Goal: Task Accomplishment & Management: Use online tool/utility

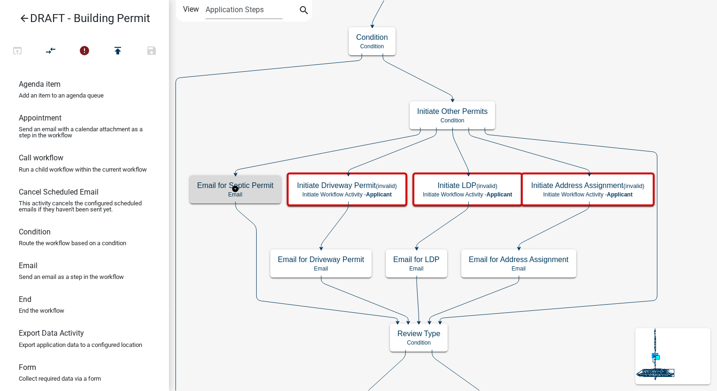
click at [272, 193] on p "Email" at bounding box center [235, 194] width 77 height 7
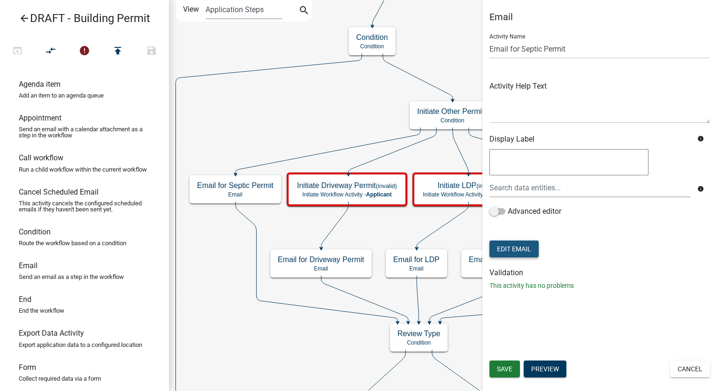
click at [516, 249] on button "Edit Email" at bounding box center [514, 249] width 49 height 17
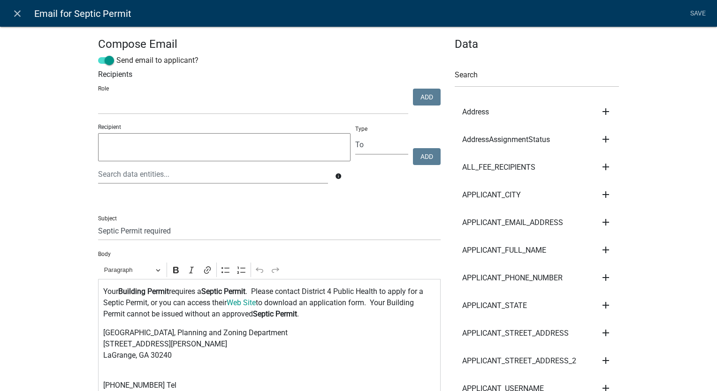
scroll to position [141, 0]
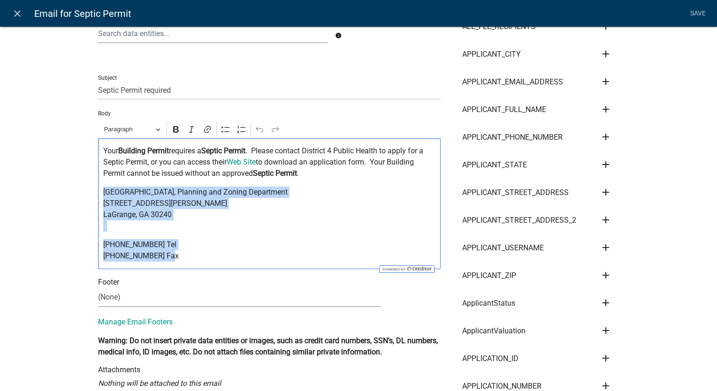
drag, startPoint x: 164, startPoint y: 264, endPoint x: 84, endPoint y: 186, distance: 112.2
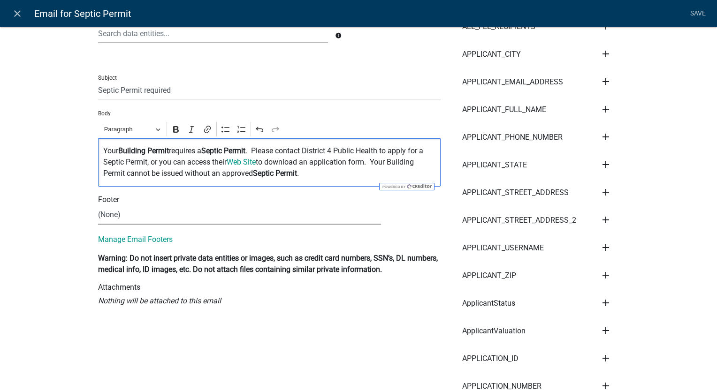
click at [110, 218] on select "(None) Community Development" at bounding box center [239, 215] width 283 height 19
select select "02716f85-b38e-4317-b3e2-b115ccb6ceee"
click at [98, 206] on select "(None) Community Development" at bounding box center [239, 215] width 283 height 19
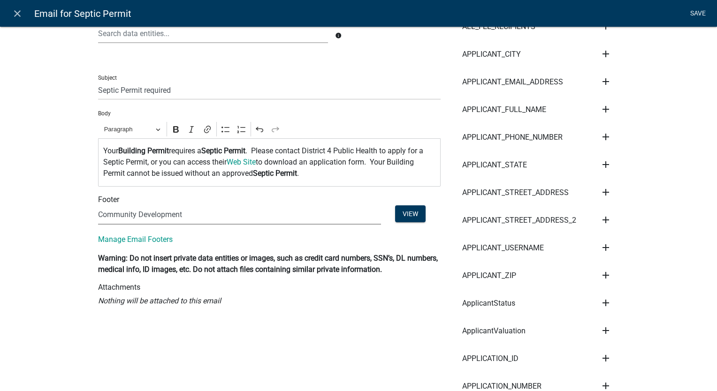
click at [696, 7] on link "Save" at bounding box center [697, 14] width 23 height 18
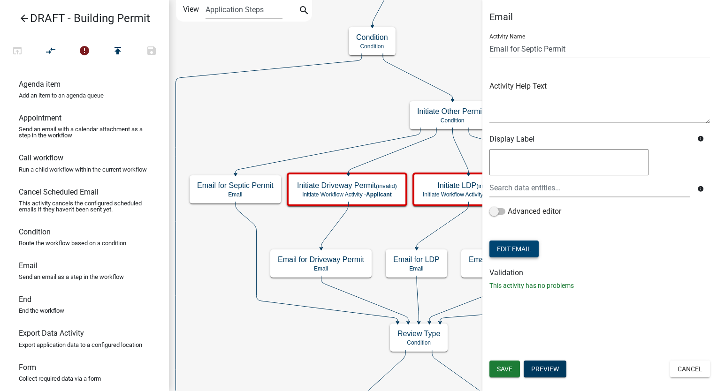
scroll to position [0, 0]
click at [513, 372] on button "Save" at bounding box center [505, 369] width 31 height 17
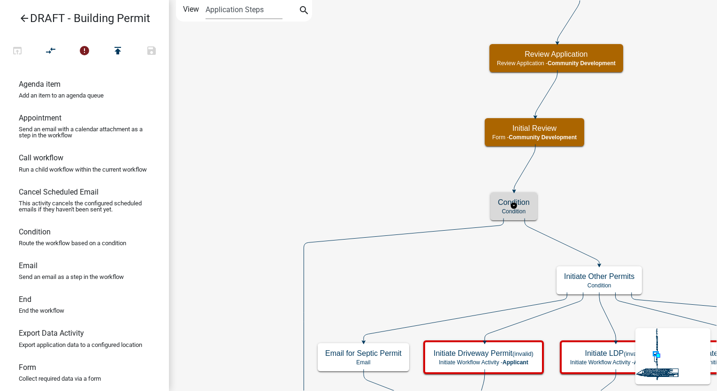
click at [518, 211] on p "Condition" at bounding box center [514, 211] width 32 height 7
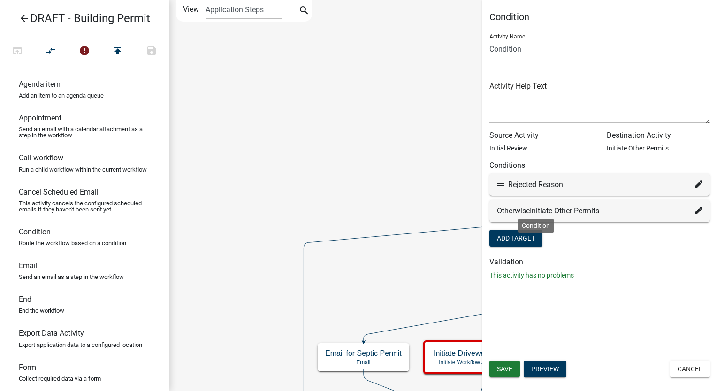
click at [698, 185] on icon at bounding box center [699, 185] width 8 height 8
select select "13: 1f0f9c52-8618-474b-827e-8667252322b4"
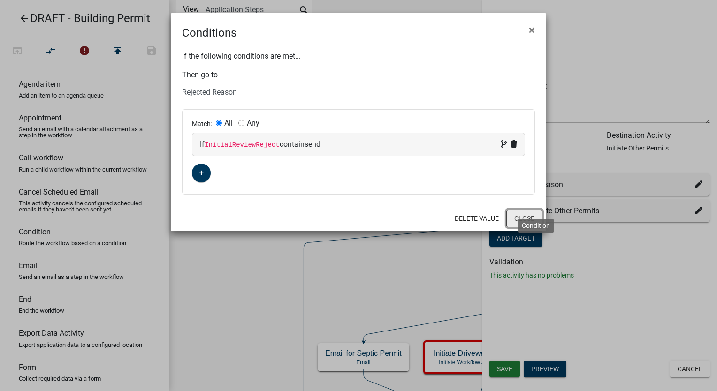
click at [520, 210] on button "Close" at bounding box center [524, 219] width 36 height 18
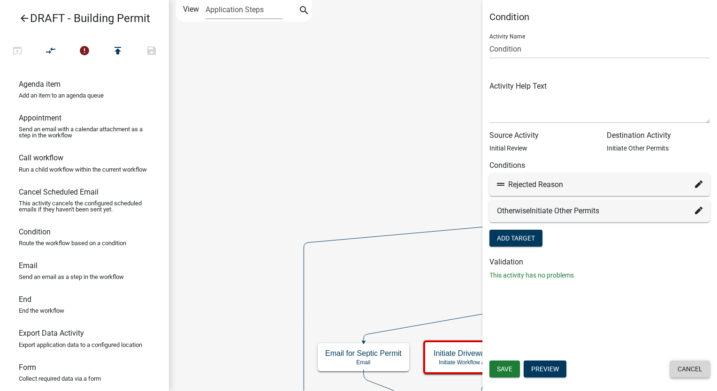
click at [707, 364] on button "Cancel" at bounding box center [690, 369] width 40 height 17
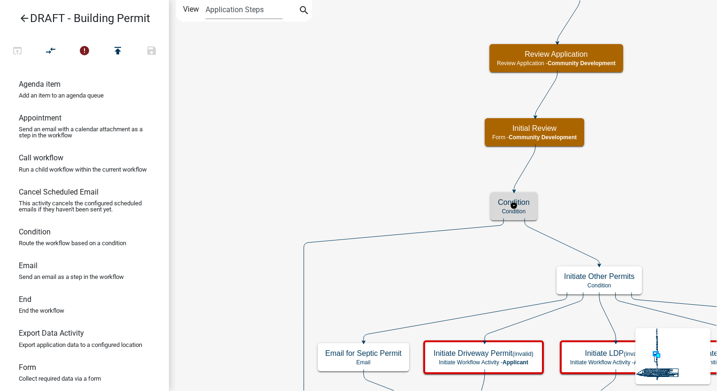
click at [531, 203] on div "Condition Condition" at bounding box center [513, 206] width 47 height 28
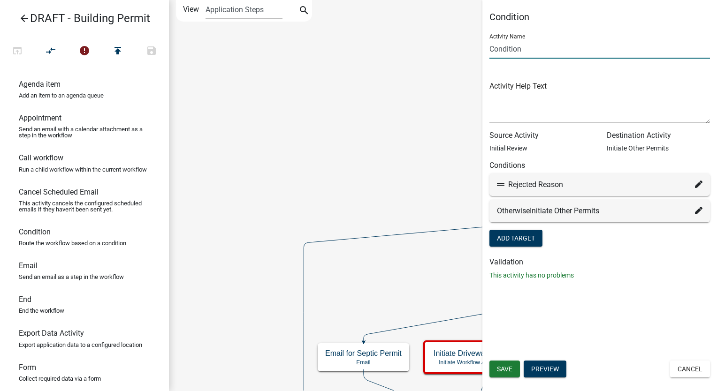
click at [491, 48] on input "Condition" at bounding box center [600, 48] width 221 height 19
type input "Initial Review Results Condition"
click at [504, 364] on button "Save" at bounding box center [505, 369] width 31 height 17
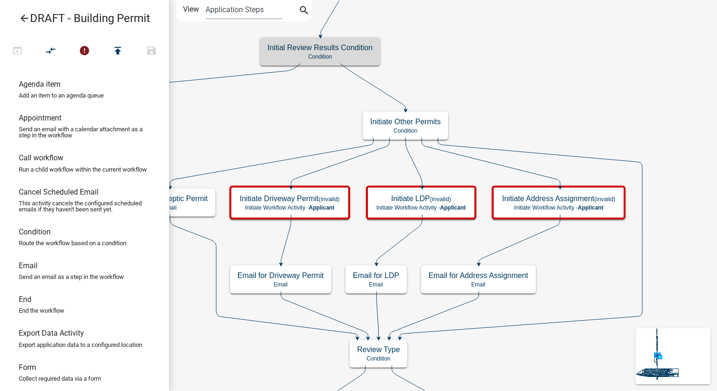
click at [22, 16] on icon "arrow_back" at bounding box center [24, 19] width 11 height 13
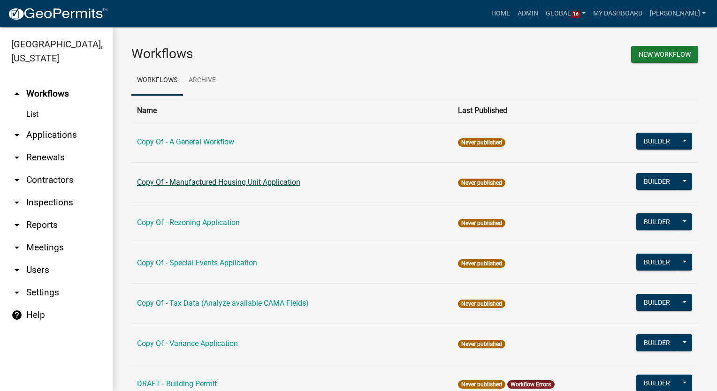
scroll to position [188, 0]
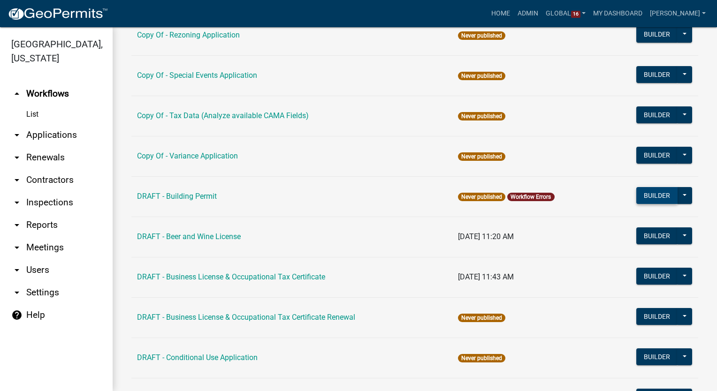
click at [655, 192] on button "Builder" at bounding box center [656, 195] width 41 height 17
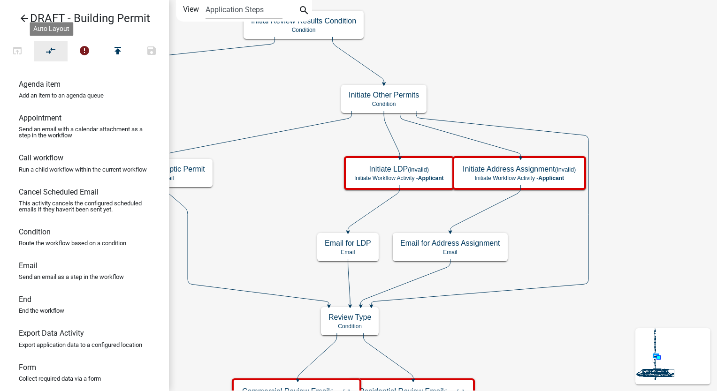
click at [46, 52] on icon "compare_arrows" at bounding box center [51, 51] width 11 height 13
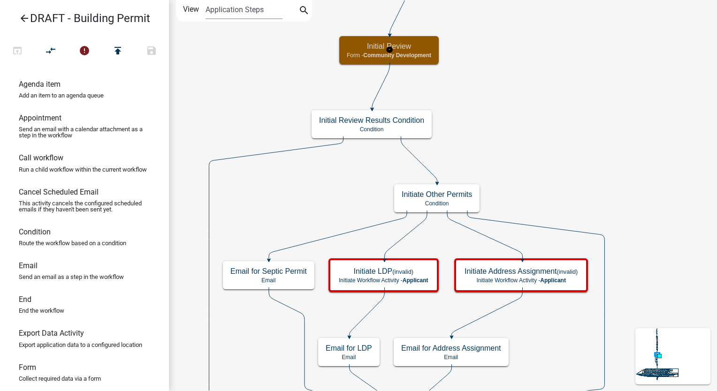
click at [421, 51] on div "Initial Review Form - Community Development" at bounding box center [389, 50] width 100 height 28
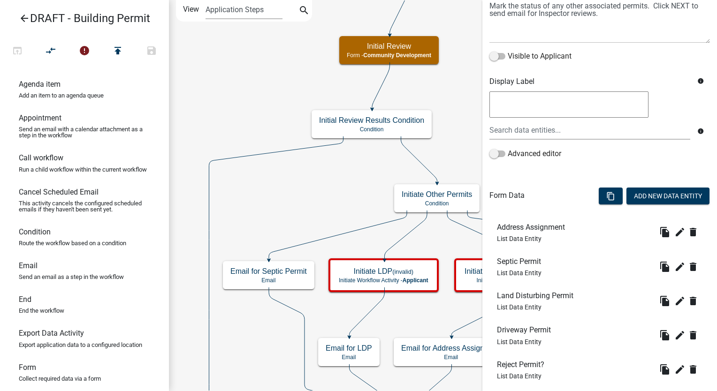
scroll to position [176, 0]
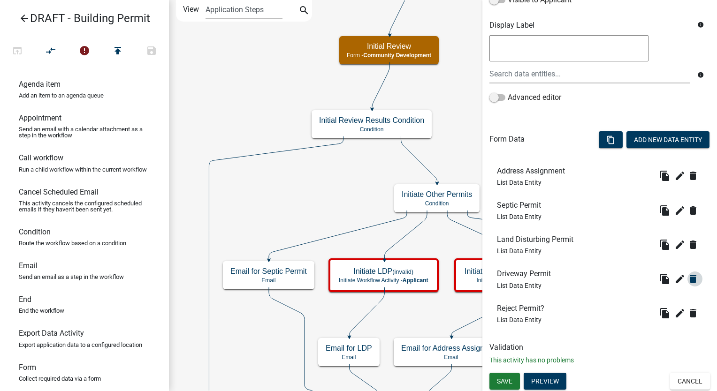
click at [688, 280] on icon "delete" at bounding box center [693, 279] width 11 height 11
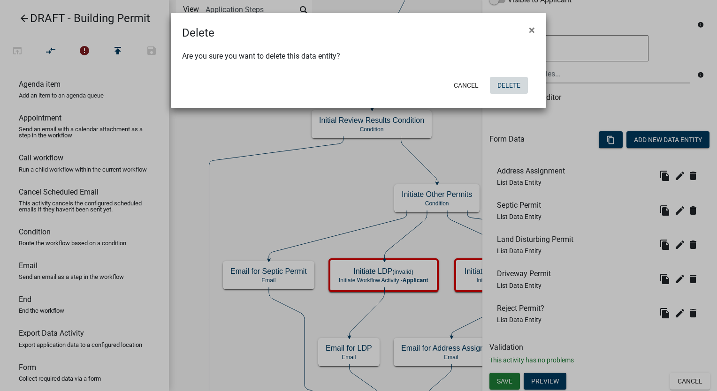
click at [507, 81] on button "Delete" at bounding box center [509, 85] width 38 height 17
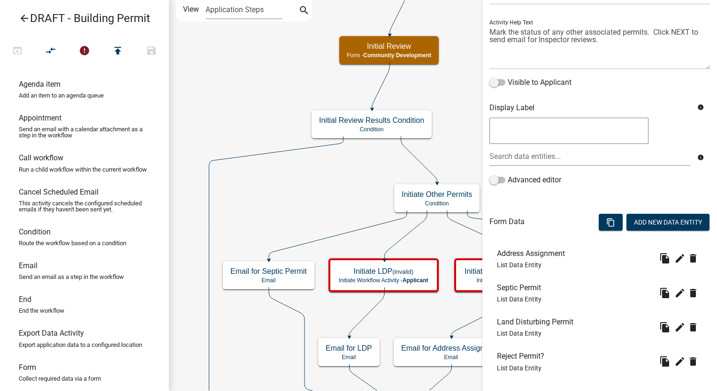
scroll to position [143, 0]
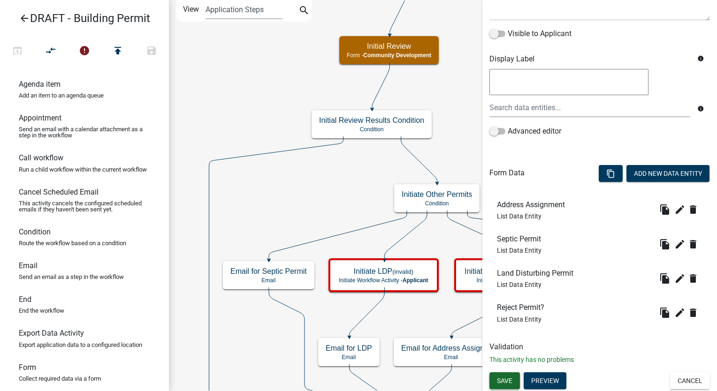
click at [507, 382] on span "Save" at bounding box center [504, 381] width 15 height 8
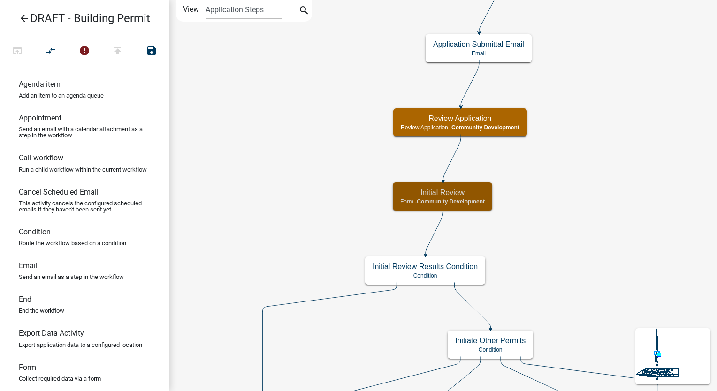
scroll to position [0, 0]
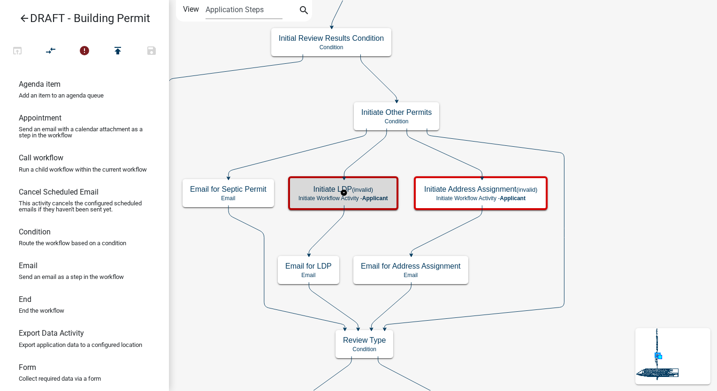
click at [388, 202] on div "Initiate LDP (invalid) Initiate Workflow Activity - Applicant" at bounding box center [343, 193] width 105 height 28
select select
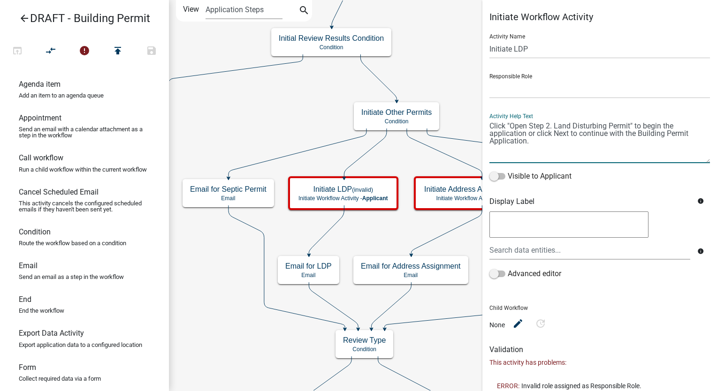
click at [555, 127] on textarea at bounding box center [600, 141] width 221 height 44
type textarea "Click "Open Land Disturbing Permit" to begin the application or click Next to c…"
click at [523, 91] on select "Applicant Admin Community Development" at bounding box center [600, 88] width 221 height 19
select select "66D5FF95-1CD3-428B-B9DC-D797D01D8DE2"
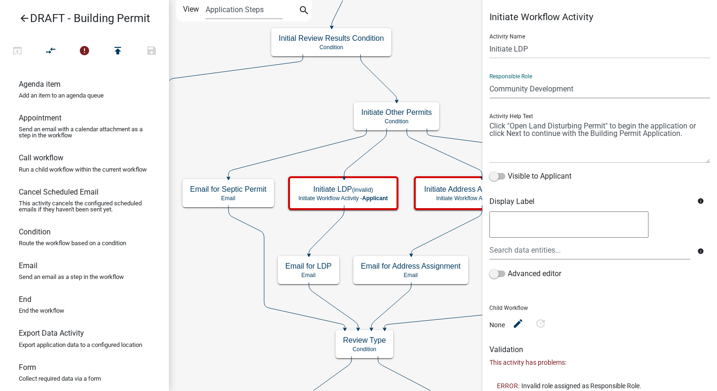
click at [490, 79] on select "Applicant Admin Community Development" at bounding box center [600, 88] width 221 height 19
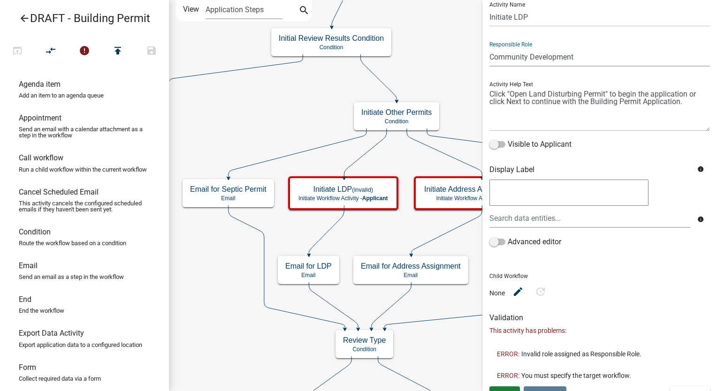
scroll to position [46, 0]
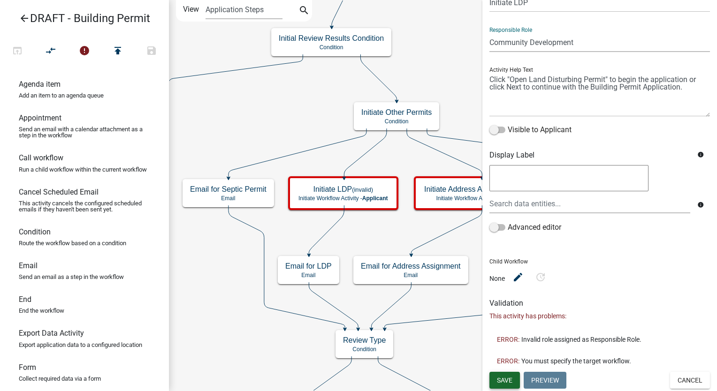
click at [509, 383] on span "Save" at bounding box center [504, 381] width 15 height 8
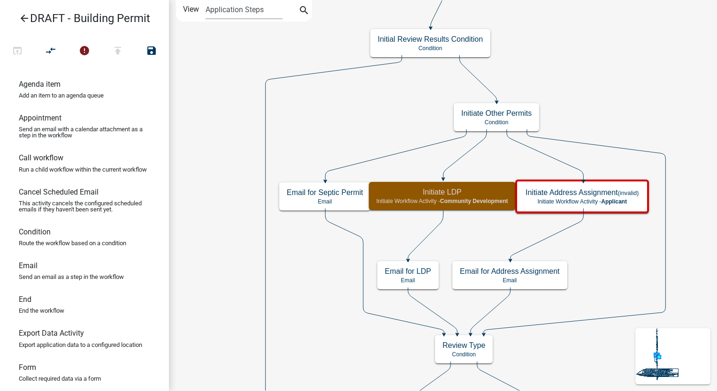
scroll to position [0, 0]
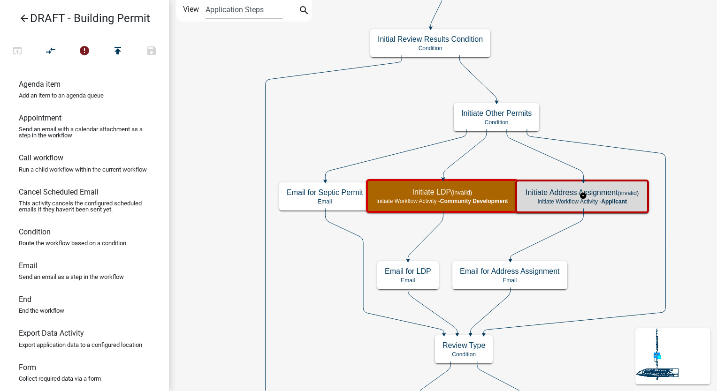
click at [544, 199] on p "Initiate Workflow Activity - Applicant" at bounding box center [582, 202] width 113 height 7
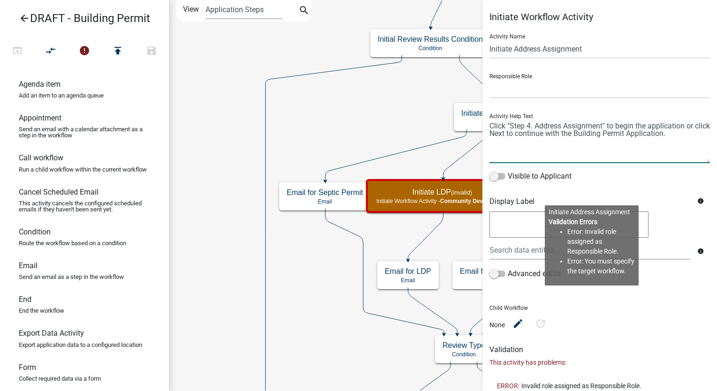
click at [535, 126] on textarea at bounding box center [600, 141] width 221 height 44
type textarea "Click "Address Assignment" to begin the application or click Next to continue w…"
click at [531, 88] on select "Applicant Admin Community Development" at bounding box center [600, 88] width 221 height 19
select select "66D5FF95-1CD3-428B-B9DC-D797D01D8DE2"
click at [490, 79] on select "Applicant Admin Community Development" at bounding box center [600, 88] width 221 height 19
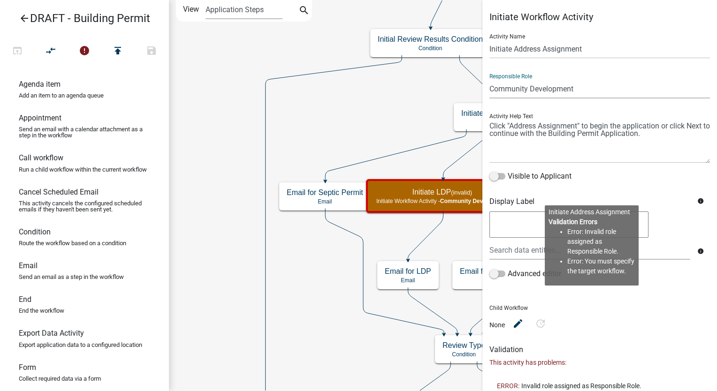
scroll to position [46, 0]
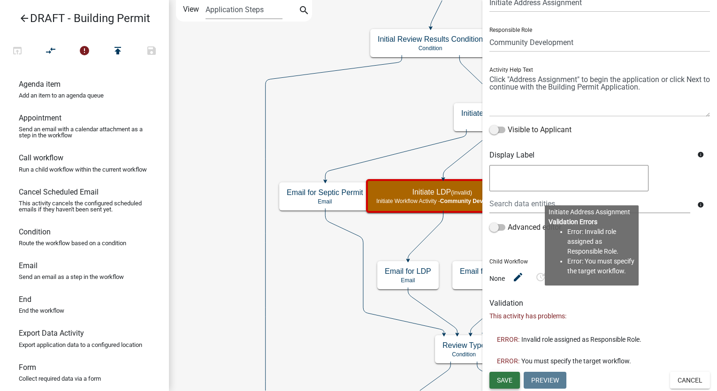
click at [508, 383] on span "Save" at bounding box center [504, 381] width 15 height 8
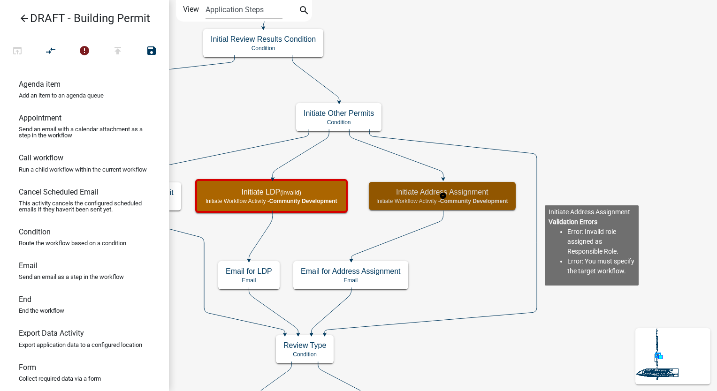
scroll to position [0, 0]
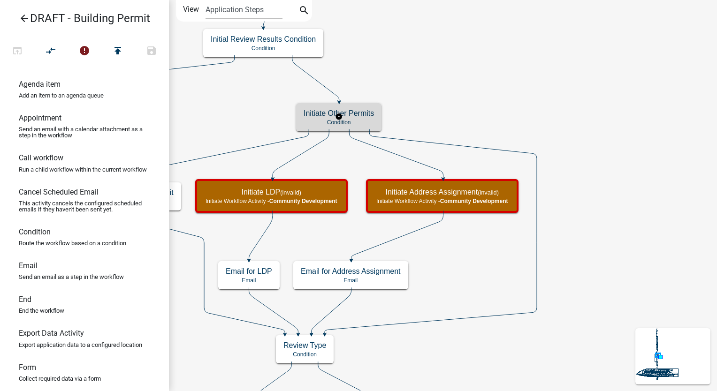
click at [360, 123] on p "Condition" at bounding box center [339, 122] width 70 height 7
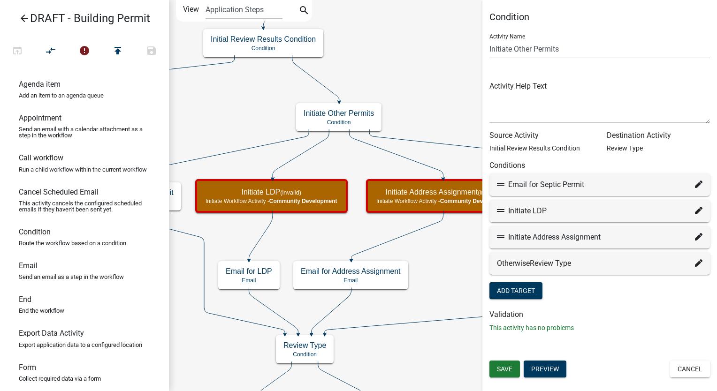
click at [696, 182] on icon at bounding box center [699, 185] width 8 height 8
select select "48: 46b36827-1c70-4a43-bab0-2b235e4b0fbd"
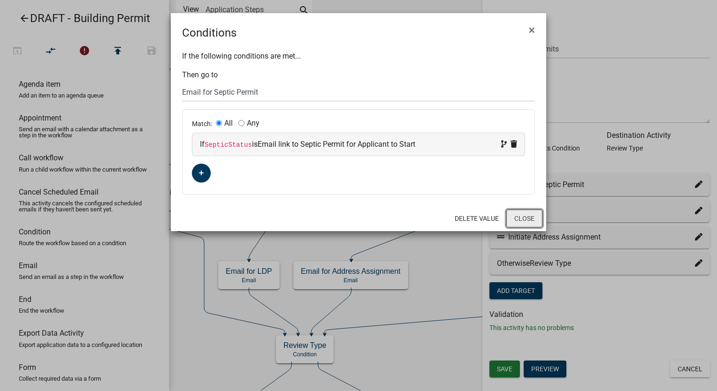
click at [534, 222] on button "Close" at bounding box center [524, 219] width 36 height 18
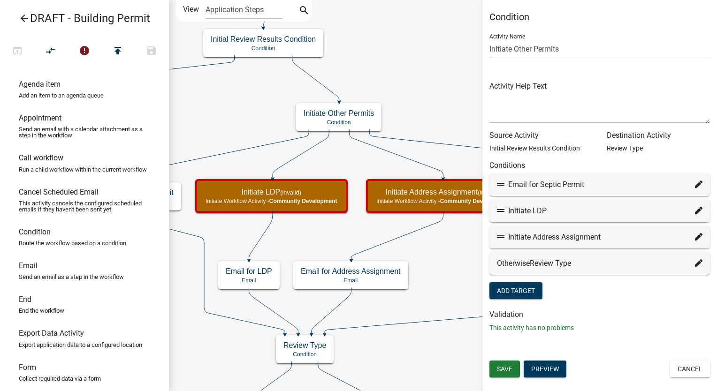
click at [694, 209] on div "Initiate LDP" at bounding box center [600, 211] width 206 height 11
click at [698, 211] on icon at bounding box center [699, 211] width 8 height 8
select select "225: 153d4a27-66fd-4dff-a073-9d8cf8d201aa"
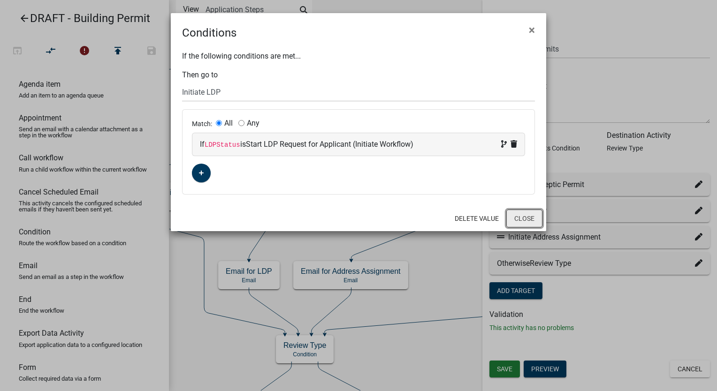
click at [525, 216] on button "Close" at bounding box center [524, 219] width 36 height 18
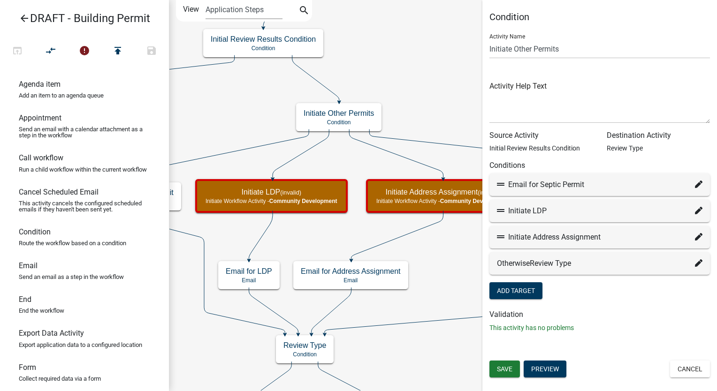
click at [696, 240] on icon at bounding box center [699, 237] width 8 height 8
select select "226: c738381a-ba6c-4c15-8a57-a938d0889194"
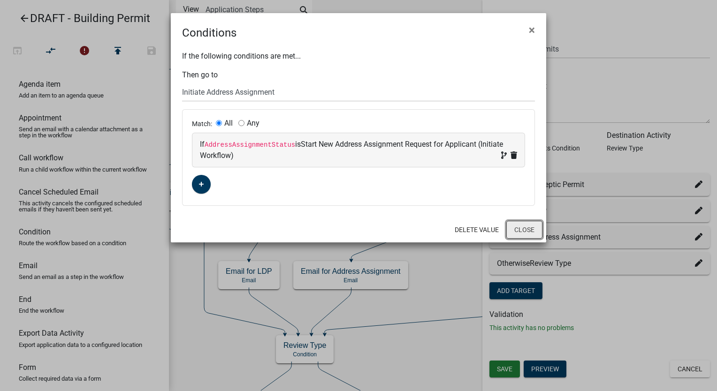
click at [519, 230] on button "Close" at bounding box center [524, 230] width 36 height 18
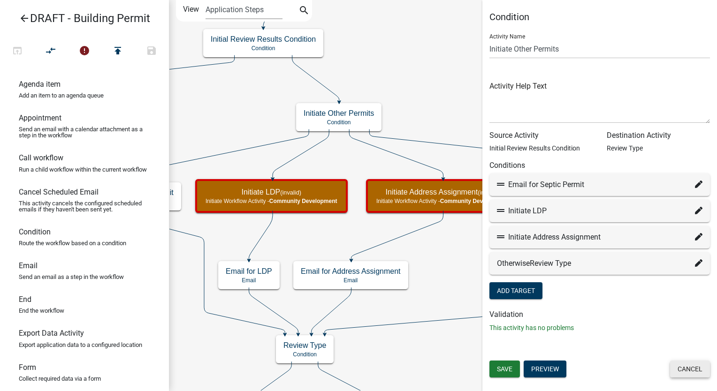
click at [700, 369] on button "Cancel" at bounding box center [690, 369] width 40 height 17
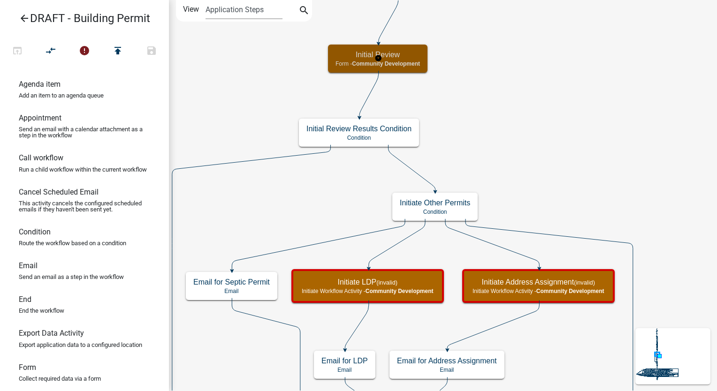
click at [420, 65] on span "Community Development" at bounding box center [386, 64] width 68 height 7
select select "66D5FF95-1CD3-428B-B9DC-D797D01D8DE2"
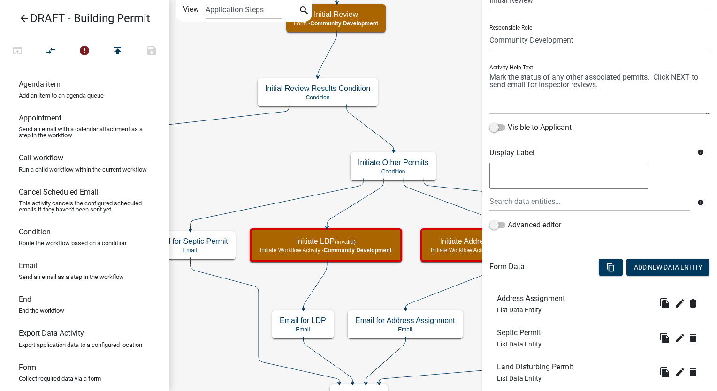
scroll to position [143, 0]
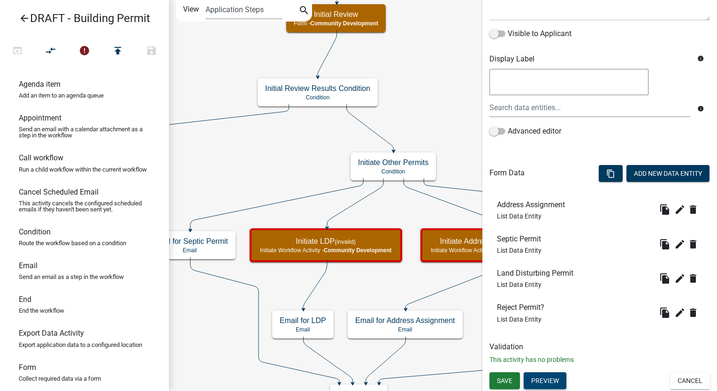
click at [566, 380] on button "Preview" at bounding box center [545, 381] width 43 height 17
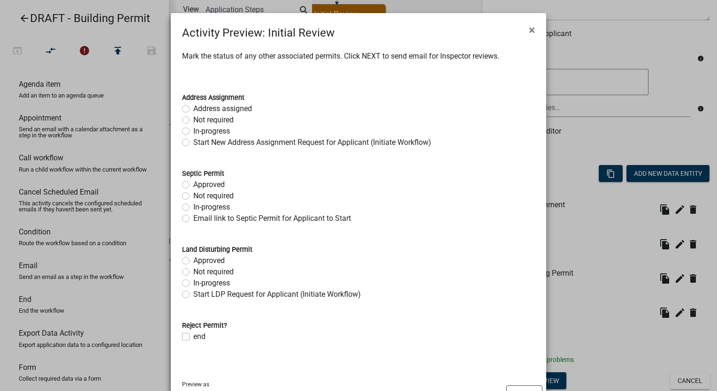
scroll to position [39, 0]
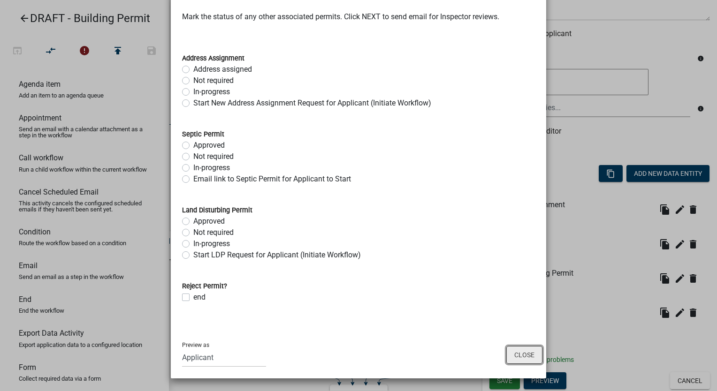
click at [510, 348] on button "Close" at bounding box center [524, 355] width 36 height 18
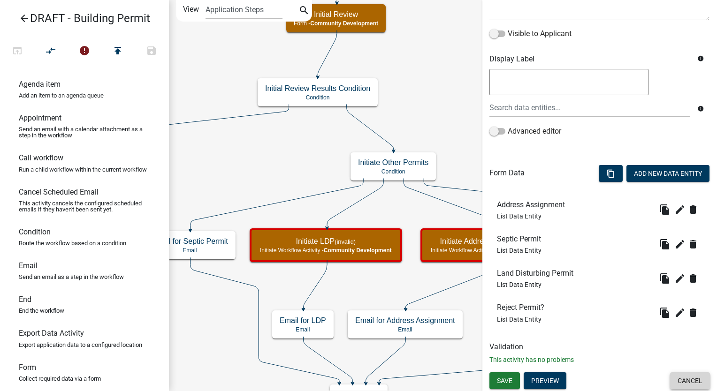
click at [680, 384] on button "Cancel" at bounding box center [690, 381] width 40 height 17
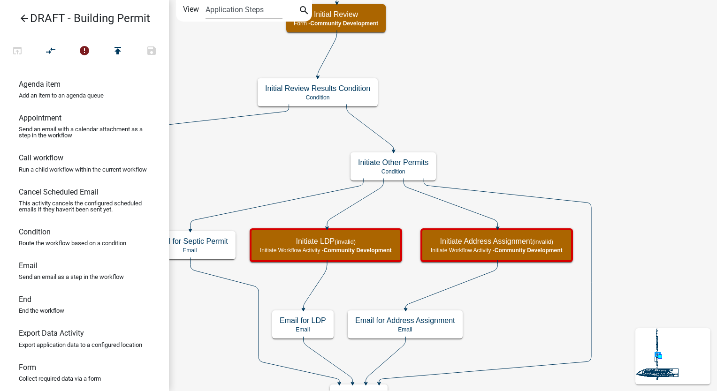
scroll to position [0, 0]
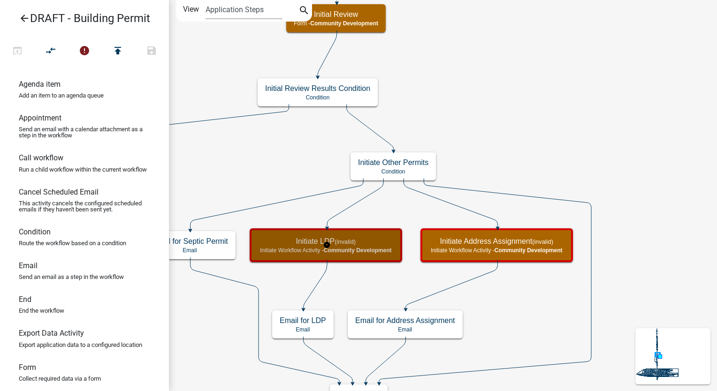
click at [390, 253] on span "Community Development" at bounding box center [358, 250] width 68 height 7
select select "66D5FF95-1CD3-428B-B9DC-D797D01D8DE2"
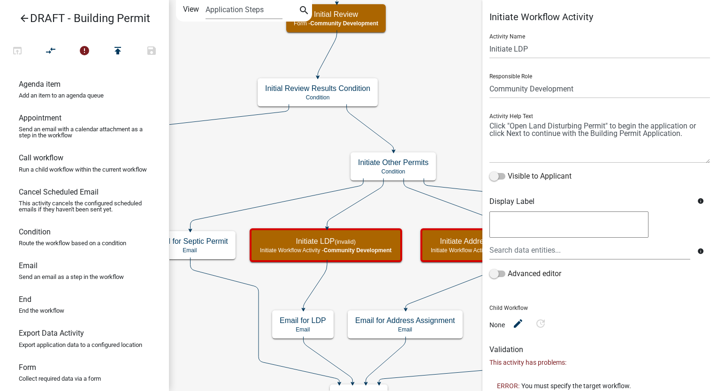
scroll to position [25, 0]
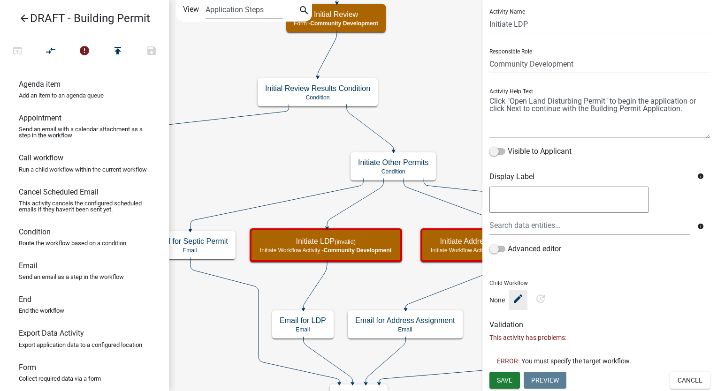
click at [513, 301] on icon "edit" at bounding box center [518, 298] width 11 height 11
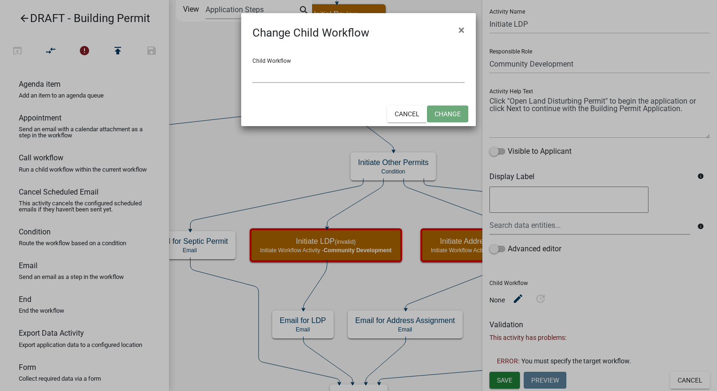
click at [275, 77] on select "Select an option DRAFT - Beer and Wine License DRAFT - Business License & Occup…" at bounding box center [359, 73] width 212 height 19
select select "3: d3ae8666-9b68-41a5-bc25-86ad85c3e208"
click at [253, 64] on select "Select an option DRAFT - Beer and Wine License DRAFT - Business License & Occup…" at bounding box center [359, 73] width 212 height 19
click at [459, 115] on button "Change" at bounding box center [447, 114] width 41 height 17
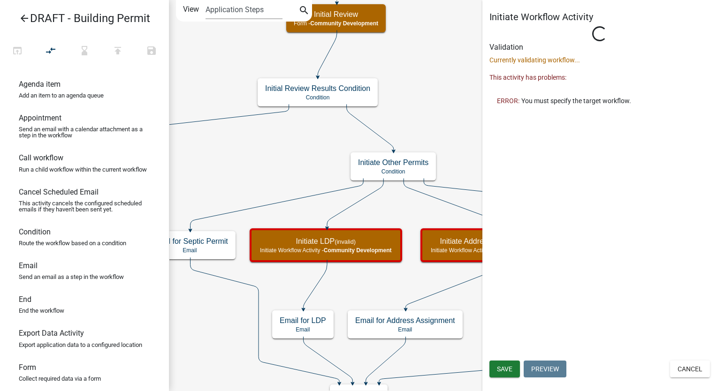
scroll to position [0, 0]
select select "66D5FF95-1CD3-428B-B9DC-D797D01D8DE2"
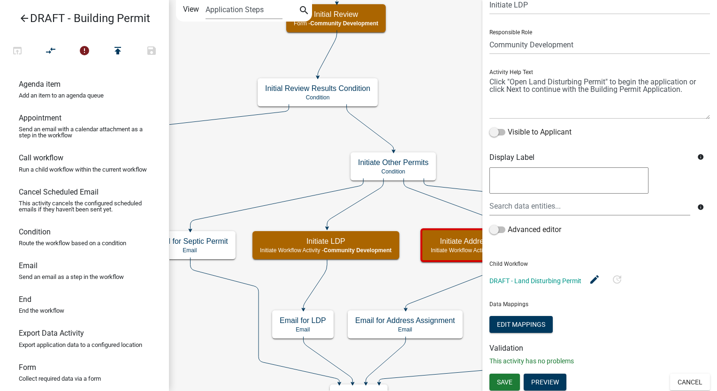
scroll to position [46, 0]
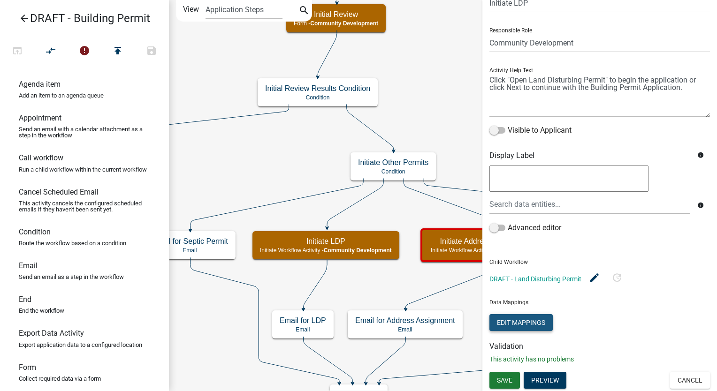
click at [518, 322] on button "Edit Mappings" at bounding box center [521, 322] width 63 height 17
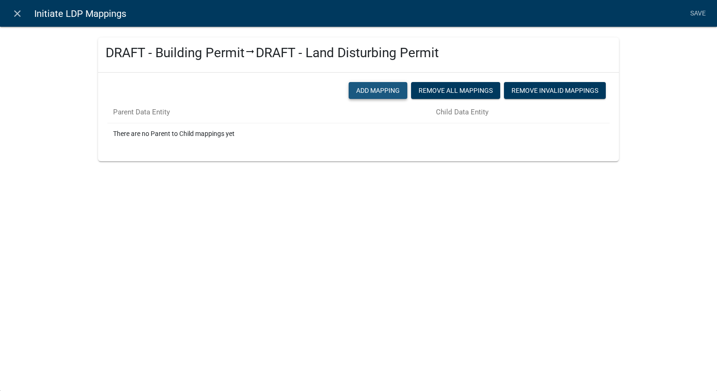
click at [380, 94] on button "Add Mapping" at bounding box center [378, 90] width 59 height 17
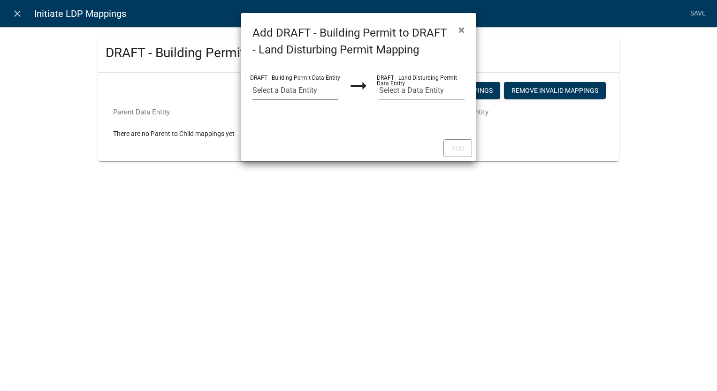
click at [276, 90] on select "Select a Data Entity Address AddressAssignmentStatus ALL_FEE_RECIPIENTS APPLICA…" at bounding box center [296, 90] width 86 height 19
select select "Address"
click at [253, 81] on select "Select a Data Entity Address AddressAssignmentStatus ALL_FEE_RECIPIENTS APPLICA…" at bounding box center [296, 90] width 86 height 19
click at [430, 97] on select "Select a Data Entity Address ALL_FEE_RECIPIENTS AMOUNT_PAID APPLICANT_CITY APPL…" at bounding box center [422, 90] width 86 height 19
select select "1: Address"
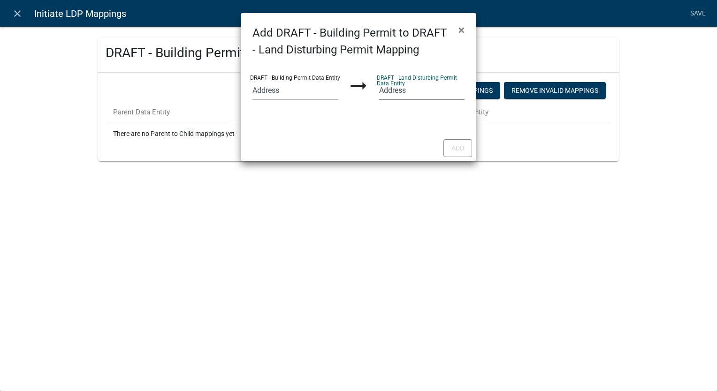
click at [379, 81] on select "Select a Data Entity Address ALL_FEE_RECIPIENTS AMOUNT_PAID APPLICANT_CITY APPL…" at bounding box center [422, 90] width 86 height 19
click at [462, 146] on button "Add" at bounding box center [458, 148] width 29 height 18
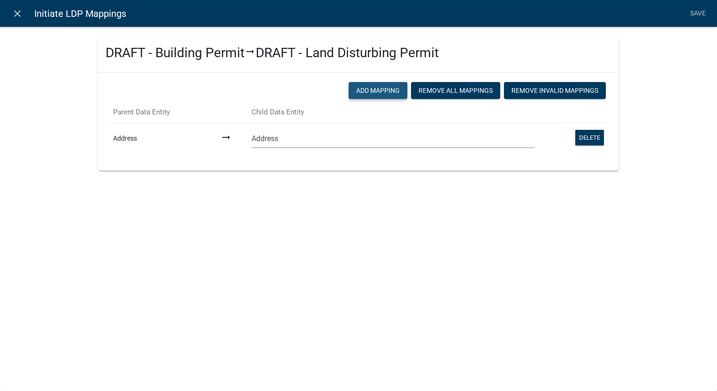
click at [383, 90] on button "Add Mapping" at bounding box center [378, 90] width 59 height 17
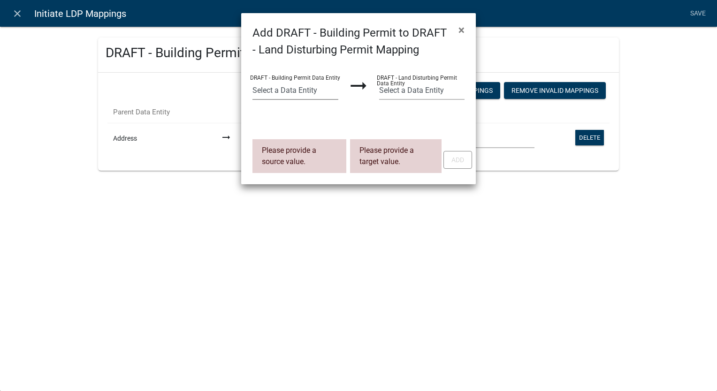
click at [300, 89] on select "Select a Data Entity Address AddressAssignmentStatus ALL_FEE_RECIPIENTS APPLICA…" at bounding box center [296, 90] width 86 height 19
select select "PARCEL_SEARCH_Address"
click at [253, 81] on select "Select a Data Entity Address AddressAssignmentStatus ALL_FEE_RECIPIENTS APPLICA…" at bounding box center [296, 90] width 86 height 19
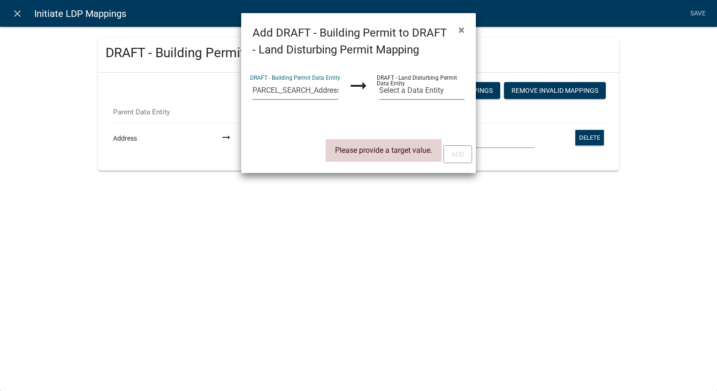
click at [417, 92] on select "Select a Data Entity Address ALL_FEE_RECIPIENTS AMOUNT_PAID APPLICANT_CITY APPL…" at bounding box center [422, 90] width 86 height 19
select select "49: PARCEL_SEARCH_Address"
click at [379, 81] on select "Select a Data Entity Address ALL_FEE_RECIPIENTS AMOUNT_PAID APPLICANT_CITY APPL…" at bounding box center [422, 90] width 86 height 19
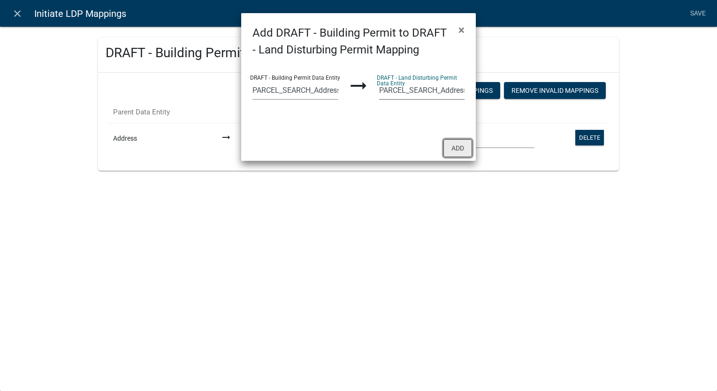
click at [459, 151] on button "Add" at bounding box center [458, 148] width 29 height 18
select select "48: PARCEL_SEARCH_Address"
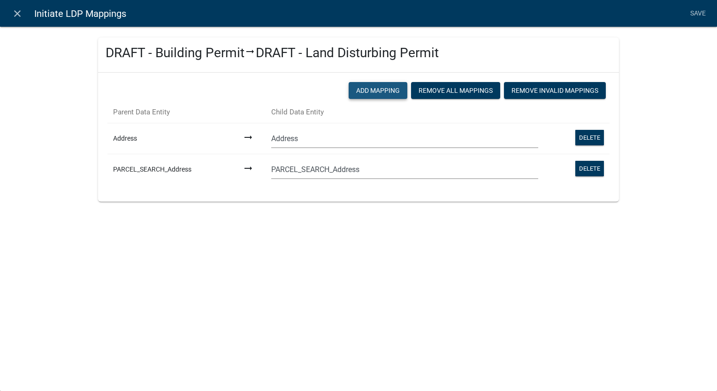
click at [399, 89] on button "Add Mapping" at bounding box center [378, 90] width 59 height 17
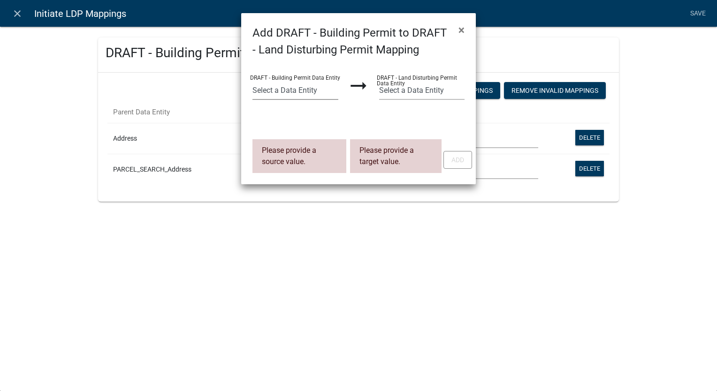
click at [281, 92] on select "Select a Data Entity Address AddressAssignmentStatus ALL_FEE_RECIPIENTS APPLICA…" at bounding box center [296, 90] width 86 height 19
select select "PARCEL_SEARCH_ParcelID"
click at [253, 81] on select "Select a Data Entity Address AddressAssignmentStatus ALL_FEE_RECIPIENTS APPLICA…" at bounding box center [296, 90] width 86 height 19
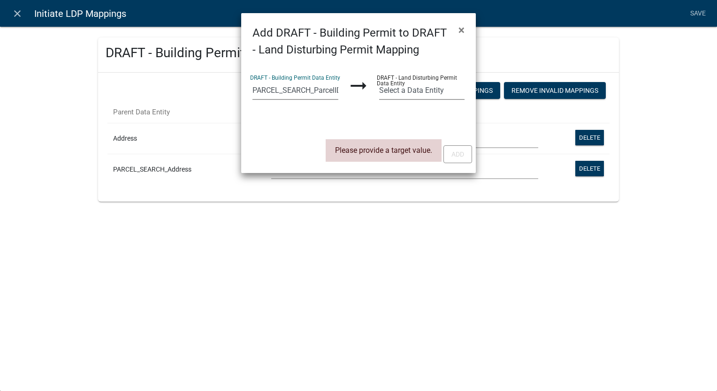
click at [412, 87] on select "Select a Data Entity Address ALL_FEE_RECIPIENTS AMOUNT_PAID APPLICANT_CITY APPL…" at bounding box center [422, 90] width 86 height 19
select select "115: PARCEL_SEARCH_ParcelID"
click at [379, 81] on select "Select a Data Entity Address ALL_FEE_RECIPIENTS AMOUNT_PAID APPLICANT_CITY APPL…" at bounding box center [422, 90] width 86 height 19
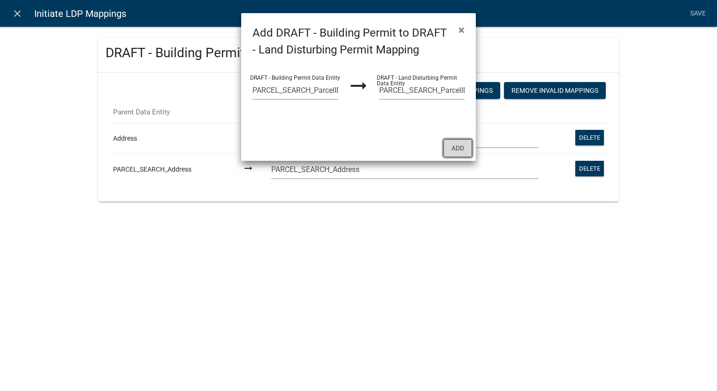
click at [458, 156] on button "Add" at bounding box center [458, 148] width 29 height 18
select select "114: PARCEL_SEARCH_ParcelID"
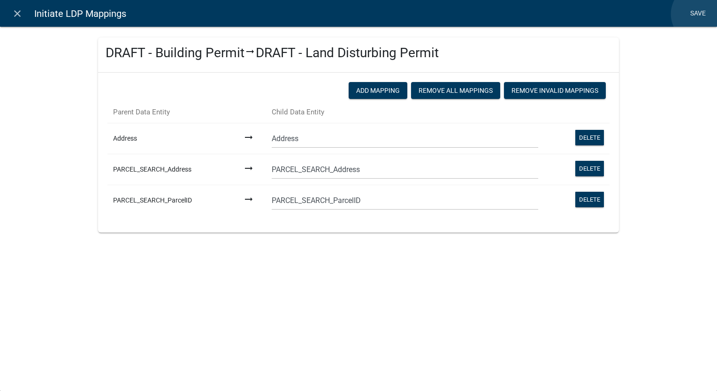
click at [701, 14] on link "Save" at bounding box center [697, 14] width 23 height 18
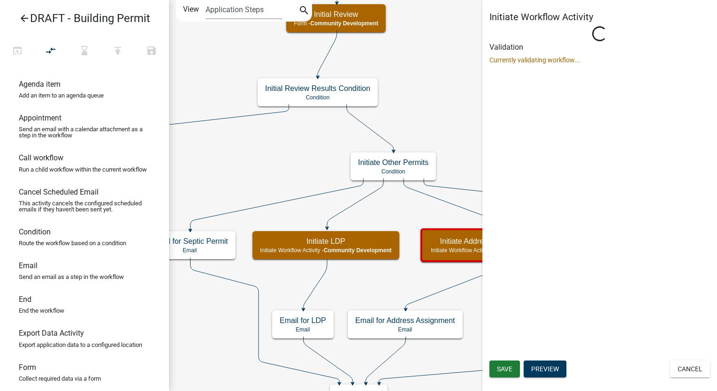
scroll to position [0, 0]
select select "66D5FF95-1CD3-428B-B9DC-D797D01D8DE2"
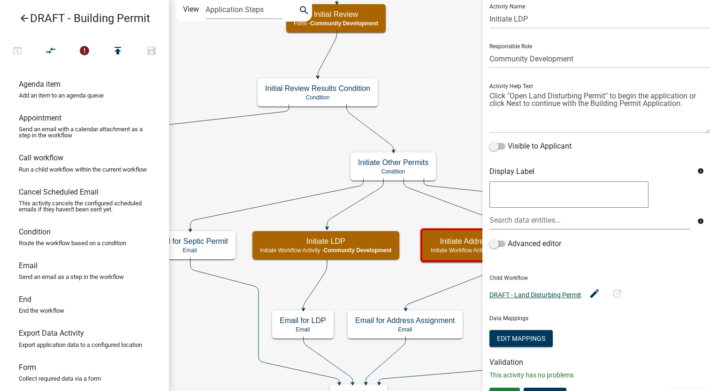
scroll to position [46, 0]
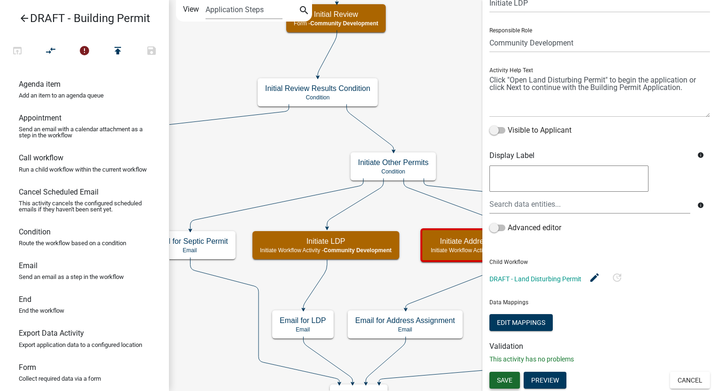
click at [513, 378] on button "Save" at bounding box center [505, 380] width 31 height 17
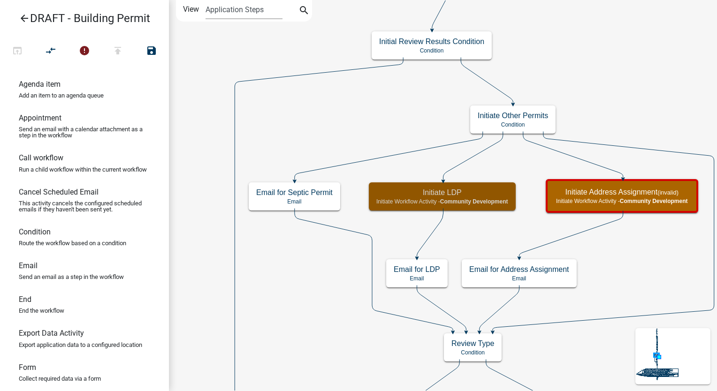
scroll to position [0, 0]
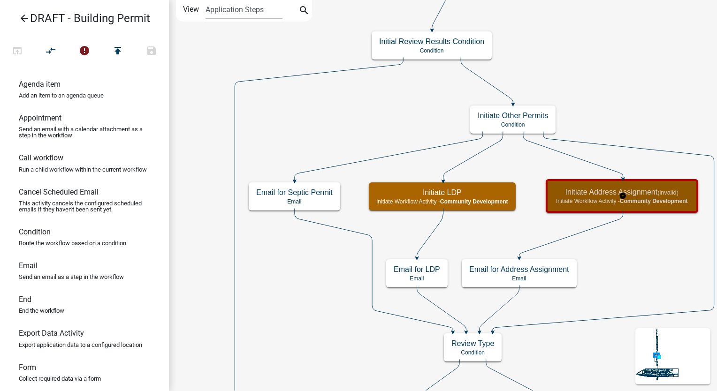
click at [564, 206] on div "Initiate Address Assignment (invalid) Initiate Workflow Activity - Community De…" at bounding box center [622, 196] width 147 height 28
select select "66D5FF95-1CD3-428B-B9DC-D797D01D8DE2"
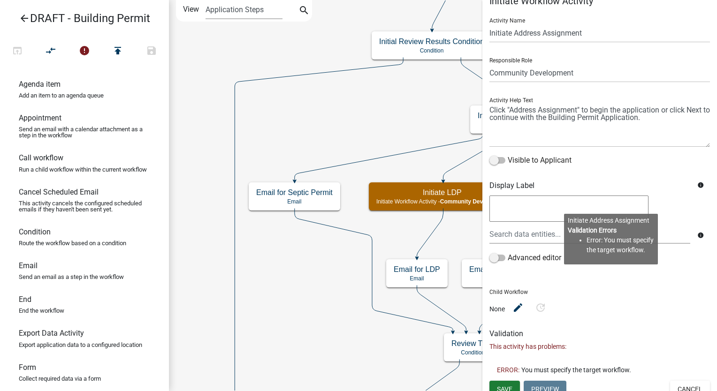
scroll to position [25, 0]
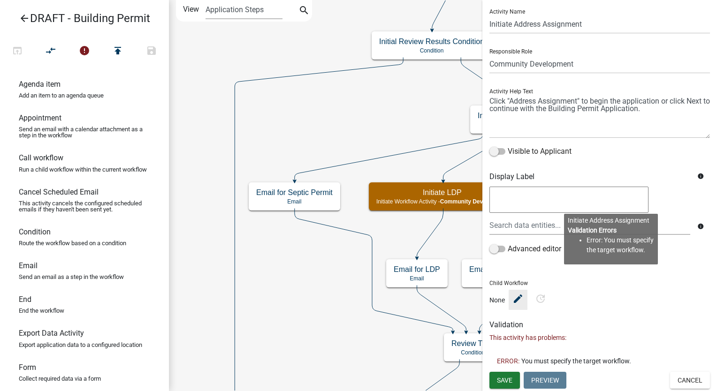
click at [516, 299] on icon "edit" at bounding box center [518, 298] width 11 height 11
select select
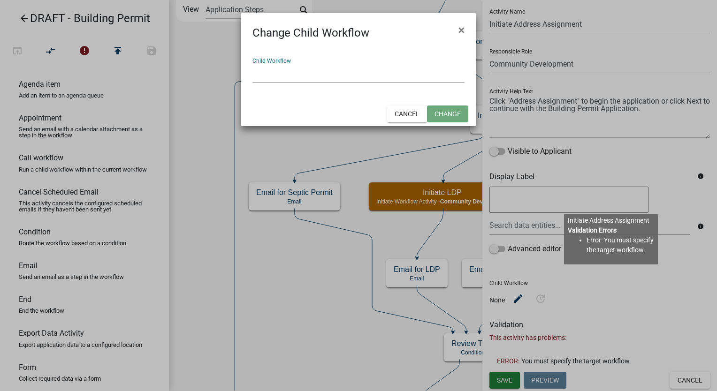
click at [284, 78] on select "Select an option DRAFT - Beer and Wine License DRAFT - Business License & Occup…" at bounding box center [359, 73] width 212 height 19
click at [333, 322] on ngb-modal-window "Change Child Workflow × The currently selected Child Workflow is not active. Yo…" at bounding box center [358, 195] width 717 height 391
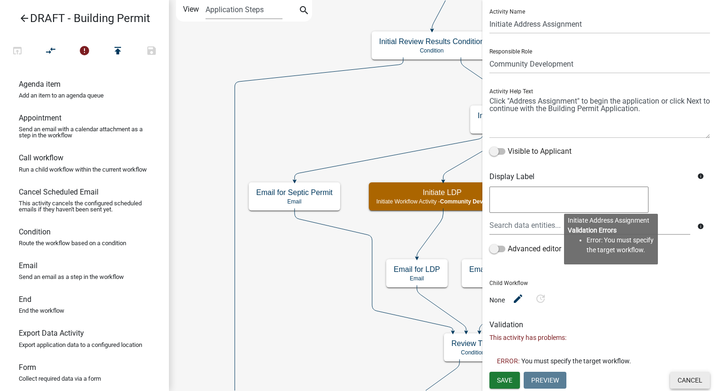
click at [692, 387] on button "Cancel" at bounding box center [690, 380] width 40 height 17
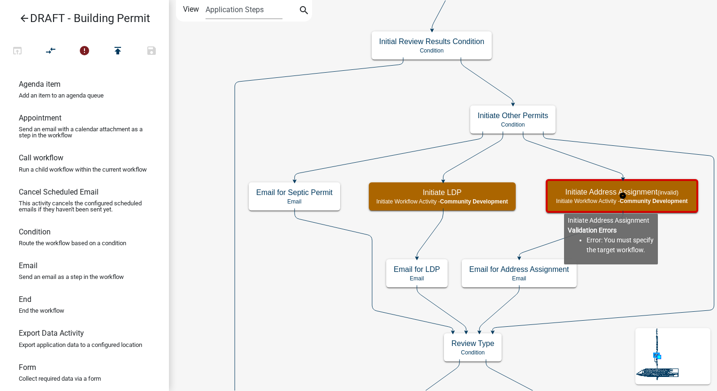
scroll to position [0, 0]
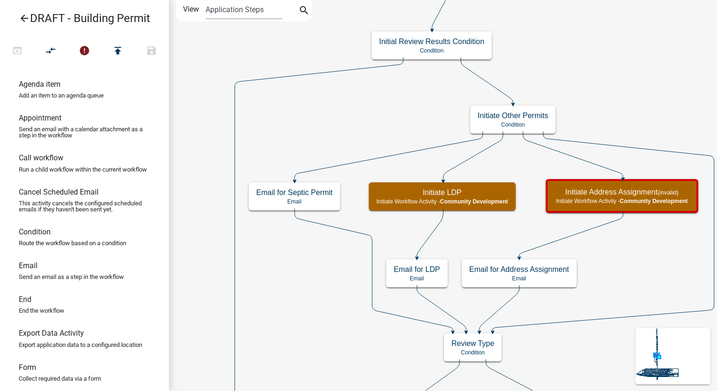
click at [22, 22] on icon "arrow_back" at bounding box center [24, 19] width 11 height 13
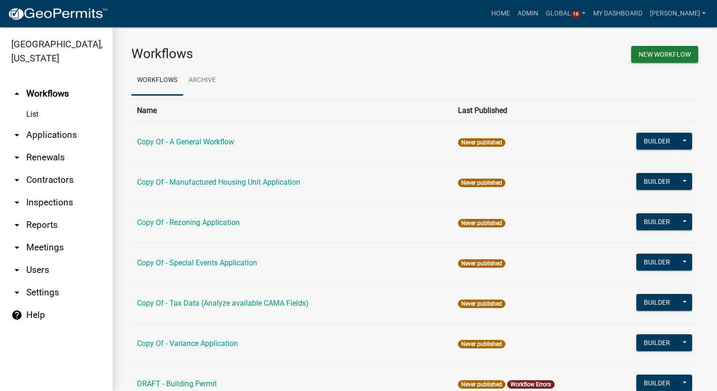
scroll to position [188, 0]
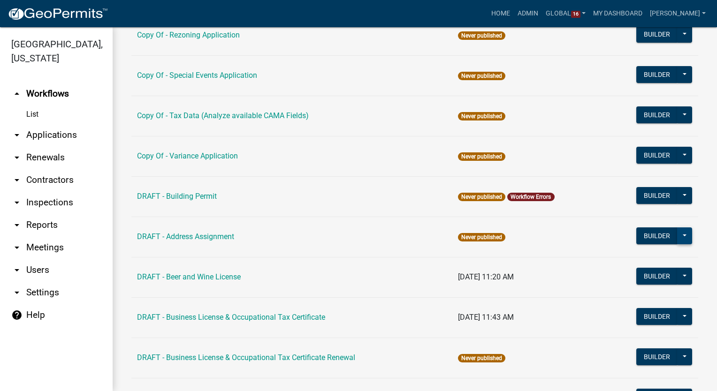
click at [677, 237] on button at bounding box center [684, 236] width 15 height 17
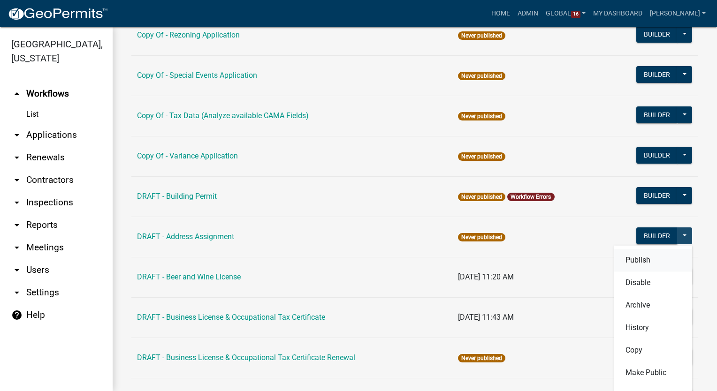
click at [631, 261] on button "Publish" at bounding box center [653, 260] width 78 height 23
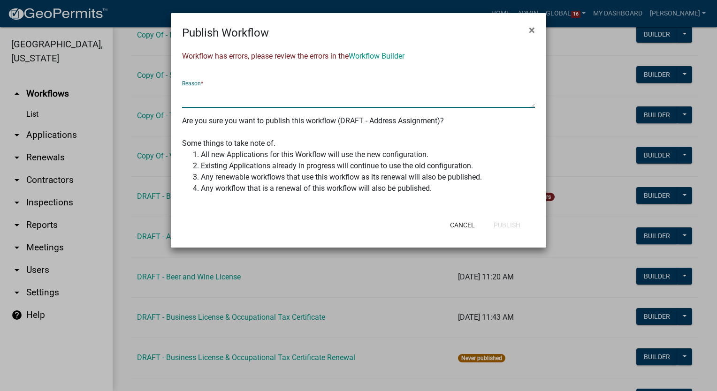
click at [197, 95] on textarea at bounding box center [358, 97] width 353 height 22
type textarea "Initial Build"
click at [529, 29] on span "×" at bounding box center [532, 29] width 6 height 13
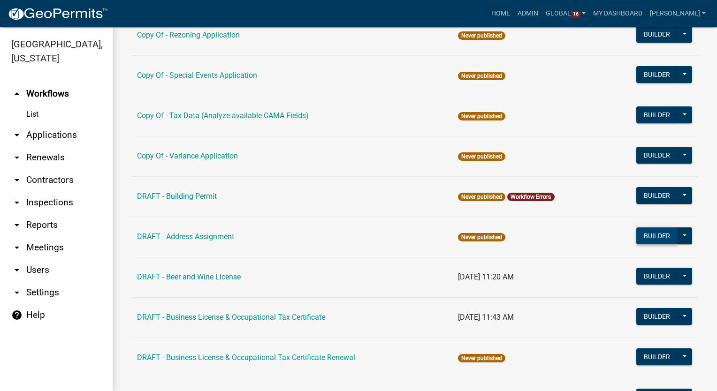
click at [639, 239] on button "Builder" at bounding box center [656, 236] width 41 height 17
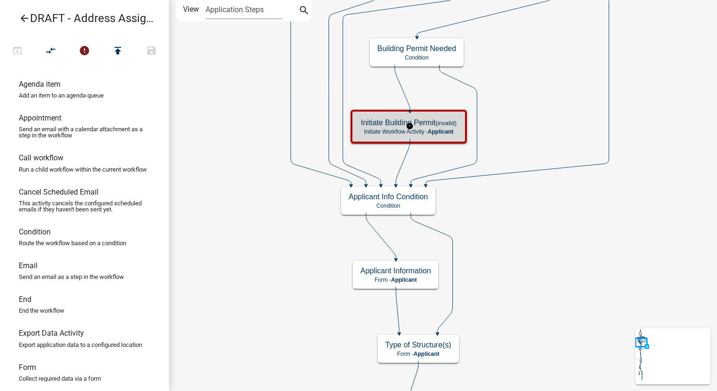
click at [448, 125] on small "(invalid)" at bounding box center [446, 123] width 21 height 7
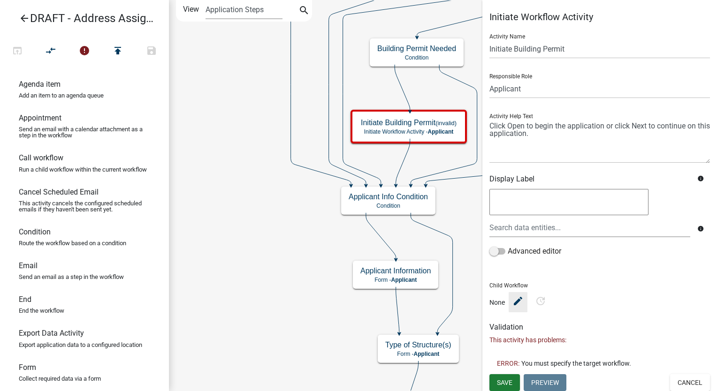
click at [514, 299] on icon "edit" at bounding box center [518, 300] width 11 height 11
select select
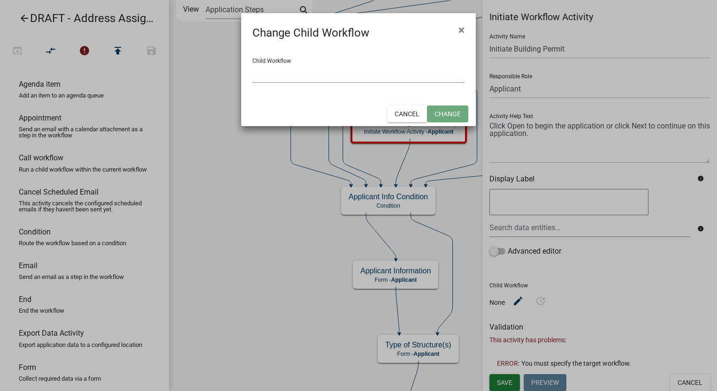
click at [269, 72] on select "Select an option DRAFT - Beer and Wine License DRAFT - Business License & Occup…" at bounding box center [359, 73] width 212 height 19
click at [247, 153] on ngb-modal-window "Change Child Workflow × The currently selected Child Workflow is not active. Yo…" at bounding box center [358, 195] width 717 height 391
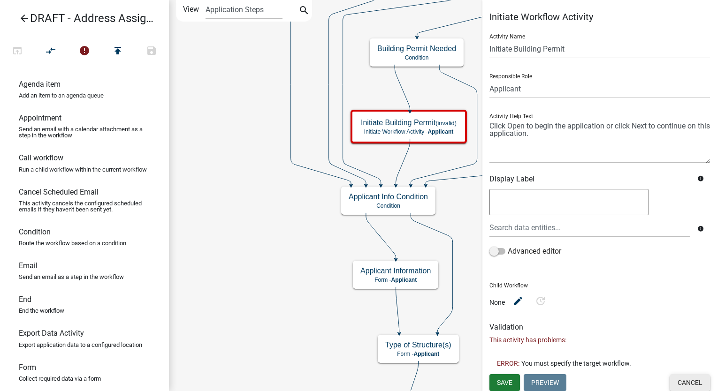
click at [673, 378] on button "Cancel" at bounding box center [690, 383] width 40 height 17
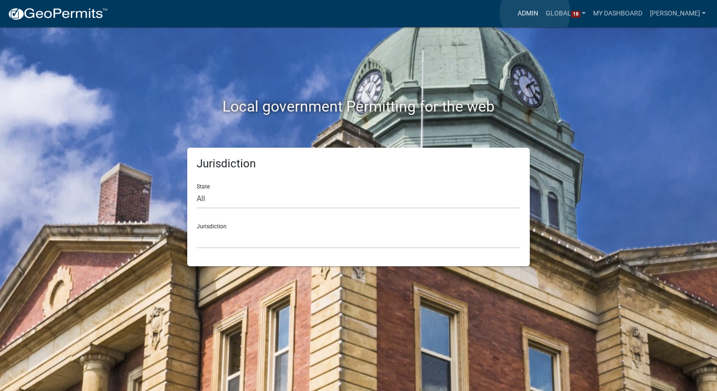
click at [535, 13] on link "Admin" at bounding box center [528, 14] width 28 height 18
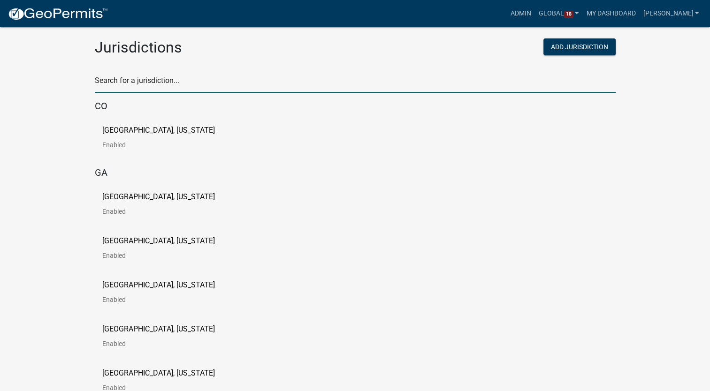
click at [169, 91] on input "text" at bounding box center [355, 83] width 521 height 19
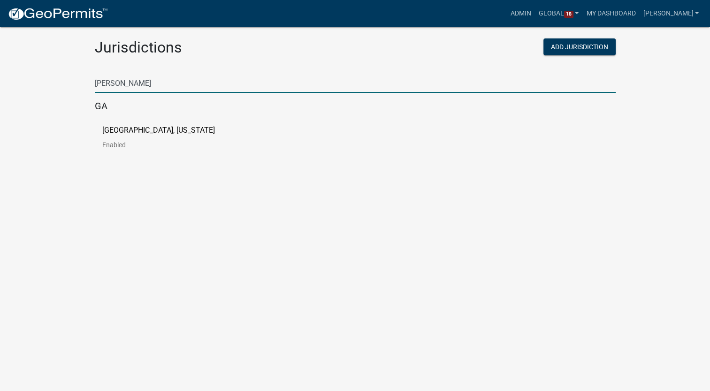
type input "troup"
click at [149, 127] on p "Troup County, Georgia" at bounding box center [158, 131] width 113 height 8
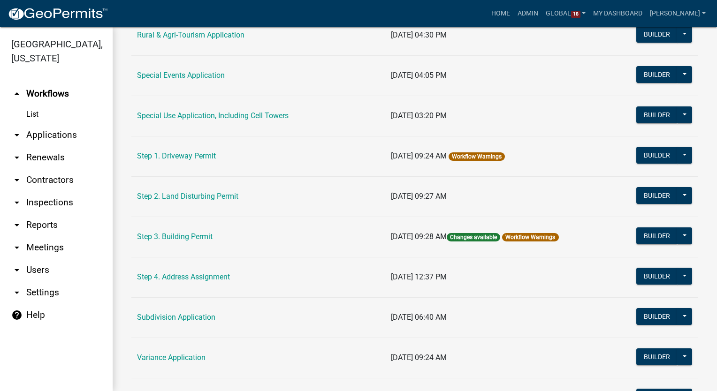
scroll to position [469, 0]
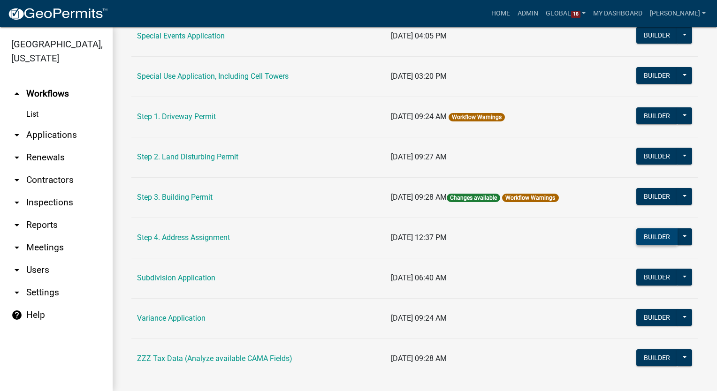
click at [657, 236] on button "Builder" at bounding box center [656, 237] width 41 height 17
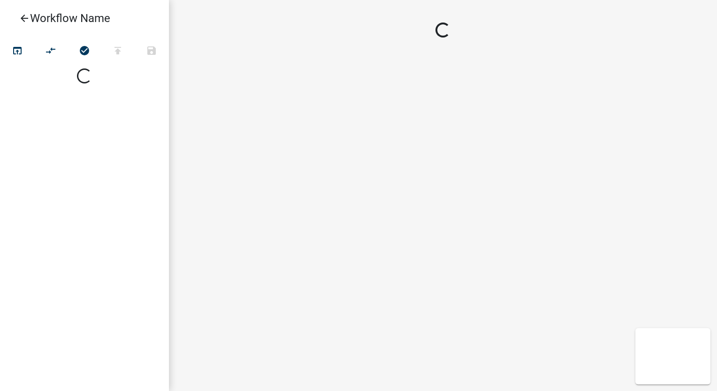
select select
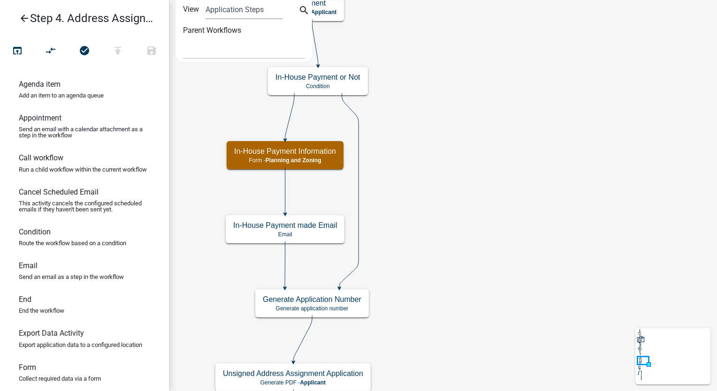
click at [23, 16] on icon "arrow_back" at bounding box center [24, 19] width 11 height 13
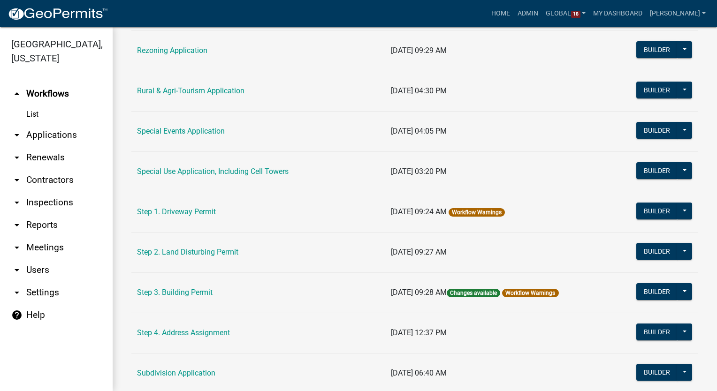
scroll to position [481, 0]
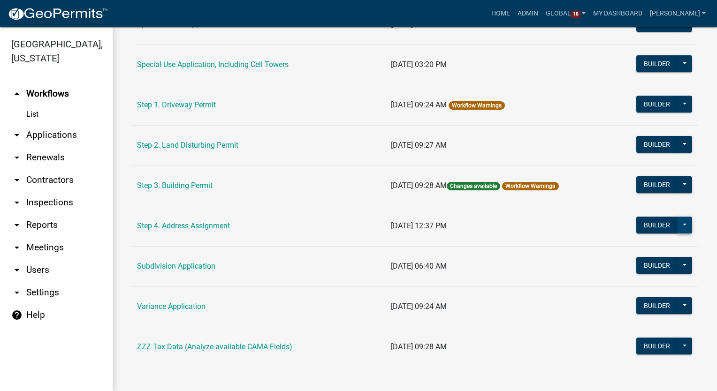
click at [678, 224] on button at bounding box center [684, 225] width 15 height 17
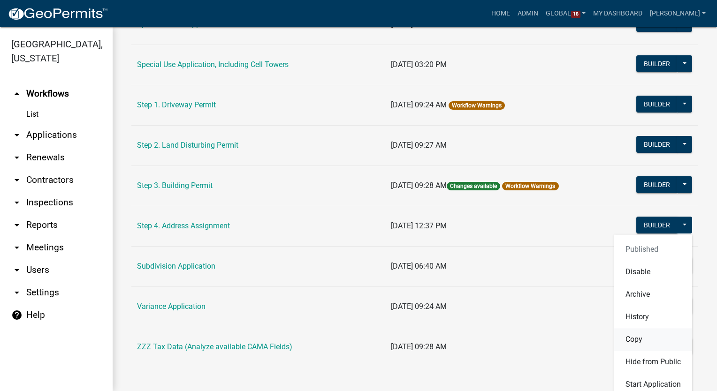
click at [628, 335] on button "Copy" at bounding box center [653, 340] width 78 height 23
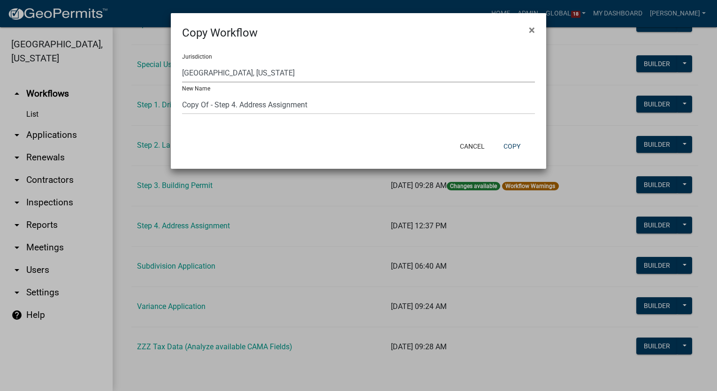
click at [270, 72] on select "Yankton County, South Dakota (Canceled) Wright County, Iowa Winneshiek County, …" at bounding box center [358, 72] width 353 height 19
select select "50bafb28-1523-4c4d-ac21-e80ac6fc537a"
click at [182, 64] on select "Yankton County, South Dakota (Canceled) Wright County, Iowa Winneshiek County, …" at bounding box center [358, 72] width 353 height 19
click at [239, 107] on input "Copy Of - Step 4. Address Assignment" at bounding box center [358, 104] width 353 height 19
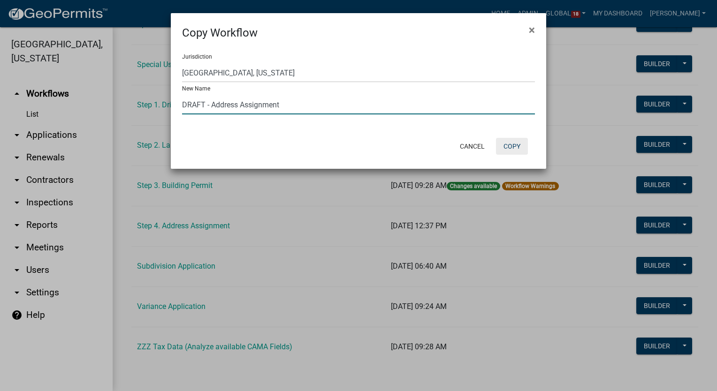
type input "DRAFT - Address Assignment"
click at [514, 145] on button "Copy" at bounding box center [512, 146] width 32 height 17
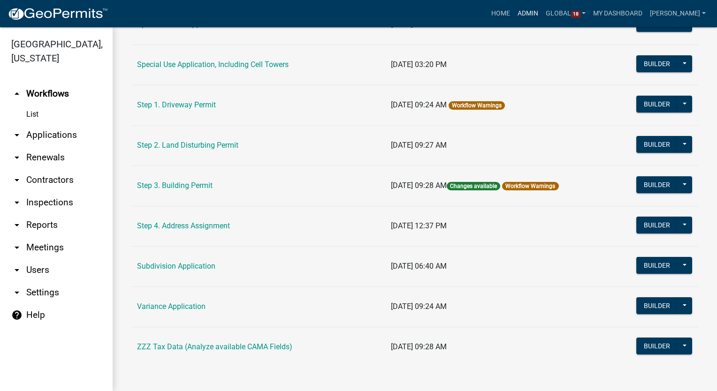
click at [540, 14] on link "Admin" at bounding box center [528, 14] width 28 height 18
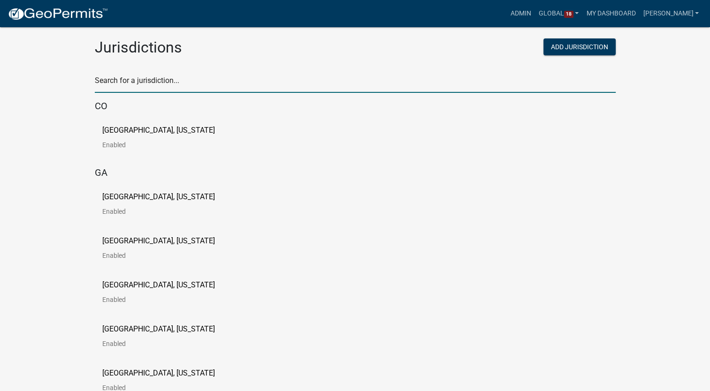
click at [141, 85] on input "text" at bounding box center [355, 83] width 521 height 19
type input "newton"
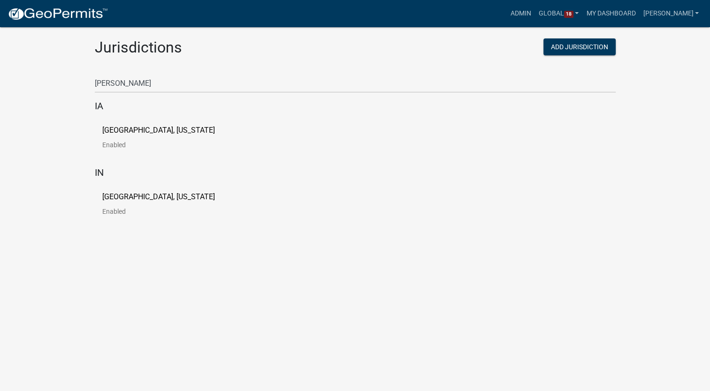
click at [140, 133] on p "City of Newton, Iowa" at bounding box center [158, 131] width 113 height 8
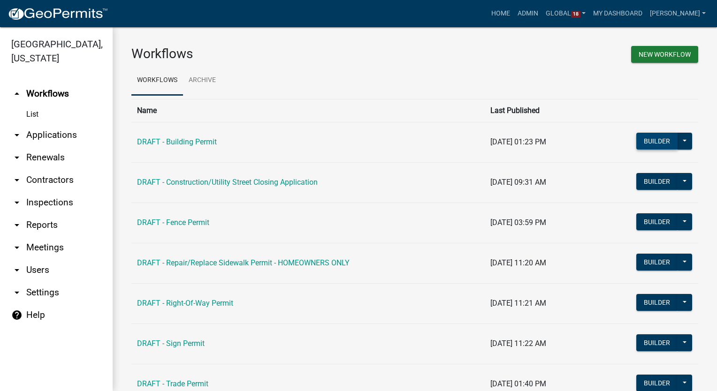
click at [657, 140] on button "Builder" at bounding box center [656, 141] width 41 height 17
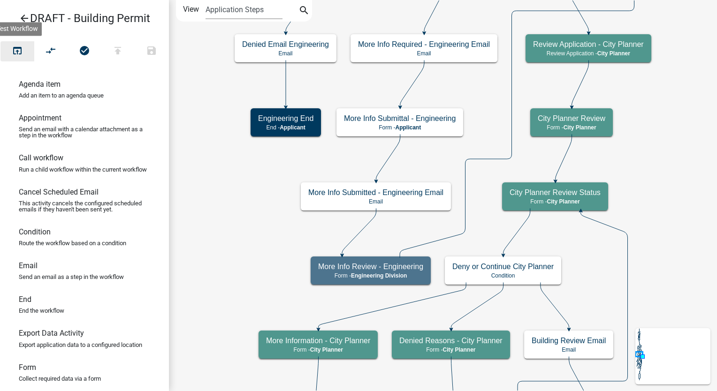
click at [16, 49] on icon "open_in_browser" at bounding box center [17, 51] width 11 height 13
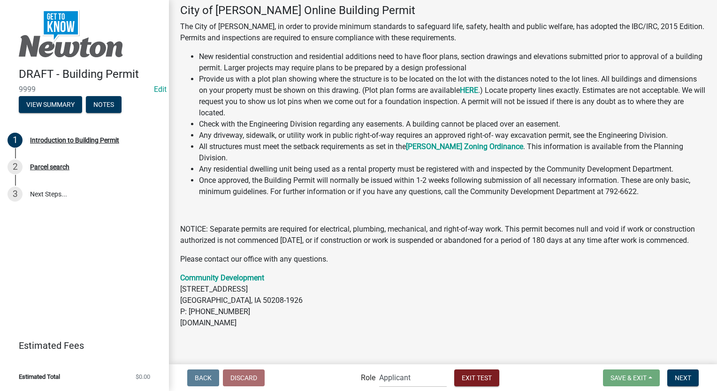
scroll to position [58, 0]
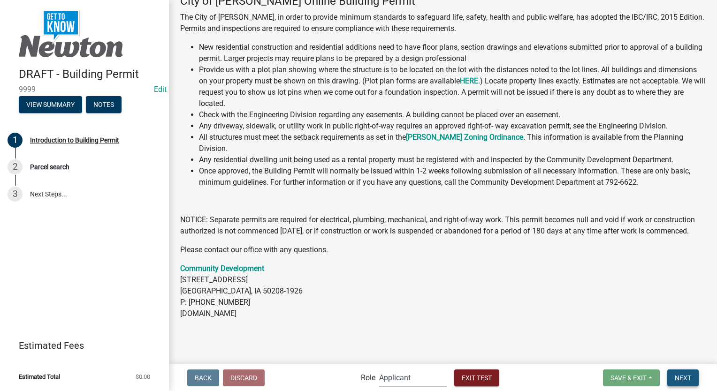
click at [682, 374] on span "Next" at bounding box center [683, 378] width 16 height 8
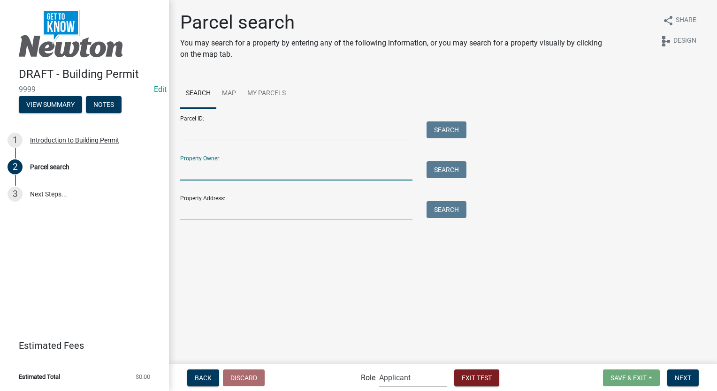
click at [191, 167] on input "Property Owner:" at bounding box center [296, 170] width 232 height 19
type input "smith"
click at [463, 172] on button "Search" at bounding box center [447, 169] width 40 height 17
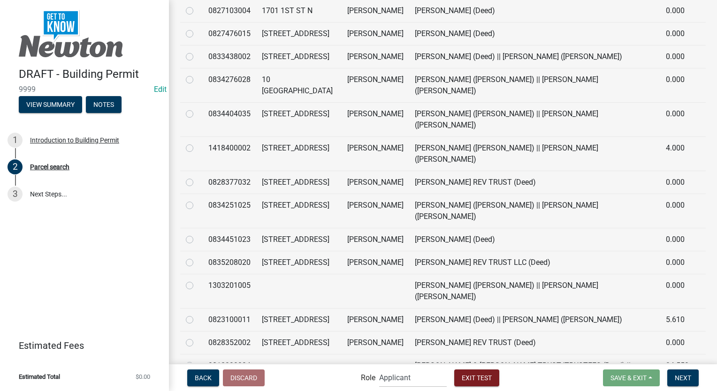
scroll to position [375, 0]
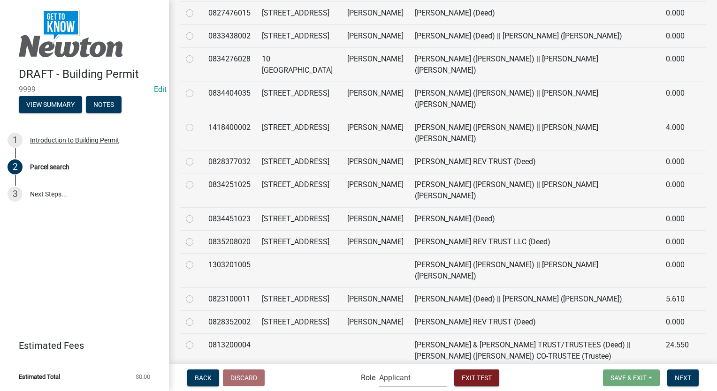
click at [197, 122] on label at bounding box center [197, 122] width 0 height 0
click at [197, 122] on input "radio" at bounding box center [200, 125] width 6 height 6
radio input "true"
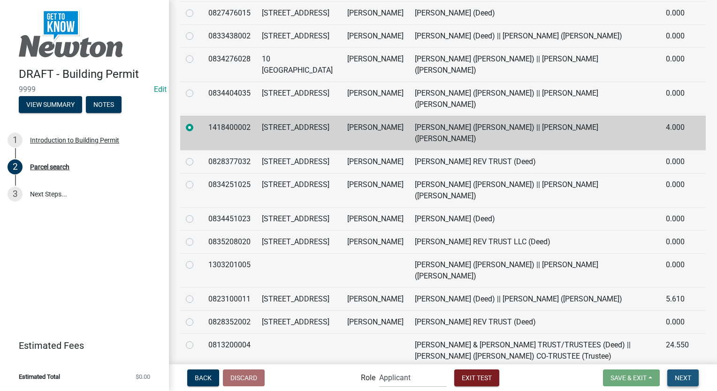
click at [693, 379] on button "Next" at bounding box center [682, 378] width 31 height 17
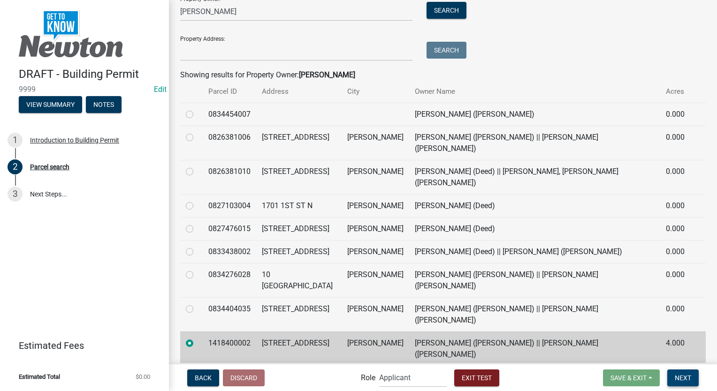
click at [674, 380] on button "Next" at bounding box center [682, 378] width 31 height 17
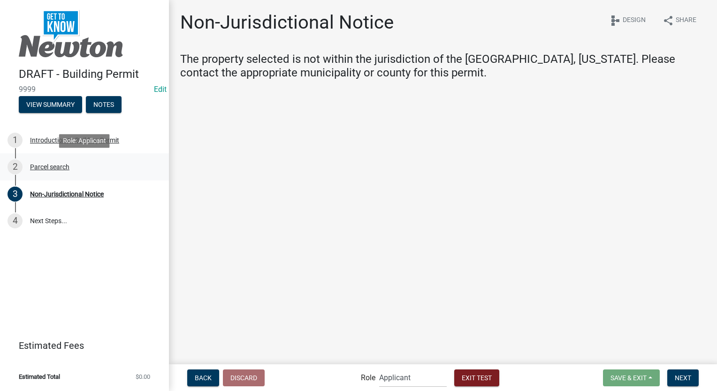
click at [46, 173] on div "2 Parcel search" at bounding box center [81, 167] width 146 height 15
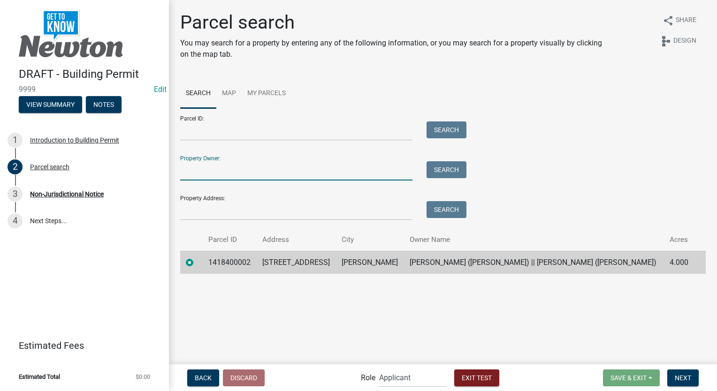
click at [276, 170] on input "Property Owner:" at bounding box center [296, 170] width 232 height 19
type input "smith"
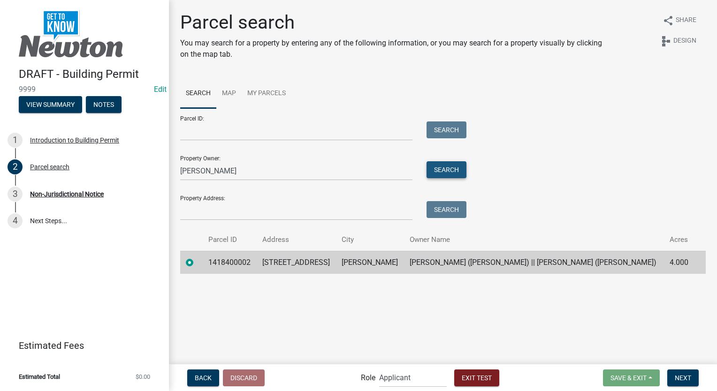
click at [437, 174] on button "Search" at bounding box center [447, 169] width 40 height 17
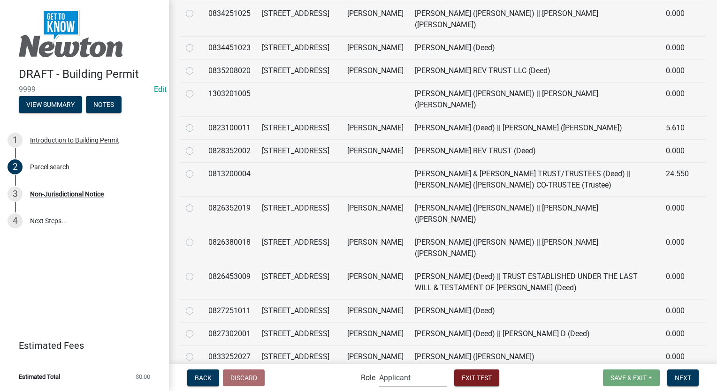
scroll to position [563, 0]
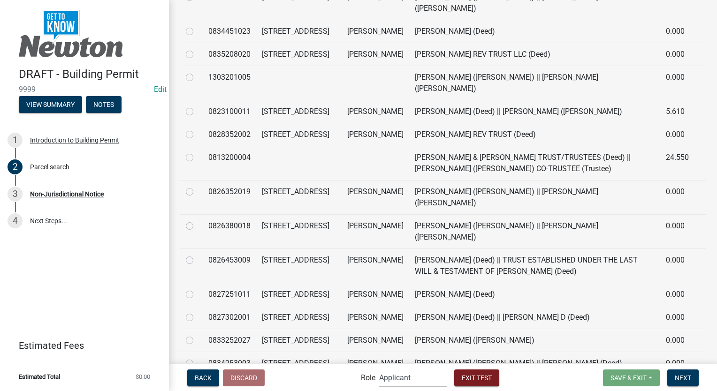
click at [197, 186] on label at bounding box center [197, 186] width 0 height 0
click at [197, 186] on input "radio" at bounding box center [200, 189] width 6 height 6
radio input "true"
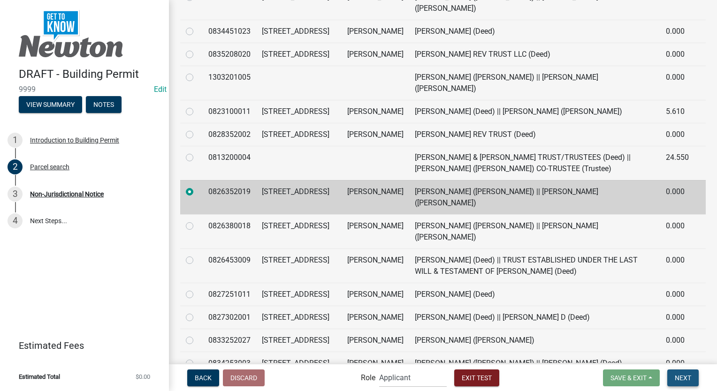
click at [680, 381] on span "Next" at bounding box center [683, 378] width 16 height 8
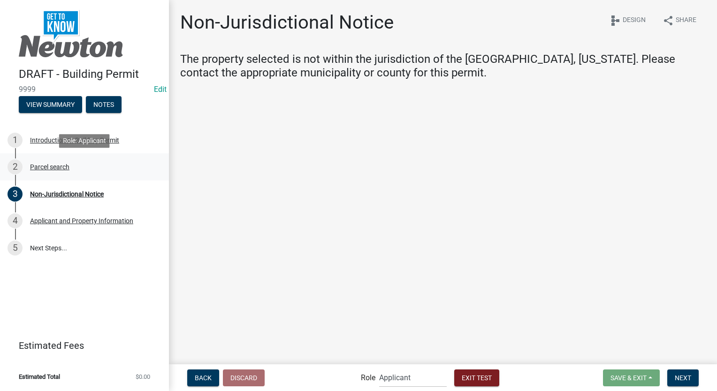
click at [39, 166] on div "Parcel search" at bounding box center [49, 167] width 39 height 7
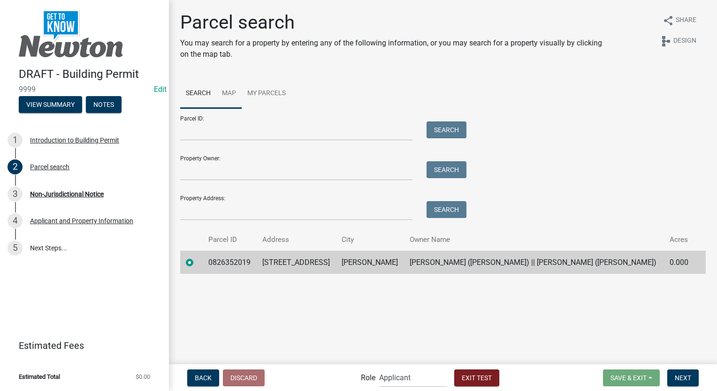
click at [228, 91] on link "Map" at bounding box center [228, 94] width 25 height 30
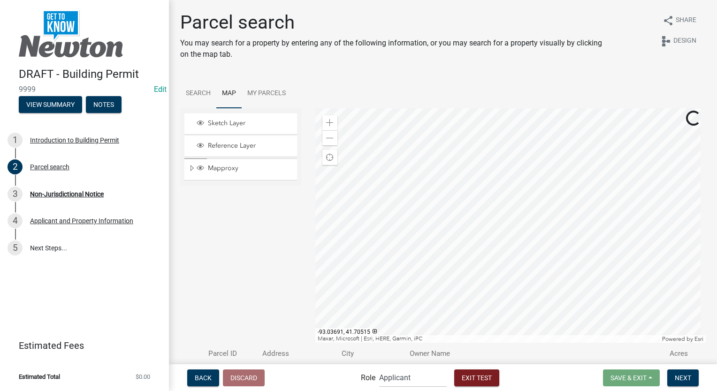
scroll to position [61, 0]
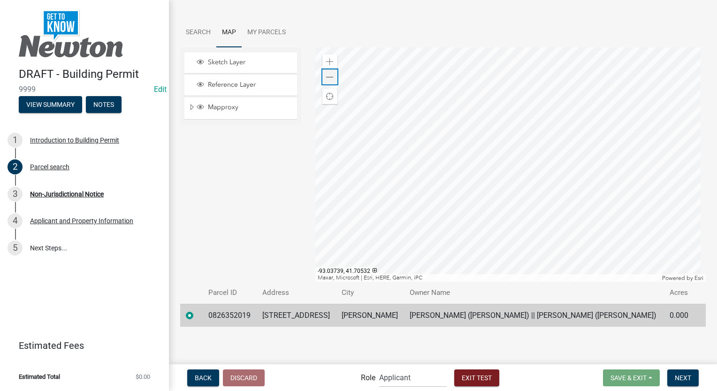
click at [331, 76] on span at bounding box center [330, 78] width 8 height 8
click at [197, 31] on link "Search" at bounding box center [198, 33] width 36 height 30
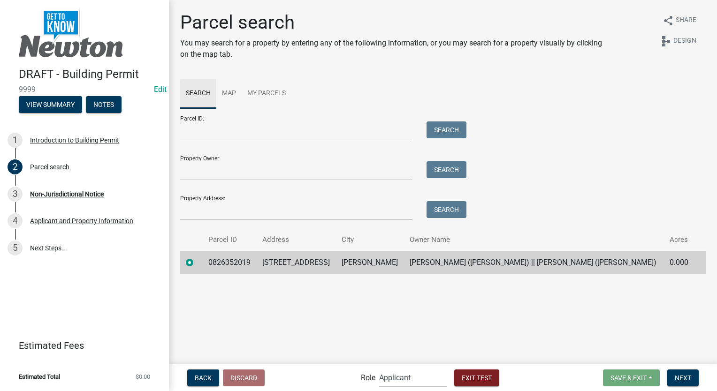
scroll to position [0, 0]
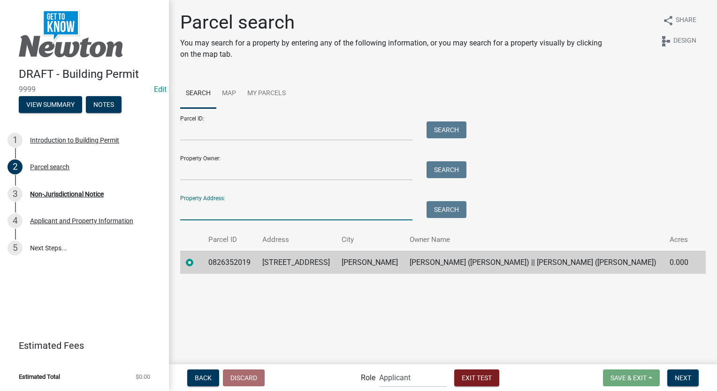
click at [215, 210] on input "Property Address:" at bounding box center [296, 210] width 232 height 19
type input "409"
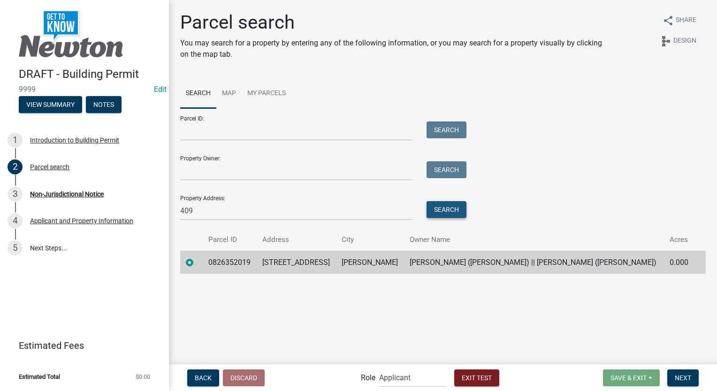
click at [459, 209] on button "Search" at bounding box center [447, 209] width 40 height 17
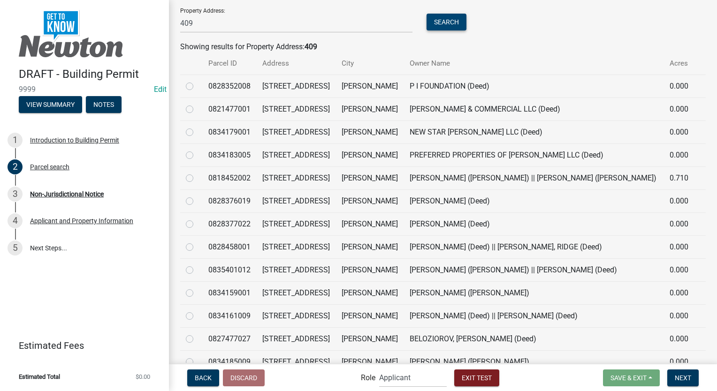
scroll to position [235, 0]
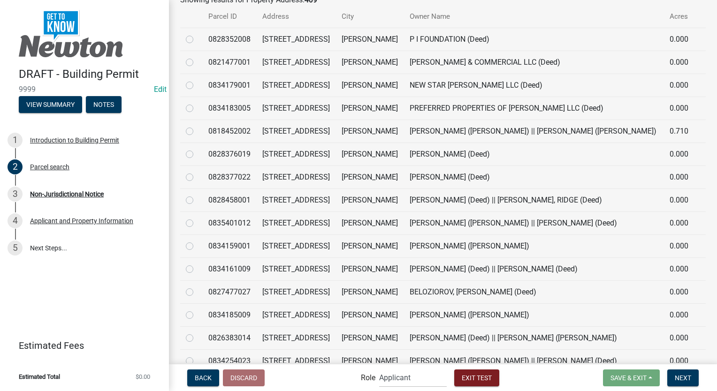
click at [197, 264] on label at bounding box center [197, 264] width 0 height 0
click at [197, 268] on input "radio" at bounding box center [200, 267] width 6 height 6
radio input "true"
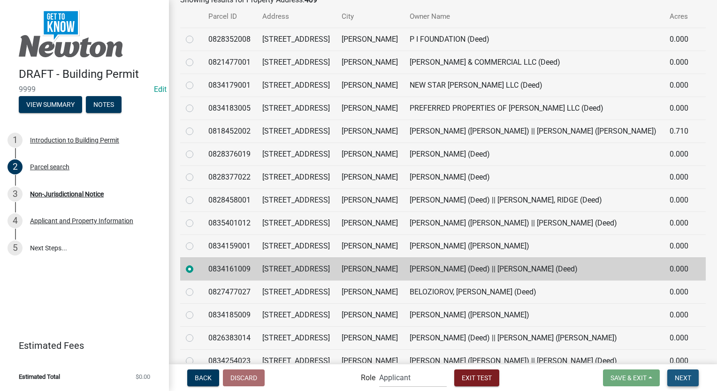
click at [681, 380] on span "Next" at bounding box center [683, 378] width 16 height 8
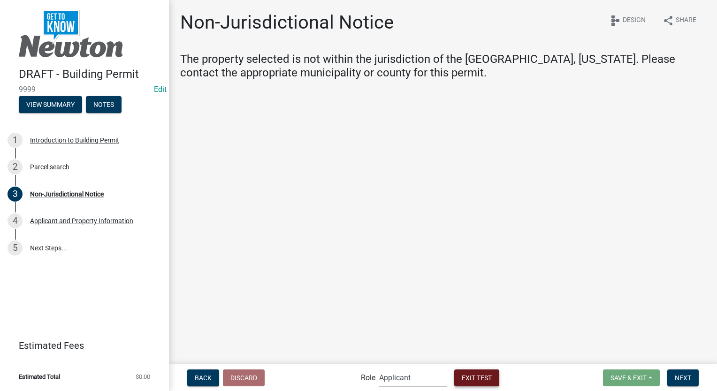
click at [471, 384] on button "Exit Test" at bounding box center [476, 378] width 45 height 17
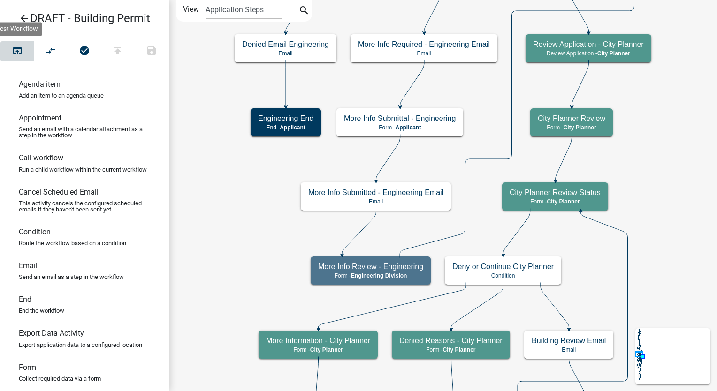
click at [17, 50] on icon "open_in_browser" at bounding box center [17, 51] width 11 height 13
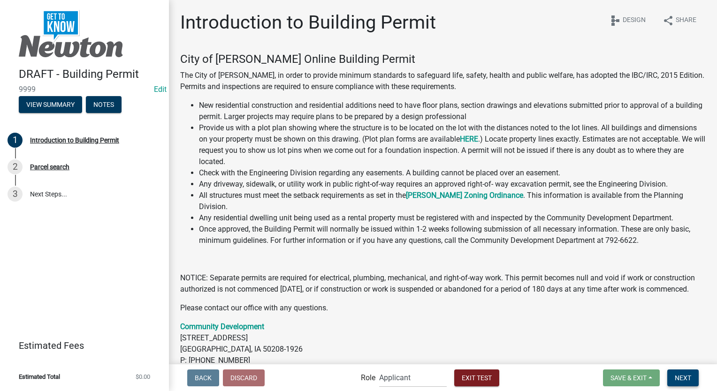
click at [679, 382] on button "Next" at bounding box center [682, 378] width 31 height 17
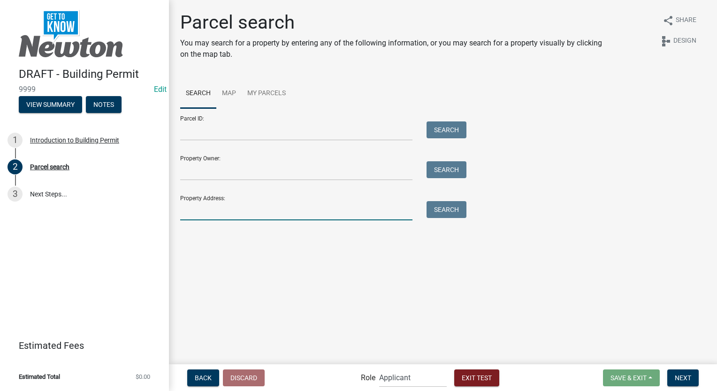
click at [241, 207] on input "Property Address:" at bounding box center [296, 210] width 232 height 19
type input "409"
click at [456, 212] on button "Search" at bounding box center [447, 209] width 40 height 17
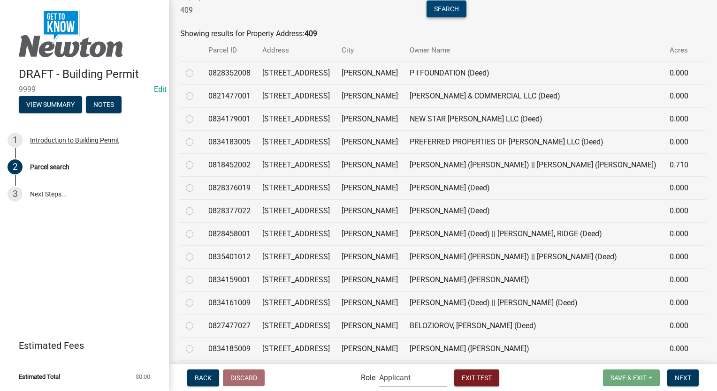
scroll to position [235, 0]
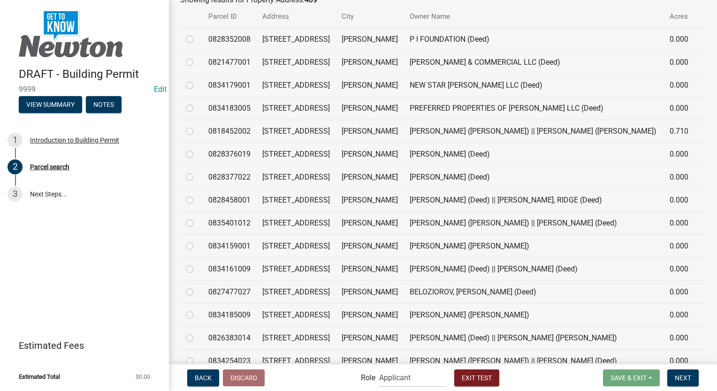
click at [197, 264] on label at bounding box center [197, 264] width 0 height 0
click at [197, 268] on input "radio" at bounding box center [200, 267] width 6 height 6
radio input "true"
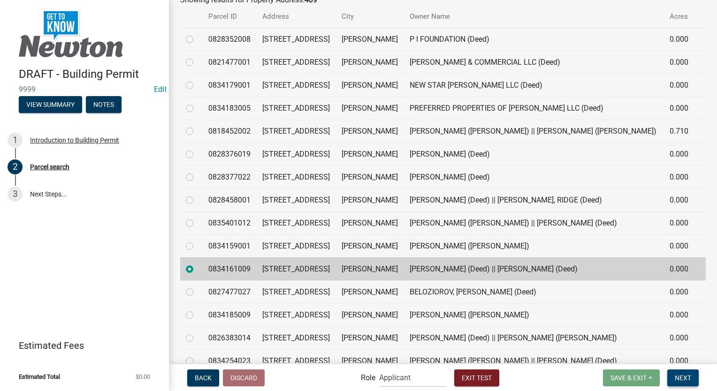
click at [680, 376] on span "Next" at bounding box center [683, 378] width 16 height 8
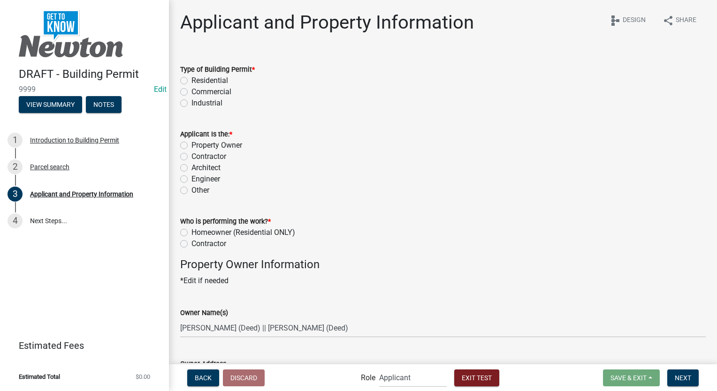
click at [191, 79] on label "Residential" at bounding box center [209, 80] width 37 height 11
click at [191, 79] on input "Residential" at bounding box center [194, 78] width 6 height 6
radio input "true"
click at [191, 157] on label "Contractor" at bounding box center [208, 156] width 35 height 11
click at [191, 157] on input "Contractor" at bounding box center [194, 154] width 6 height 6
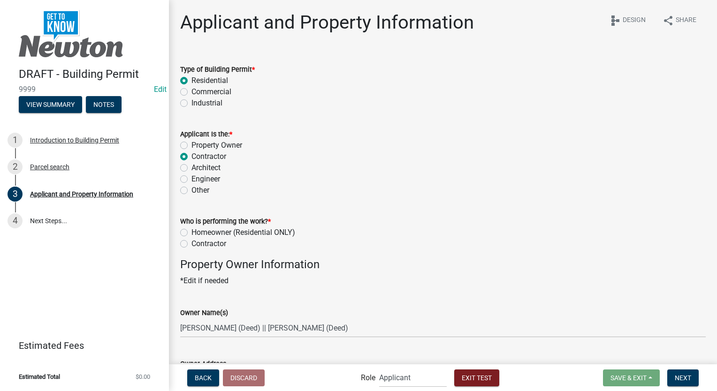
radio input "true"
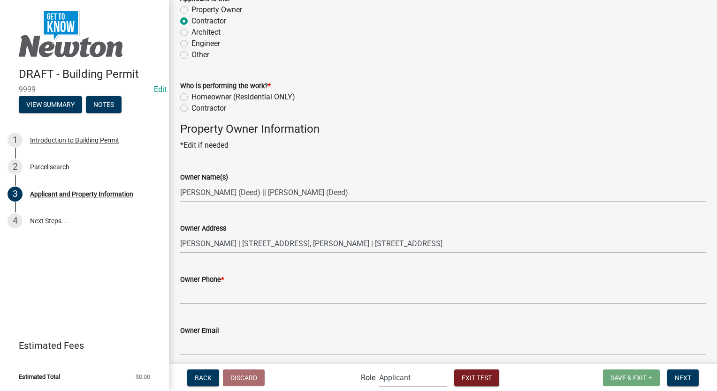
scroll to position [141, 0]
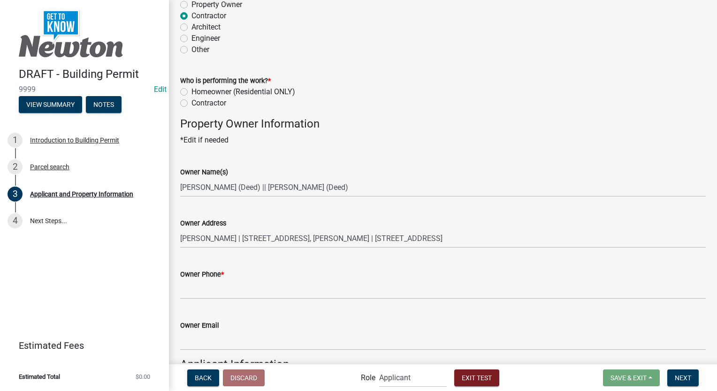
click at [191, 104] on label "Contractor" at bounding box center [208, 103] width 35 height 11
click at [191, 104] on input "Contractor" at bounding box center [194, 101] width 6 height 6
radio input "true"
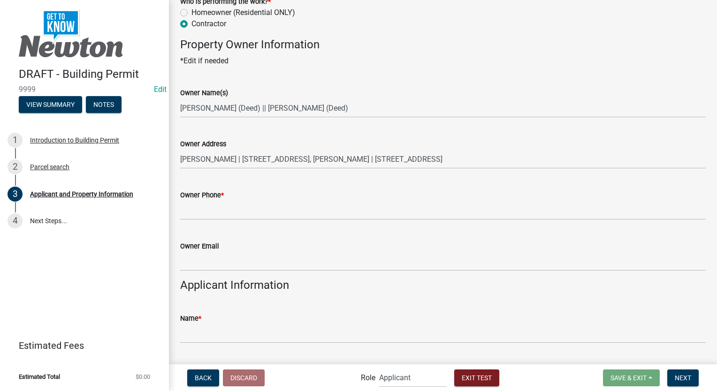
scroll to position [282, 0]
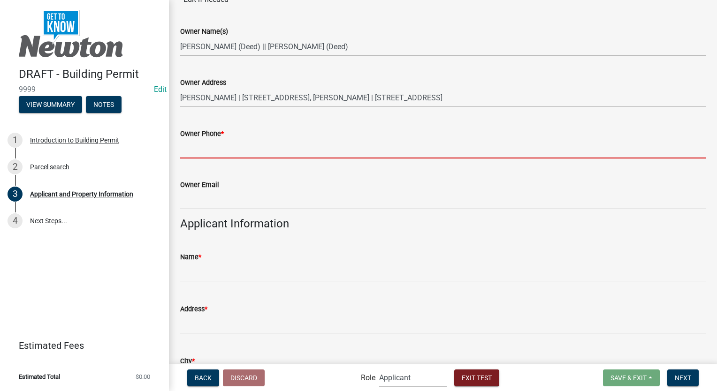
click at [216, 153] on input "Owner Phone *" at bounding box center [443, 148] width 526 height 19
type input "3178267392"
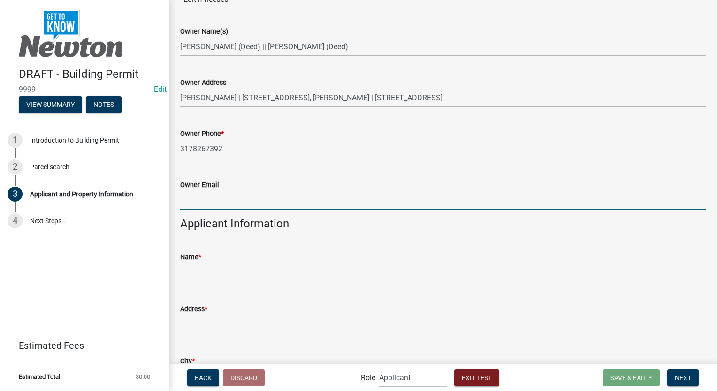
type input "sfranklin@schneidergis.com"
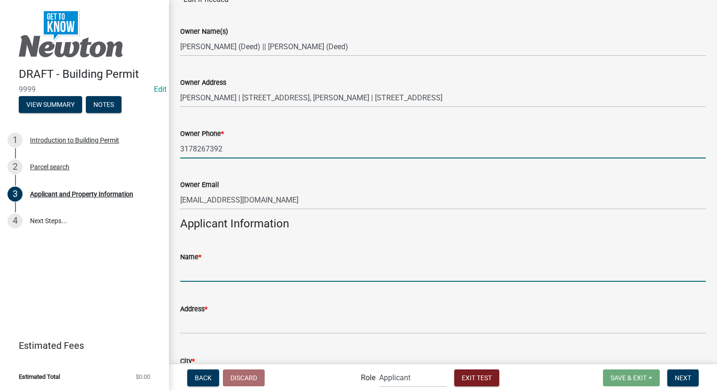
type input "Custom Lists Testing"
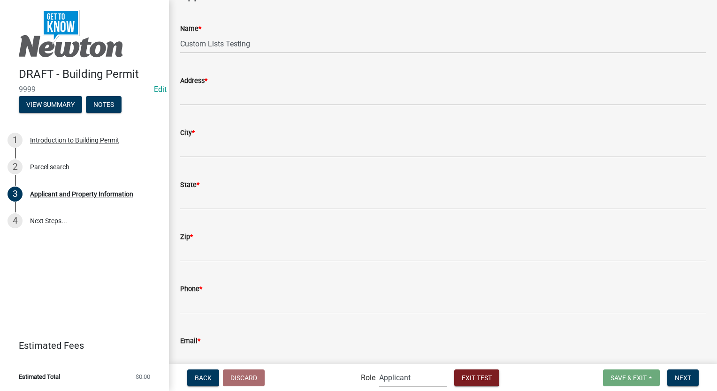
scroll to position [516, 0]
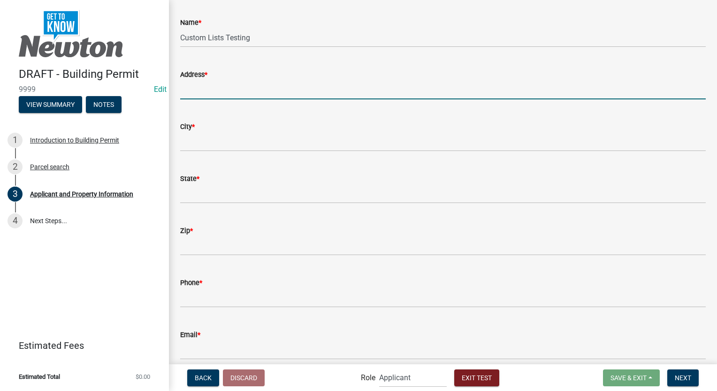
click at [180, 90] on input "Address *" at bounding box center [443, 89] width 526 height 19
type input "8901 Otis Ave"
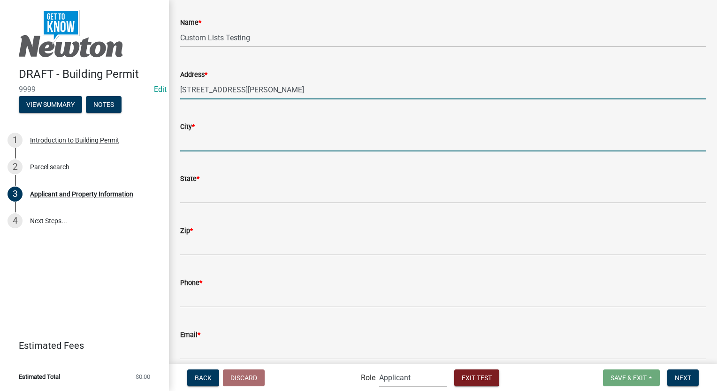
type input "Indianapolis"
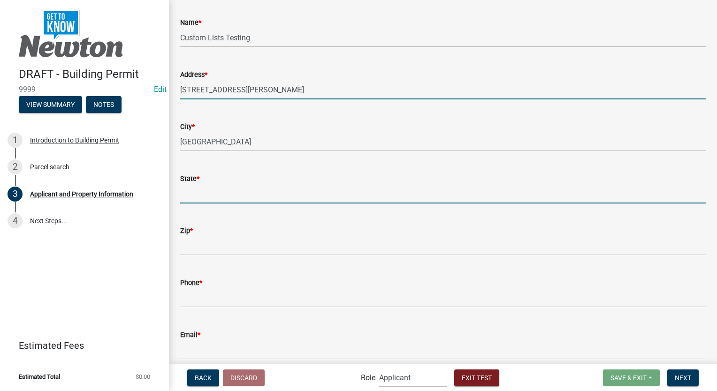
type input "Indiana"
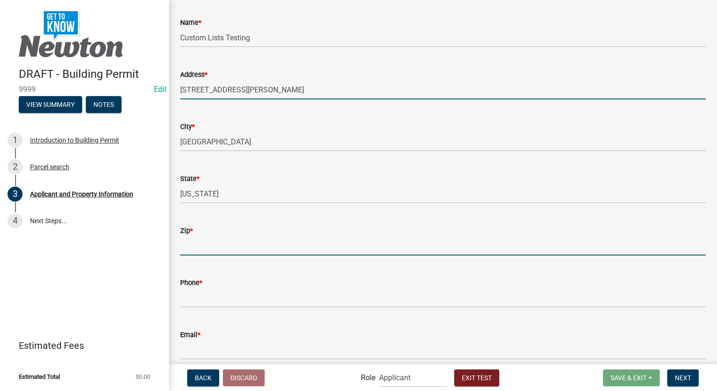
type input "46216"
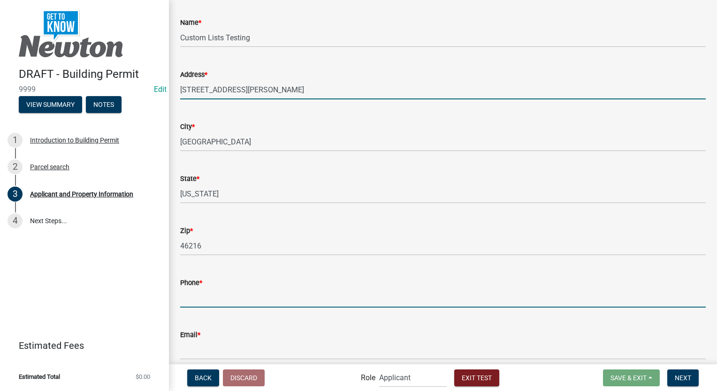
type input "3178267392"
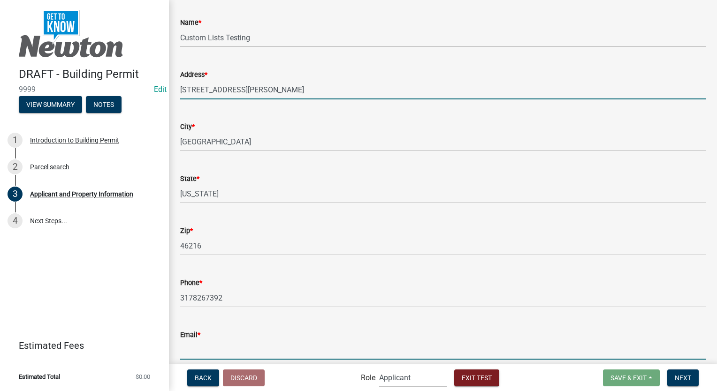
type input "sfranklin@schneidergis.com"
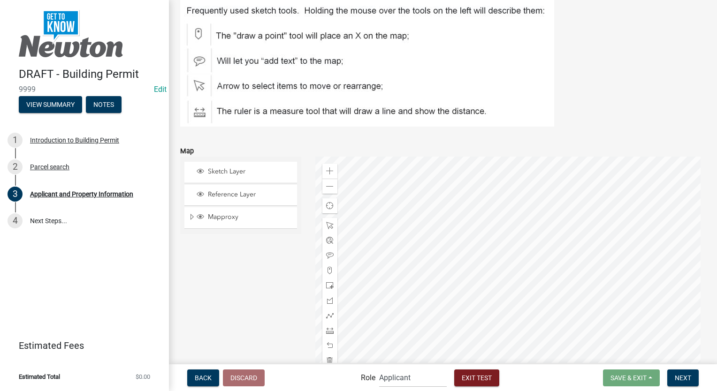
scroll to position [1274, 0]
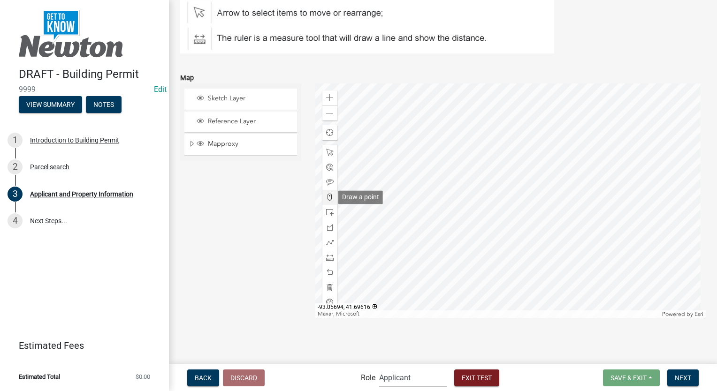
click at [328, 196] on span at bounding box center [330, 198] width 8 height 8
click at [445, 182] on div at bounding box center [510, 201] width 391 height 235
click at [327, 211] on span at bounding box center [330, 213] width 8 height 8
click at [413, 199] on div at bounding box center [510, 201] width 391 height 235
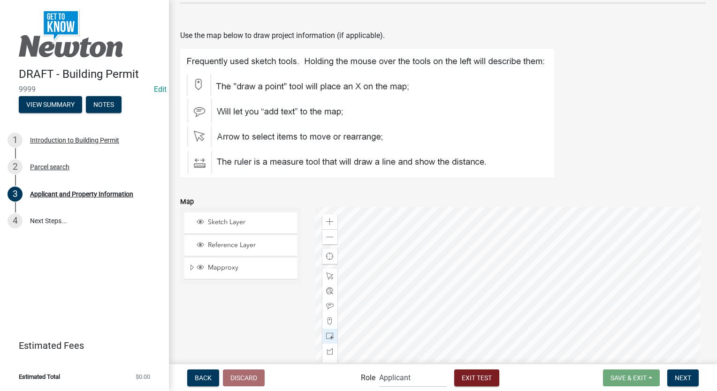
scroll to position [1133, 0]
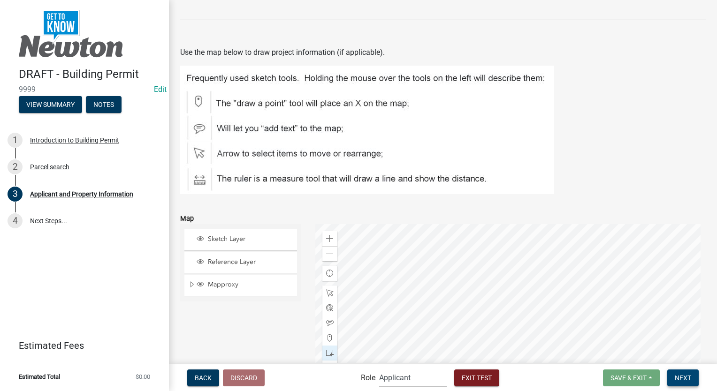
click at [685, 382] on button "Next" at bounding box center [682, 378] width 31 height 17
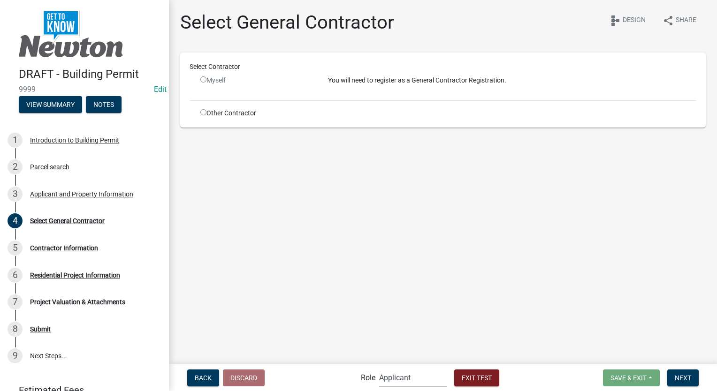
click at [203, 114] on input "radio" at bounding box center [203, 112] width 6 height 6
radio input "true"
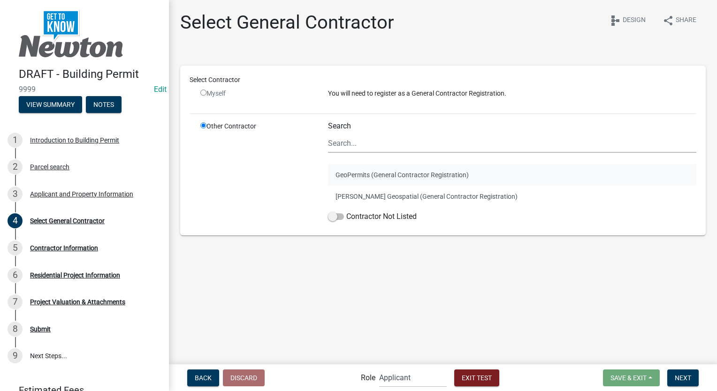
click at [355, 170] on button "GeoPermits (General Contractor Registration)" at bounding box center [512, 175] width 368 height 22
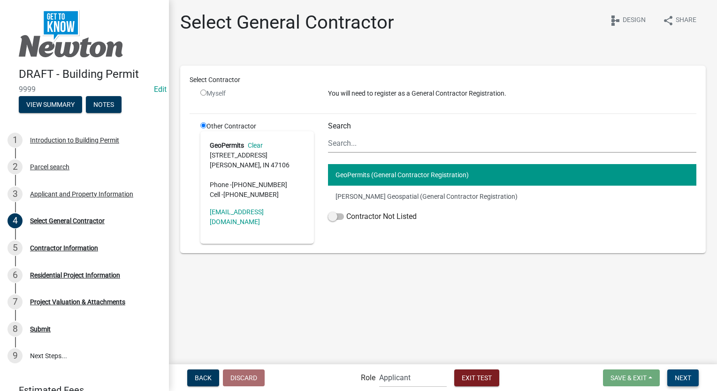
click at [693, 377] on button "Next" at bounding box center [682, 378] width 31 height 17
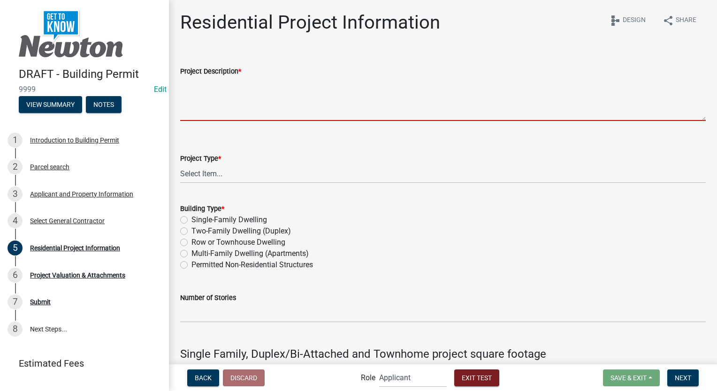
click at [241, 85] on textarea "Project Description *" at bounding box center [443, 99] width 526 height 44
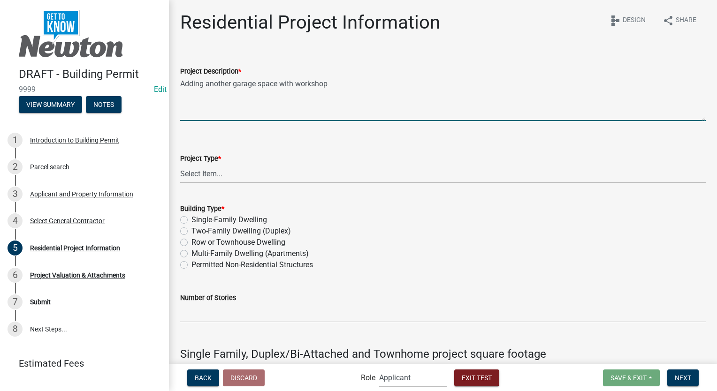
type textarea "Adding another garage space with workshop"
click at [223, 176] on select "Select Item... New Construction (new single-family dwelling, duplex, townhome, …" at bounding box center [443, 173] width 526 height 19
click at [180, 164] on select "Select Item... New Construction (new single-family dwelling, duplex, townhome, …" at bounding box center [443, 173] width 526 height 19
select select "725db69b-9bc6-43e5-81af-5f9a58ff2259"
click at [191, 219] on label "Single-Family Dwelling" at bounding box center [229, 219] width 76 height 11
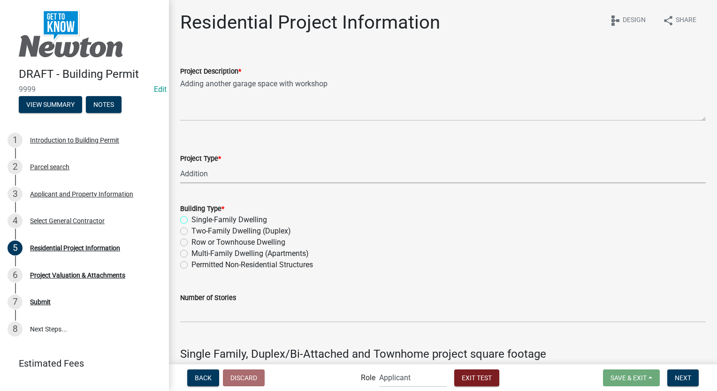
click at [191, 219] on input "Single-Family Dwelling" at bounding box center [194, 217] width 6 height 6
radio input "true"
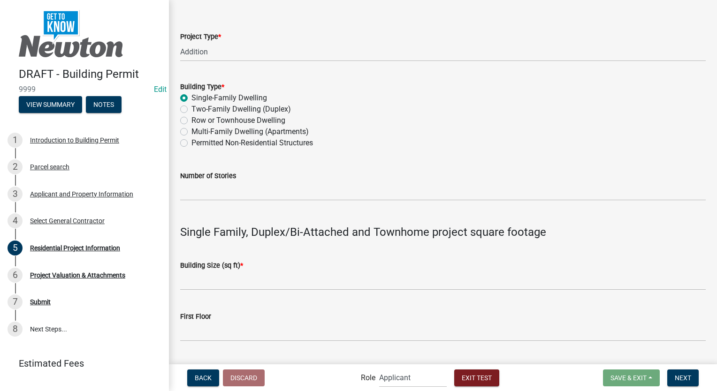
scroll to position [188, 0]
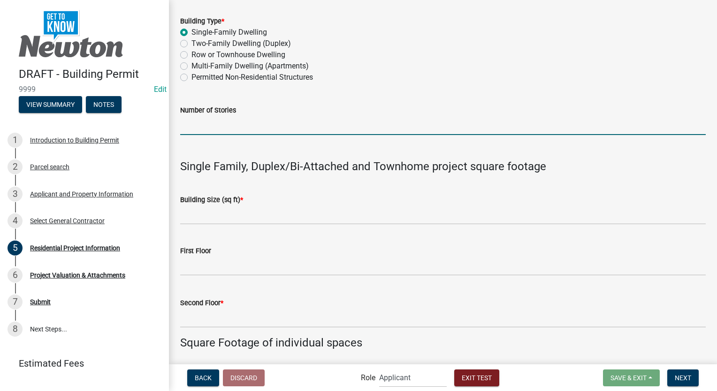
click at [186, 128] on input "Number of Stories" at bounding box center [443, 125] width 526 height 19
type input "1"
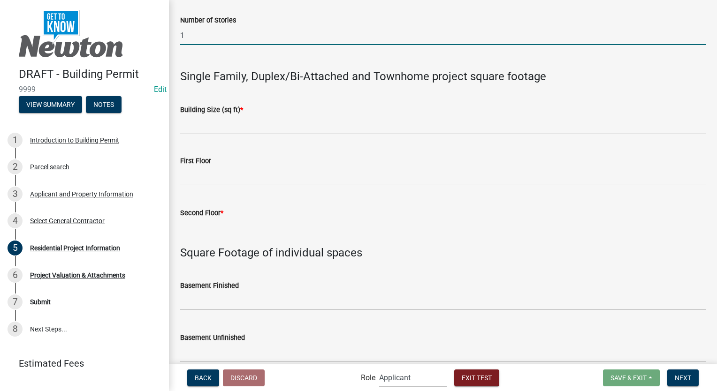
scroll to position [267, 0]
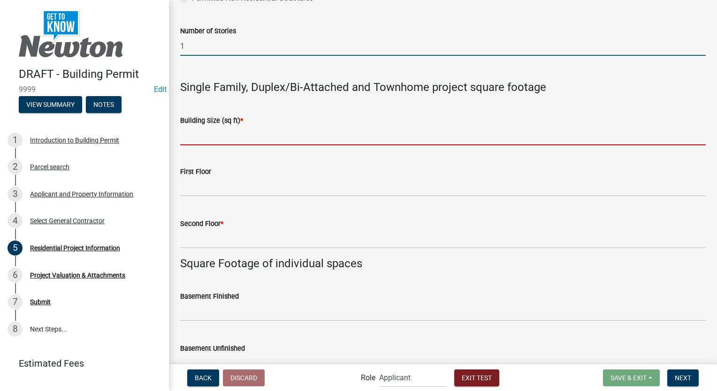
click at [199, 142] on input "Building Size (sq ft) *" at bounding box center [443, 135] width 526 height 19
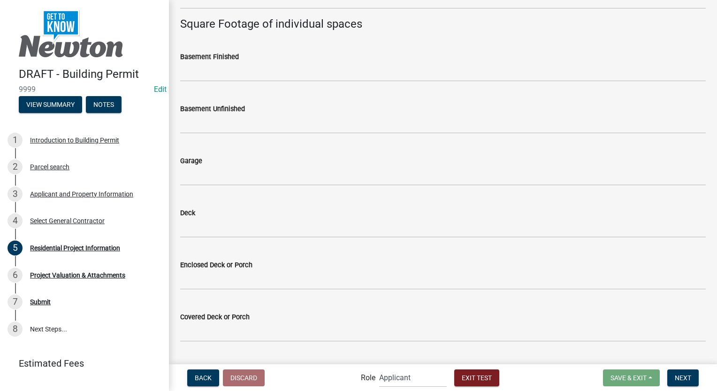
scroll to position [502, 0]
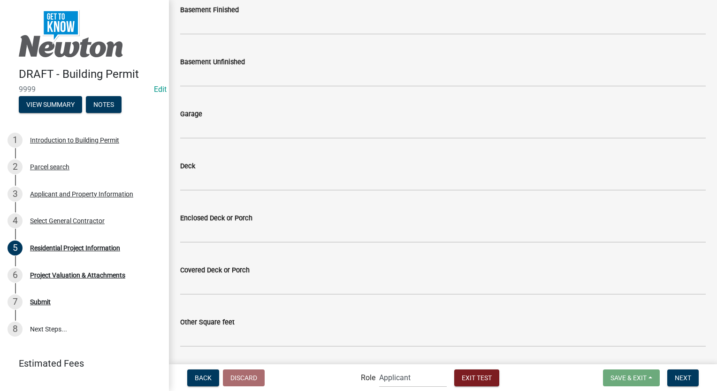
type input "1000"
click at [199, 137] on input "text" at bounding box center [443, 129] width 526 height 19
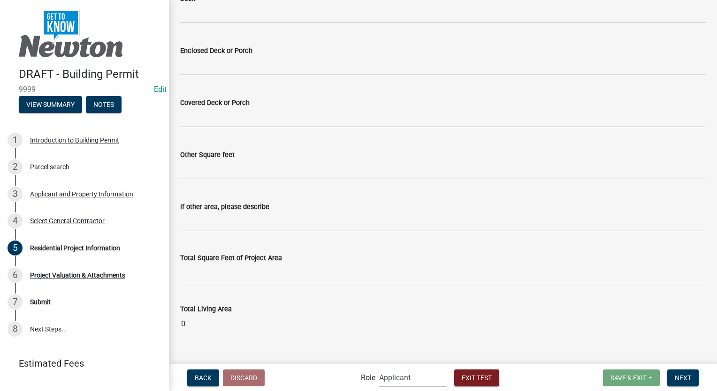
scroll to position [684, 0]
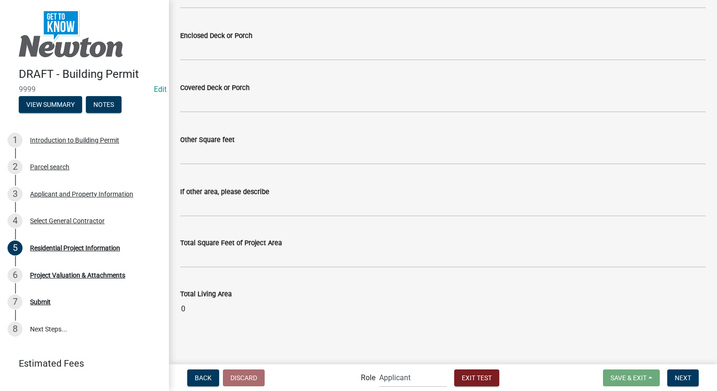
type input "1000"
click at [388, 313] on input "0" at bounding box center [443, 309] width 526 height 19
click at [240, 261] on input "Total Square Feet of Project Area" at bounding box center [443, 258] width 526 height 19
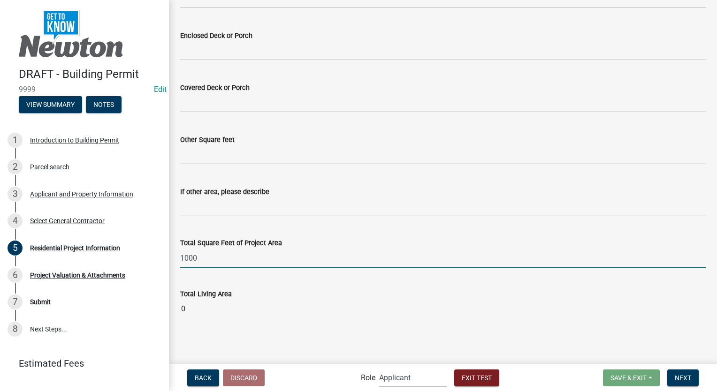
type input "1000"
click at [598, 335] on main "Residential Project Information share Share schema Design Project Description *…" at bounding box center [443, 181] width 548 height 363
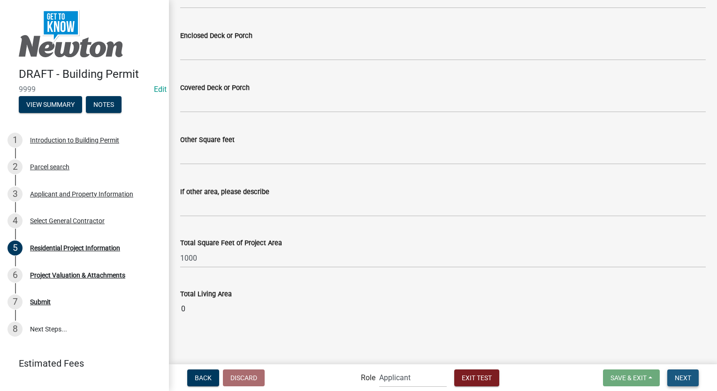
click at [680, 376] on span "Next" at bounding box center [683, 378] width 16 height 8
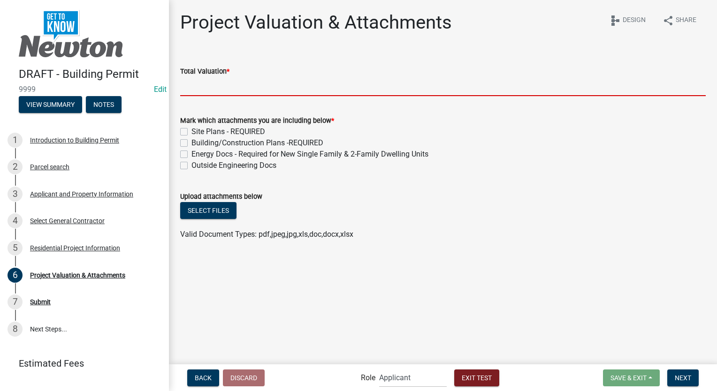
click at [236, 92] on input "Total Valuation *" at bounding box center [443, 86] width 526 height 19
type input "75000"
click at [191, 132] on label "Site Plans - REQUIRED" at bounding box center [228, 131] width 74 height 11
click at [191, 132] on input "Site Plans - REQUIRED" at bounding box center [194, 129] width 6 height 6
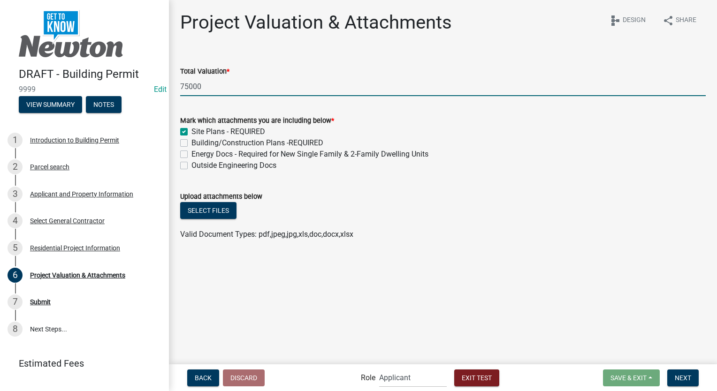
checkbox input "true"
checkbox input "false"
click at [191, 142] on label "Building/Construction Plans -REQUIRED" at bounding box center [257, 143] width 132 height 11
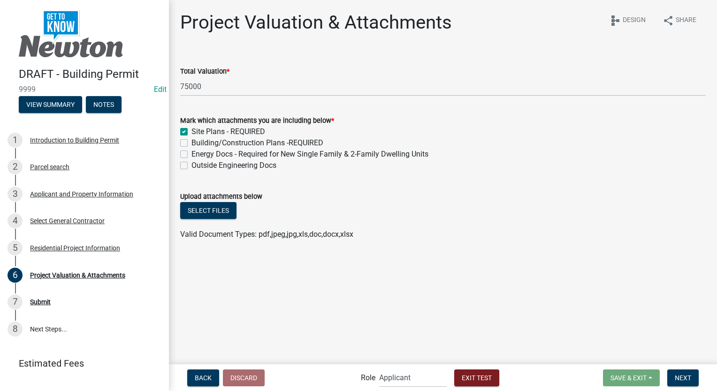
click at [191, 142] on input "Building/Construction Plans -REQUIRED" at bounding box center [194, 141] width 6 height 6
checkbox input "true"
checkbox input "false"
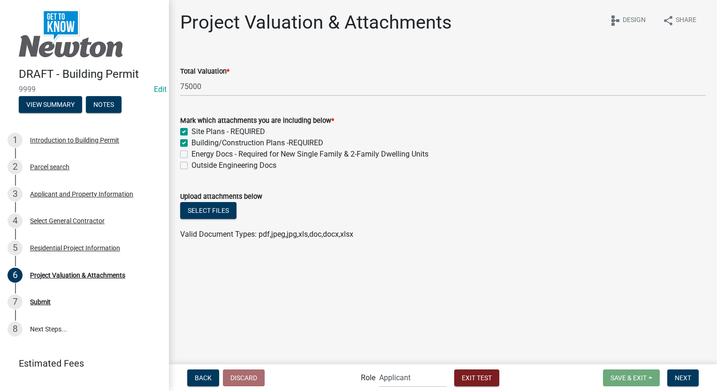
checkbox input "false"
click at [197, 211] on button "Select files" at bounding box center [208, 210] width 56 height 17
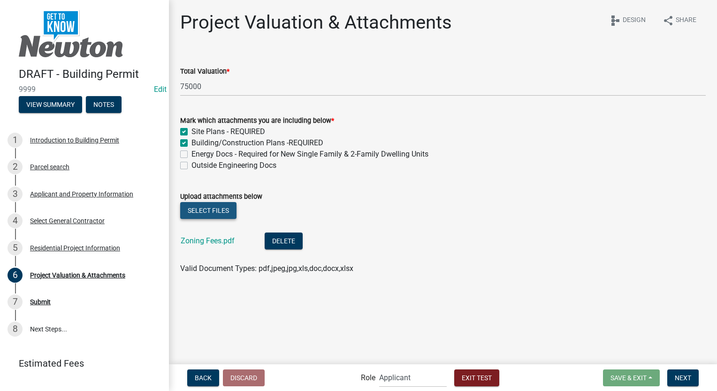
click at [219, 213] on button "Select files" at bounding box center [208, 210] width 56 height 17
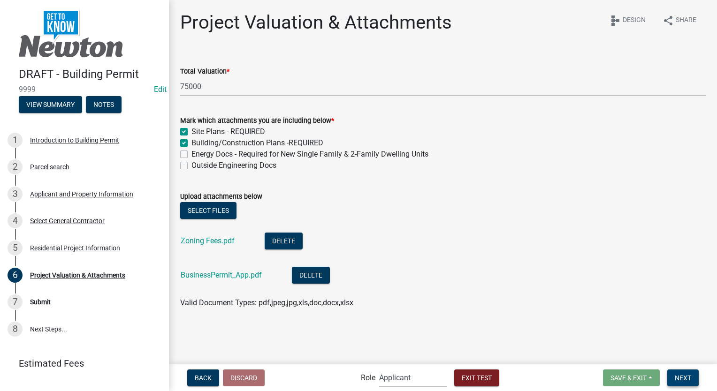
click at [682, 381] on span "Next" at bounding box center [683, 378] width 16 height 8
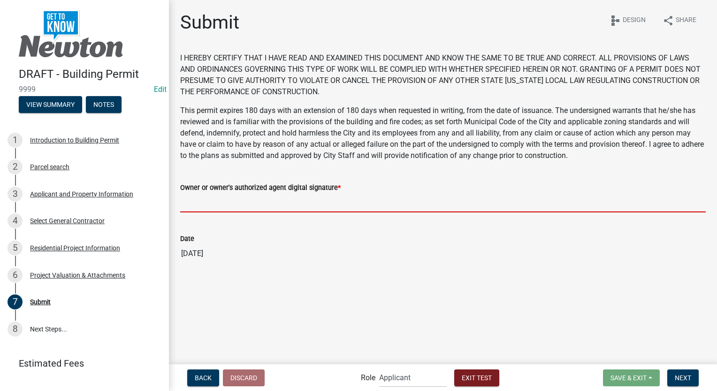
click at [207, 205] on input "Owner or owner's authorized agent digital signature *" at bounding box center [443, 202] width 526 height 19
type input "Stacia Franklin"
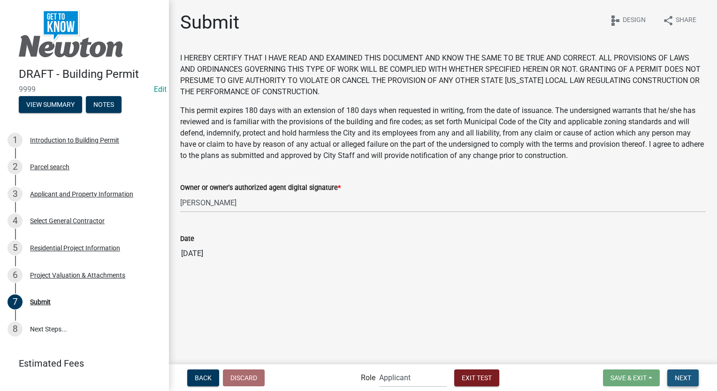
click at [676, 381] on span "Next" at bounding box center [683, 378] width 16 height 8
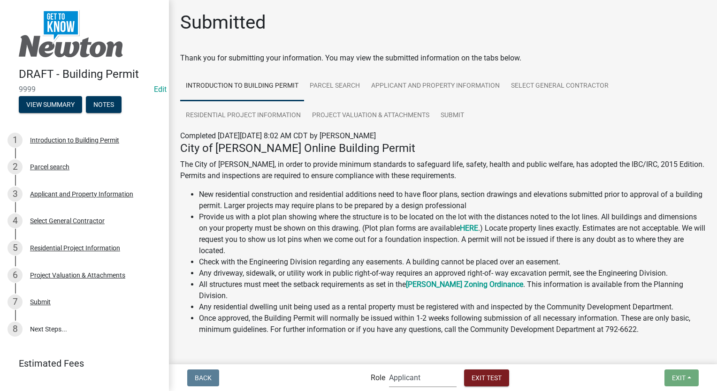
click at [430, 376] on select "Applicant Permit Technician Fire Department Admin City Planner Engineering Divi…" at bounding box center [423, 377] width 68 height 19
select select "5805852f-8761-4b18-8554-11011ee0aebd"
click at [389, 368] on select "Applicant Permit Technician Fire Department Admin City Planner Engineering Divi…" at bounding box center [423, 377] width 68 height 19
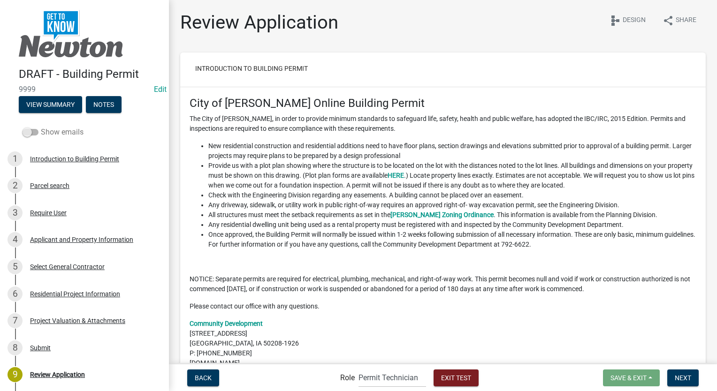
click at [26, 132] on span at bounding box center [31, 132] width 16 height 7
click at [41, 127] on input "Show emails" at bounding box center [41, 127] width 0 height 0
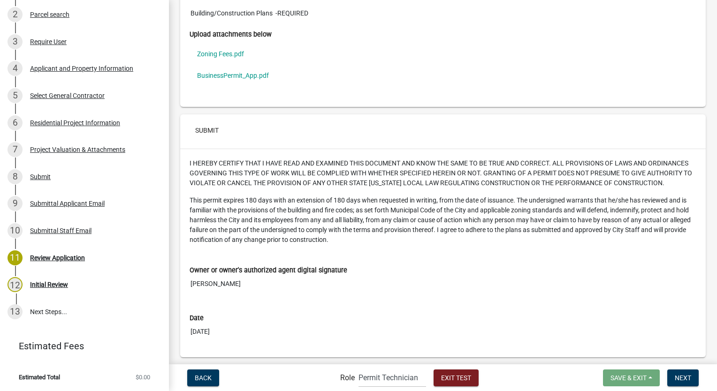
scroll to position [3496, 0]
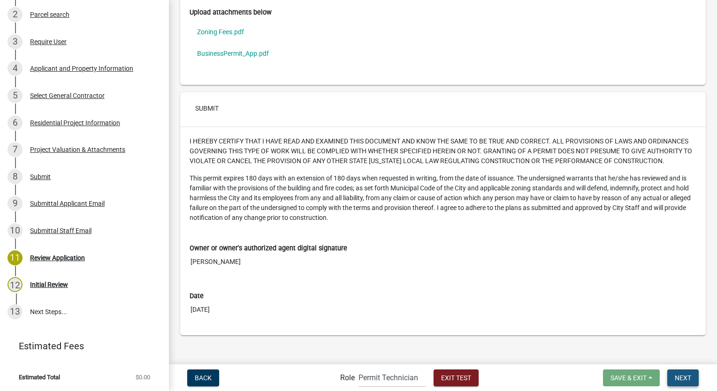
click at [671, 375] on button "Next" at bounding box center [682, 378] width 31 height 17
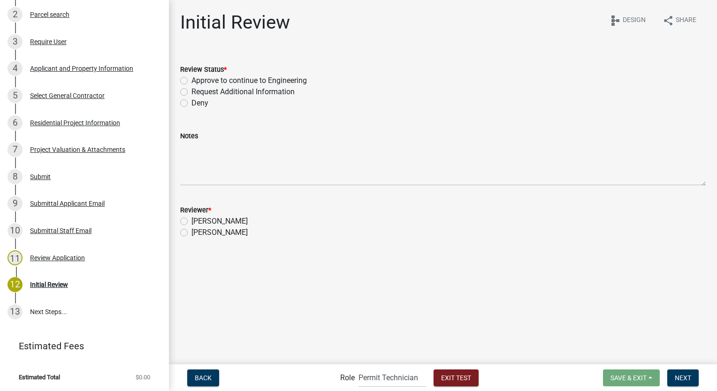
click at [191, 81] on label "Approve to continue to Engineering" at bounding box center [248, 80] width 115 height 11
click at [191, 81] on input "Approve to continue to Engineering" at bounding box center [194, 78] width 6 height 6
radio input "true"
click at [191, 221] on label "Bethany Hovda" at bounding box center [219, 221] width 56 height 11
click at [191, 221] on input "Bethany Hovda" at bounding box center [194, 219] width 6 height 6
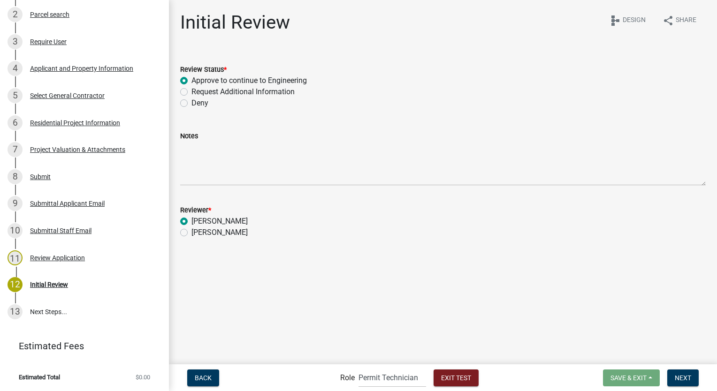
radio input "true"
click at [681, 375] on span "Next" at bounding box center [683, 378] width 16 height 8
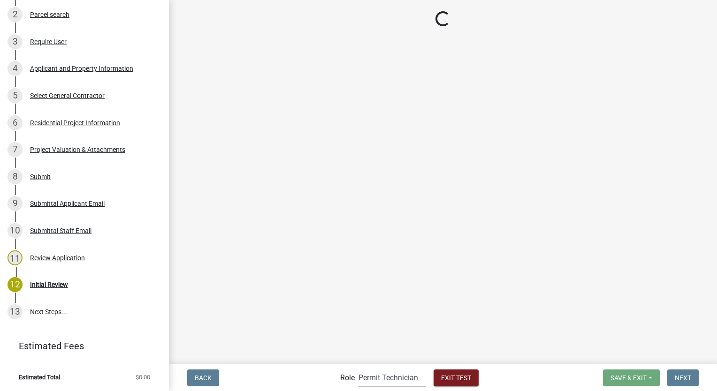
scroll to position [280, 0]
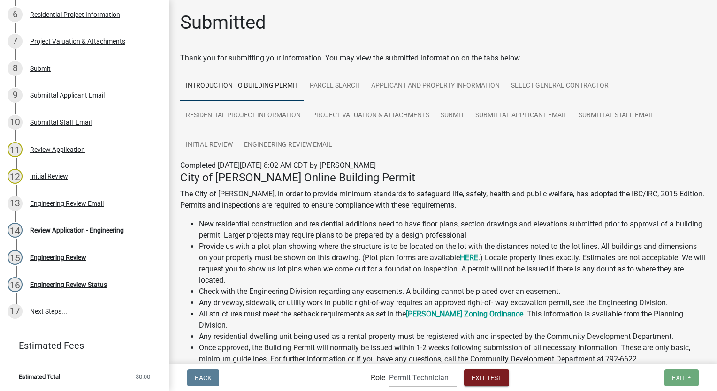
click at [442, 383] on select "Applicant Permit Technician Fire Department Admin City Planner Engineering Divi…" at bounding box center [423, 377] width 68 height 19
select select "2eabd35e-ce6d-461f-ba3b-875f04b0d107"
click at [389, 368] on select "Applicant Permit Technician Fire Department Admin City Planner Engineering Divi…" at bounding box center [423, 377] width 68 height 19
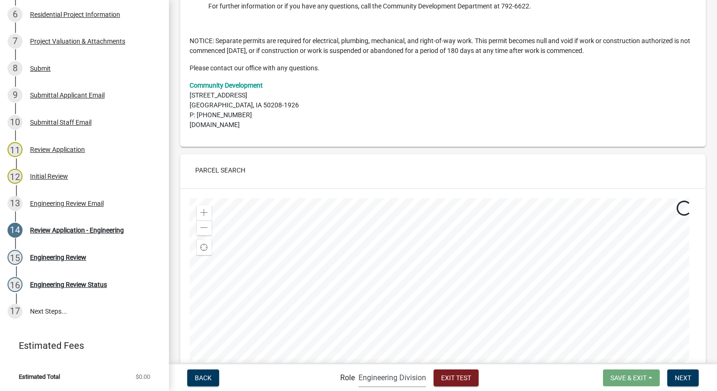
scroll to position [282, 0]
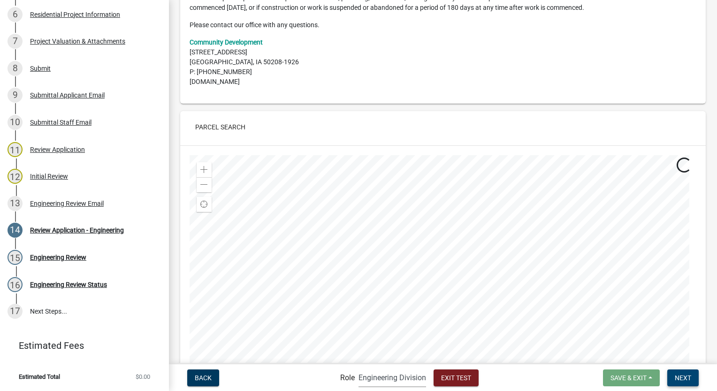
click at [678, 375] on span "Next" at bounding box center [683, 378] width 16 height 8
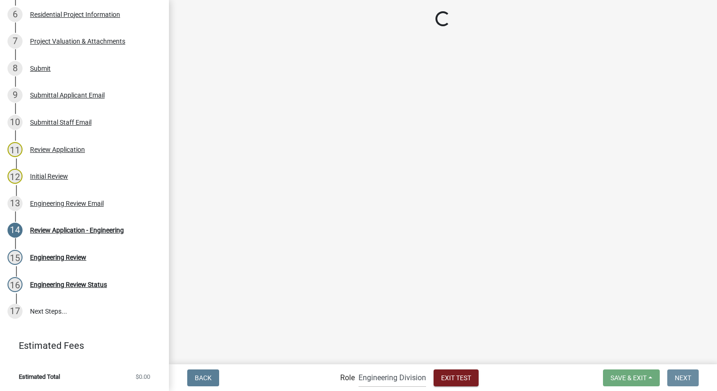
scroll to position [0, 0]
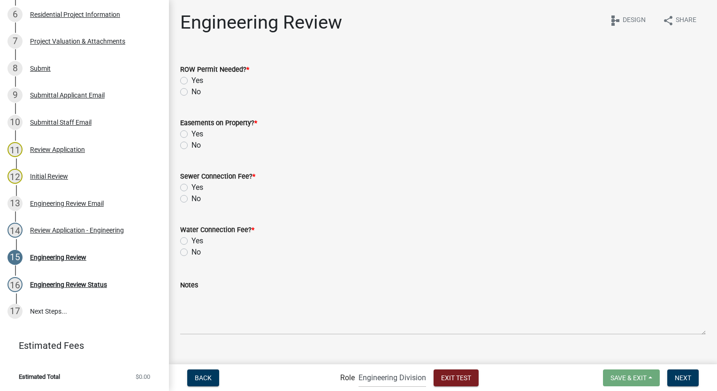
click at [191, 95] on label "No" at bounding box center [195, 91] width 9 height 11
click at [191, 92] on input "No" at bounding box center [194, 89] width 6 height 6
radio input "true"
click at [191, 134] on label "Yes" at bounding box center [197, 134] width 12 height 11
click at [191, 134] on input "Yes" at bounding box center [194, 132] width 6 height 6
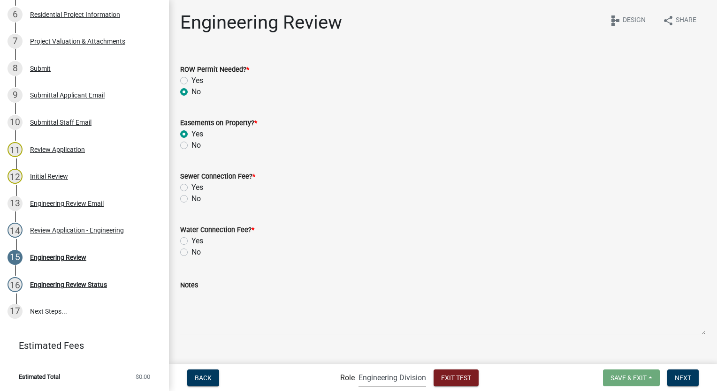
radio input "true"
click at [191, 200] on label "No" at bounding box center [195, 198] width 9 height 11
click at [191, 199] on input "No" at bounding box center [194, 196] width 6 height 6
radio input "true"
click at [191, 250] on label "No" at bounding box center [195, 252] width 9 height 11
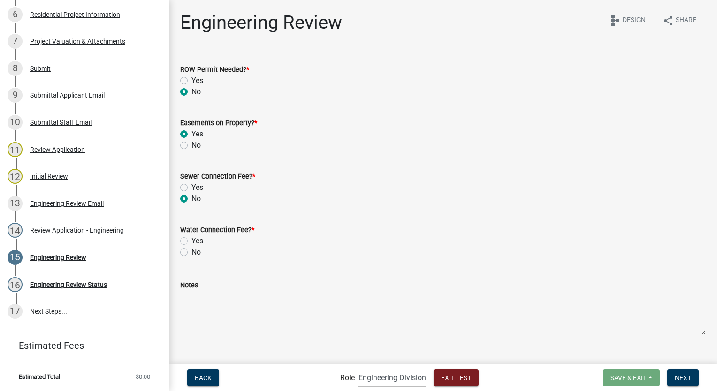
click at [191, 250] on input "No" at bounding box center [194, 250] width 6 height 6
radio input "true"
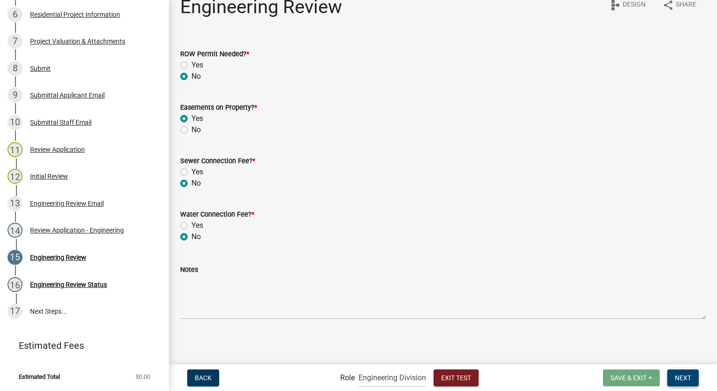
click at [684, 384] on button "Next" at bounding box center [682, 378] width 31 height 17
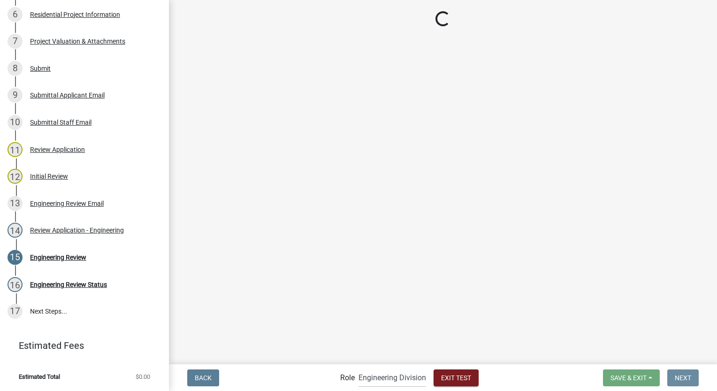
scroll to position [0, 0]
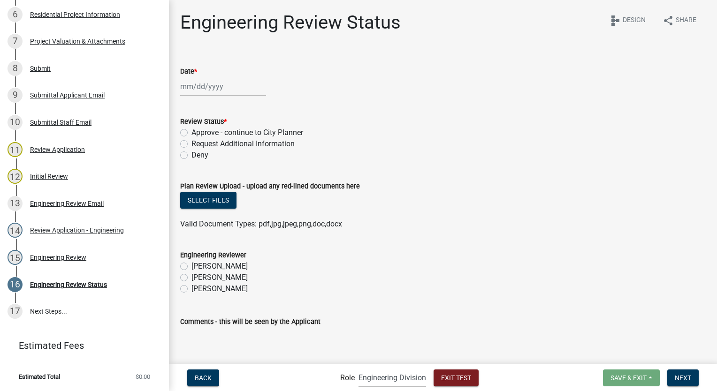
click at [197, 90] on div at bounding box center [223, 86] width 86 height 19
select select "9"
select select "2025"
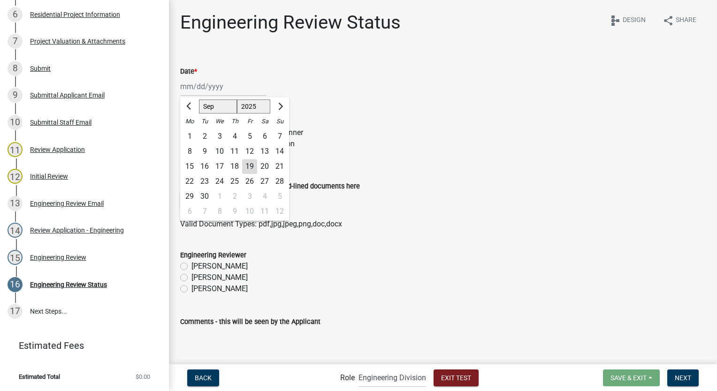
click at [252, 162] on div "19" at bounding box center [249, 166] width 15 height 15
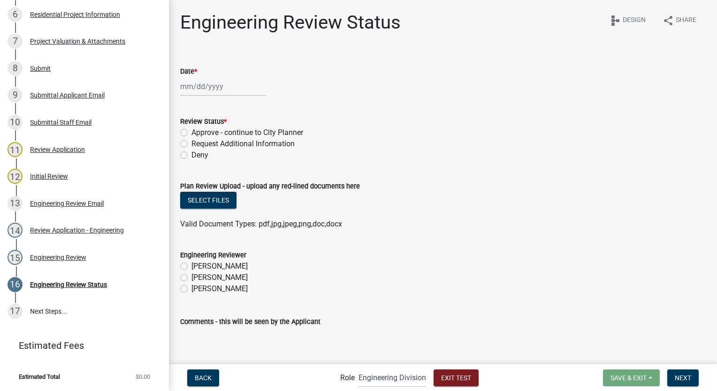
type input "09/19/2025"
click at [191, 133] on label "Approve - continue to City Planner" at bounding box center [247, 132] width 112 height 11
click at [191, 133] on input "Approve - continue to City Planner" at bounding box center [194, 130] width 6 height 6
radio input "true"
click at [191, 280] on label "Brandon Schakel" at bounding box center [219, 277] width 56 height 11
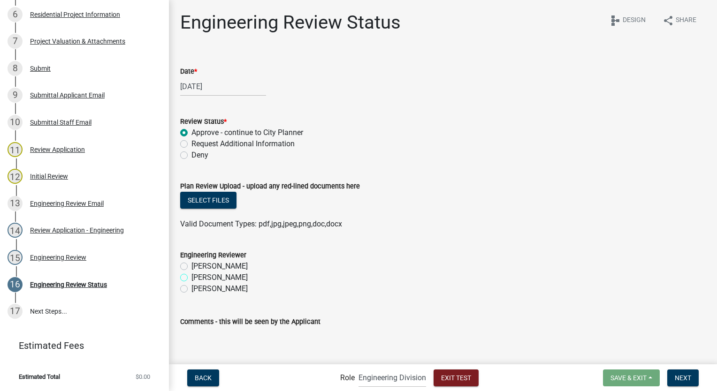
click at [191, 278] on input "Brandon Schakel" at bounding box center [194, 275] width 6 height 6
radio input "true"
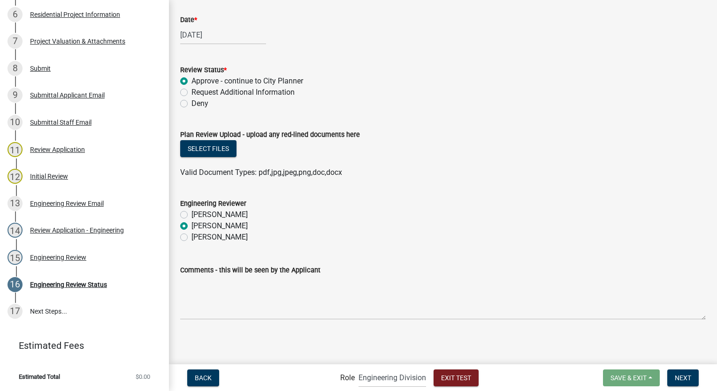
scroll to position [53, 0]
click at [685, 379] on span "Next" at bounding box center [683, 378] width 16 height 8
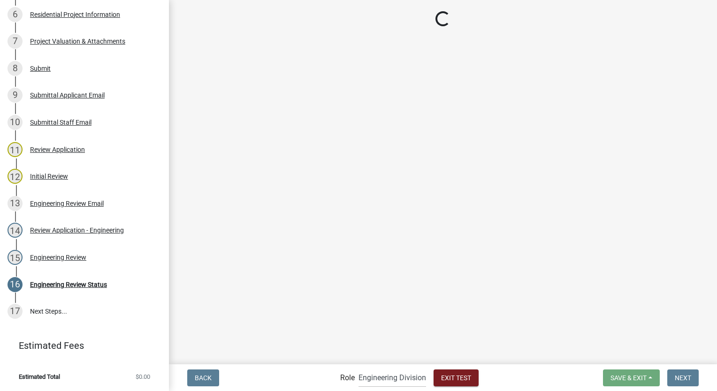
scroll to position [388, 0]
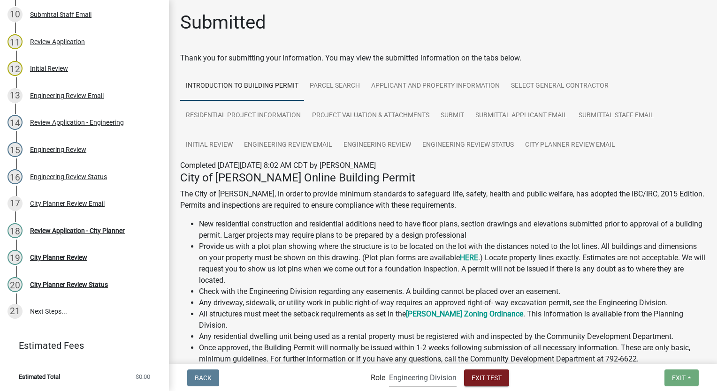
click at [439, 377] on select "Applicant Permit Technician Fire Department Admin City Planner Engineering Divi…" at bounding box center [423, 377] width 68 height 19
select select "b0ec8d28-4564-4fac-be8f-7037d338ee00"
click at [389, 368] on select "Applicant Permit Technician Fire Department Admin City Planner Engineering Divi…" at bounding box center [423, 377] width 68 height 19
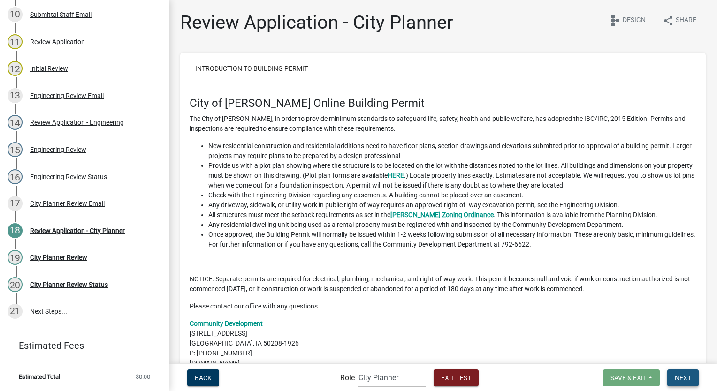
click at [681, 376] on span "Next" at bounding box center [683, 378] width 16 height 8
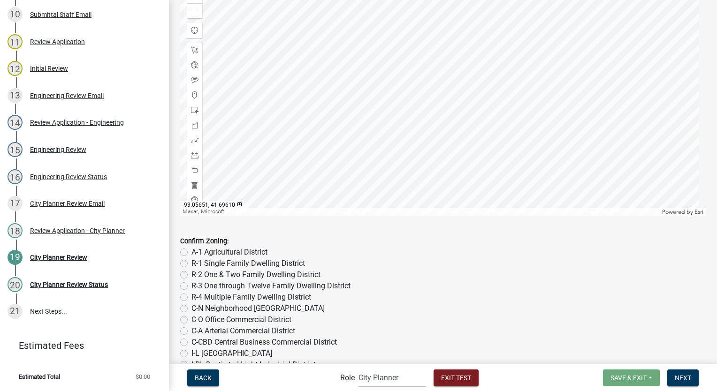
scroll to position [235, 0]
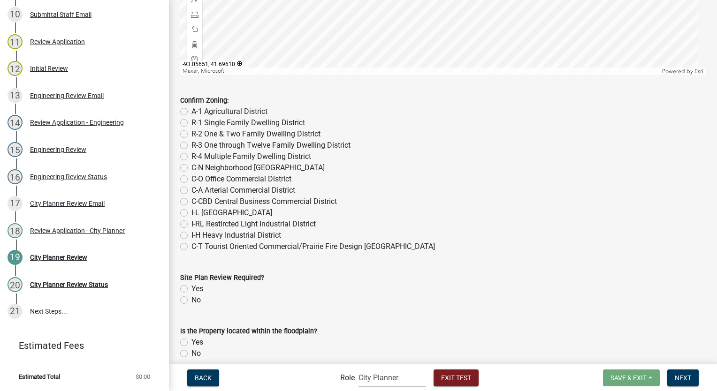
click at [191, 147] on label "R-3 One through Twelve Family Dwelling District" at bounding box center [270, 145] width 159 height 11
click at [191, 146] on input "R-3 One through Twelve Family Dwelling District" at bounding box center [194, 143] width 6 height 6
radio input "true"
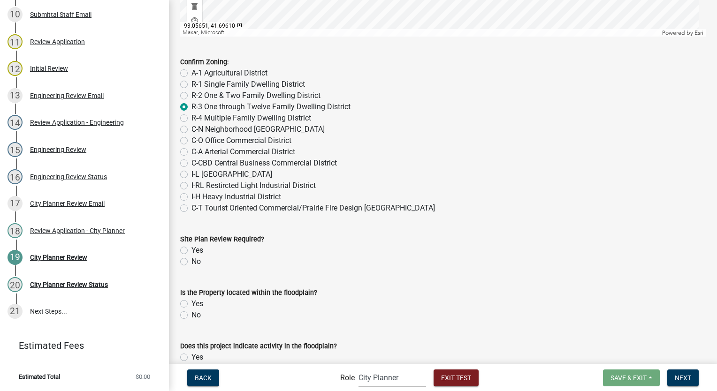
scroll to position [329, 0]
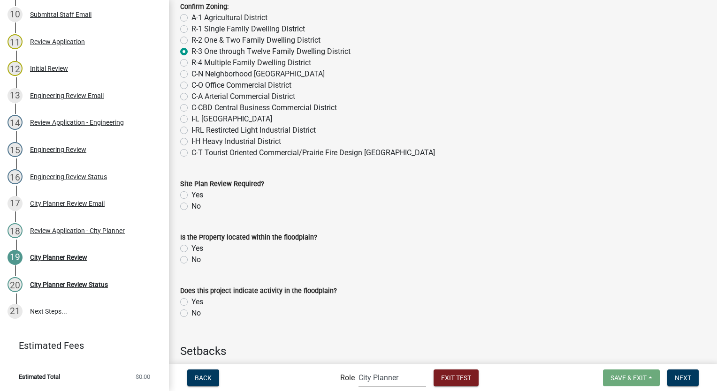
click at [191, 196] on label "Yes" at bounding box center [197, 195] width 12 height 11
click at [191, 196] on input "Yes" at bounding box center [194, 193] width 6 height 6
radio input "true"
click at [191, 260] on label "No" at bounding box center [195, 259] width 9 height 11
click at [191, 260] on input "No" at bounding box center [194, 257] width 6 height 6
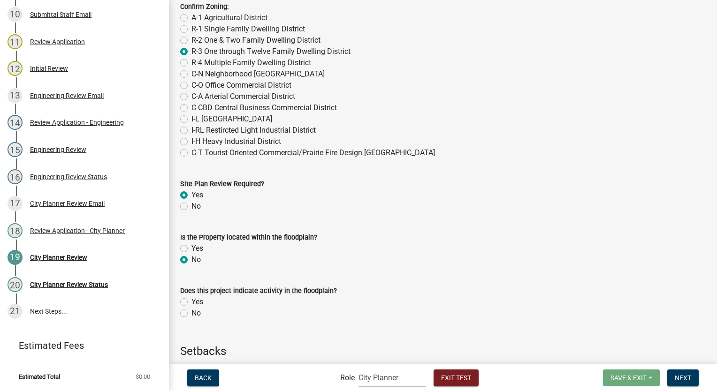
radio input "true"
click at [191, 311] on label "No" at bounding box center [195, 313] width 9 height 11
click at [191, 311] on input "No" at bounding box center [194, 311] width 6 height 6
radio input "true"
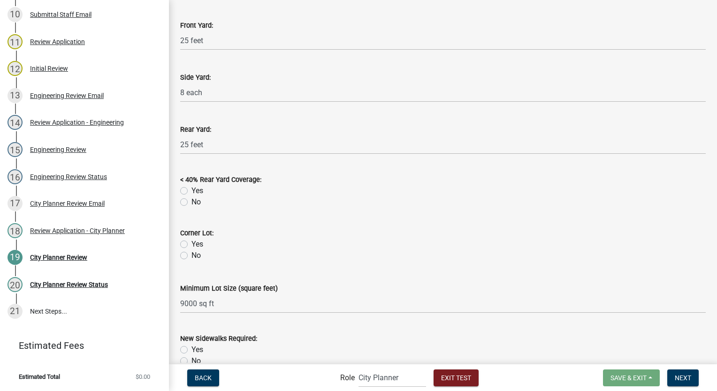
scroll to position [704, 0]
click at [191, 190] on label "Yes" at bounding box center [197, 189] width 12 height 11
click at [191, 190] on input "Yes" at bounding box center [194, 187] width 6 height 6
radio input "true"
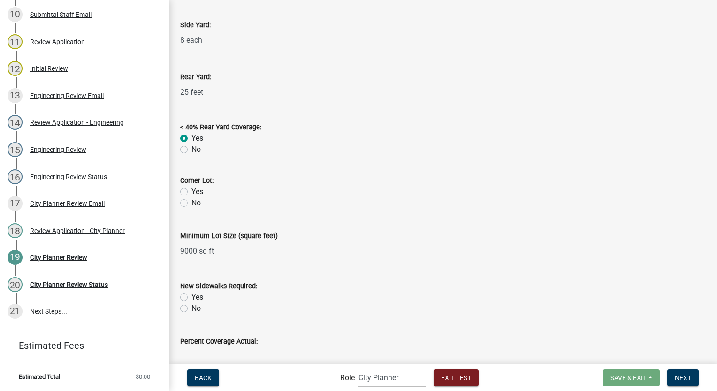
scroll to position [798, 0]
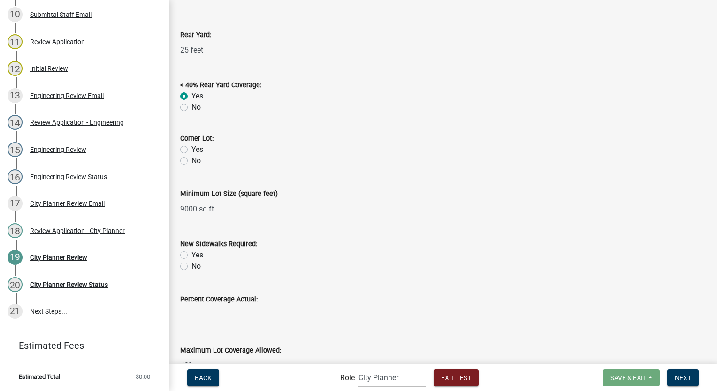
click at [191, 161] on label "No" at bounding box center [195, 160] width 9 height 11
click at [191, 161] on input "No" at bounding box center [194, 158] width 6 height 6
radio input "true"
click at [191, 266] on label "No" at bounding box center [195, 266] width 9 height 11
click at [191, 266] on input "No" at bounding box center [194, 264] width 6 height 6
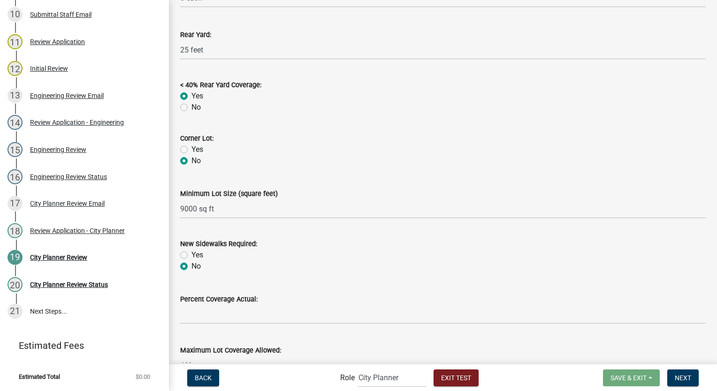
radio input "true"
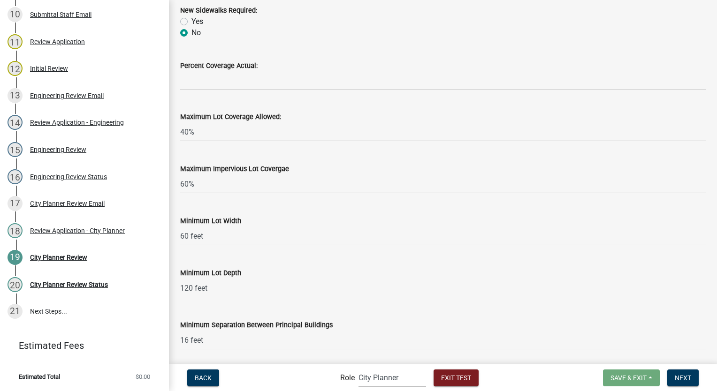
scroll to position [1033, 0]
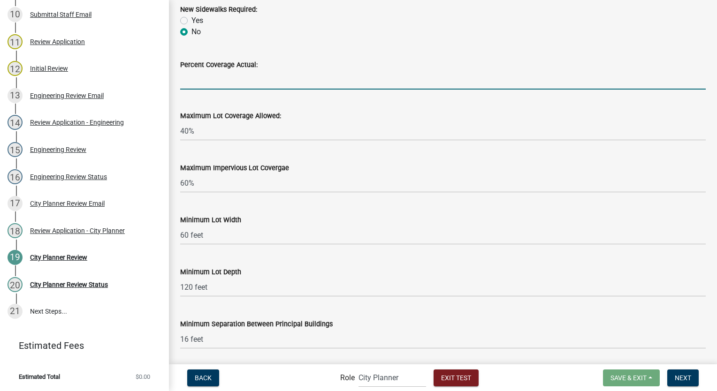
click at [192, 84] on input "Percent Coverage Actual:" at bounding box center [443, 79] width 526 height 19
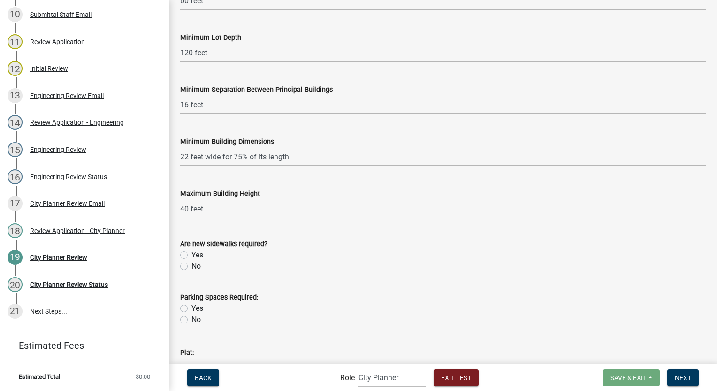
scroll to position [1408, 0]
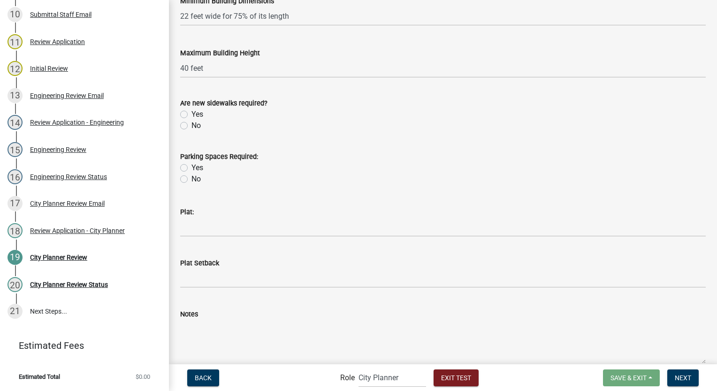
type input "35%"
click at [191, 125] on label "No" at bounding box center [195, 125] width 9 height 11
click at [191, 125] on input "No" at bounding box center [194, 123] width 6 height 6
radio input "true"
click at [191, 179] on label "No" at bounding box center [195, 179] width 9 height 11
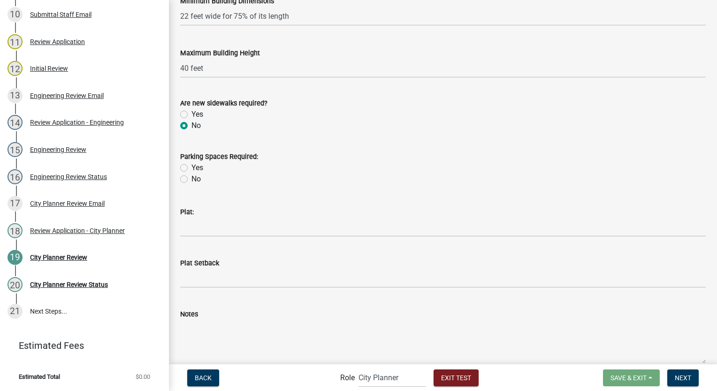
click at [191, 179] on input "No" at bounding box center [194, 177] width 6 height 6
radio input "true"
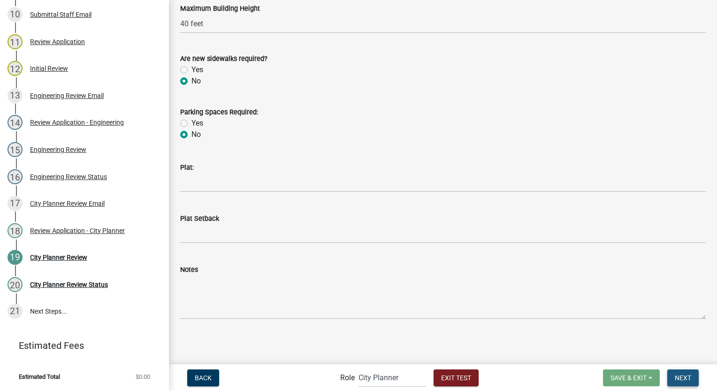
click at [675, 376] on span "Next" at bounding box center [683, 378] width 16 height 8
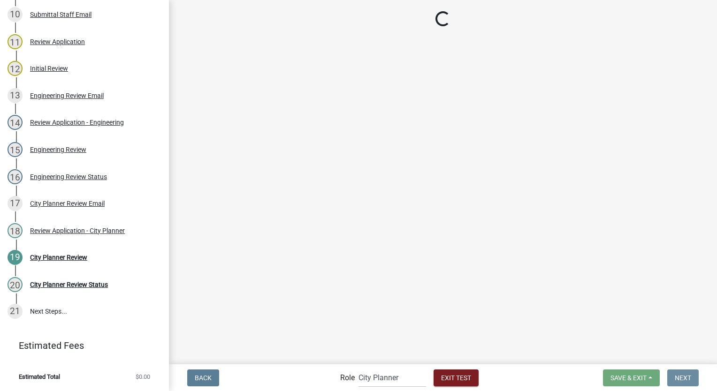
scroll to position [0, 0]
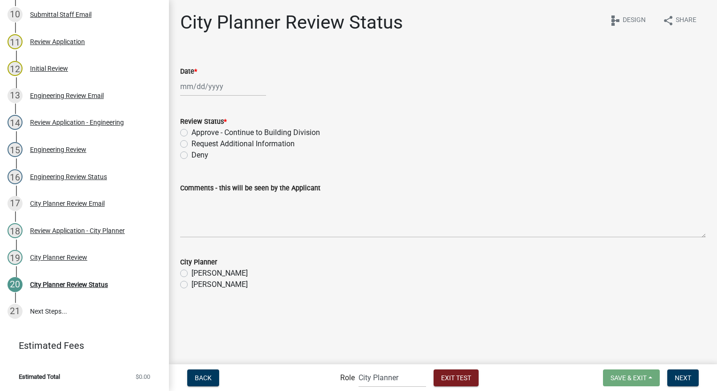
select select "9"
select select "2025"
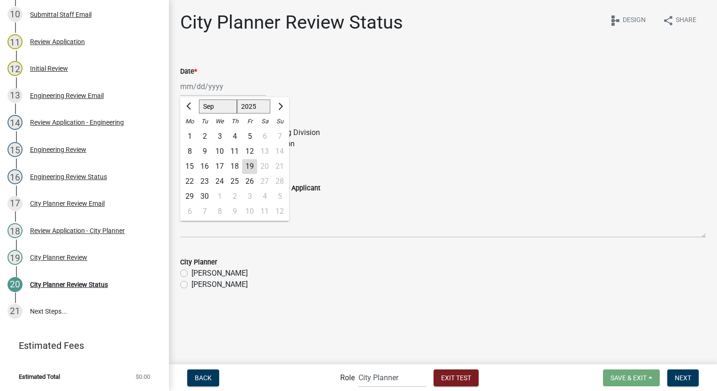
click at [193, 92] on div "Jan Feb Mar Apr May Jun Jul Aug Sep Oct Nov Dec 1525 1526 1527 1528 1529 1530 1…" at bounding box center [223, 86] width 86 height 19
click at [246, 166] on div "19" at bounding box center [249, 166] width 15 height 15
type input "09/19/2025"
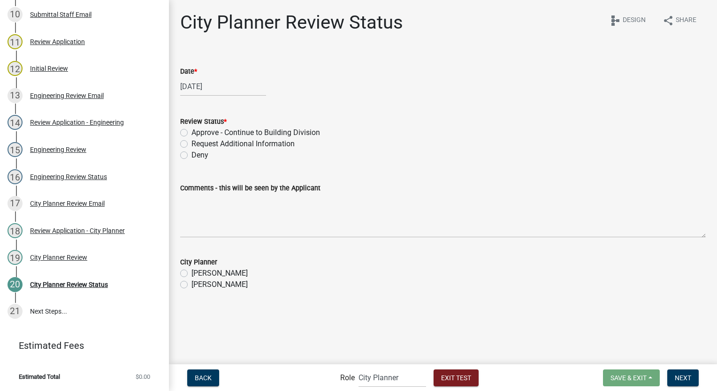
click at [191, 132] on label "Approve - Continue to Building Division" at bounding box center [255, 132] width 129 height 11
click at [191, 132] on input "Approve - Continue to Building Division" at bounding box center [194, 130] width 6 height 6
radio input "true"
click at [191, 273] on label "Nicholas Alexander" at bounding box center [219, 273] width 56 height 11
click at [191, 273] on input "Nicholas Alexander" at bounding box center [194, 271] width 6 height 6
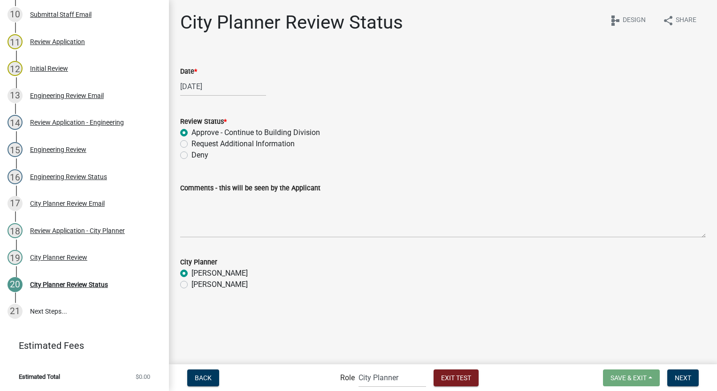
radio input "true"
click at [674, 382] on button "Next" at bounding box center [682, 378] width 31 height 17
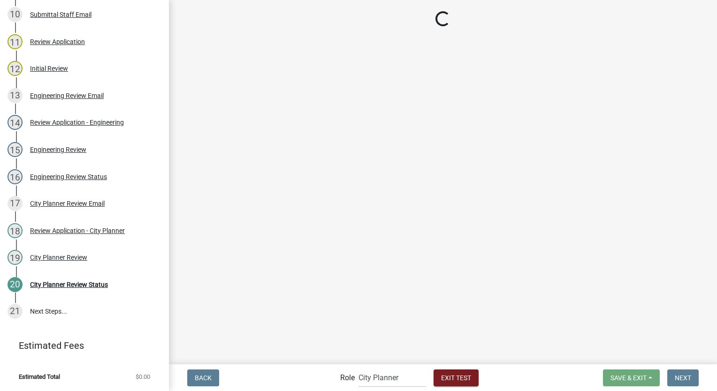
scroll to position [496, 0]
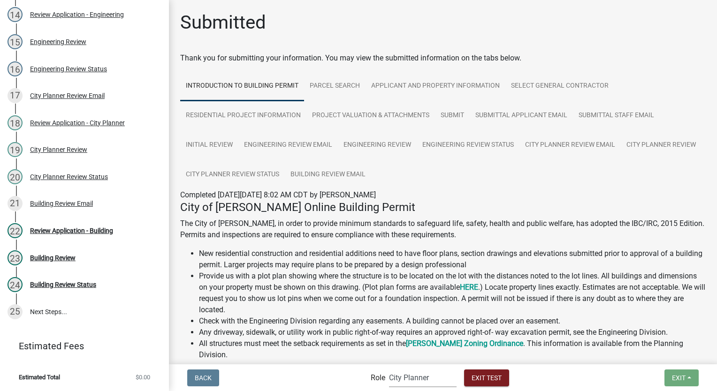
click at [434, 383] on select "Applicant Permit Technician Fire Department Admin City Planner Engineering Divi…" at bounding box center [423, 377] width 68 height 19
select select "09551a90-692a-48aa-a200-cf2336143e52"
click at [389, 368] on select "Applicant Permit Technician Fire Department Admin City Planner Engineering Divi…" at bounding box center [423, 377] width 68 height 19
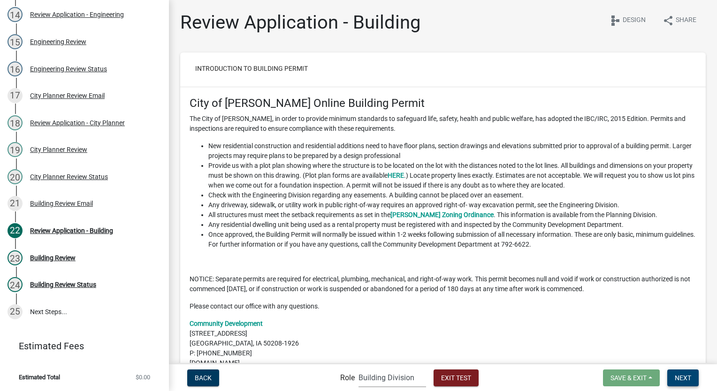
click at [690, 381] on span "Next" at bounding box center [683, 378] width 16 height 8
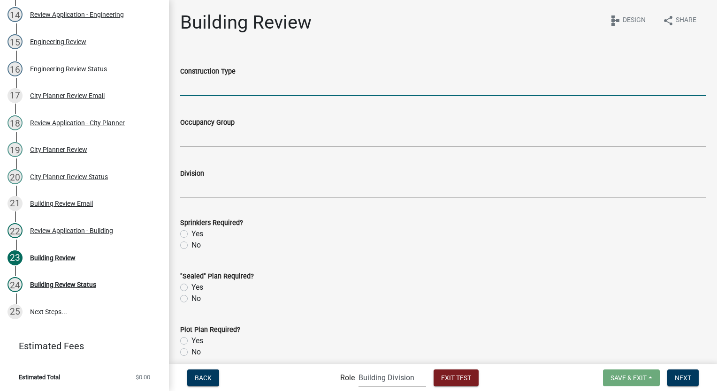
click at [257, 85] on input "Construction Type" at bounding box center [443, 86] width 526 height 19
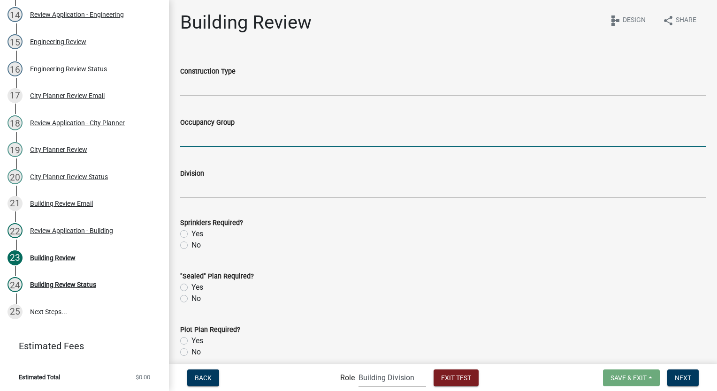
click at [231, 140] on input "Occupancy Group" at bounding box center [443, 137] width 526 height 19
type input "II"
click at [218, 86] on input "Construction Type" at bounding box center [443, 86] width 526 height 19
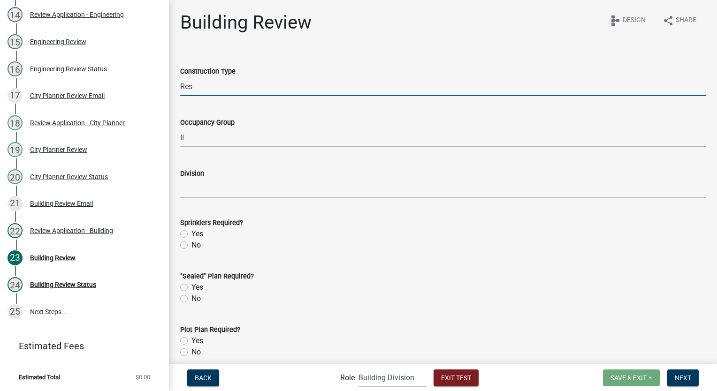
scroll to position [115, 0]
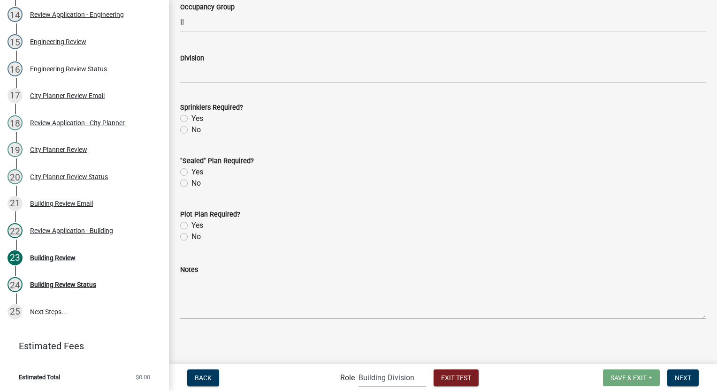
type input "Res"
click at [191, 132] on label "No" at bounding box center [195, 129] width 9 height 11
click at [191, 130] on input "No" at bounding box center [194, 127] width 6 height 6
radio input "true"
click at [191, 181] on label "No" at bounding box center [195, 183] width 9 height 11
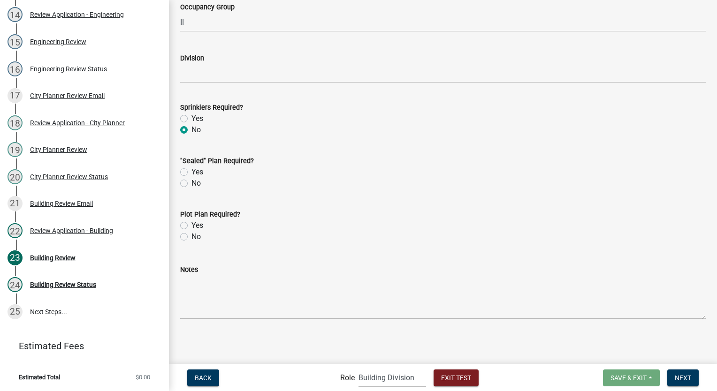
click at [191, 181] on input "No" at bounding box center [194, 181] width 6 height 6
radio input "true"
click at [191, 223] on label "Yes" at bounding box center [197, 225] width 12 height 11
click at [191, 223] on input "Yes" at bounding box center [194, 223] width 6 height 6
radio input "true"
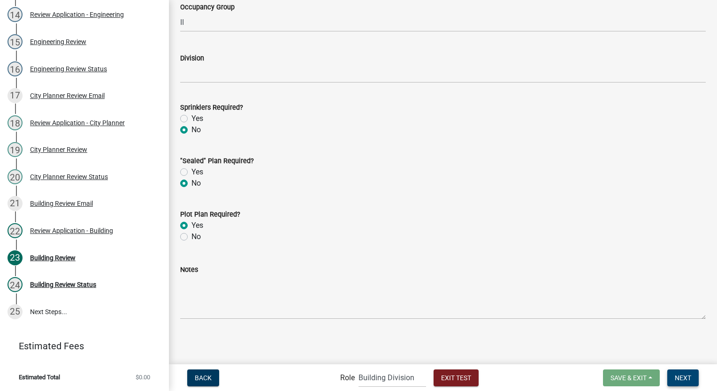
click at [686, 377] on span "Next" at bounding box center [683, 378] width 16 height 8
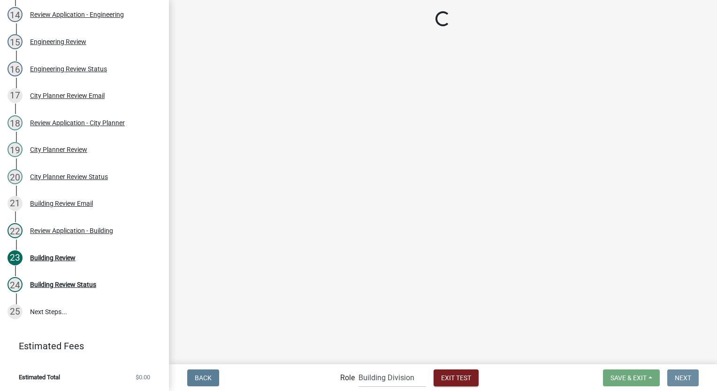
scroll to position [0, 0]
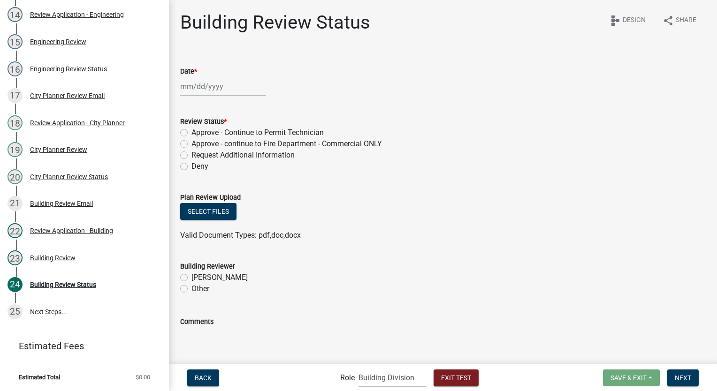
select select "9"
select select "2025"
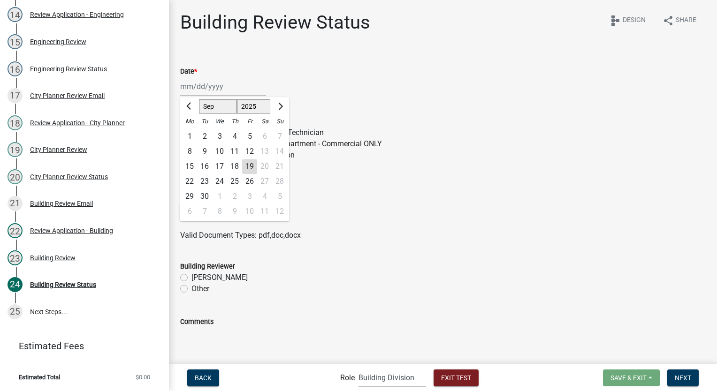
click at [222, 84] on div "Jan Feb Mar Apr May Jun Jul Aug Sep Oct Nov Dec 1525 1526 1527 1528 1529 1530 1…" at bounding box center [223, 86] width 86 height 19
click at [247, 162] on div "19" at bounding box center [249, 166] width 15 height 15
type input "09/19/2025"
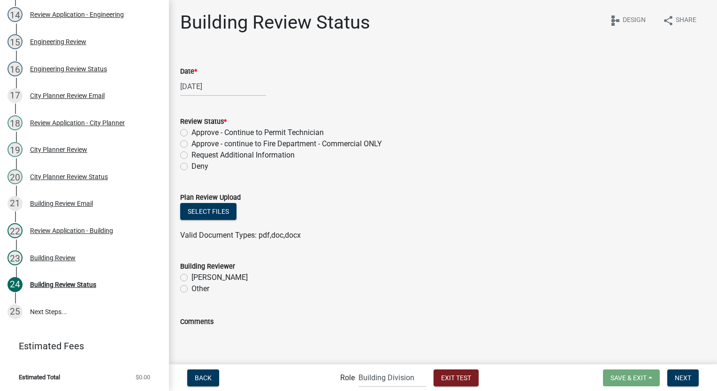
click at [191, 134] on label "Approve - Continue to Permit Technician" at bounding box center [257, 132] width 132 height 11
click at [191, 133] on input "Approve - Continue to Permit Technician" at bounding box center [194, 130] width 6 height 6
radio input "true"
click at [191, 277] on label "Mike Flahive" at bounding box center [219, 277] width 56 height 11
click at [191, 277] on input "Mike Flahive" at bounding box center [194, 275] width 6 height 6
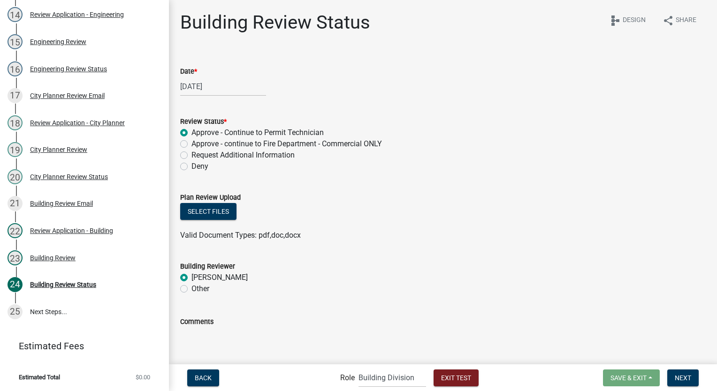
radio input "true"
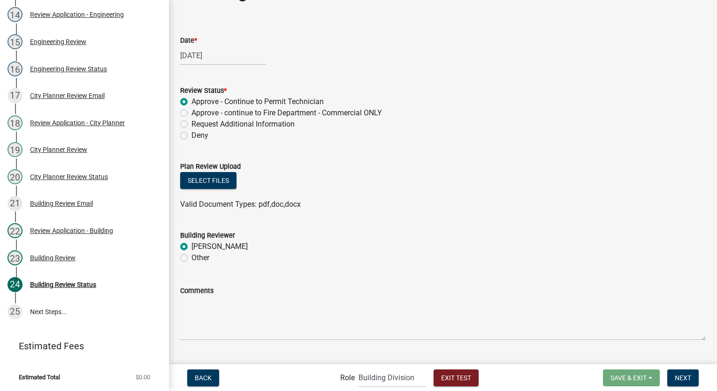
scroll to position [6, 0]
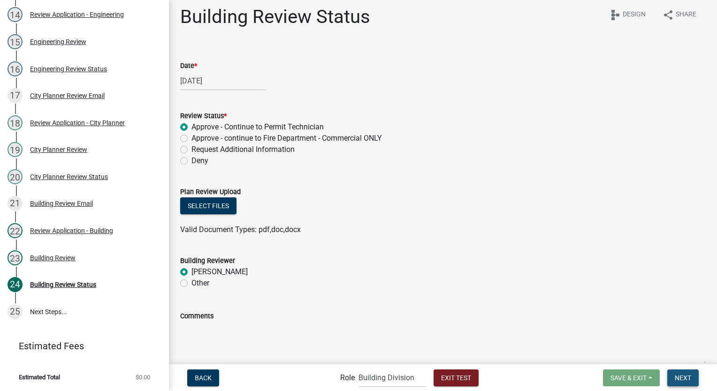
click at [681, 378] on span "Next" at bounding box center [683, 378] width 16 height 8
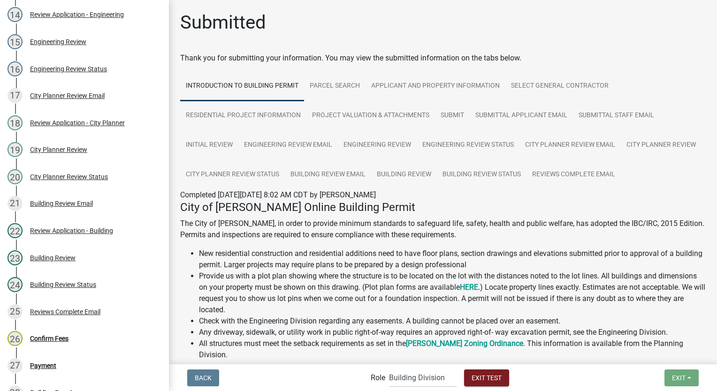
scroll to position [631, 0]
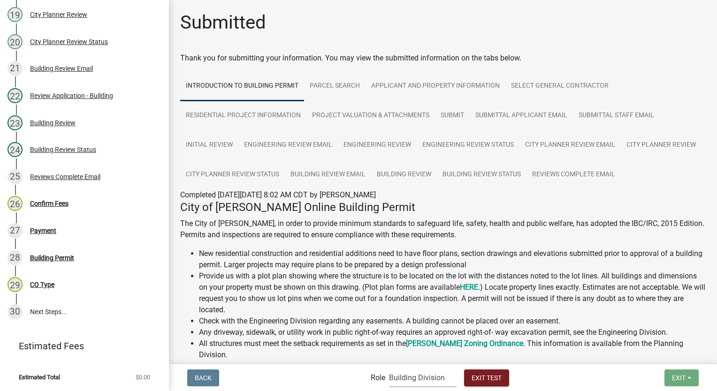
click at [436, 381] on select "Applicant Permit Technician Fire Department Admin City Planner Engineering Divi…" at bounding box center [423, 377] width 68 height 19
click at [389, 368] on select "Applicant Permit Technician Fire Department Admin City Planner Engineering Divi…" at bounding box center [423, 377] width 68 height 19
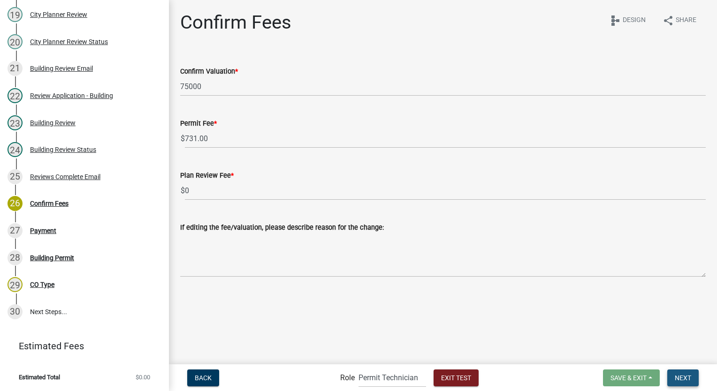
click at [675, 377] on span "Next" at bounding box center [683, 378] width 16 height 8
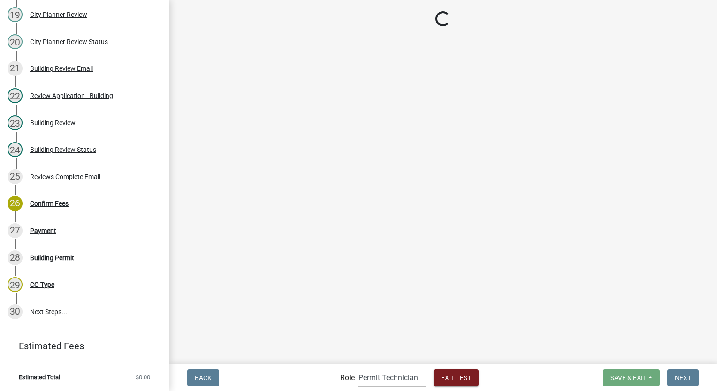
scroll to position [658, 0]
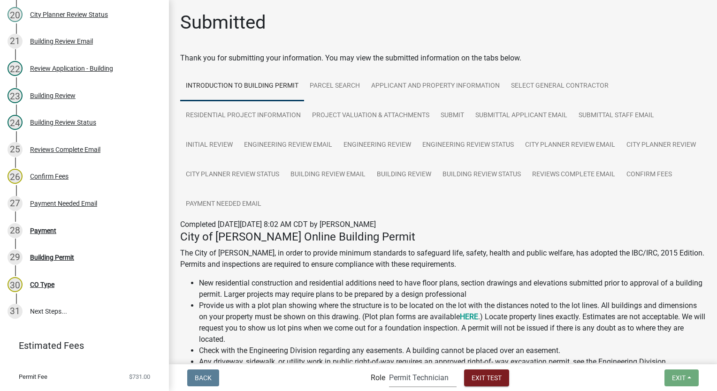
click at [409, 372] on select "Applicant Permit Technician Fire Department Admin City Planner Engineering Divi…" at bounding box center [423, 377] width 68 height 19
click at [389, 368] on select "Applicant Permit Technician Fire Department Admin City Planner Engineering Divi…" at bounding box center [423, 377] width 68 height 19
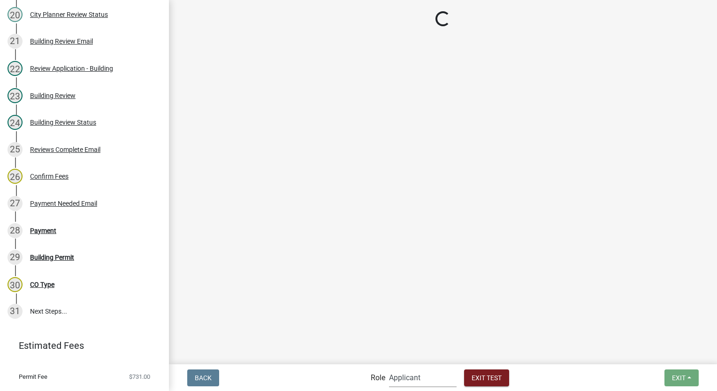
scroll to position [71, 0]
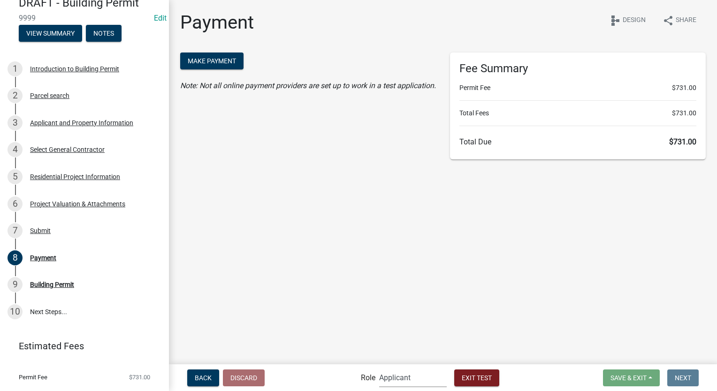
click at [408, 382] on select "Applicant Permit Technician Fire Department Admin City Planner Engineering Divi…" at bounding box center [413, 377] width 68 height 19
select select "5355c76e-d333-4ae7-ad4c-4a073e072dbd"
click at [379, 368] on select "Applicant Permit Technician Fire Department Admin City Planner Engineering Divi…" at bounding box center [413, 377] width 68 height 19
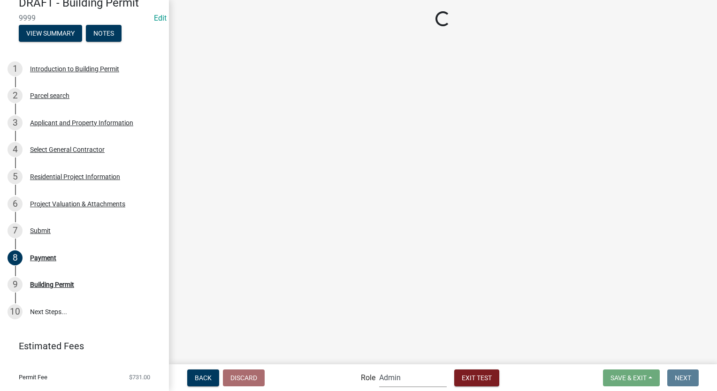
scroll to position [658, 0]
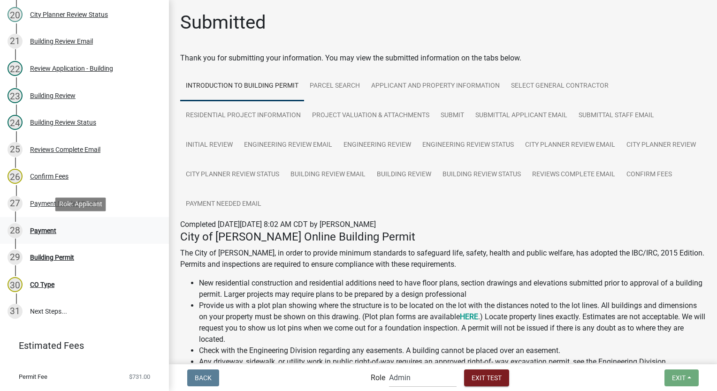
click at [51, 226] on div "28 Payment" at bounding box center [81, 230] width 146 height 15
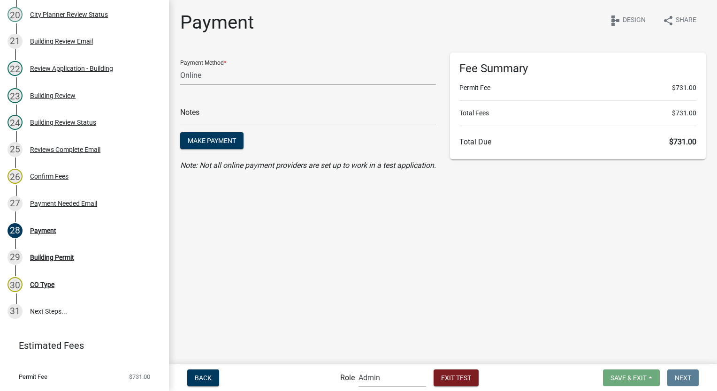
click at [257, 79] on select "Credit Card POS Check Cash Online" at bounding box center [308, 75] width 256 height 19
select select "1: 0"
click at [180, 66] on select "Credit Card POS Check Cash Online" at bounding box center [308, 75] width 256 height 19
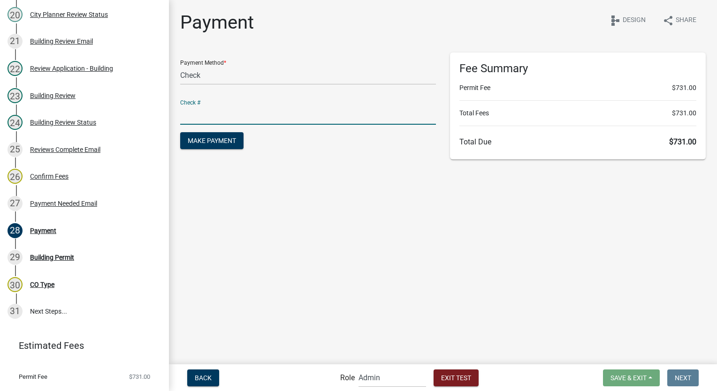
click at [245, 115] on input "text" at bounding box center [308, 115] width 256 height 19
type input "test"
click at [218, 144] on span "Make Payment" at bounding box center [212, 141] width 48 height 8
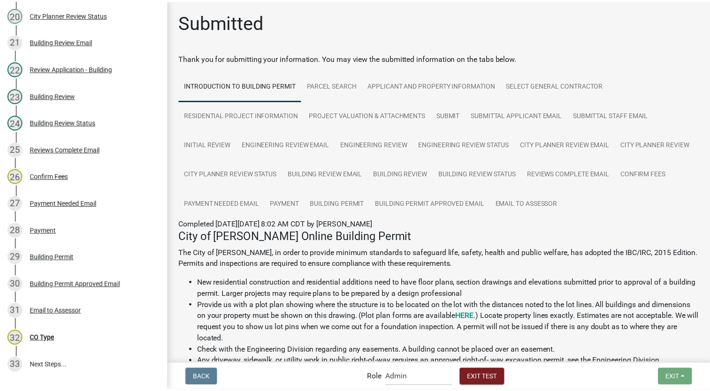
scroll to position [712, 0]
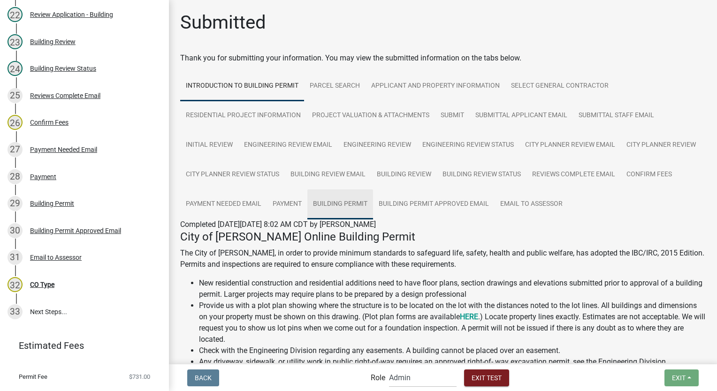
click at [373, 198] on link "Building Permit" at bounding box center [340, 205] width 66 height 30
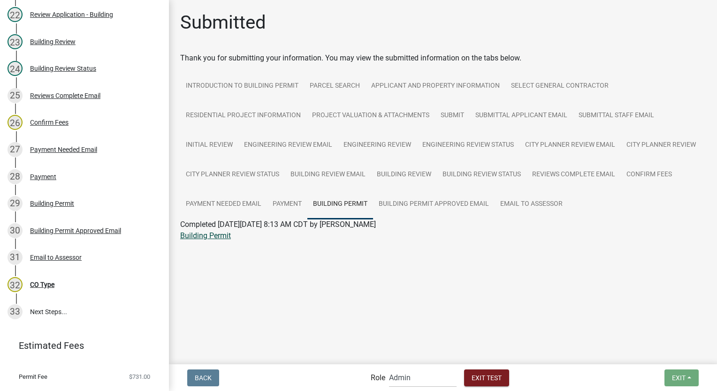
click at [202, 232] on link "Building Permit" at bounding box center [205, 235] width 51 height 9
click at [419, 384] on select "Applicant Permit Technician Fire Department Admin City Planner Engineering Divi…" at bounding box center [423, 377] width 68 height 19
select select "5805852f-8761-4b18-8554-11011ee0aebd"
click at [389, 368] on select "Applicant Permit Technician Fire Department Admin City Planner Engineering Divi…" at bounding box center [423, 377] width 68 height 19
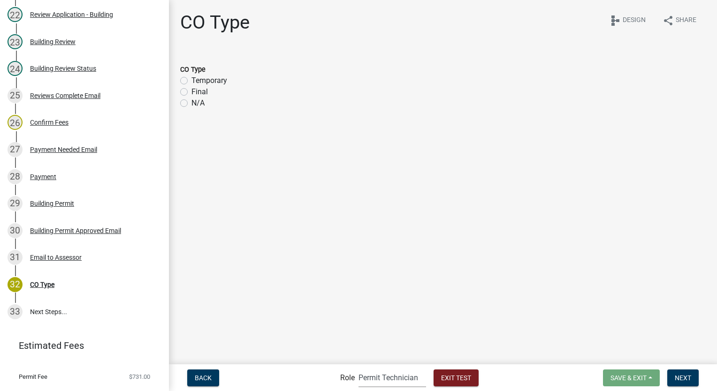
click at [191, 95] on label "Final" at bounding box center [199, 91] width 16 height 11
click at [191, 92] on input "Final" at bounding box center [194, 89] width 6 height 6
radio input "true"
click at [683, 373] on button "Next" at bounding box center [682, 378] width 31 height 17
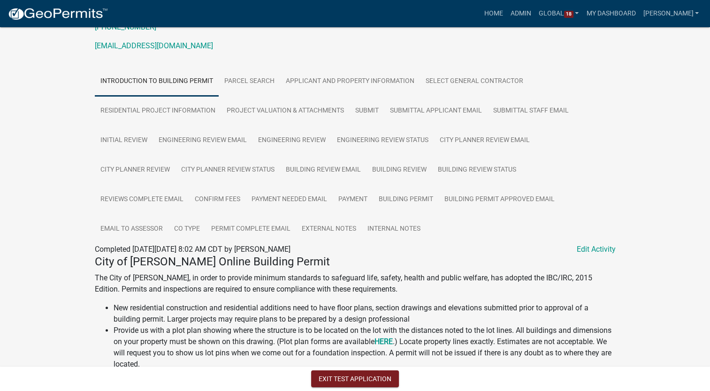
scroll to position [141, 0]
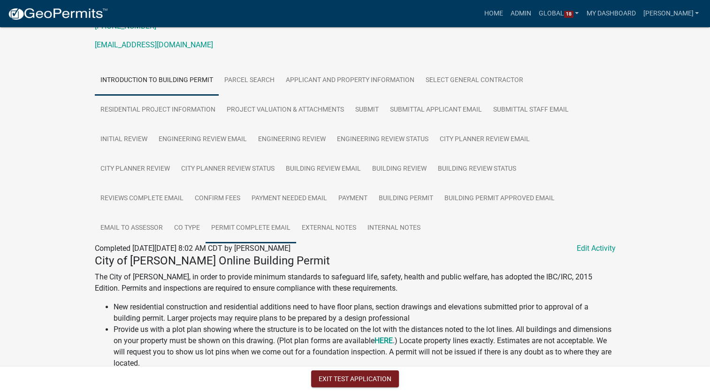
click at [296, 214] on link "Permit Complete Email" at bounding box center [251, 229] width 91 height 30
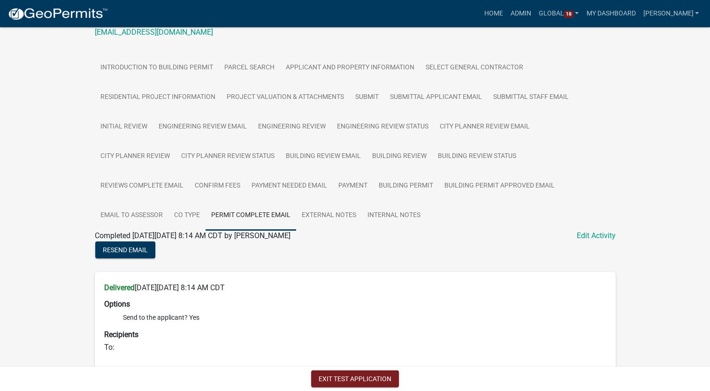
scroll to position [103, 0]
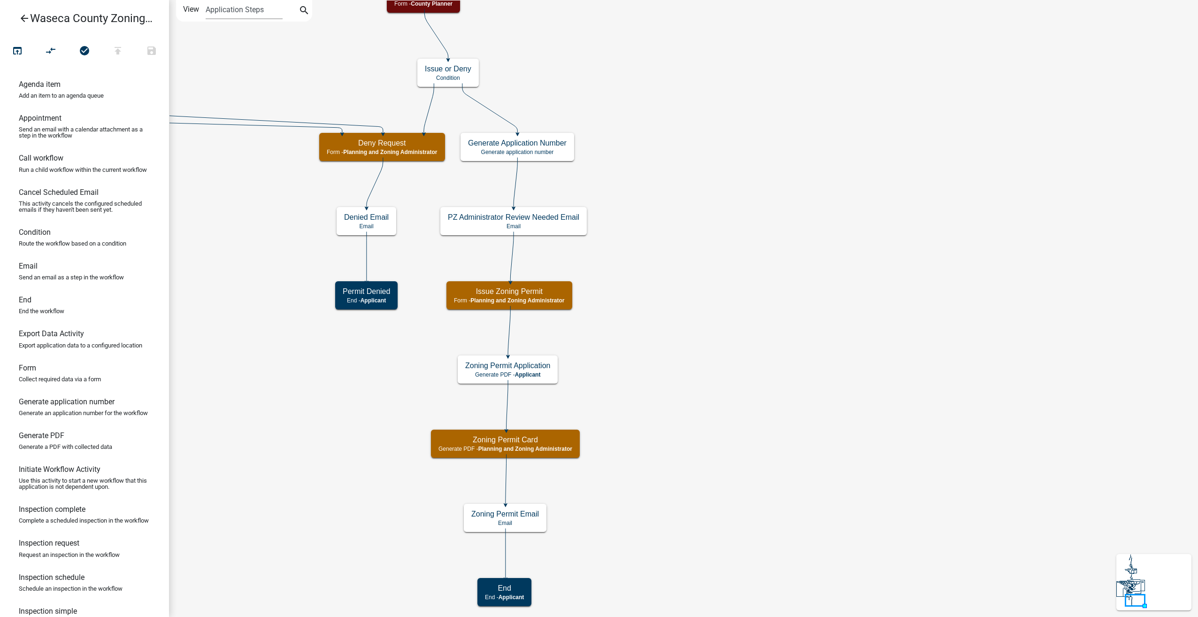
click at [25, 14] on icon "arrow_back" at bounding box center [24, 19] width 11 height 13
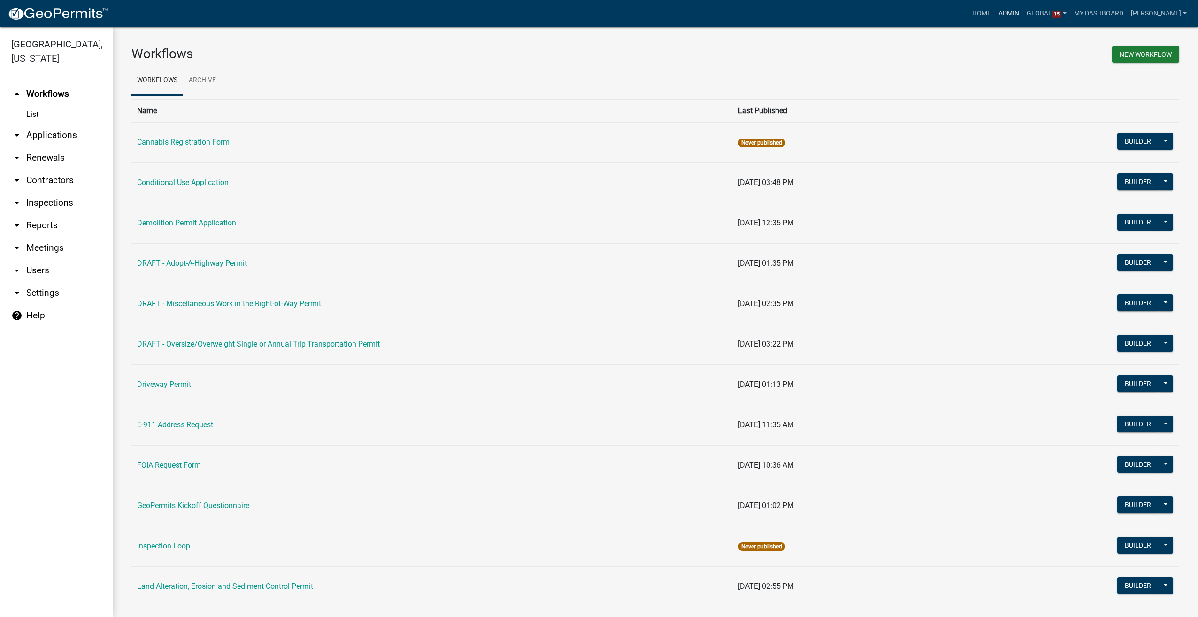
drag, startPoint x: 1027, startPoint y: 9, endPoint x: 826, endPoint y: 9, distance: 201.4
click at [1023, 9] on link "Admin" at bounding box center [1009, 14] width 28 height 18
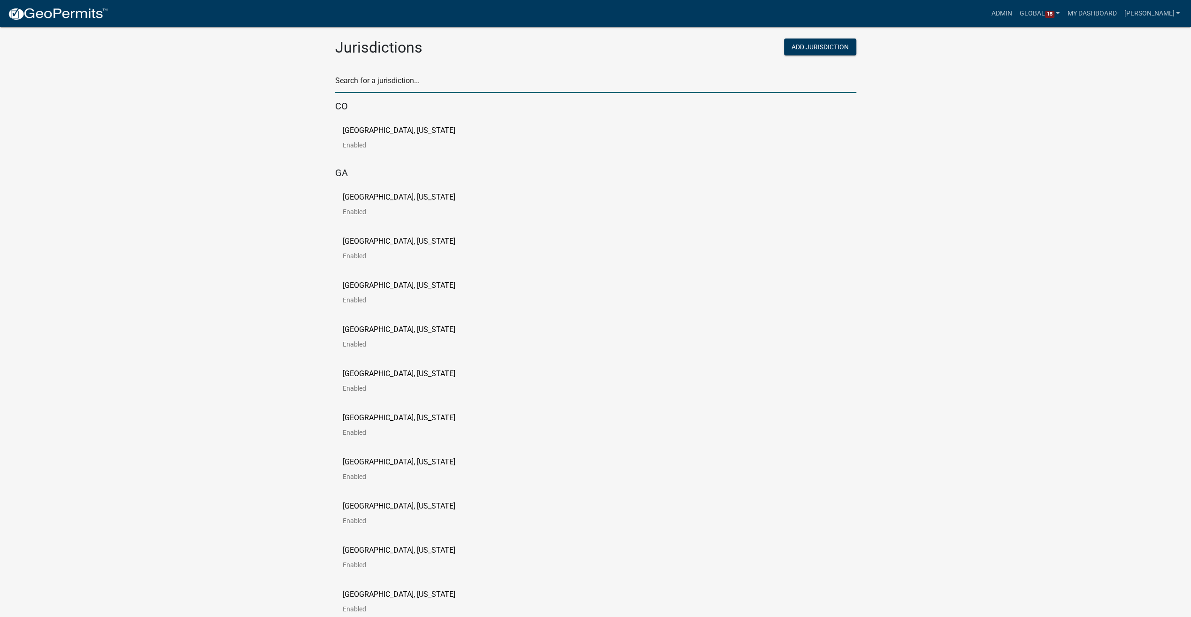
click at [408, 81] on input "text" at bounding box center [595, 83] width 521 height 19
type input "newton"
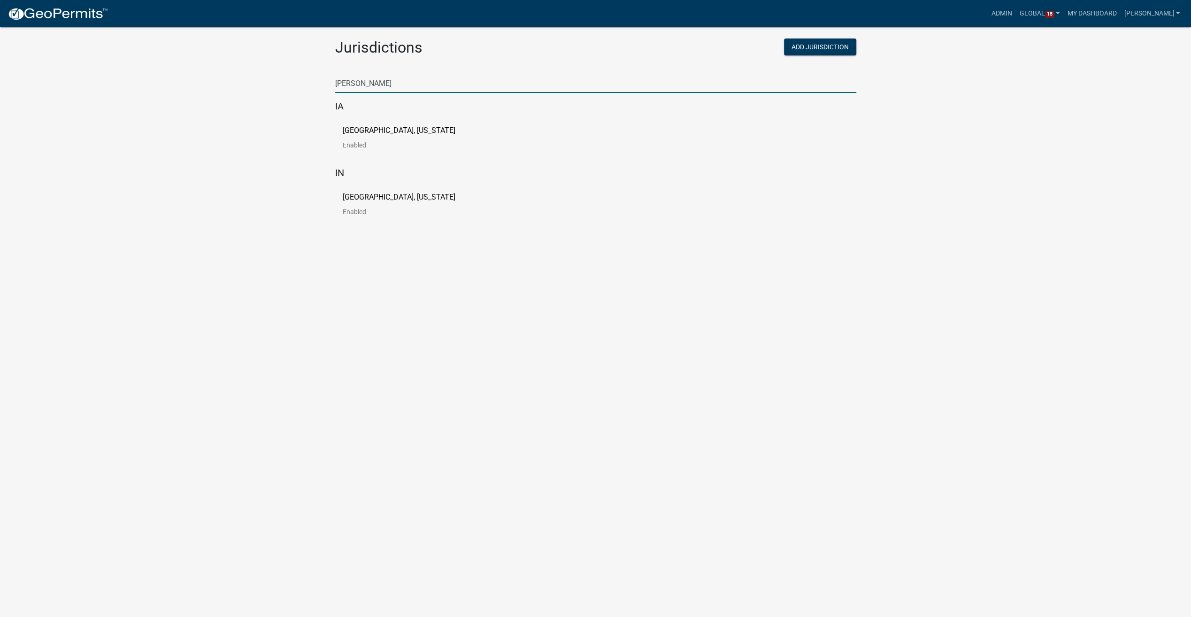
click at [393, 131] on p "City of Newton, Iowa" at bounding box center [399, 131] width 113 height 8
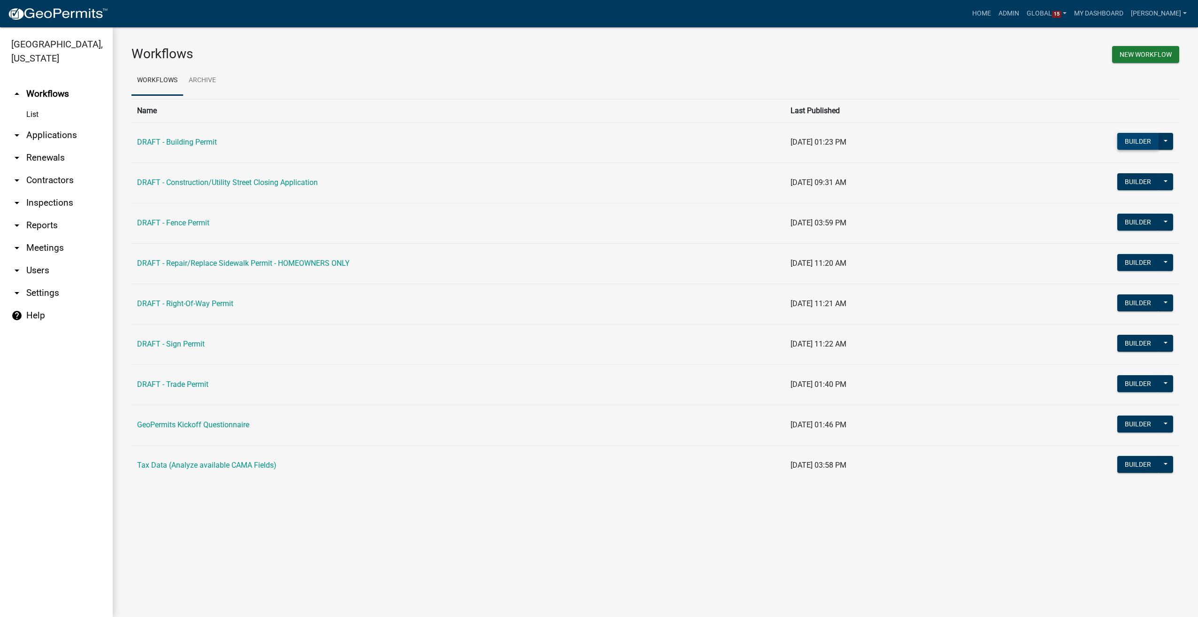
click at [1146, 140] on button "Builder" at bounding box center [1137, 141] width 41 height 17
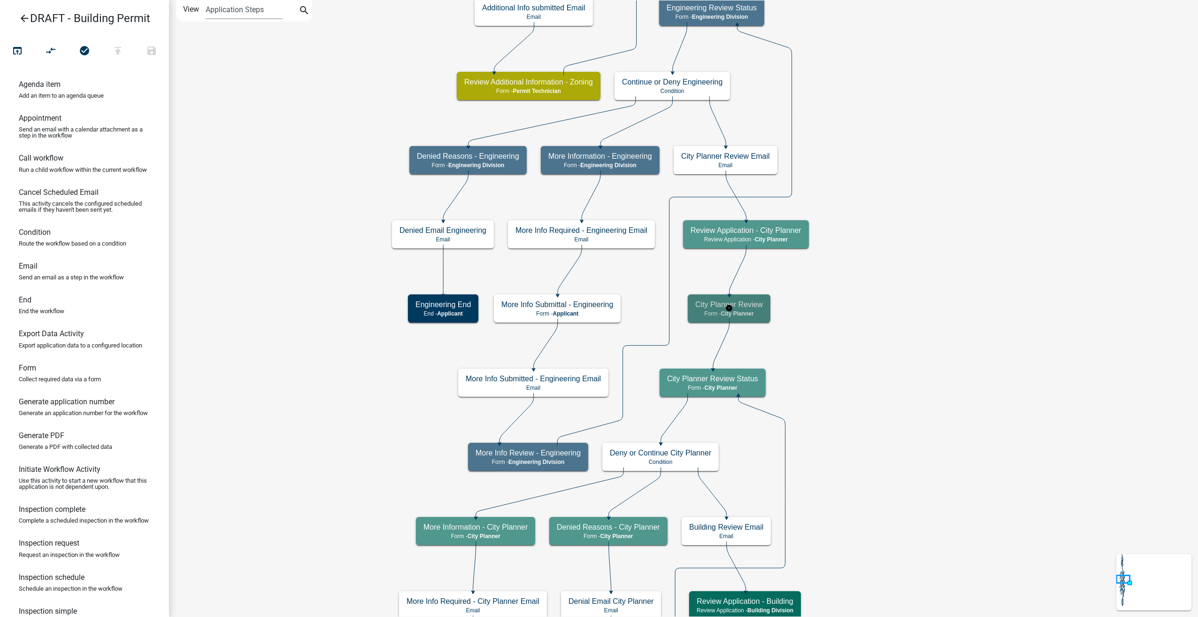
click at [742, 315] on span "City Planner" at bounding box center [737, 313] width 33 height 7
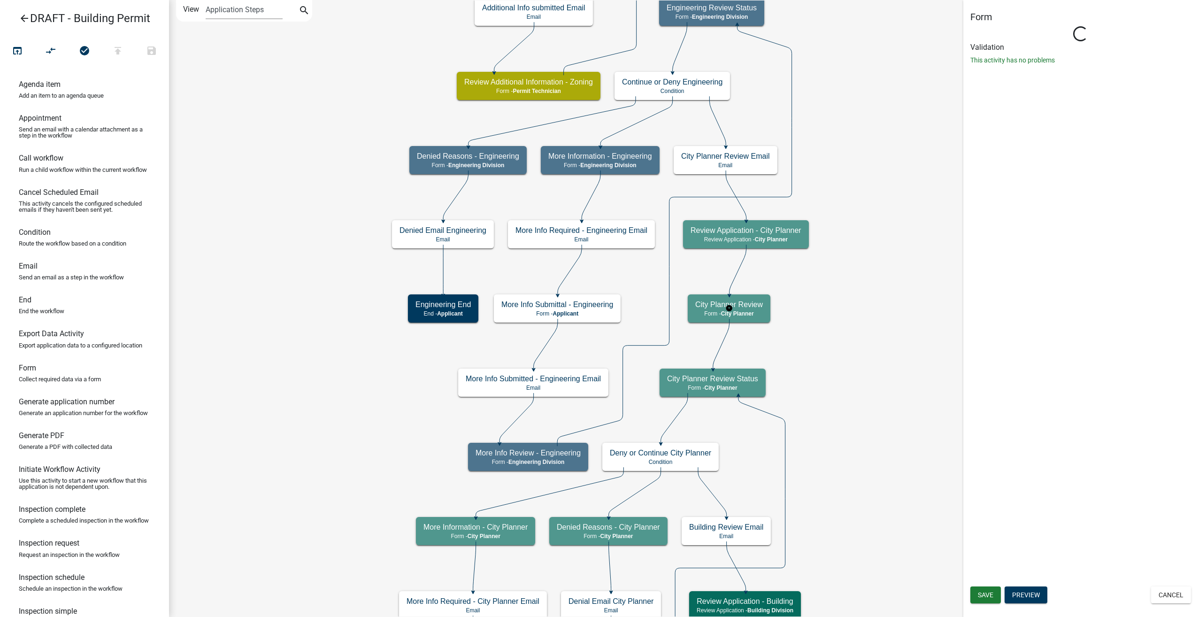
select select "B0EC8D28-4564-4FAC-BE8F-7037D338EE00"
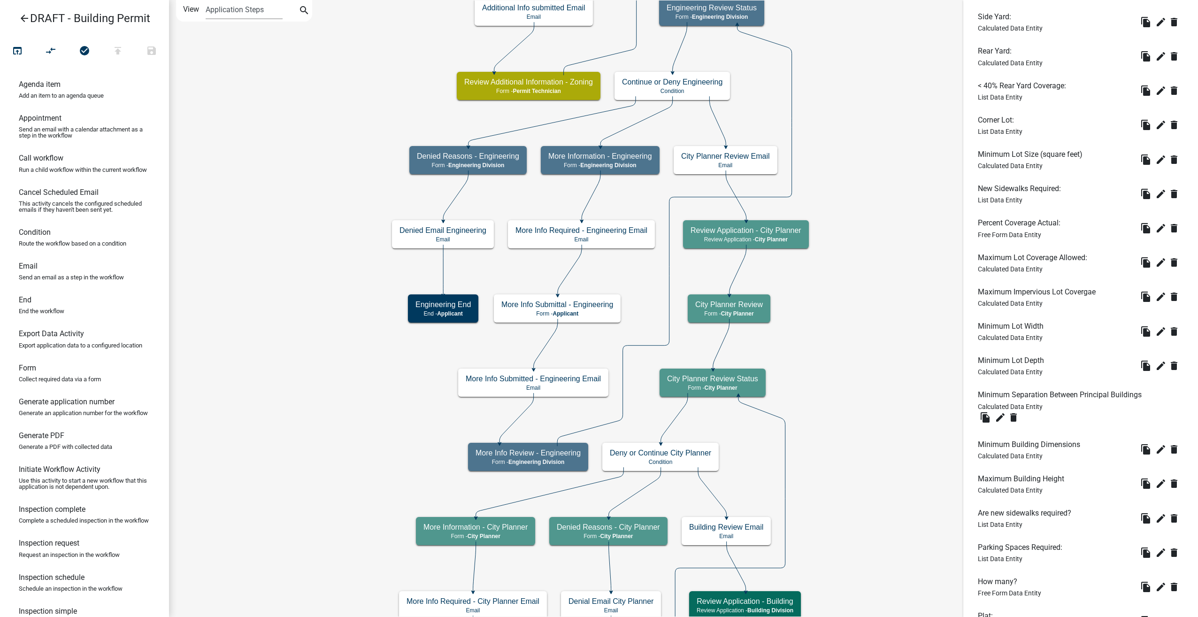
scroll to position [751, 0]
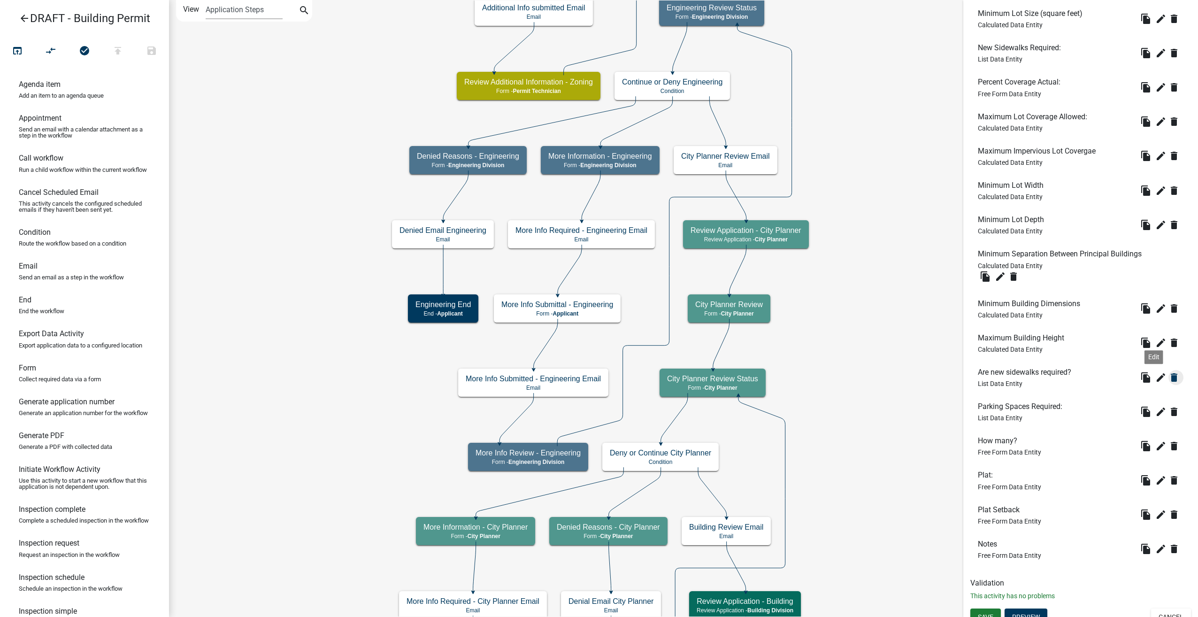
click at [1168, 377] on icon "delete" at bounding box center [1173, 377] width 11 height 11
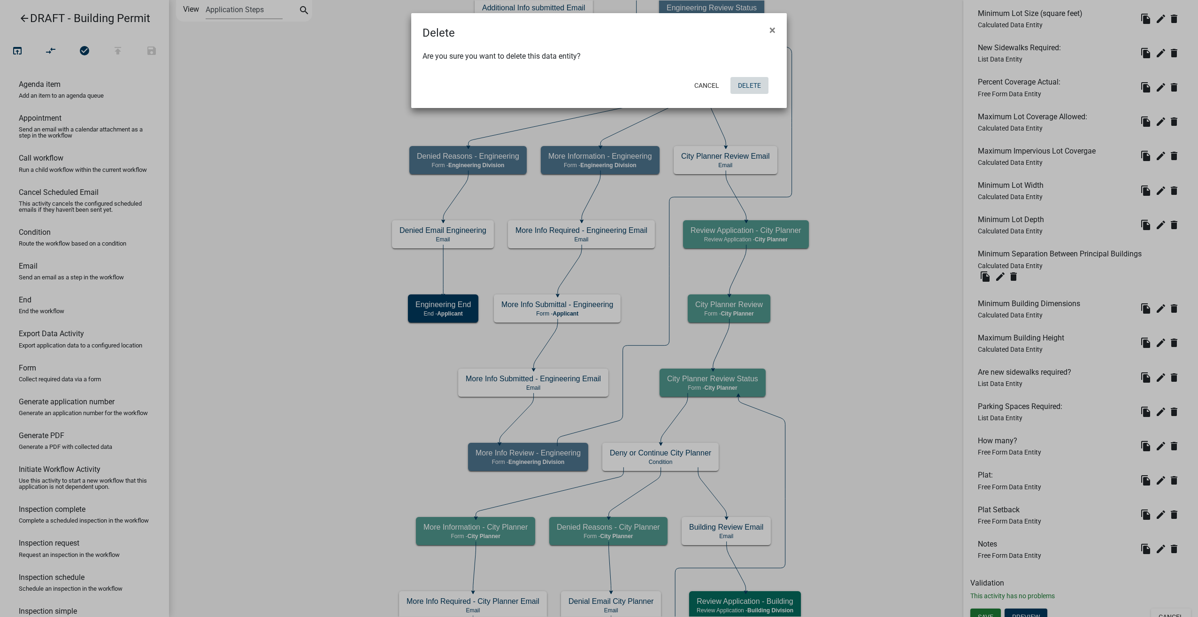
click at [758, 82] on button "Delete" at bounding box center [749, 85] width 38 height 17
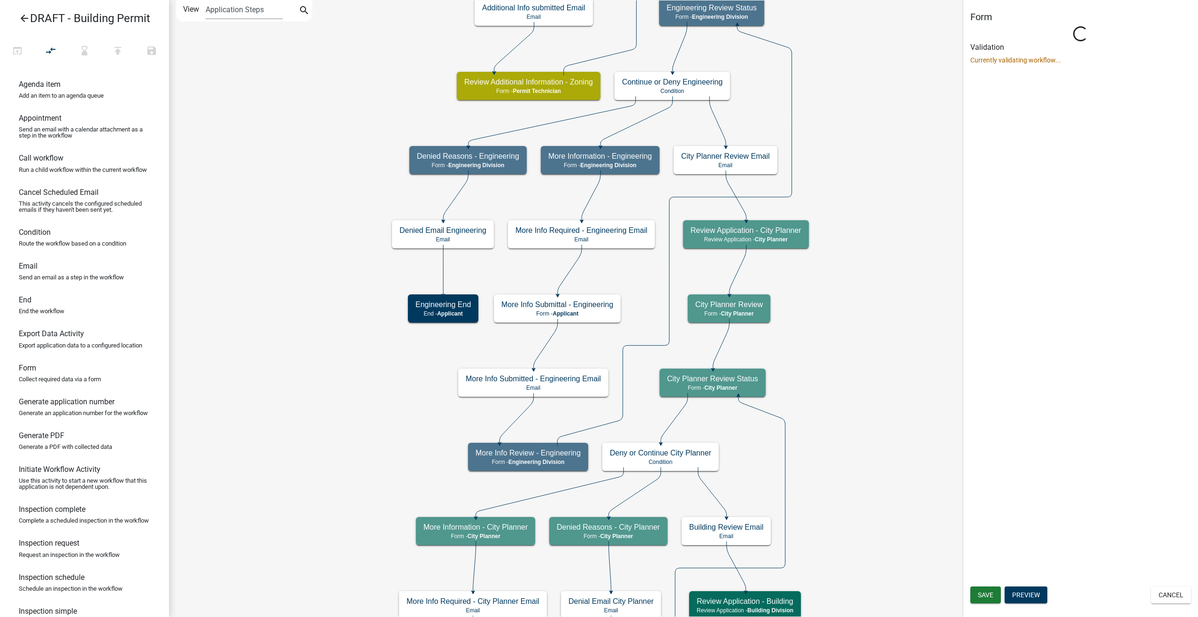
scroll to position [0, 0]
select select "B0EC8D28-4564-4FAC-BE8F-7037D338EE00"
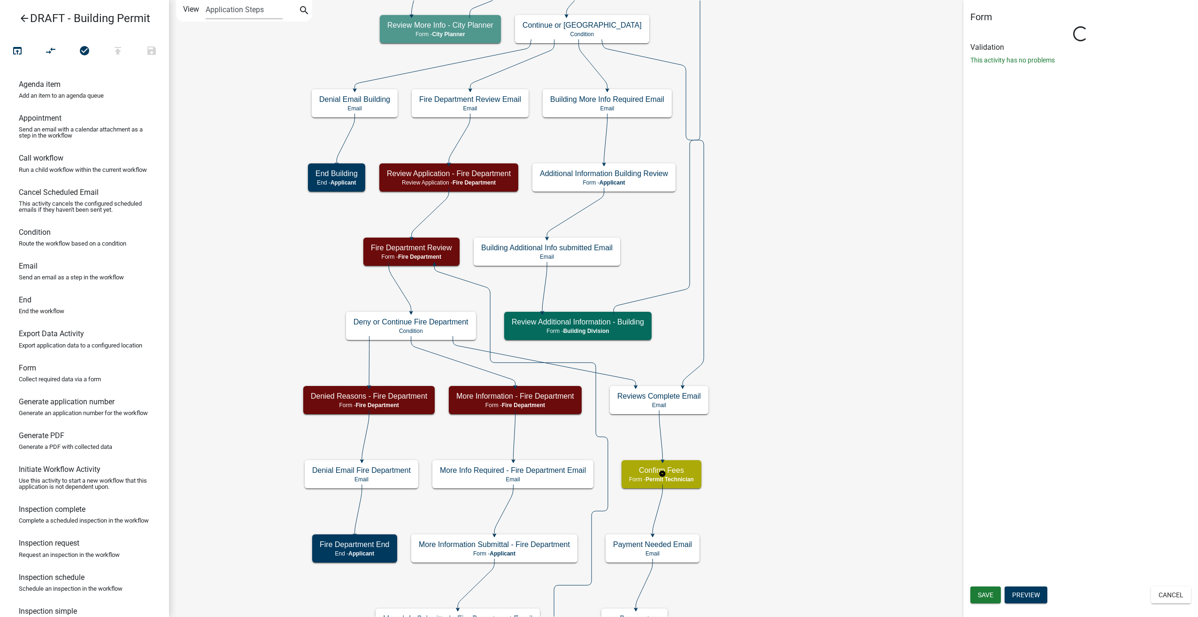
select select "B0EC8D28-4564-4FAC-BE8F-7037D338EE00"
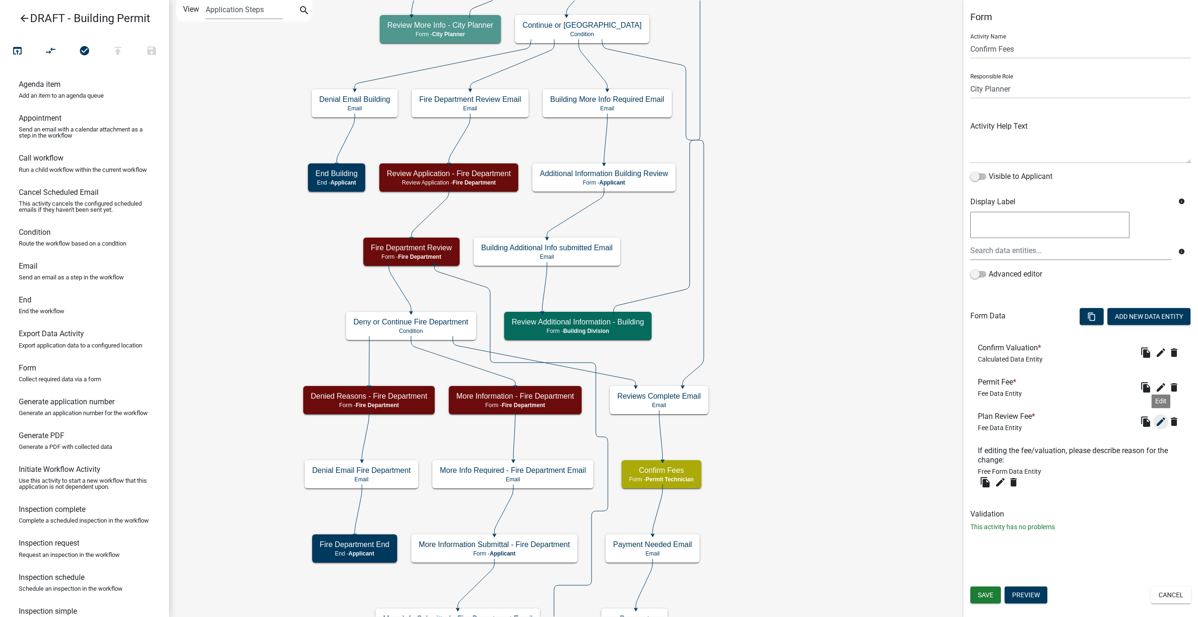
click at [1158, 421] on icon "edit" at bounding box center [1160, 421] width 11 height 11
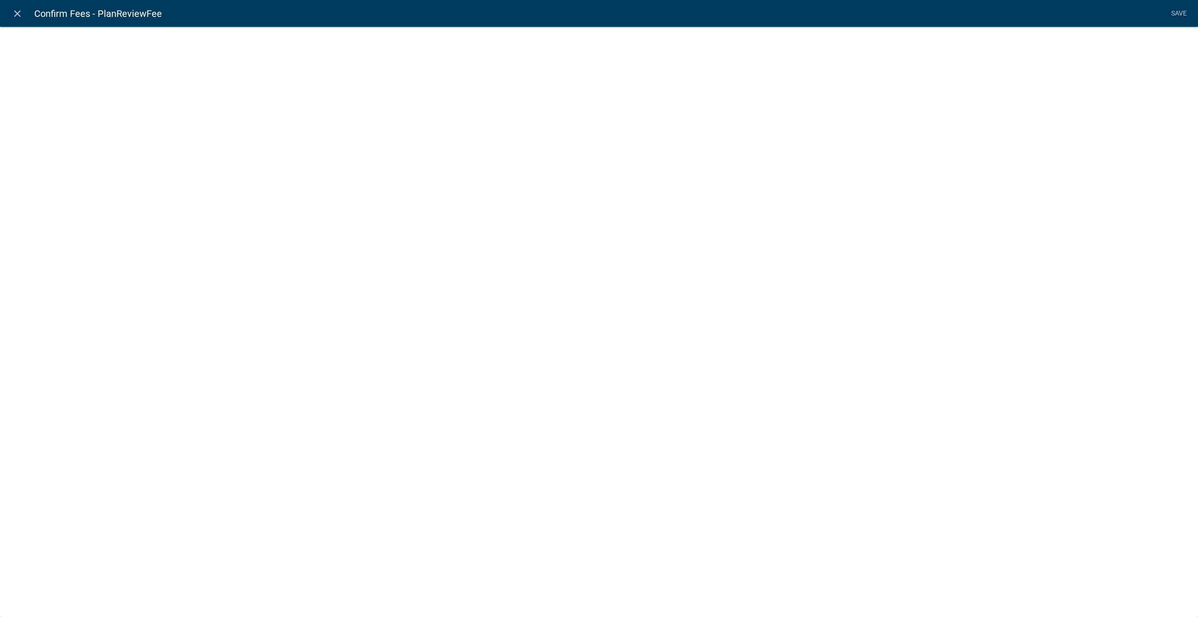
select select "fee"
select select "2: 637a4581-ef18-48c8-8db5-6d045163a7f8"
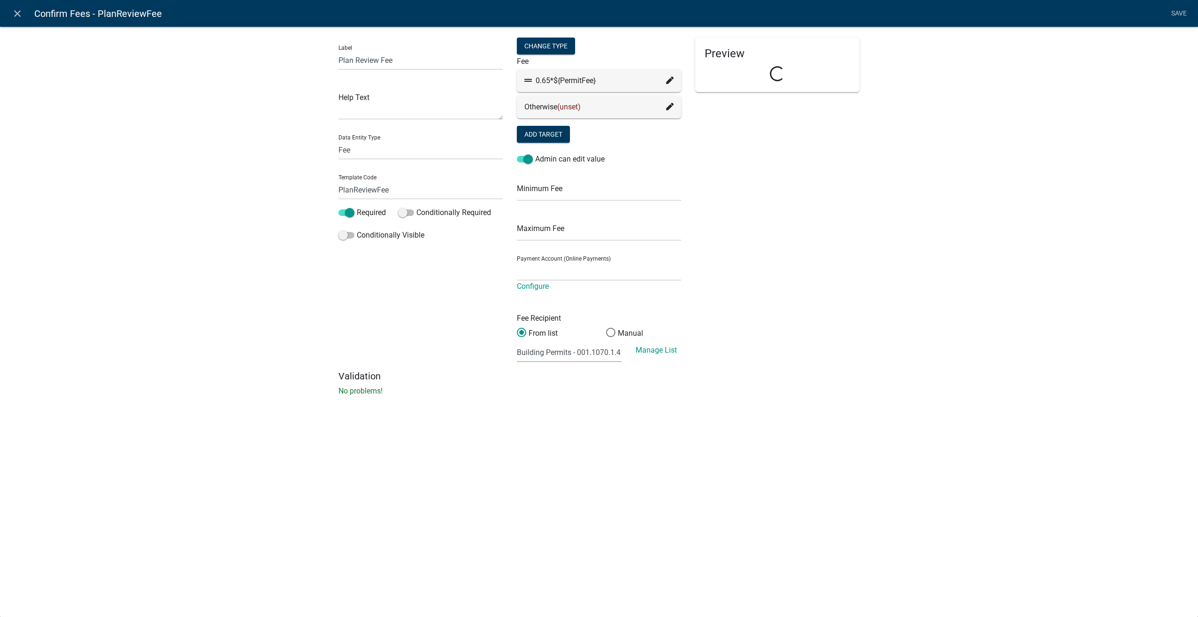
select select "4878f9a1-c785-466c-a124-d35ee7d960eb"
click at [671, 80] on icon at bounding box center [670, 81] width 8 height 8
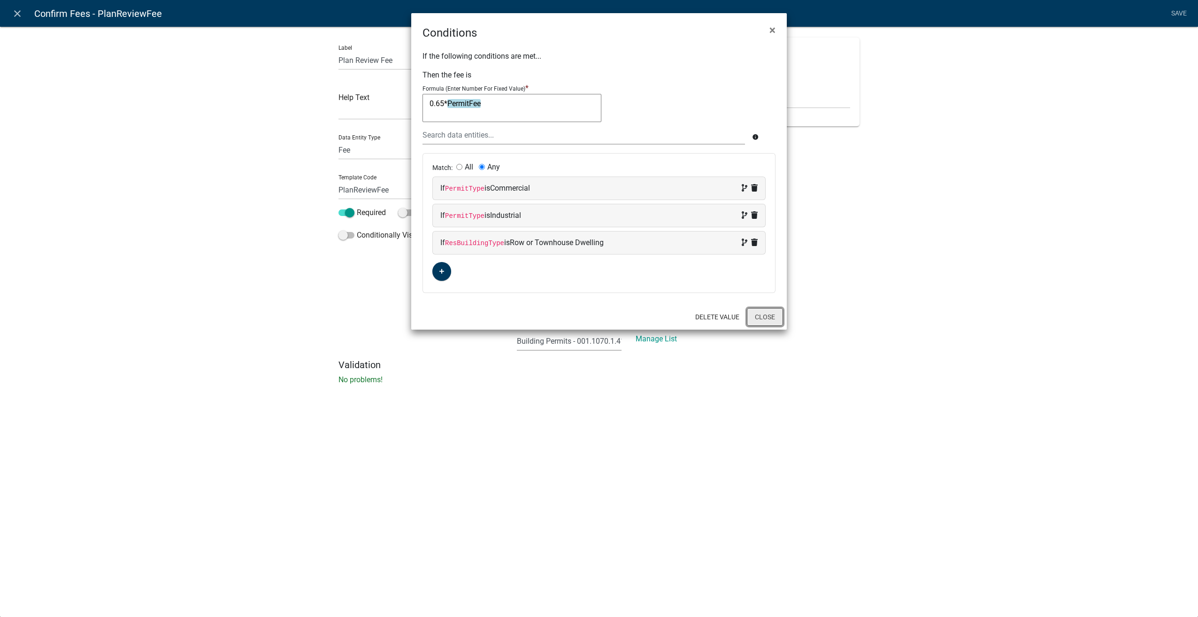
click at [761, 318] on button "Close" at bounding box center [765, 317] width 36 height 18
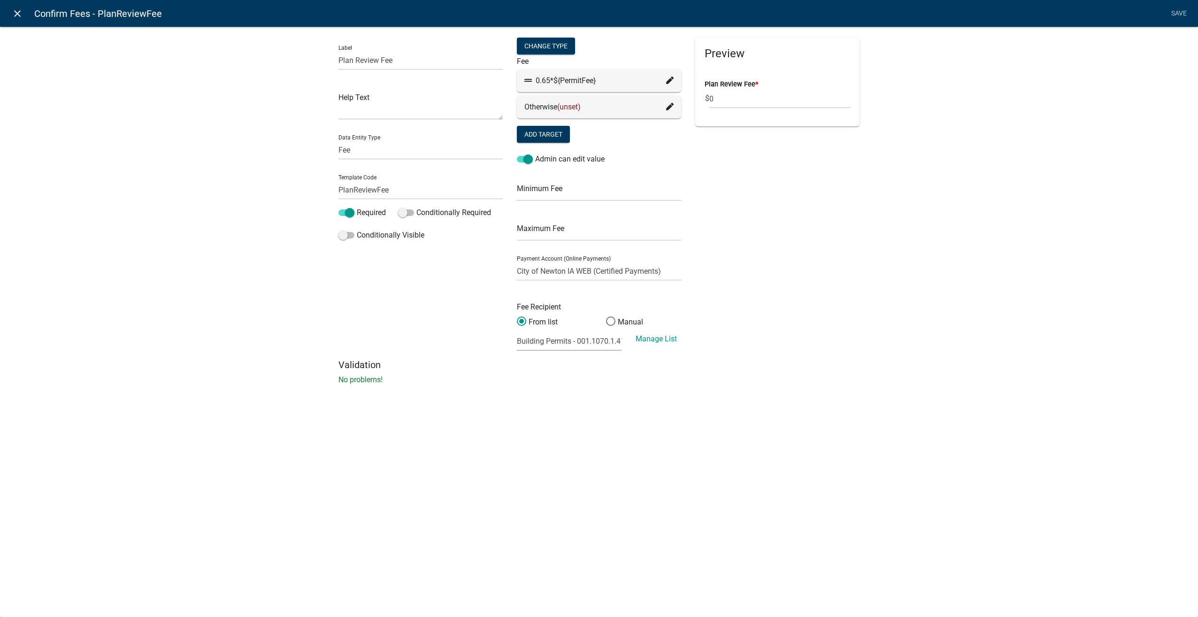
click at [20, 11] on icon "close" at bounding box center [17, 13] width 11 height 11
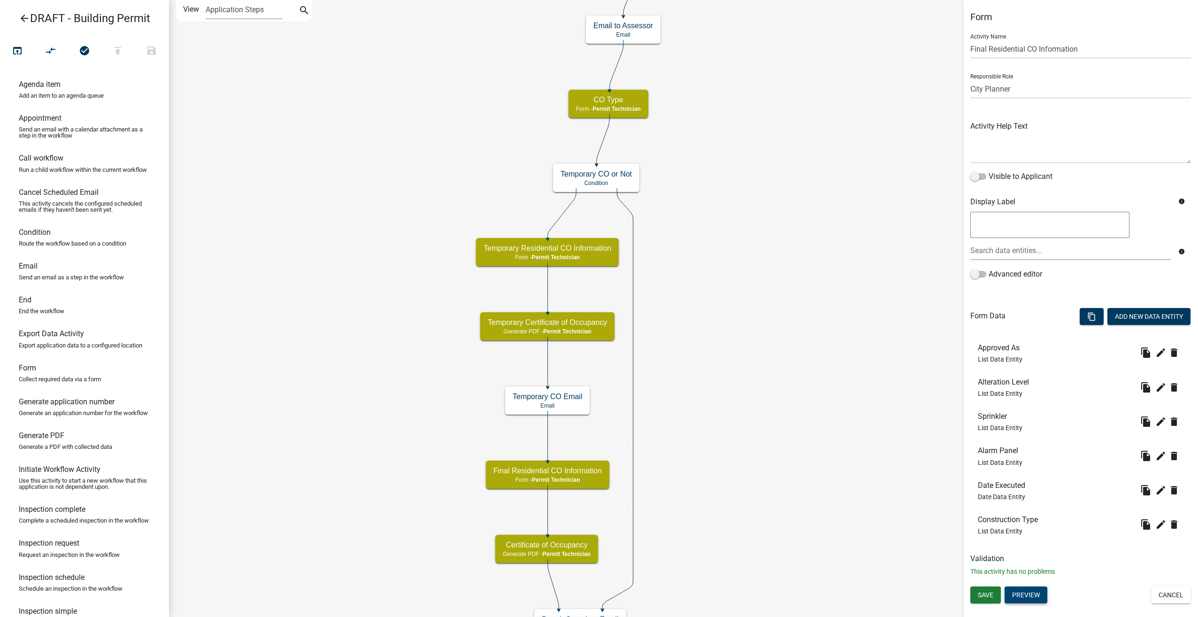
click at [1022, 594] on button "Preview" at bounding box center [1025, 594] width 43 height 17
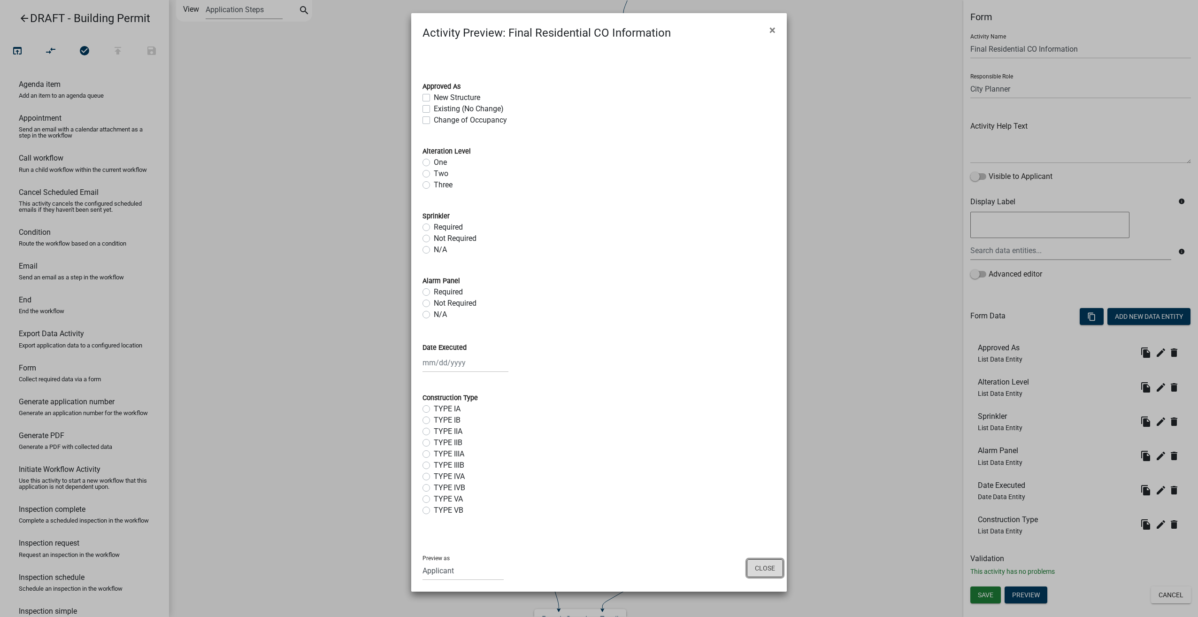
click at [762, 573] on button "Close" at bounding box center [765, 568] width 36 height 18
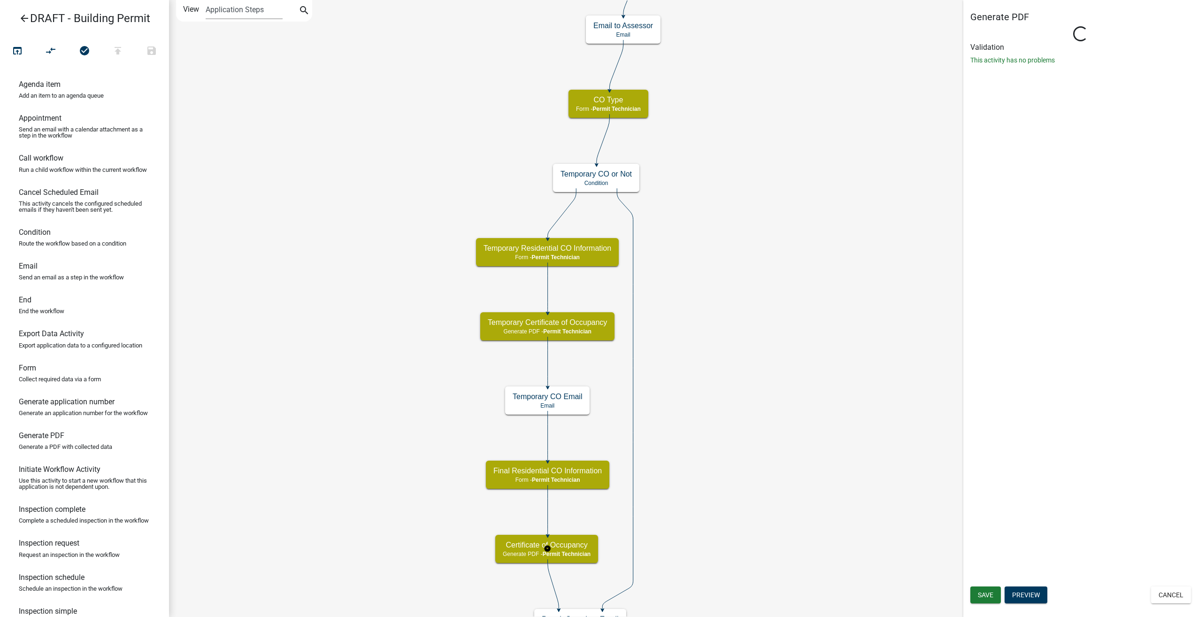
select select "B0EC8D28-4564-4FAC-BE8F-7037D338EE00"
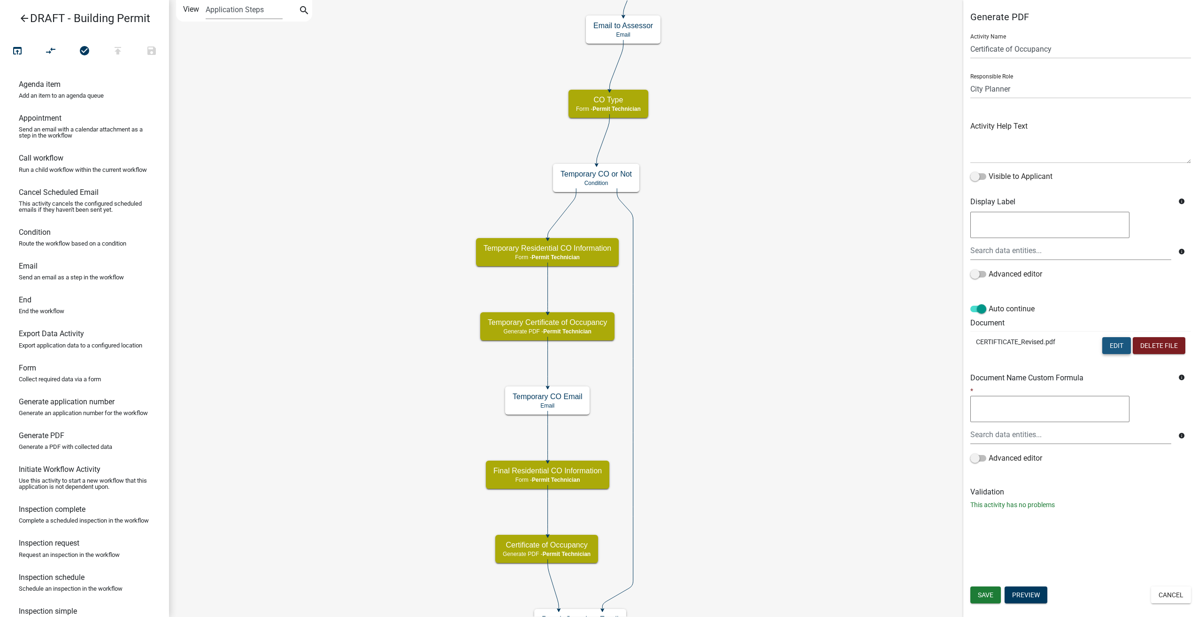
click at [1118, 345] on button "Edit" at bounding box center [1116, 345] width 29 height 17
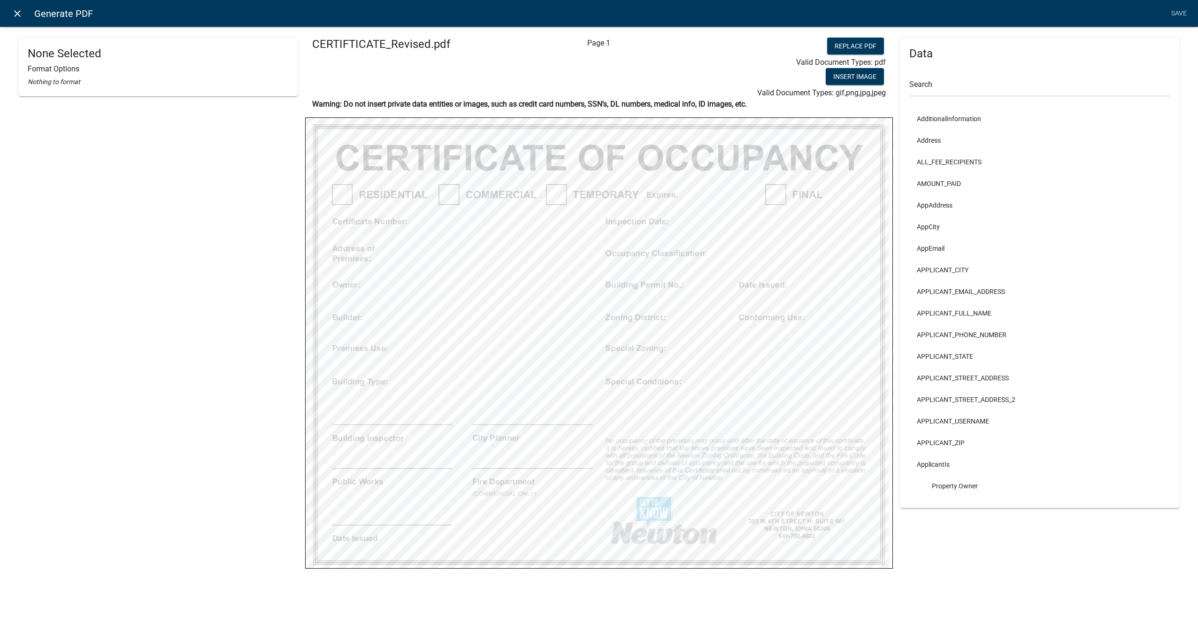
click at [15, 15] on icon "close" at bounding box center [17, 13] width 11 height 11
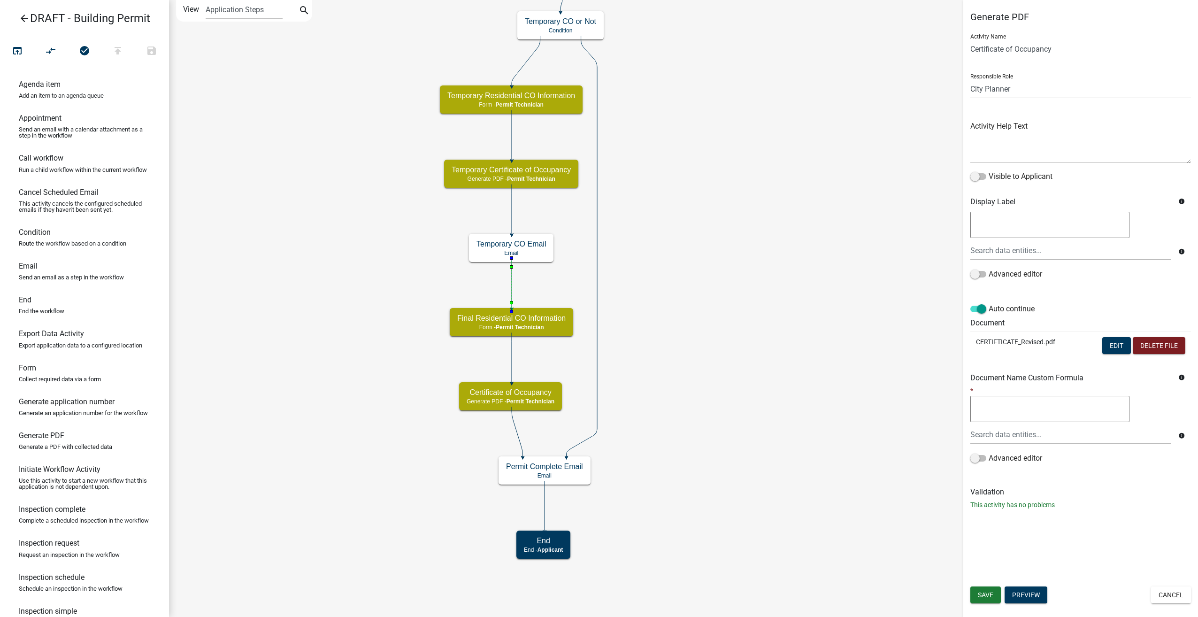
click at [512, 298] on icon at bounding box center [512, 284] width 0 height 50
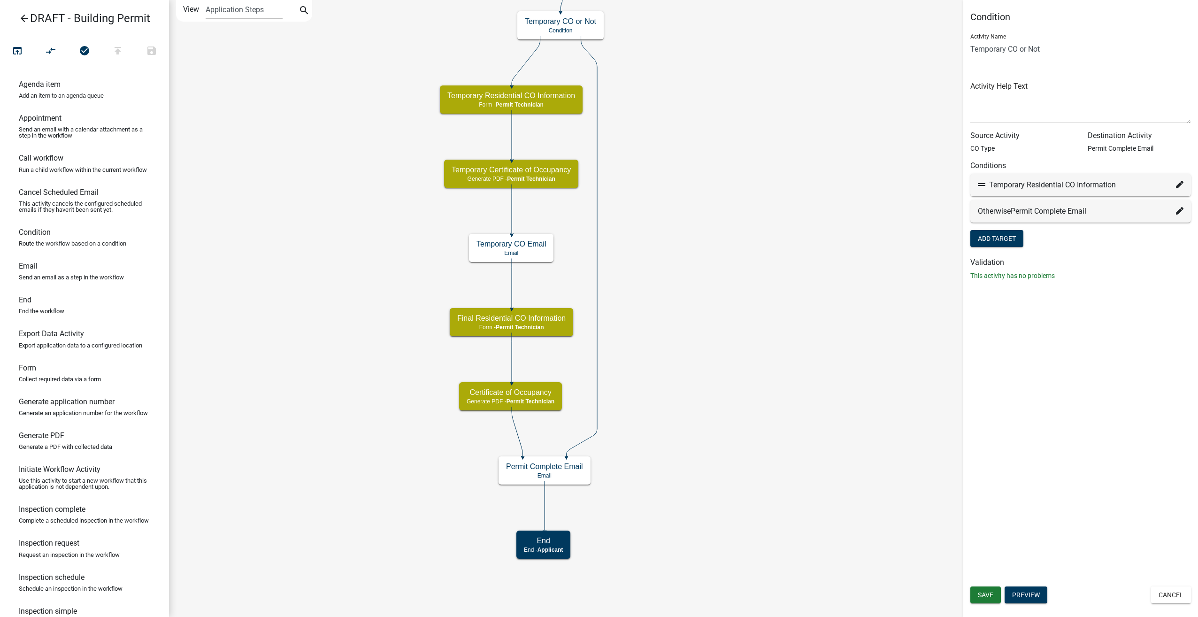
click at [1179, 210] on icon at bounding box center [1180, 211] width 8 height 8
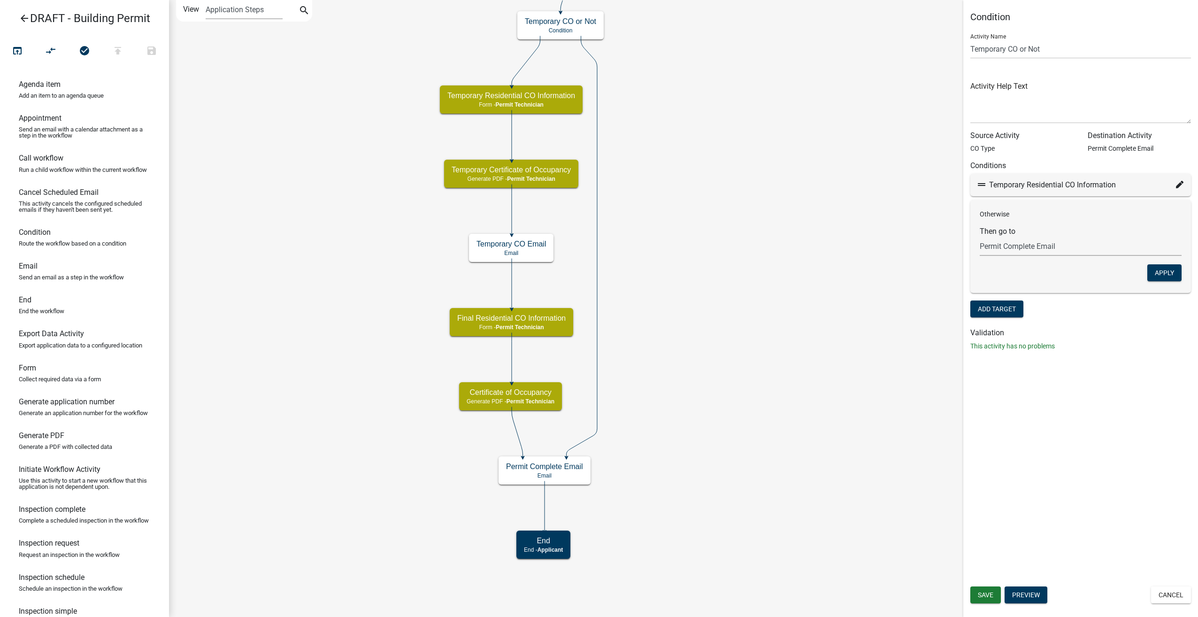
click at [1060, 247] on select "Choose... Start Introduction to Building Permit Require User Parcel search Appl…" at bounding box center [1081, 246] width 202 height 19
select select "39: 77f6c813-2481-4b2a-ba84-26540dbf3731"
click at [980, 237] on select "Choose... Start Introduction to Building Permit Require User Parcel search Appl…" at bounding box center [1081, 246] width 202 height 19
click at [1175, 275] on button "Apply" at bounding box center [1164, 272] width 34 height 17
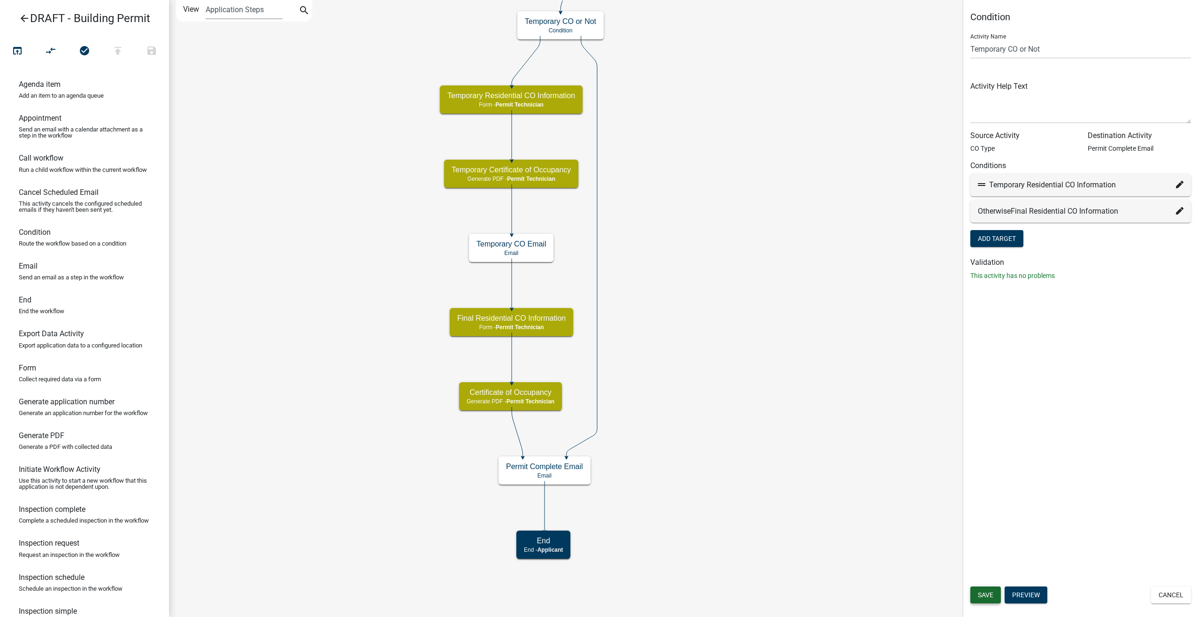
click at [997, 599] on button "Save" at bounding box center [985, 594] width 31 height 17
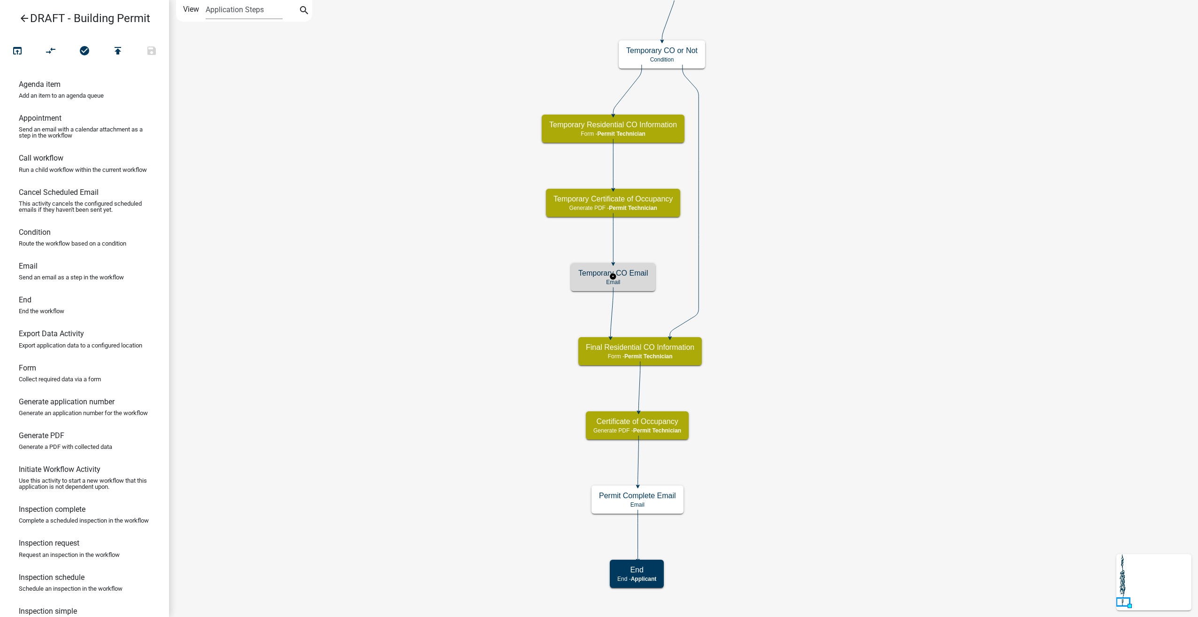
click at [634, 290] on div "Temporary CO Email Email" at bounding box center [613, 277] width 84 height 28
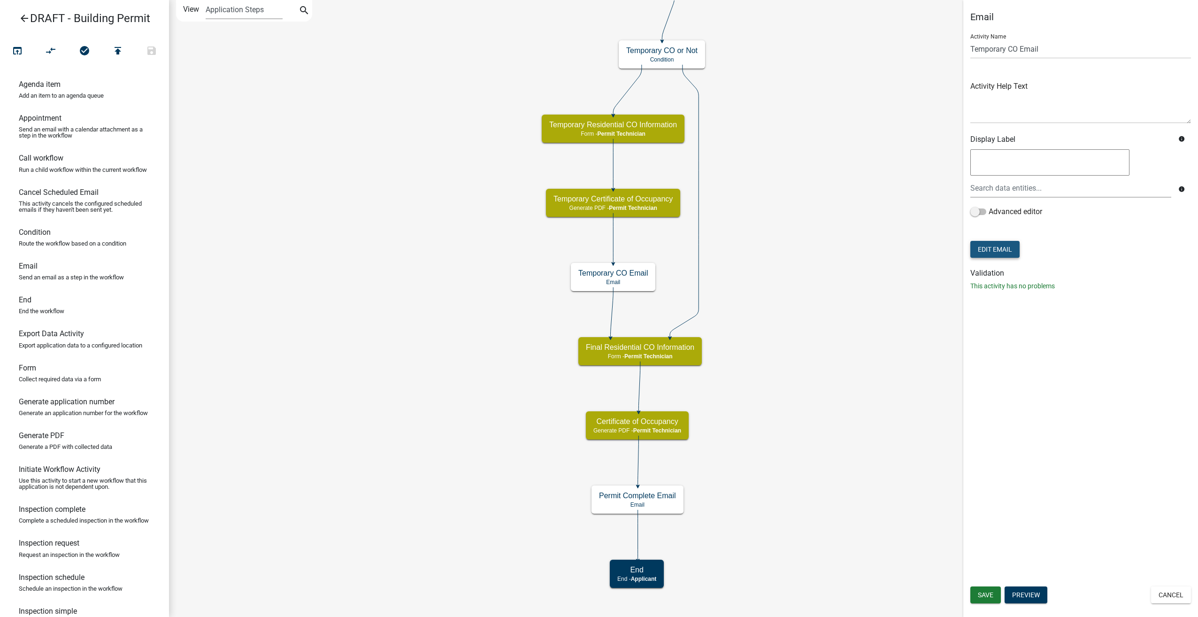
click at [996, 246] on button "Edit Email" at bounding box center [994, 249] width 49 height 17
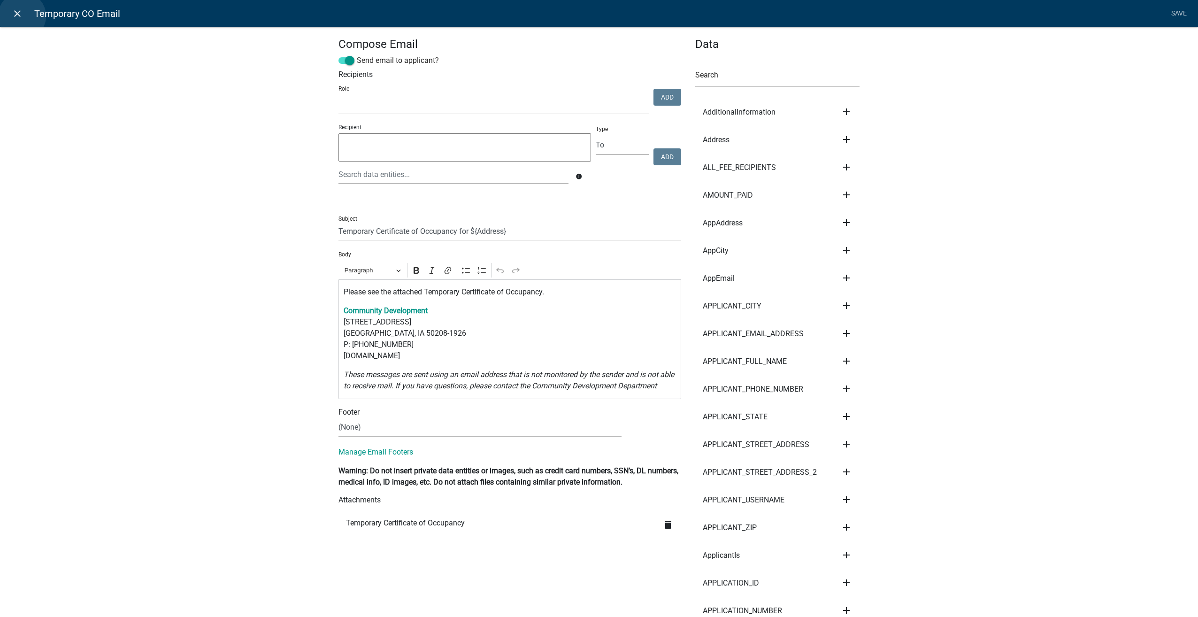
click at [22, 16] on icon "close" at bounding box center [17, 13] width 11 height 11
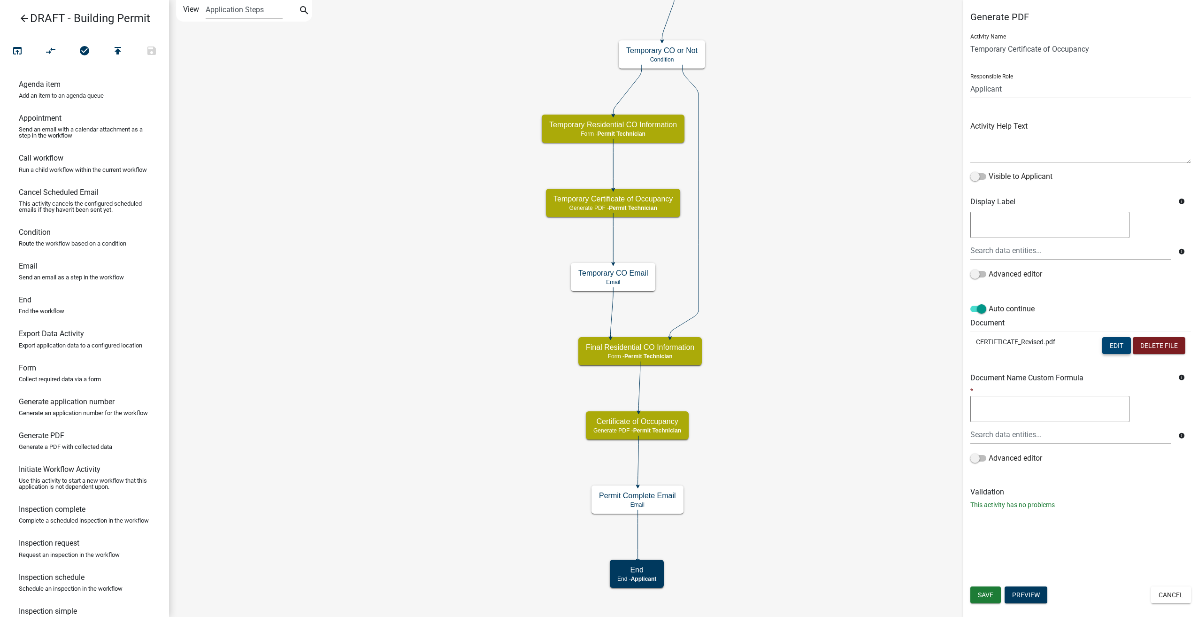
click at [1116, 345] on button "Edit" at bounding box center [1116, 345] width 29 height 17
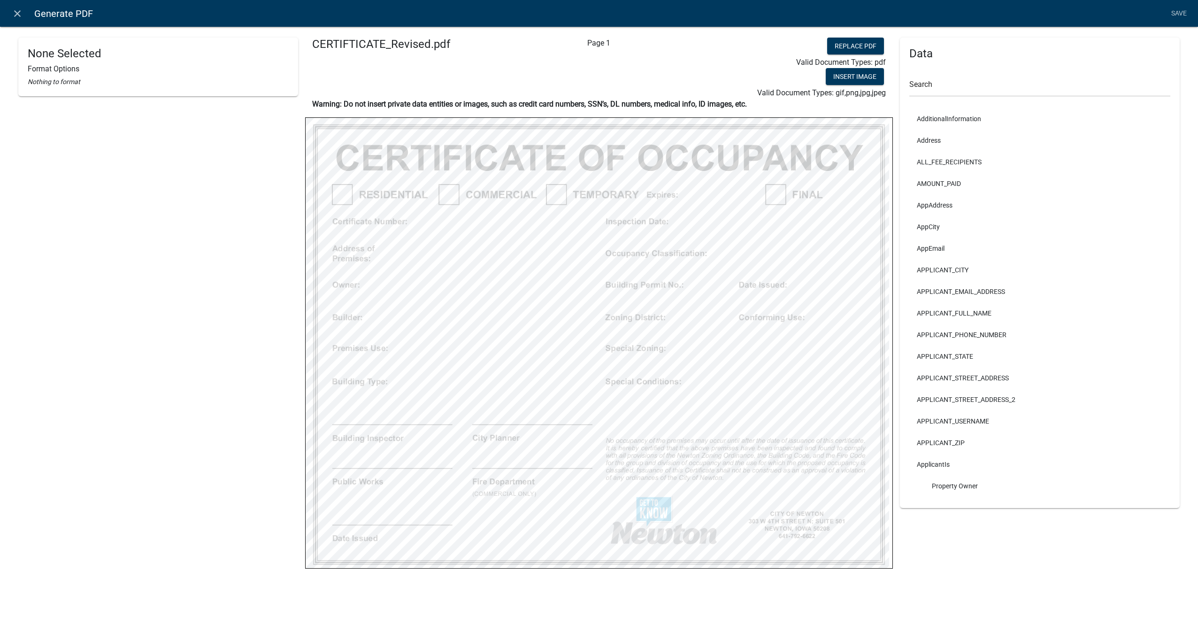
select select
select select "4"
click at [16, 12] on icon "close" at bounding box center [17, 13] width 11 height 11
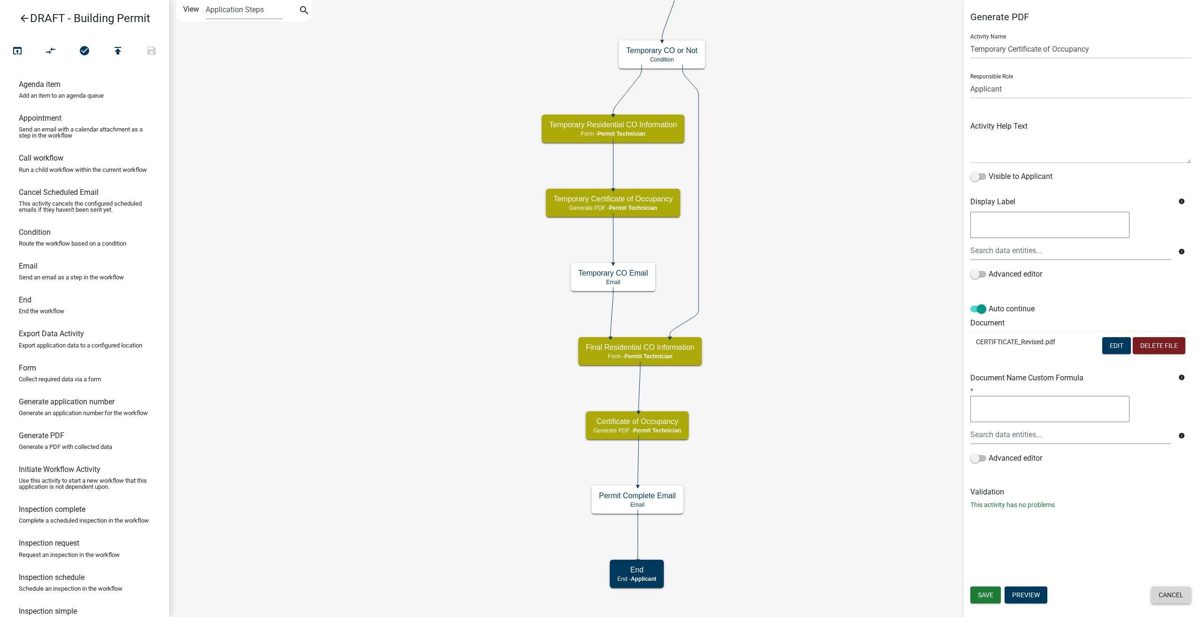
click at [1167, 597] on button "Cancel" at bounding box center [1171, 594] width 40 height 17
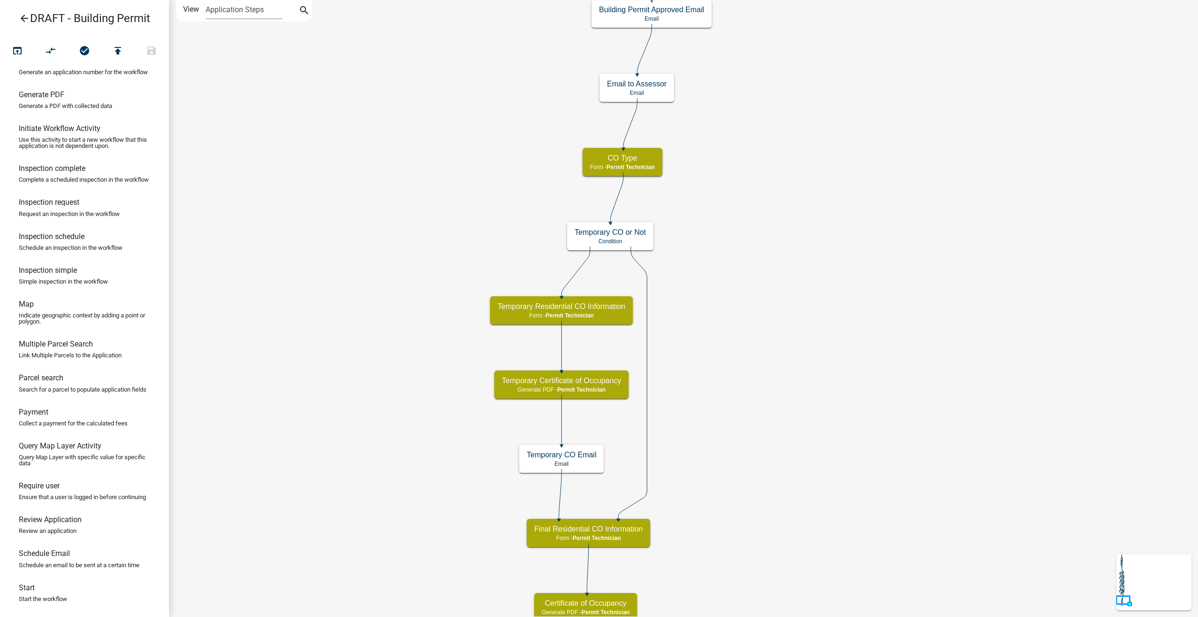
scroll to position [383, 0]
drag, startPoint x: 45, startPoint y: 555, endPoint x: 445, endPoint y: 475, distance: 408.1
click at [445, 475] on div "arrow_back DRAFT - Building Permit open_in_browser compare_arrows check_circle …" at bounding box center [599, 308] width 1198 height 617
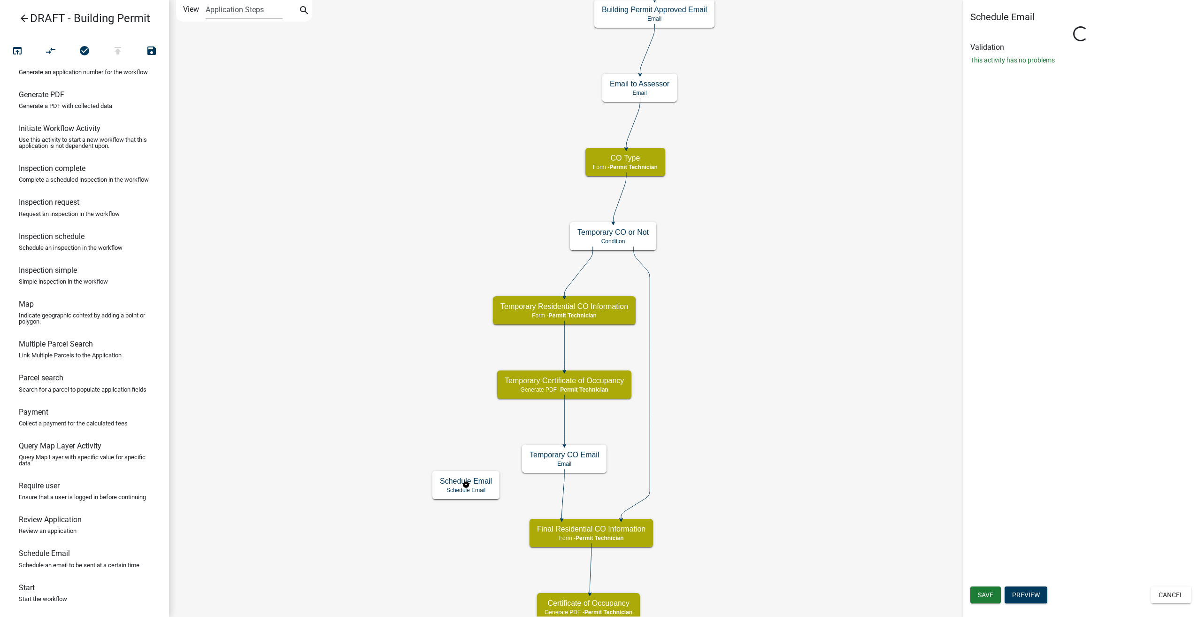
select select
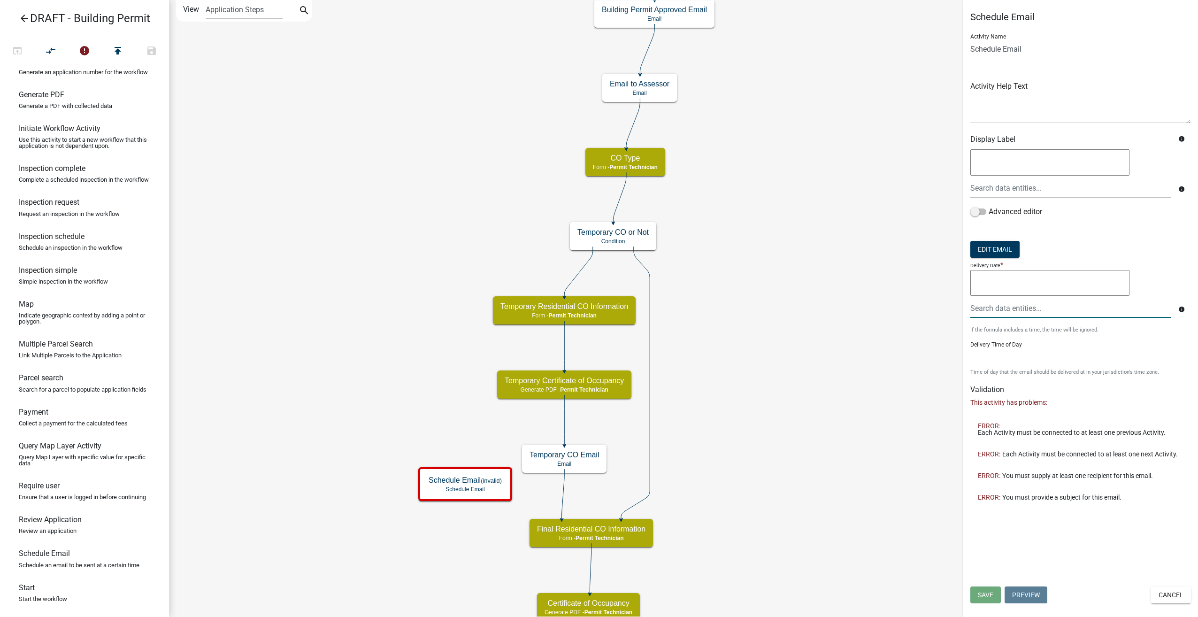
click at [992, 311] on input "text" at bounding box center [1070, 308] width 201 height 19
click at [1162, 592] on button "Cancel" at bounding box center [1171, 594] width 40 height 17
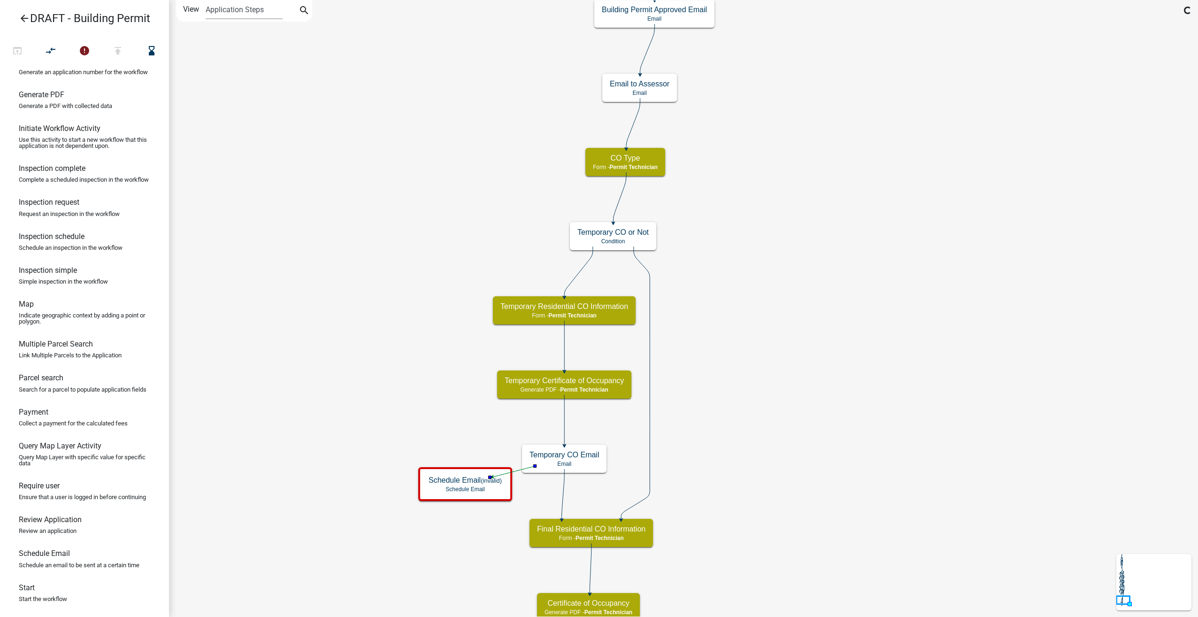
click at [562, 496] on icon at bounding box center [563, 494] width 3 height 50
click at [49, 49] on icon "compare_arrows" at bounding box center [51, 51] width 11 height 13
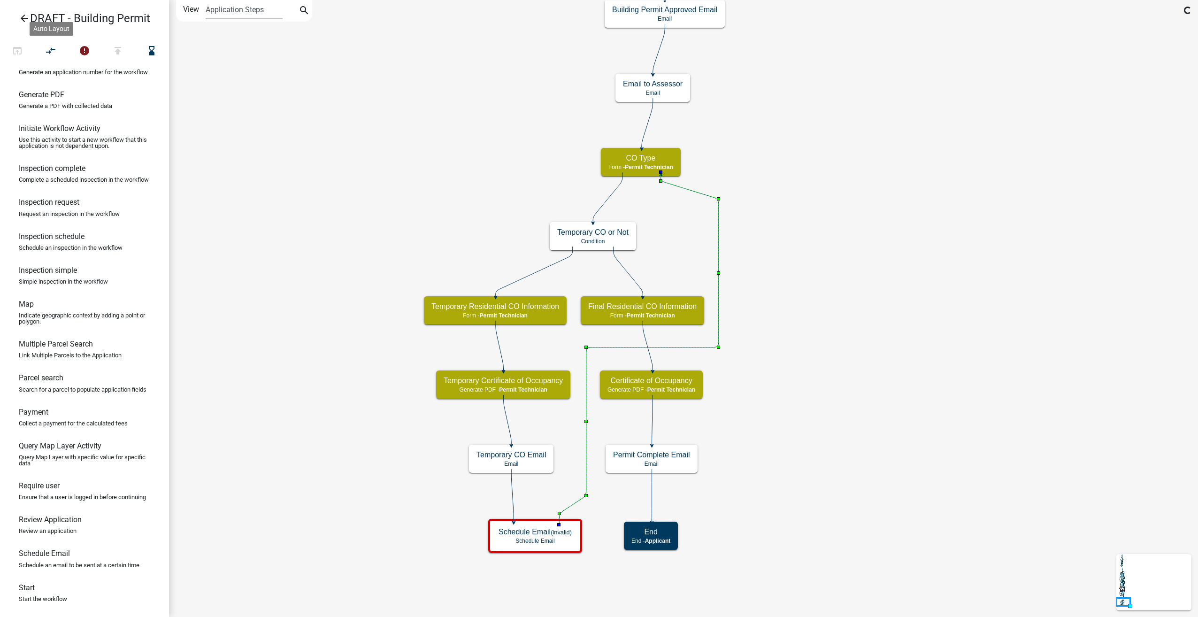
click at [803, 288] on icon "Start Start - Applicant Introduction to Building Permit Form - Applicant Requir…" at bounding box center [683, 308] width 1028 height 616
click at [563, 532] on small "(invalid)" at bounding box center [561, 531] width 21 height 7
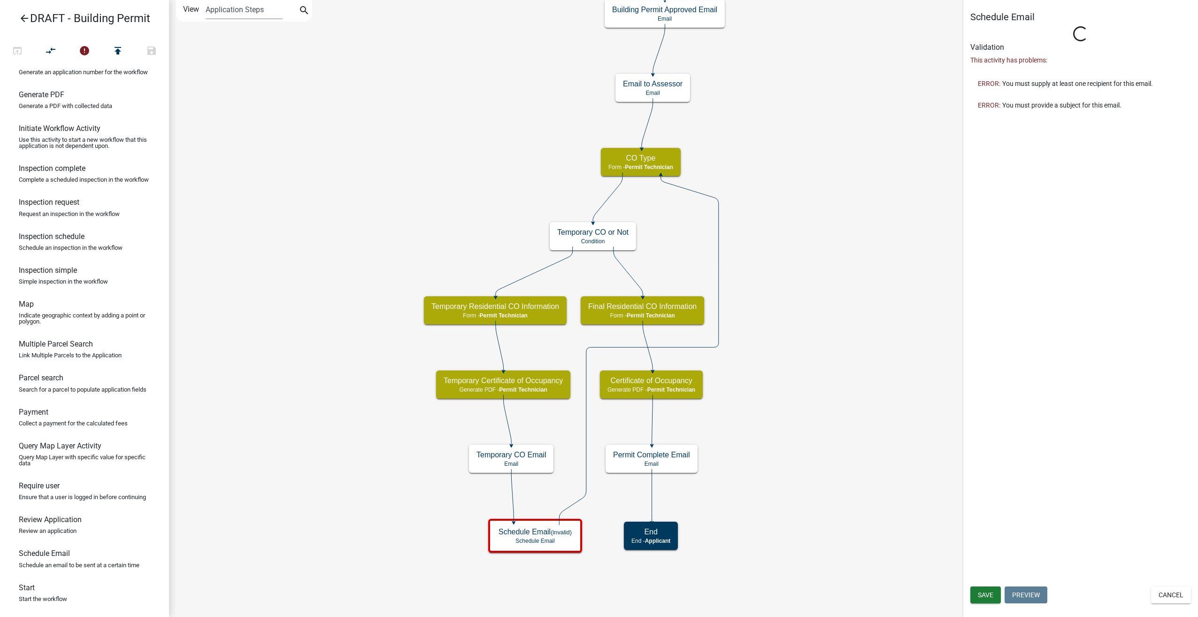
select select
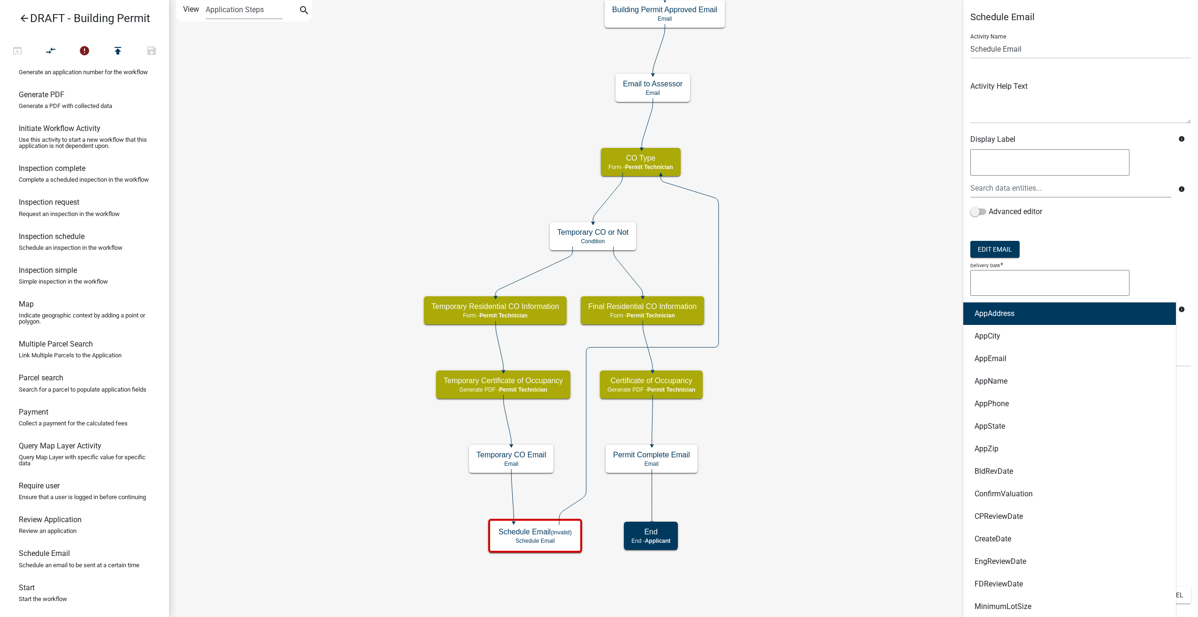
click at [1006, 308] on div "AppAddress AppCity AppEmail AppName AppPhone AppState AppZip BldRevDate Confirm…" at bounding box center [1070, 308] width 215 height 19
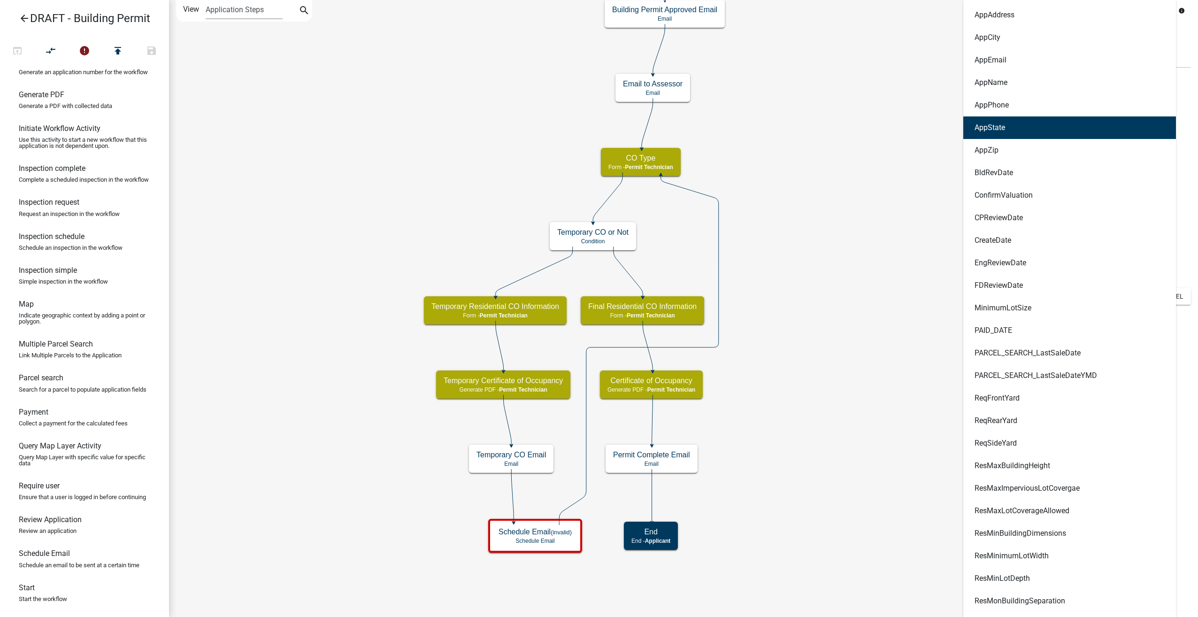
scroll to position [329, 0]
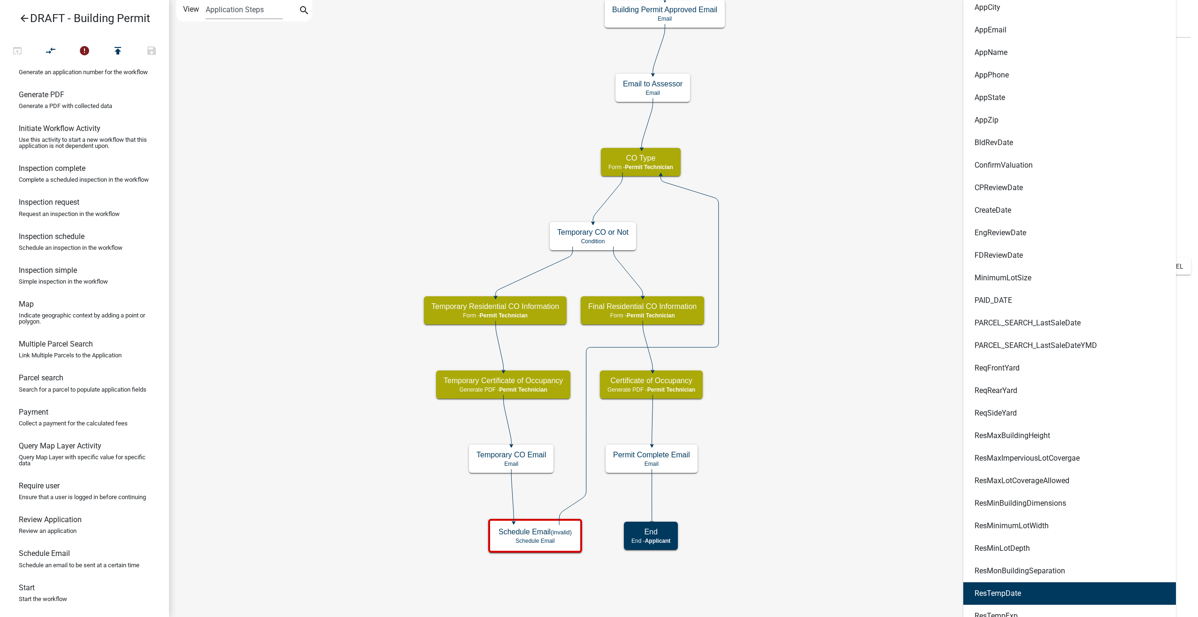
click at [1005, 594] on ngb-highlight "ResTempDate" at bounding box center [997, 594] width 46 height 8
type textarea "ResTempDate"
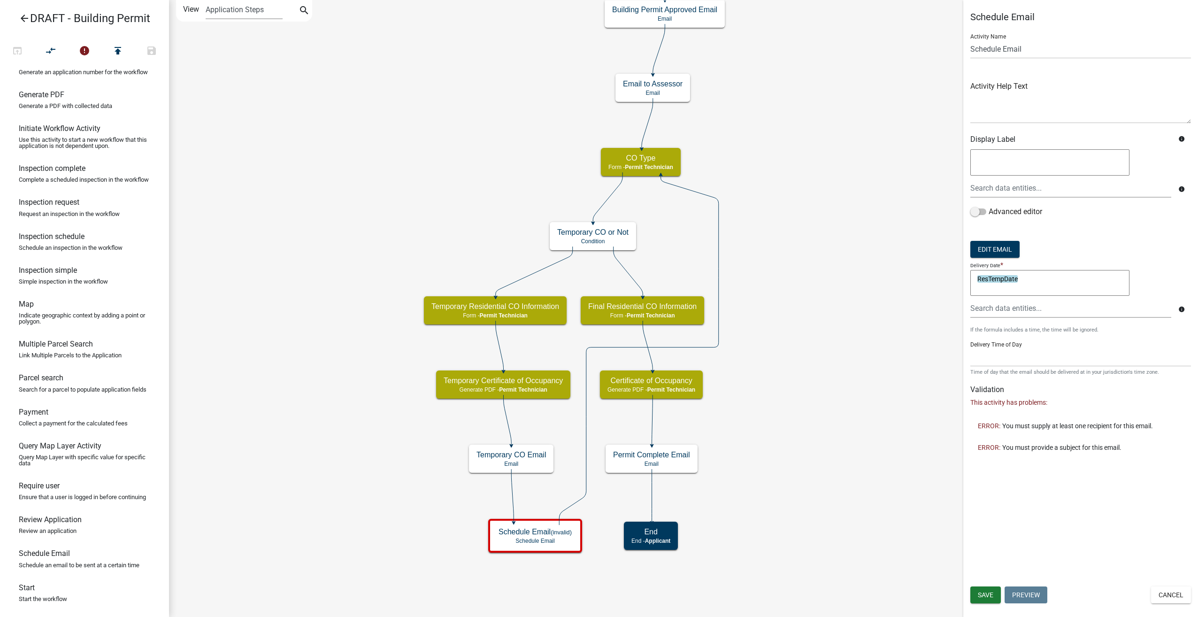
scroll to position [0, 0]
click at [1033, 278] on textarea "ResTempDate" at bounding box center [1049, 283] width 159 height 26
click at [1011, 363] on select "12:00 AM 1:00 AM 2:00 AM 3:00 AM 4:00 AM 5:00 AM 6:00 AM 7:00 AM 8:00 AM 9:00 A…" at bounding box center [1080, 356] width 221 height 19
select select "10: 10:00 AM"
click at [970, 347] on select "12:00 AM 1:00 AM 2:00 AM 3:00 AM 4:00 AM 5:00 AM 6:00 AM 7:00 AM 8:00 AM 9:00 A…" at bounding box center [1080, 356] width 221 height 19
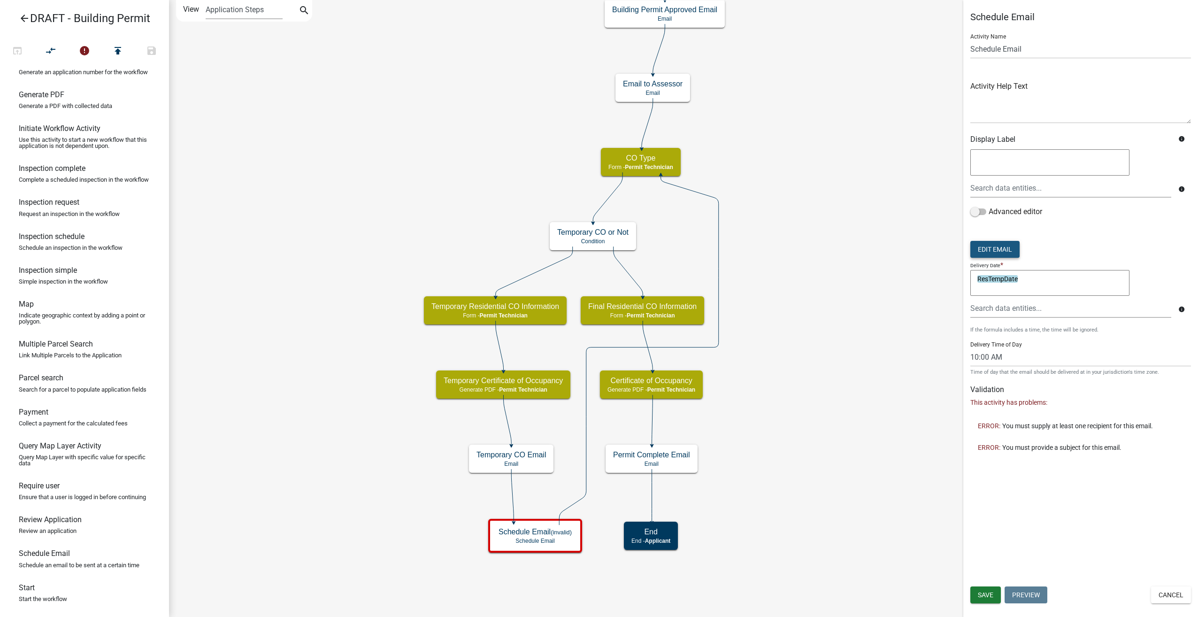
click at [994, 245] on button "Edit Email" at bounding box center [994, 249] width 49 height 17
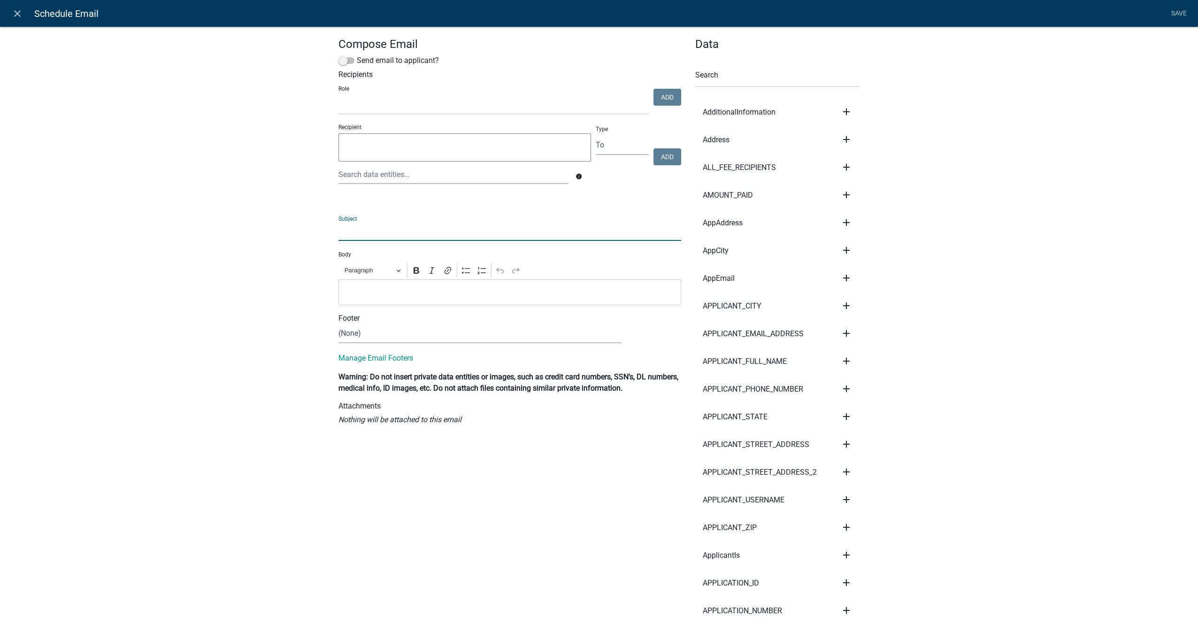
click at [354, 228] on input "text" at bounding box center [509, 231] width 343 height 19
type input "Temporary Certificate of Occupancy for ${Address}"
select select
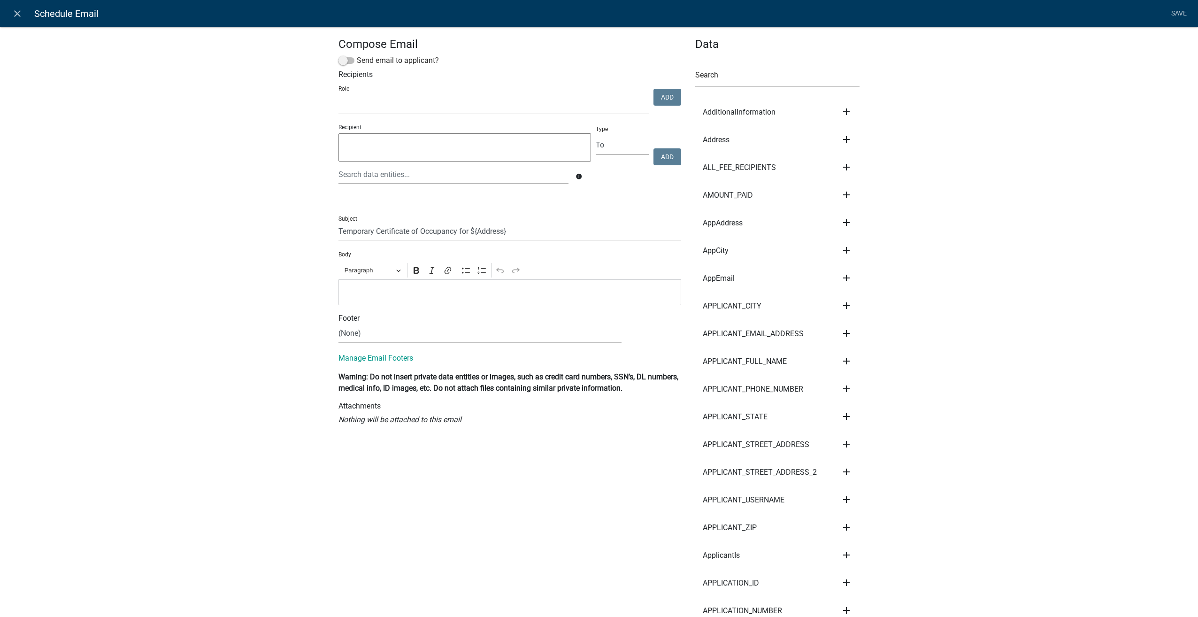
click at [521, 236] on input "Temporary Certificate of Occupancy for ${Address}" at bounding box center [509, 231] width 343 height 19
click at [524, 232] on input "Temporary Certificate of Occupancy for ${Address}" at bounding box center [509, 231] width 343 height 19
type input "Temporary Certificate of Occupancy for ${Address} - EXPIRED"
click at [377, 291] on p "Editor editing area: main. Press Alt+0 for help." at bounding box center [510, 291] width 333 height 11
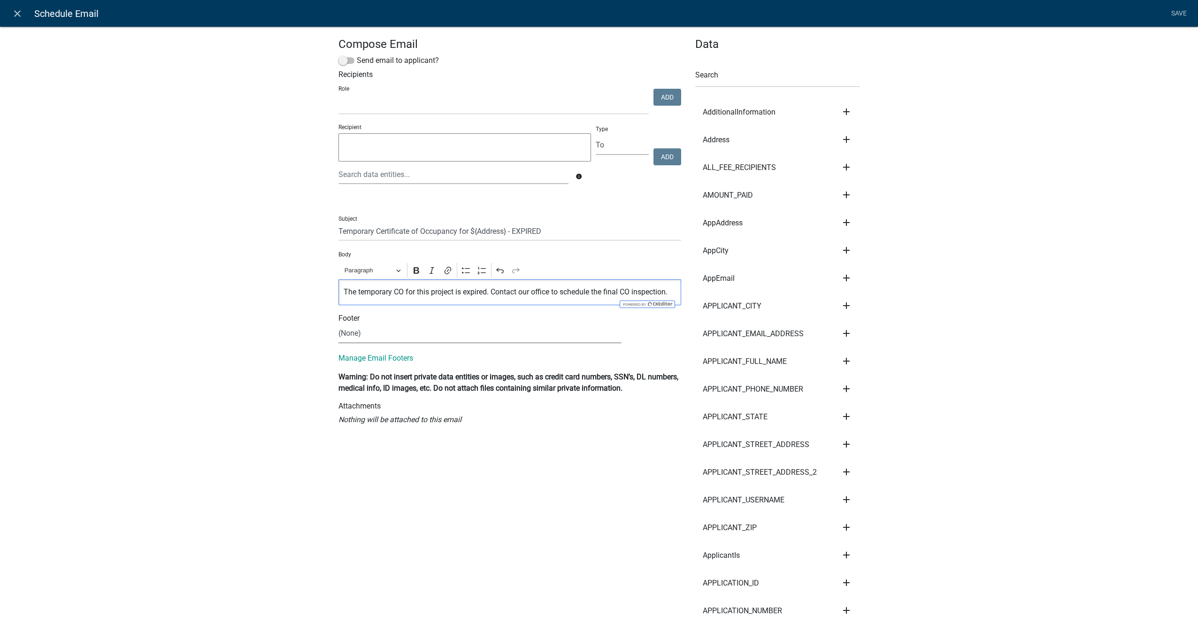
click at [369, 334] on select "(None) Community Development Public Works" at bounding box center [479, 333] width 283 height 19
select select "57d09f12-cc87-4873-a1ef-8681abb860ab"
click at [338, 324] on select "(None) Community Development Public Works" at bounding box center [479, 333] width 283 height 19
click at [338, 60] on span at bounding box center [346, 60] width 16 height 7
click at [357, 55] on input "Send email to applicant?" at bounding box center [357, 55] width 0 height 0
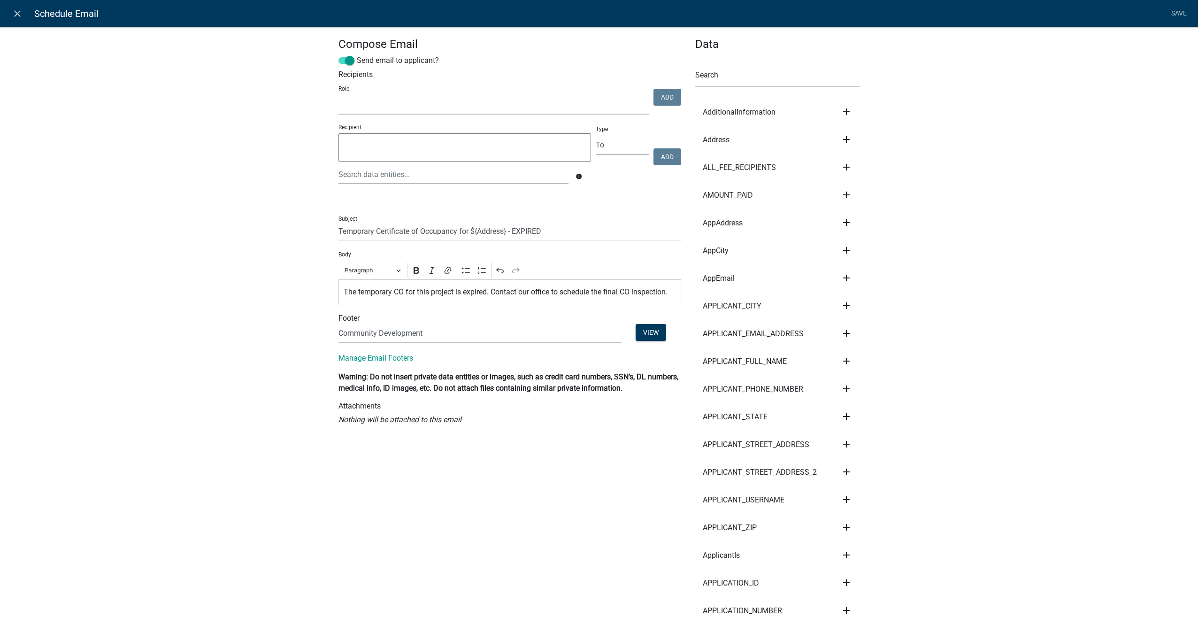
click at [386, 109] on select "PWD Director Permit Technician Fire Department Admin City Planner Engineering D…" at bounding box center [493, 104] width 310 height 19
select select "5805852f-8761-4b18-8554-11011ee0aebd"
click at [338, 95] on select "PWD Director Permit Technician Fire Department Admin City Planner Engineering D…" at bounding box center [493, 104] width 310 height 19
click at [659, 95] on button "Add" at bounding box center [667, 97] width 28 height 17
select select
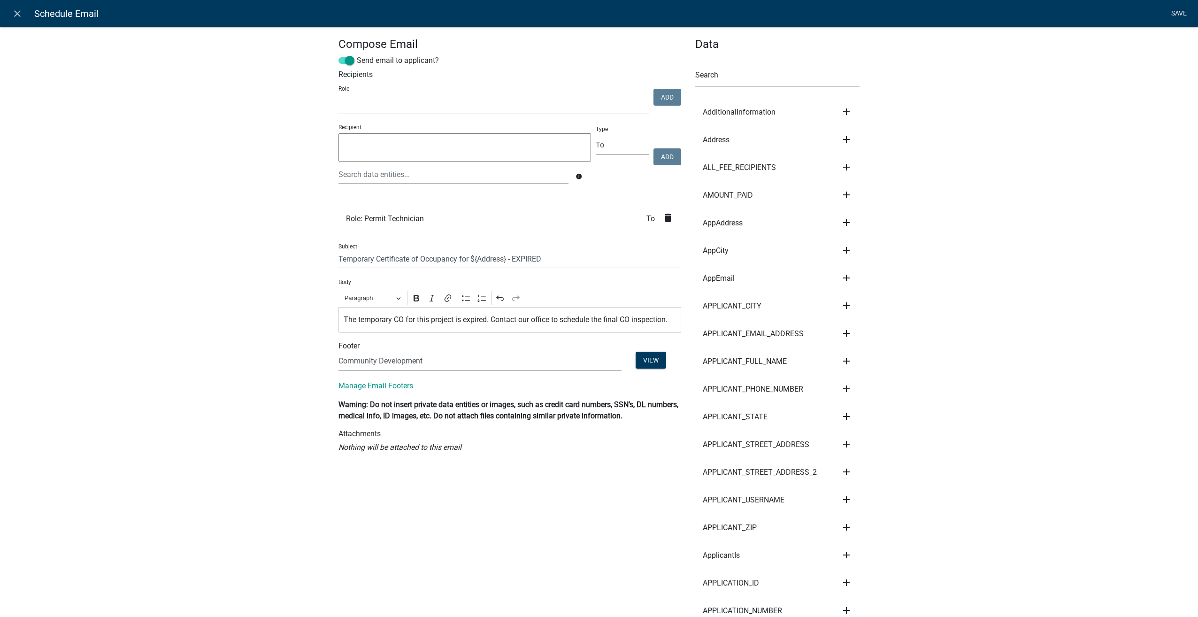
click at [1179, 15] on link "Save" at bounding box center [1178, 14] width 23 height 18
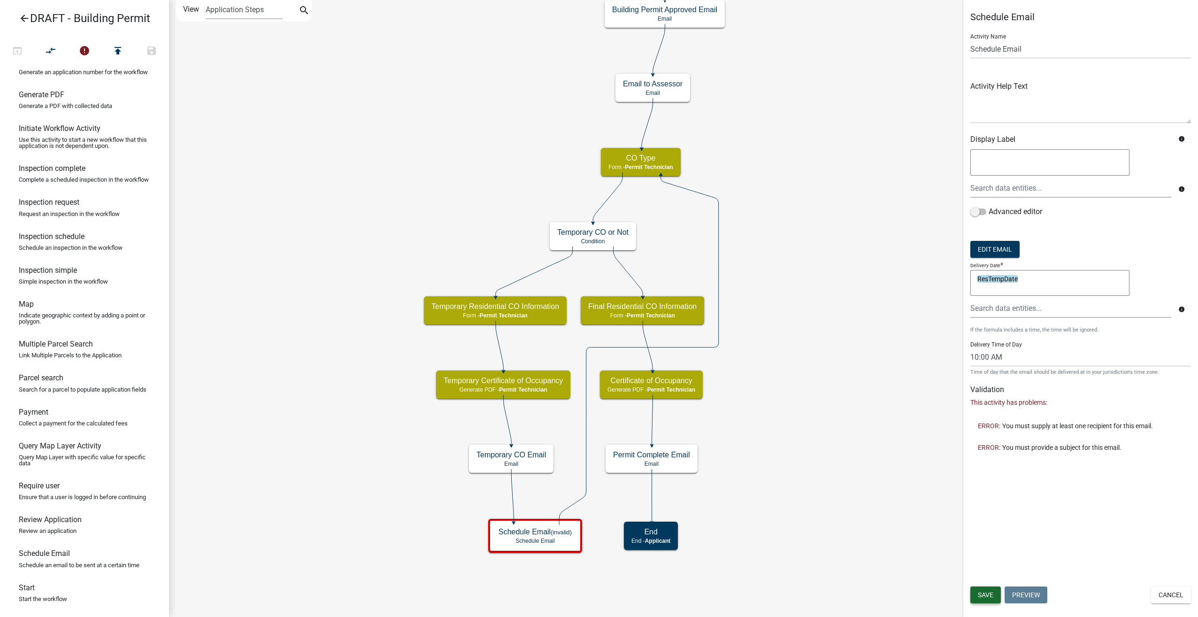
click at [982, 593] on span "Save" at bounding box center [985, 595] width 15 height 8
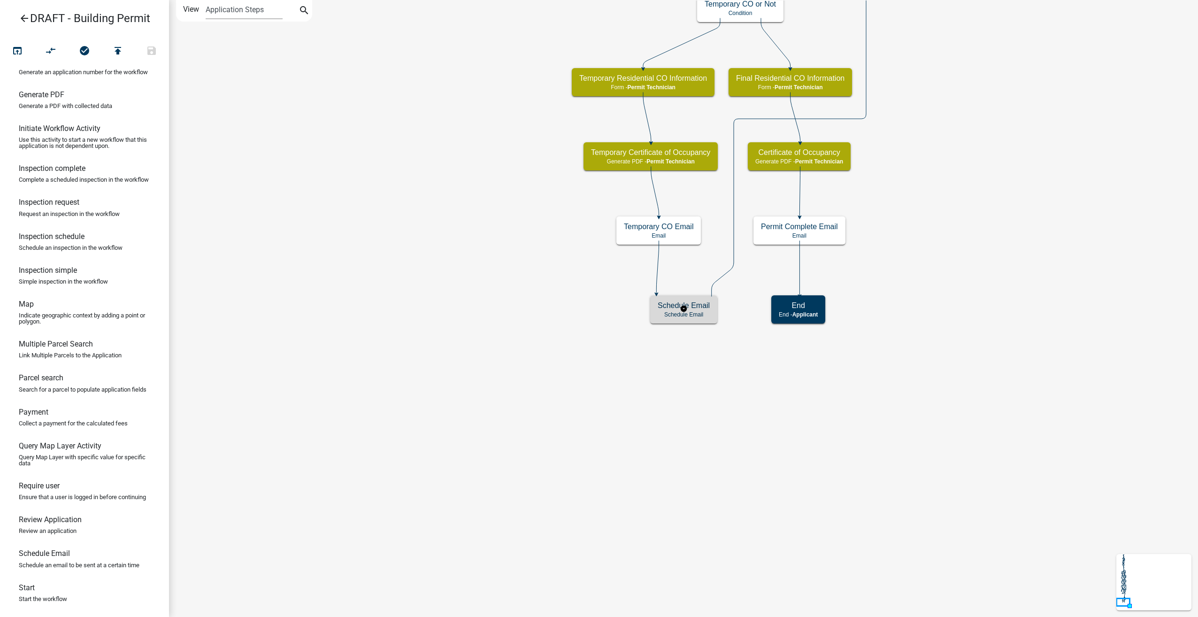
click at [675, 306] on h5 "Schedule Email" at bounding box center [684, 305] width 52 height 9
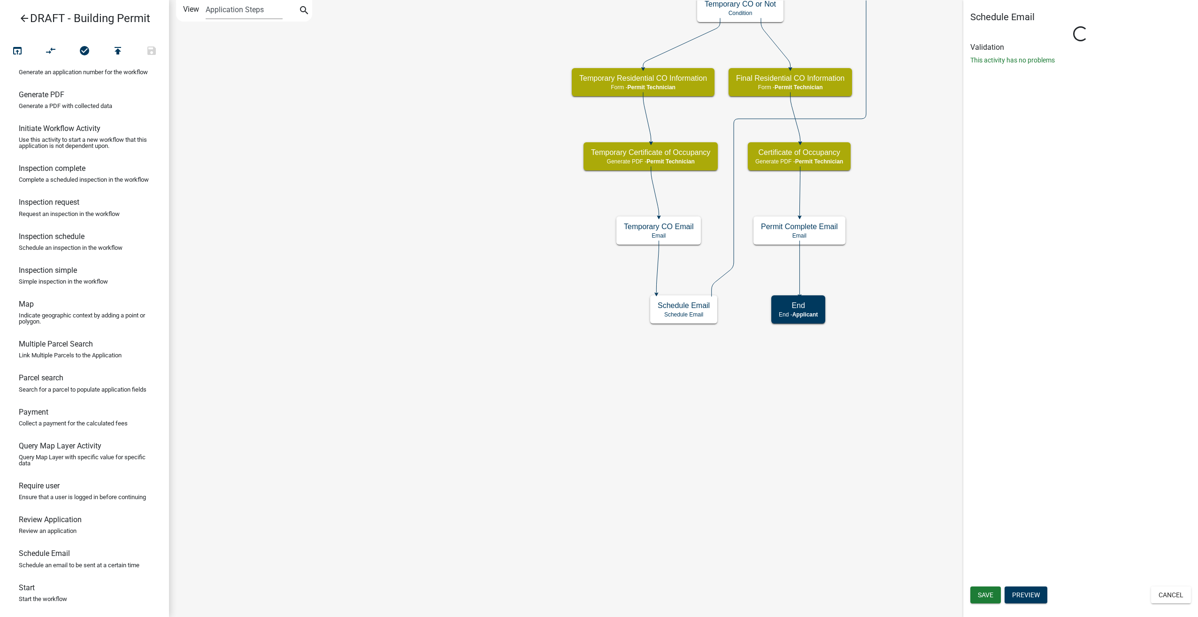
select select "10: 10:00 AM"
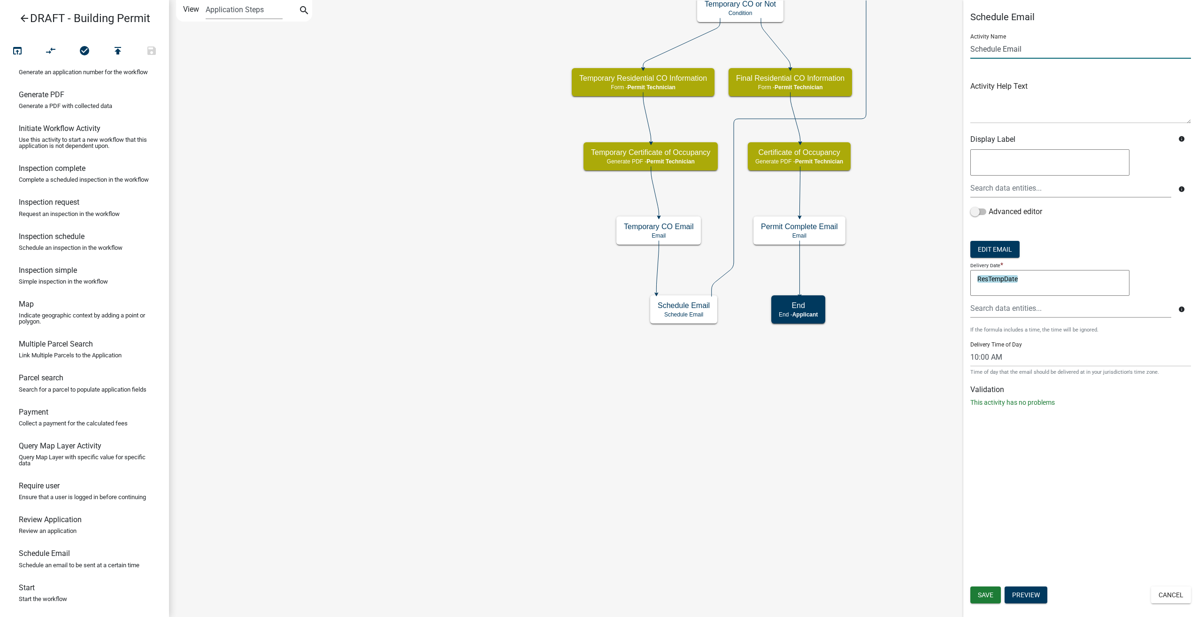
click at [971, 48] on input "Schedule Email" at bounding box center [1080, 48] width 221 height 19
type input "Temp CO Expired Schedule Email"
click at [980, 595] on span "Save" at bounding box center [985, 595] width 15 height 8
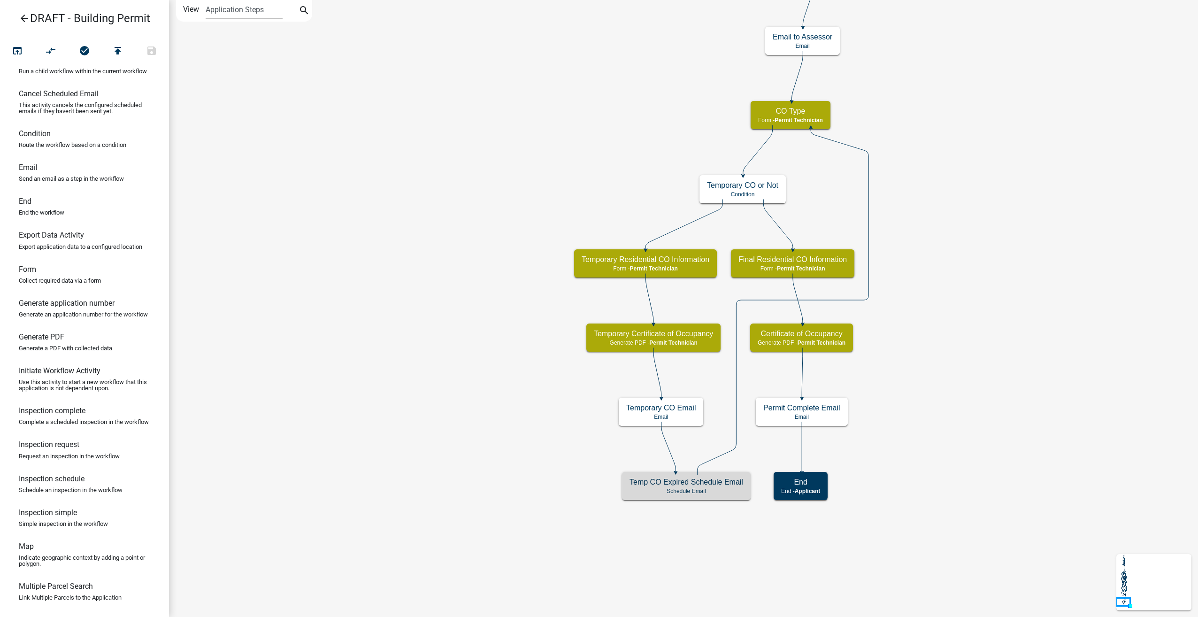
scroll to position [8, 0]
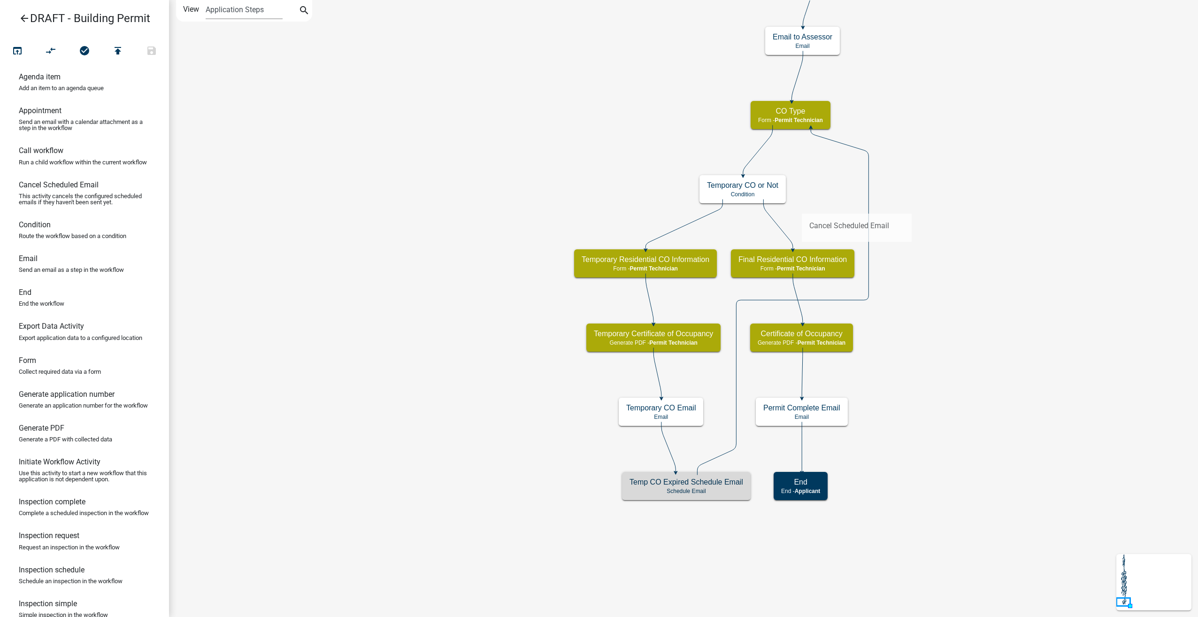
drag, startPoint x: 55, startPoint y: 194, endPoint x: 802, endPoint y: 206, distance: 746.4
click at [802, 206] on div "arrow_back DRAFT - Building Permit open_in_browser compare_arrows check_circle …" at bounding box center [599, 308] width 1198 height 617
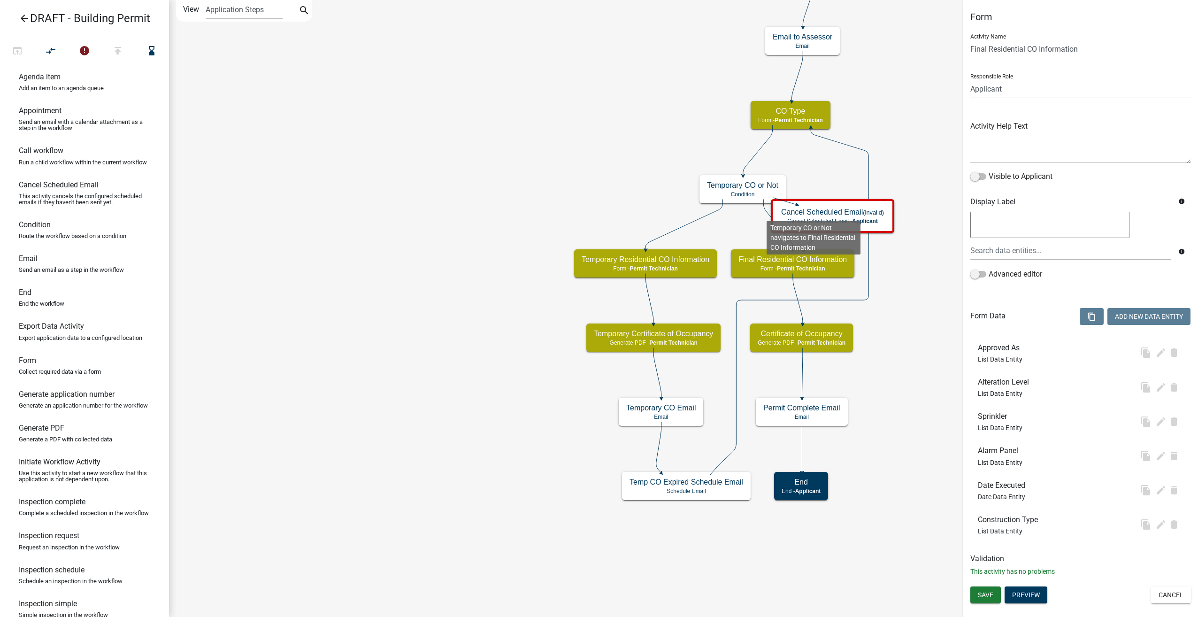
click at [766, 214] on icon at bounding box center [778, 224] width 30 height 50
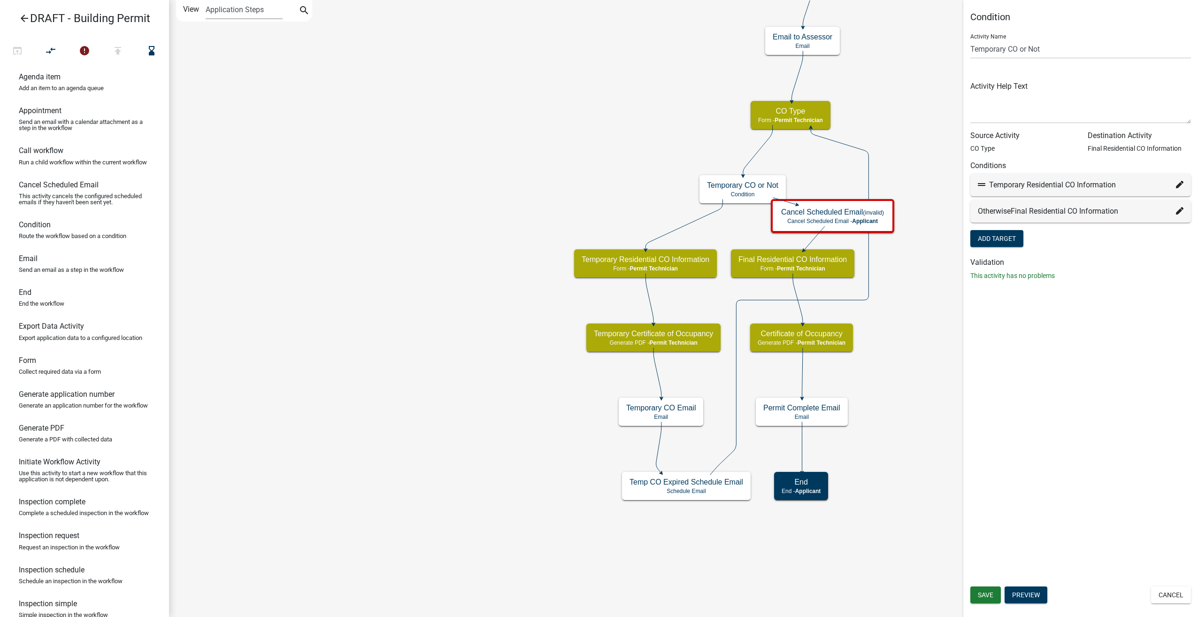
click at [1179, 211] on icon at bounding box center [1180, 211] width 8 height 8
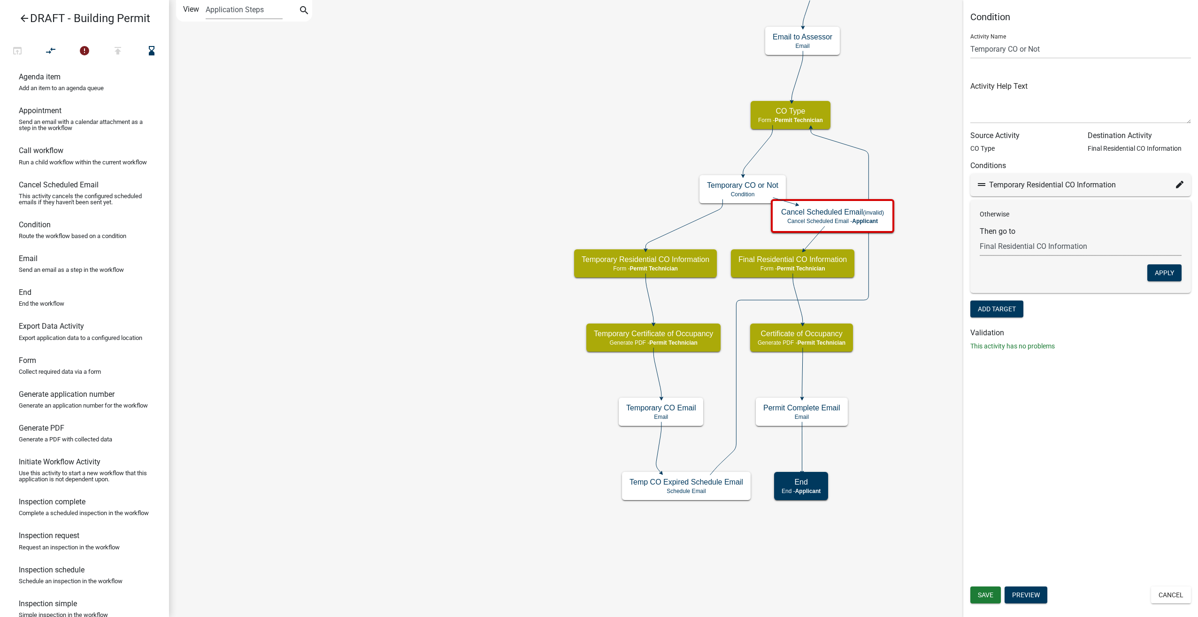
click at [1049, 241] on select "Choose... Start Introduction to Building Permit Require User Parcel search Appl…" at bounding box center [1081, 246] width 202 height 19
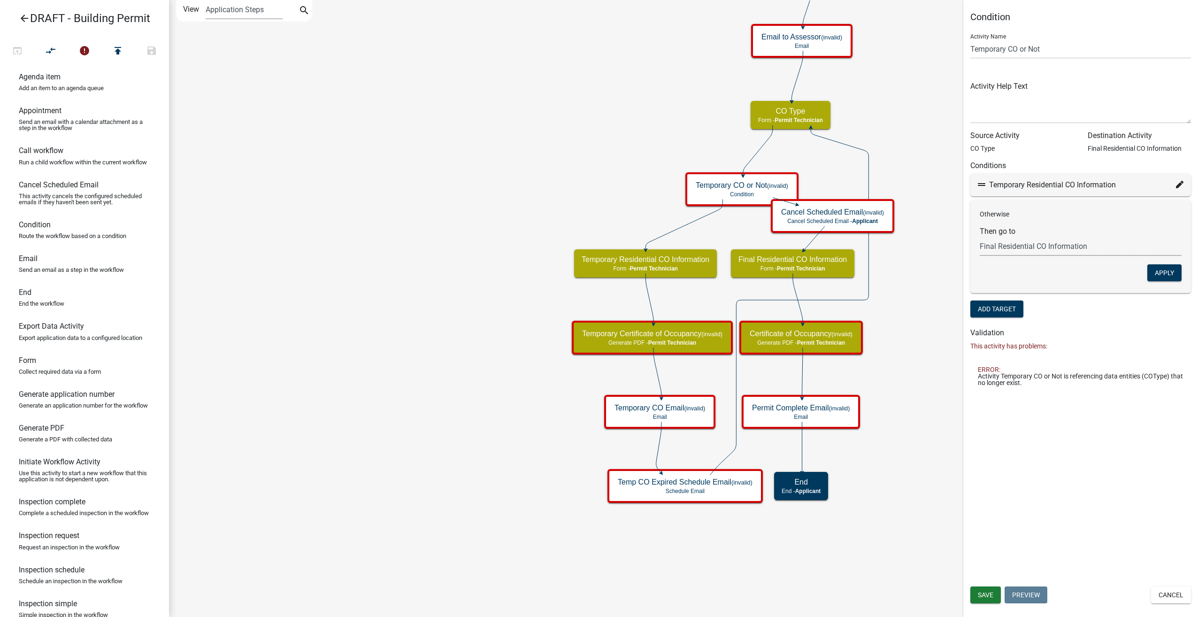
select select "97: f0d586c7-44c4-4c24-89d8-7d58766c92bd"
click at [980, 237] on select "Choose... Start Introduction to Building Permit Require User Parcel search Appl…" at bounding box center [1081, 246] width 202 height 19
click at [1152, 275] on button "Apply" at bounding box center [1164, 272] width 34 height 17
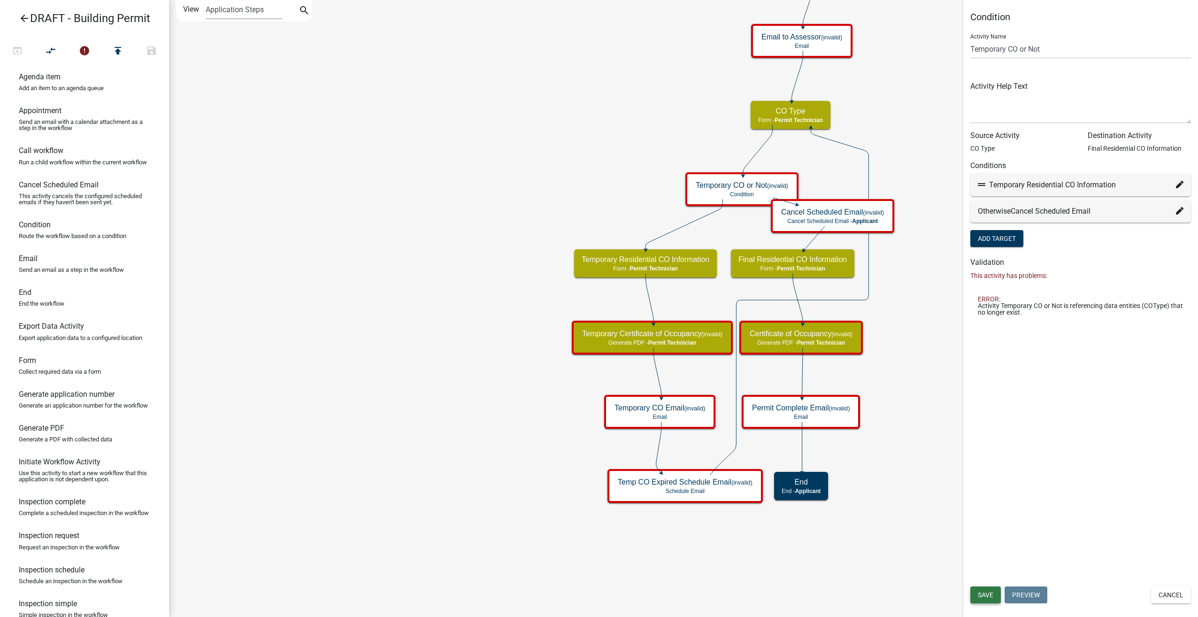
click at [983, 596] on span "Save" at bounding box center [985, 595] width 15 height 8
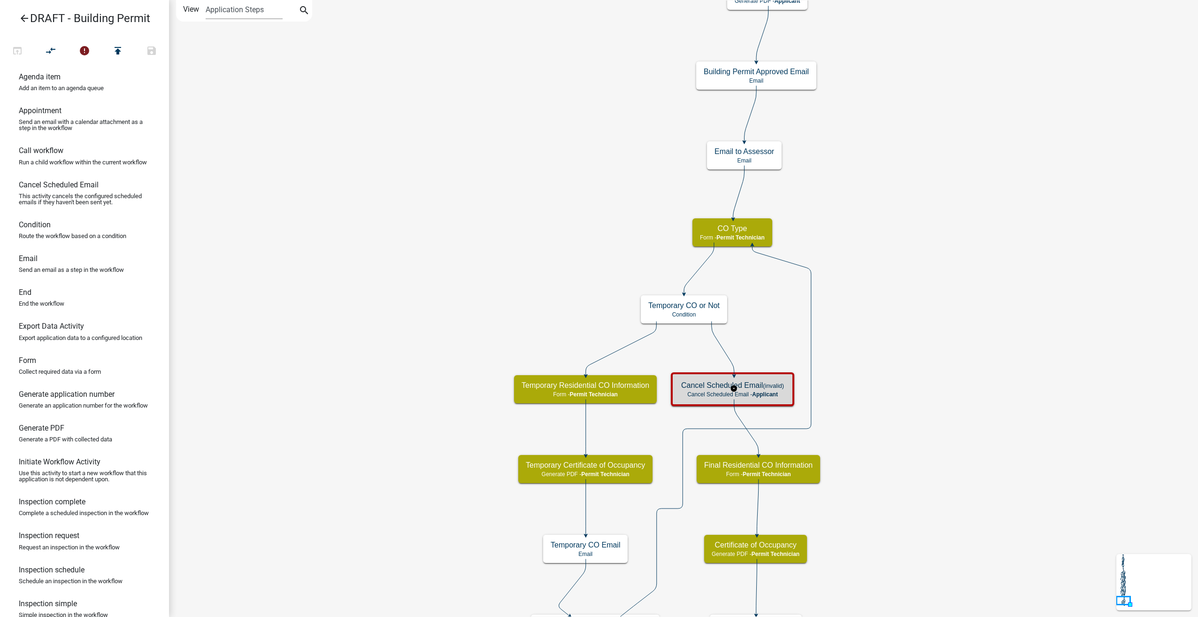
click at [766, 394] on span "Applicant" at bounding box center [765, 394] width 26 height 7
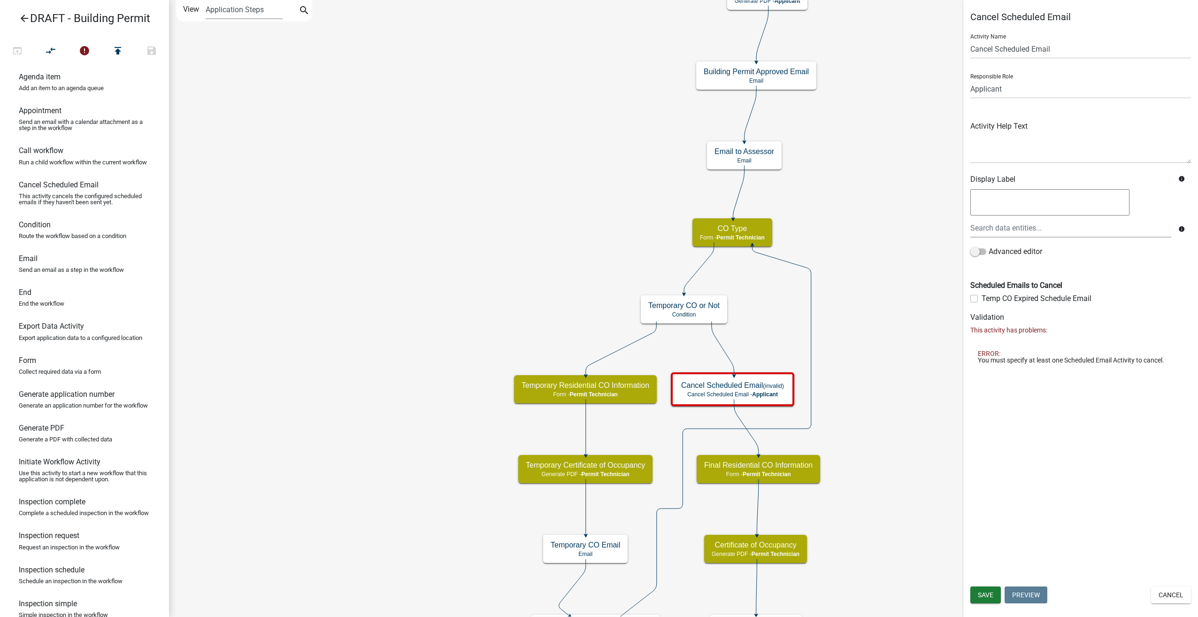
click at [981, 297] on label "Temp CO Expired Schedule Email" at bounding box center [1036, 298] width 110 height 11
click at [981, 297] on input "Temp CO Expired Schedule Email" at bounding box center [984, 296] width 6 height 6
checkbox input "true"
click at [984, 592] on span "Save" at bounding box center [985, 595] width 15 height 8
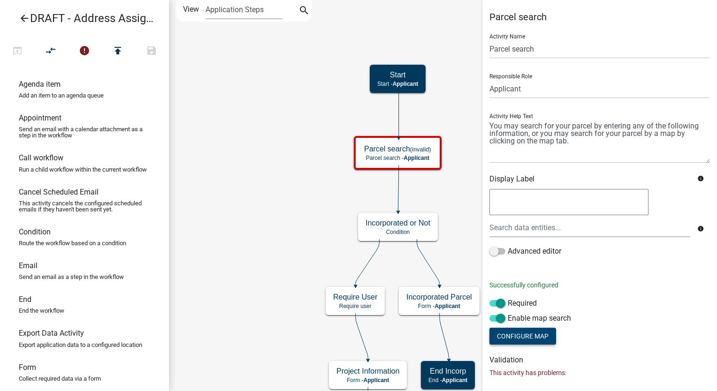
click at [524, 335] on button "Configure Map" at bounding box center [523, 336] width 67 height 17
select select
select select "satellite"
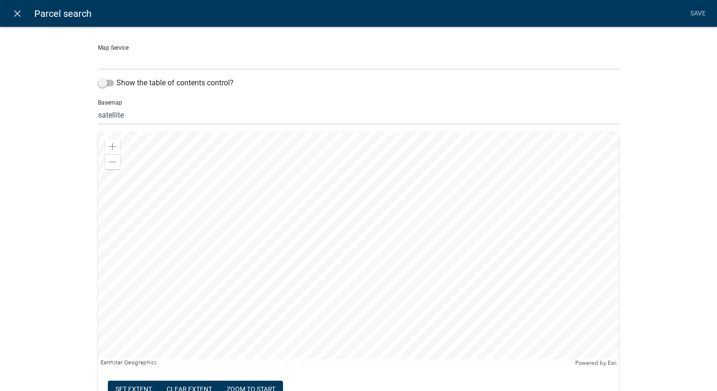
click at [119, 56] on select "Parcel Data Source (http://permits-map-01:6080/arcgis/rest/services/PermittingS…" at bounding box center [358, 60] width 521 height 19
select select "0: Object"
click at [98, 51] on select "Parcel Data Source (http://permits-map-01:6080/arcgis/rest/services/PermittingS…" at bounding box center [358, 60] width 521 height 19
click at [157, 115] on select "no basemap topo satellite hybrid gray terrain osm topo-vector streets-relief-ve…" at bounding box center [358, 115] width 521 height 19
select select "hybrid"
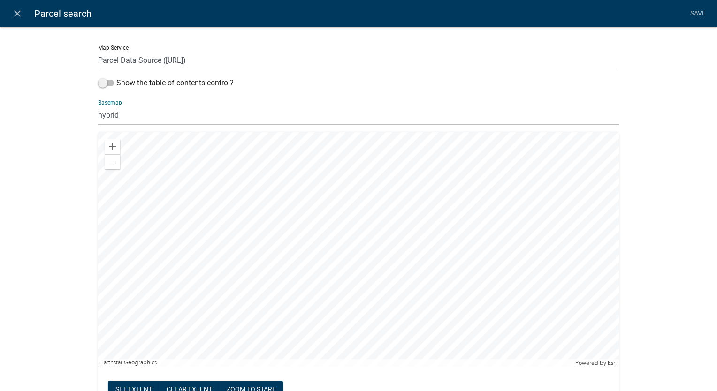
click at [98, 106] on select "no basemap topo satellite hybrid gray terrain osm topo-vector streets-relief-ve…" at bounding box center [358, 115] width 521 height 19
click at [433, 367] on div at bounding box center [358, 249] width 521 height 235
click at [405, 317] on div at bounding box center [358, 249] width 521 height 235
click at [422, 325] on div at bounding box center [358, 249] width 521 height 235
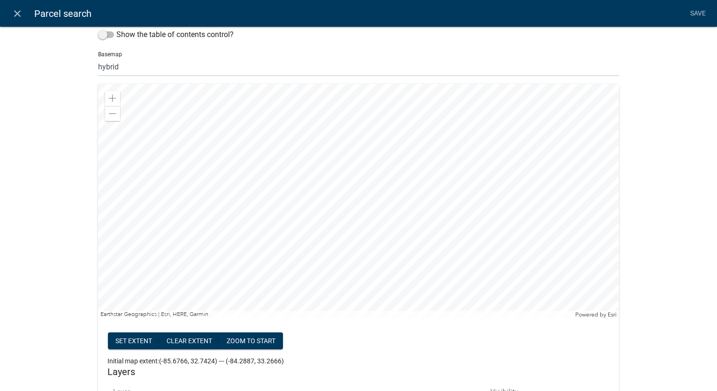
scroll to position [94, 0]
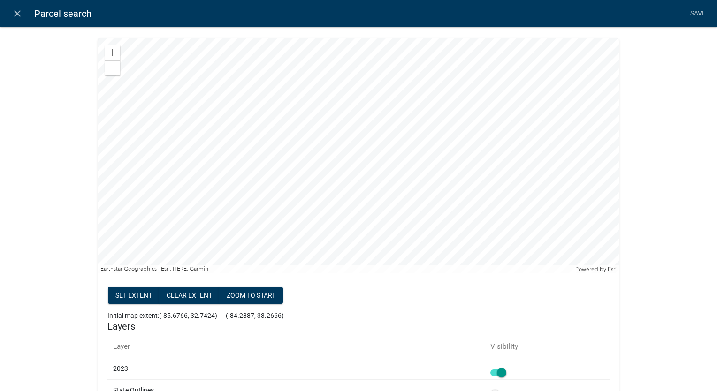
click at [113, 299] on button "Set extent" at bounding box center [134, 295] width 52 height 17
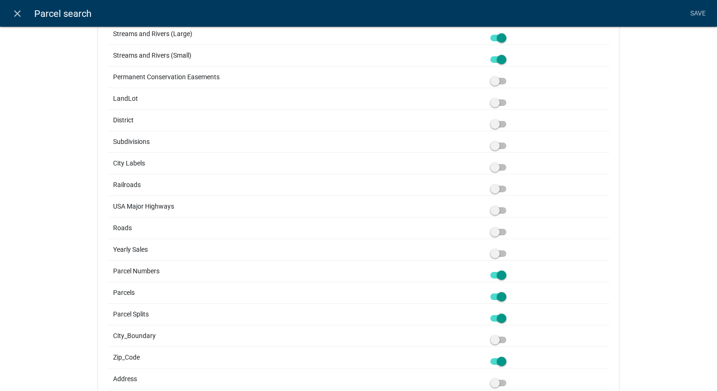
scroll to position [657, 0]
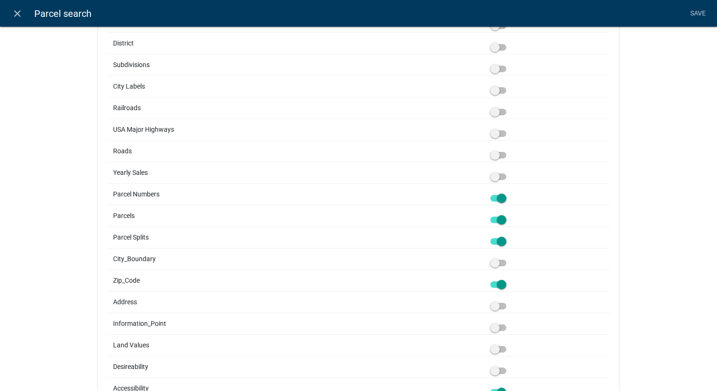
click at [501, 282] on span at bounding box center [498, 285] width 16 height 7
click at [509, 279] on input "checkbox" at bounding box center [509, 279] width 0 height 0
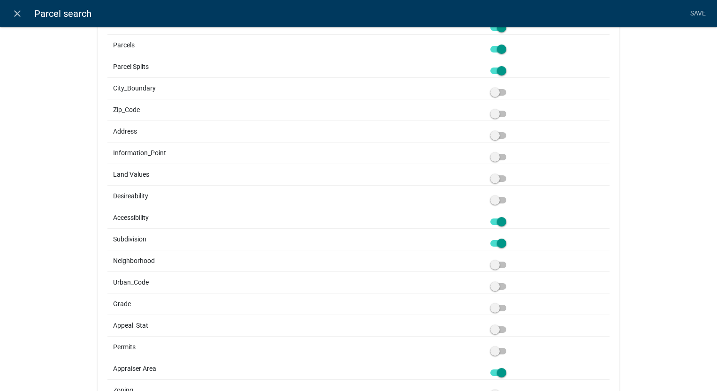
scroll to position [845, 0]
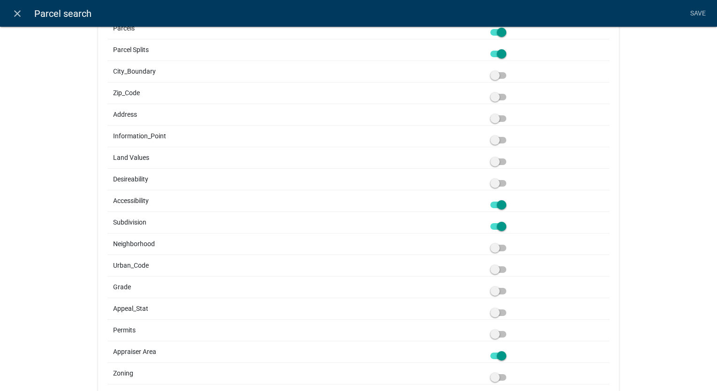
click at [502, 203] on span at bounding box center [498, 205] width 16 height 7
click at [509, 199] on input "checkbox" at bounding box center [509, 199] width 0 height 0
click at [499, 224] on span at bounding box center [498, 226] width 16 height 7
click at [509, 221] on input "checkbox" at bounding box center [509, 221] width 0 height 0
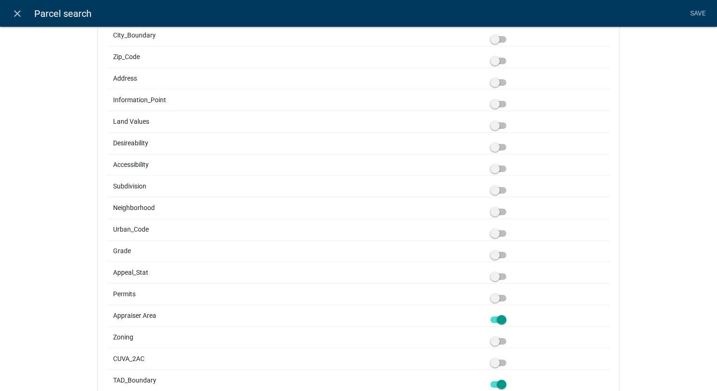
scroll to position [922, 0]
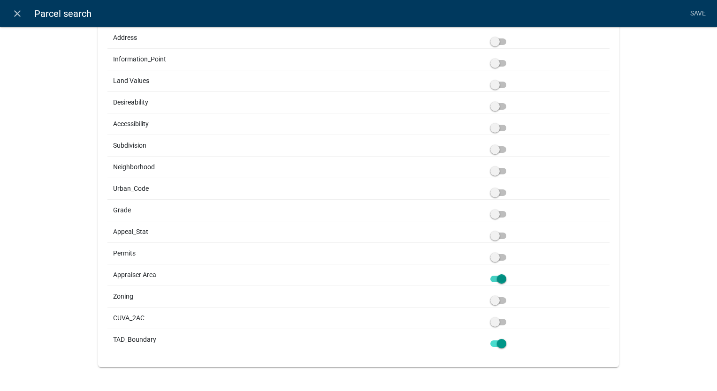
click at [501, 276] on span at bounding box center [498, 279] width 16 height 7
click at [509, 274] on input "checkbox" at bounding box center [509, 274] width 0 height 0
click at [498, 341] on span at bounding box center [498, 344] width 16 height 7
click at [509, 338] on input "checkbox" at bounding box center [509, 338] width 0 height 0
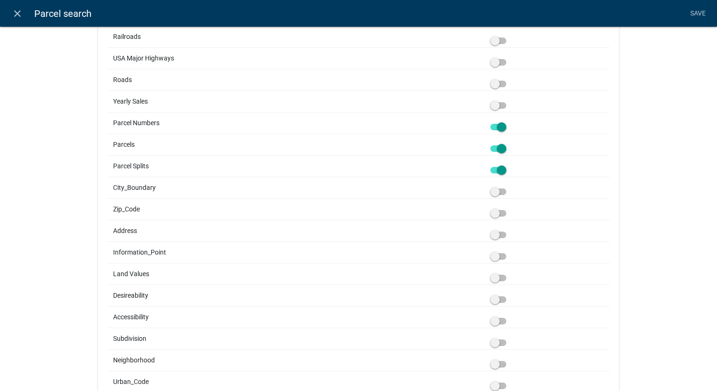
scroll to position [687, 0]
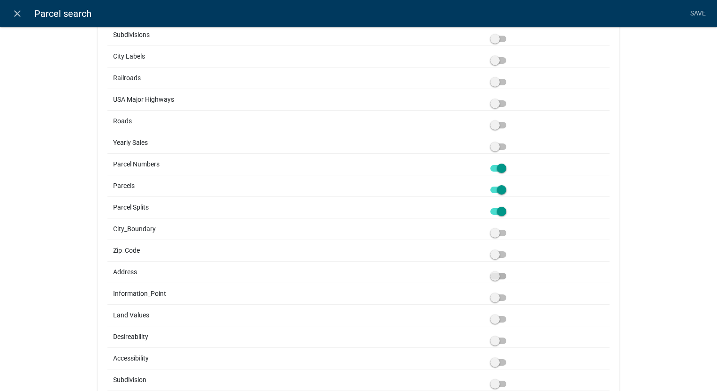
click at [494, 273] on span at bounding box center [498, 276] width 16 height 7
click at [509, 271] on input "checkbox" at bounding box center [509, 271] width 0 height 0
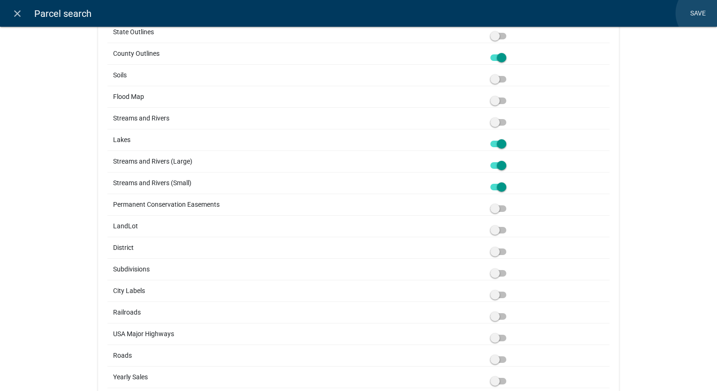
click at [705, 13] on link "Save" at bounding box center [697, 14] width 23 height 18
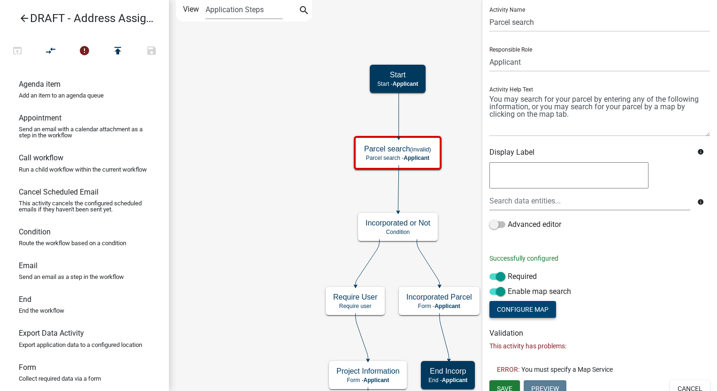
scroll to position [35, 0]
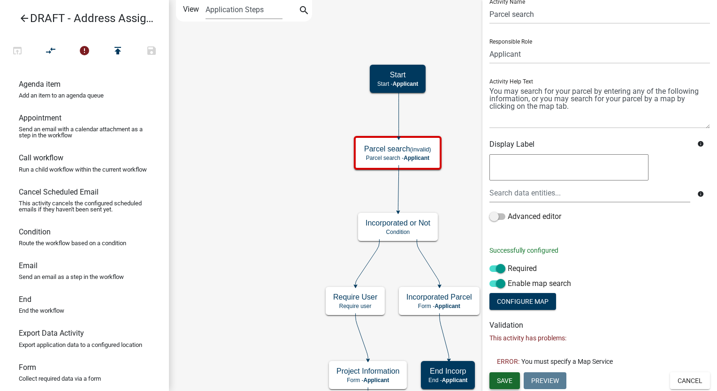
click at [502, 378] on span "Save" at bounding box center [504, 381] width 15 height 8
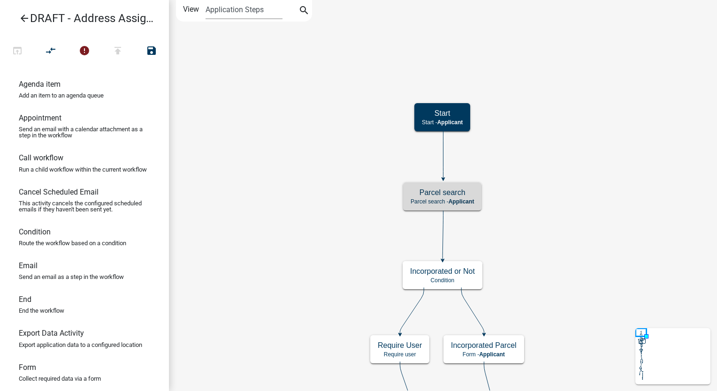
scroll to position [0, 0]
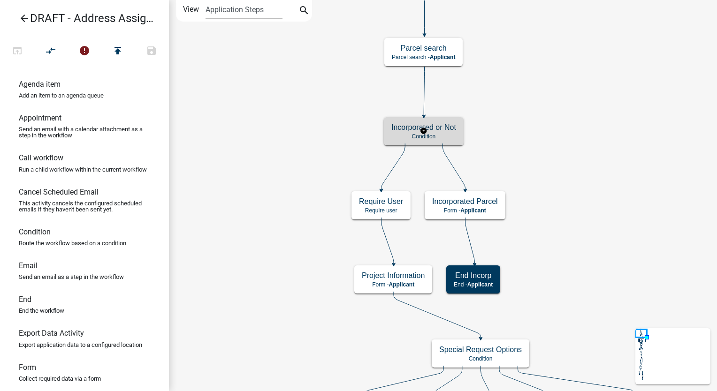
click at [436, 140] on div "Incorporated or Not Condition" at bounding box center [424, 131] width 80 height 28
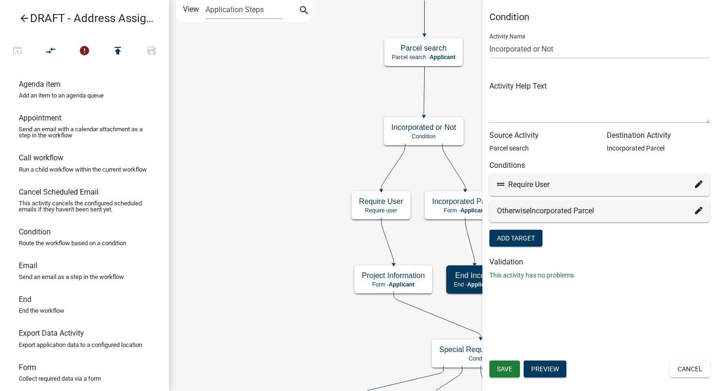
click at [698, 182] on icon at bounding box center [699, 185] width 8 height 8
select select "3: 30ddb4a2-eb37-4779-a9ac-ad531215a402"
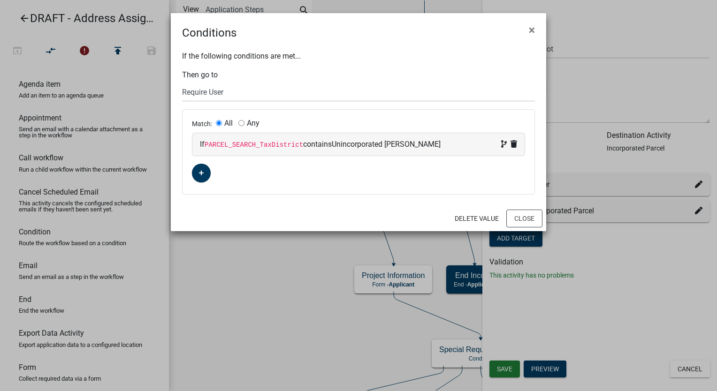
click at [426, 150] on div "If PARCEL_SEARCH_TaxDistrict contains Unincorporated Troup" at bounding box center [358, 144] width 332 height 23
select select "87: PARCEL_SEARCH_TaxDistrict"
select select "6: ~"
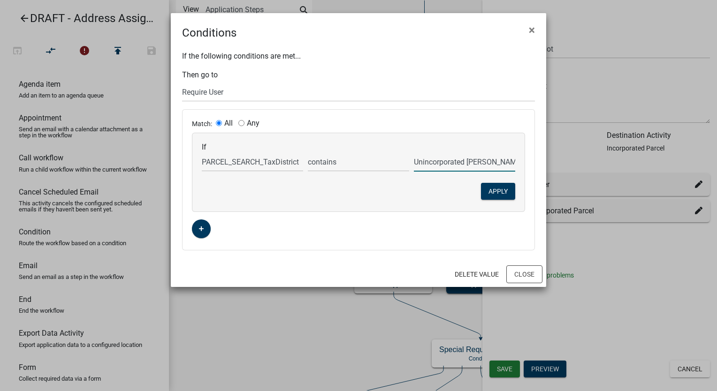
click at [435, 167] on input "Unincorporated Troup" at bounding box center [464, 162] width 101 height 19
click at [486, 161] on input "Unincorporated Troup" at bounding box center [464, 162] width 101 height 19
type input "U"
type input "COUNTY"
click at [494, 187] on button "Apply" at bounding box center [498, 191] width 34 height 17
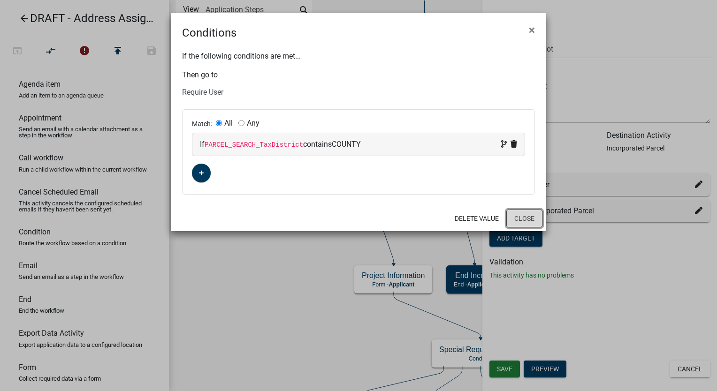
click at [514, 214] on button "Close" at bounding box center [524, 219] width 36 height 18
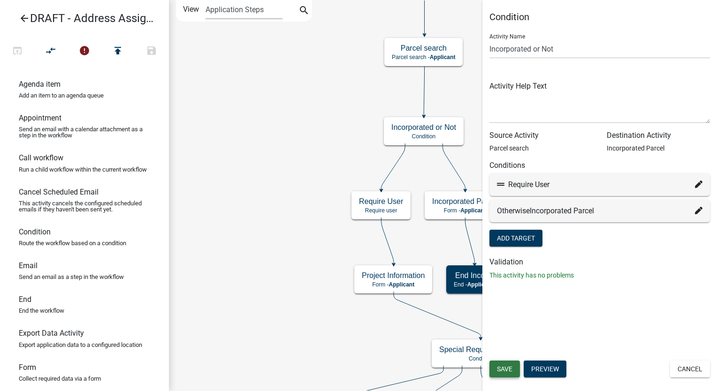
click at [507, 369] on span "Save" at bounding box center [504, 370] width 15 height 8
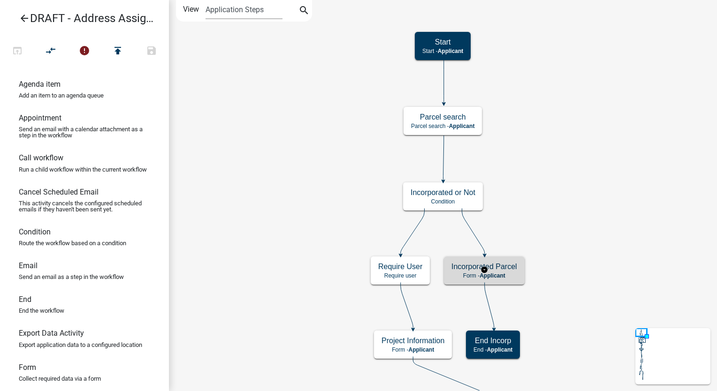
click at [511, 275] on p "Form - Applicant" at bounding box center [485, 276] width 66 height 7
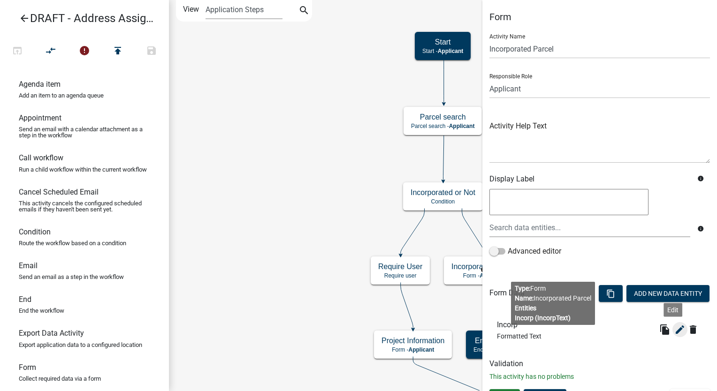
click at [674, 331] on icon "edit" at bounding box center [679, 329] width 11 height 11
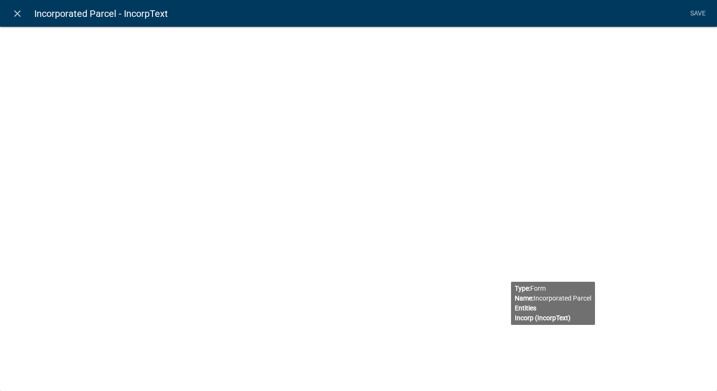
select select "rich-text"
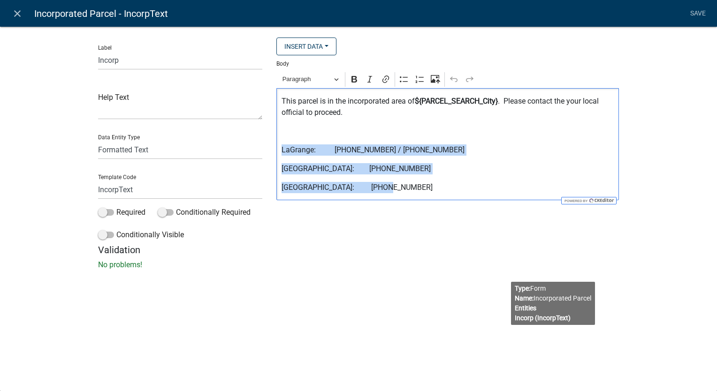
drag, startPoint x: 392, startPoint y: 189, endPoint x: 272, endPoint y: 145, distance: 128.1
click at [272, 145] on div "Insert Data Fee Recipients Application Id Application Number Application Status…" at bounding box center [447, 141] width 357 height 207
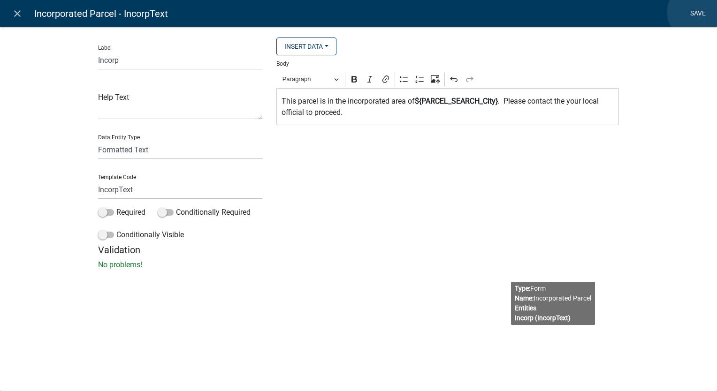
click at [697, 12] on link "Save" at bounding box center [697, 14] width 23 height 18
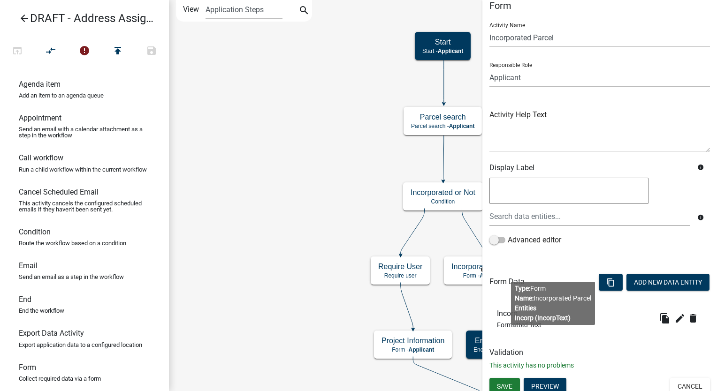
scroll to position [17, 0]
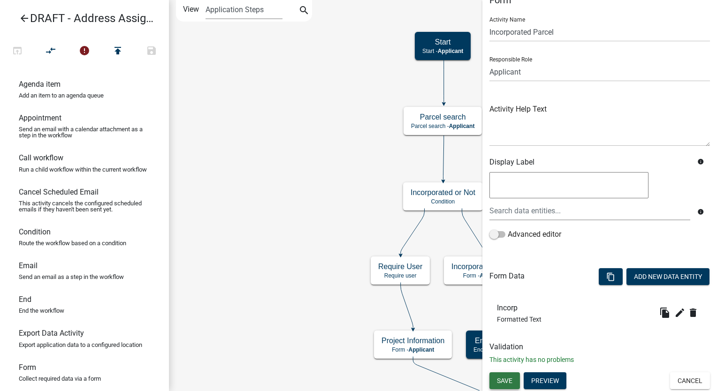
click at [505, 383] on span "Save" at bounding box center [504, 381] width 15 height 8
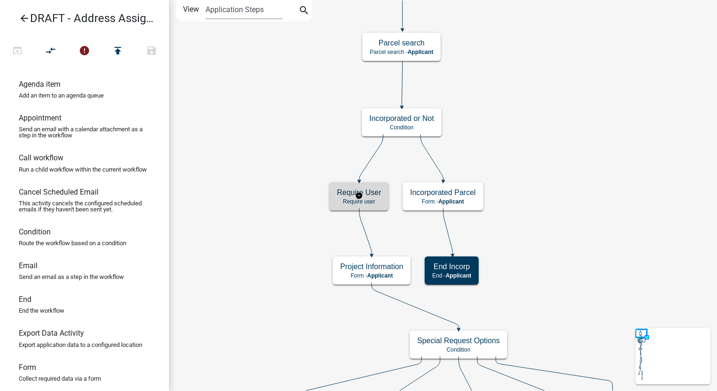
click at [337, 196] on h5 "Require User" at bounding box center [359, 192] width 44 height 9
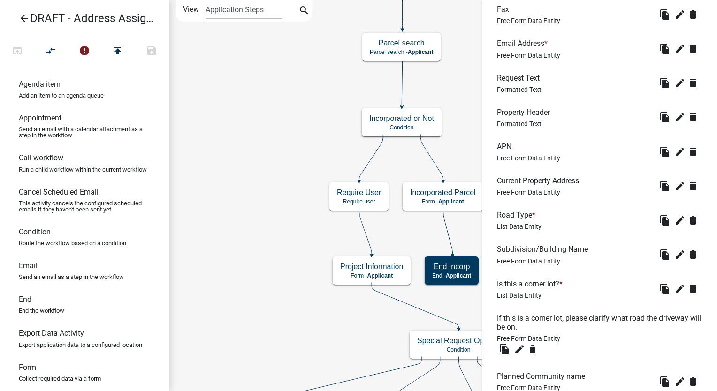
scroll to position [1008, 0]
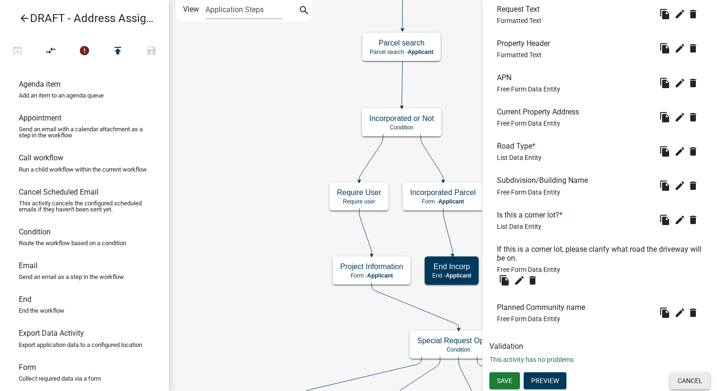
click at [673, 382] on button "Cancel" at bounding box center [690, 381] width 40 height 17
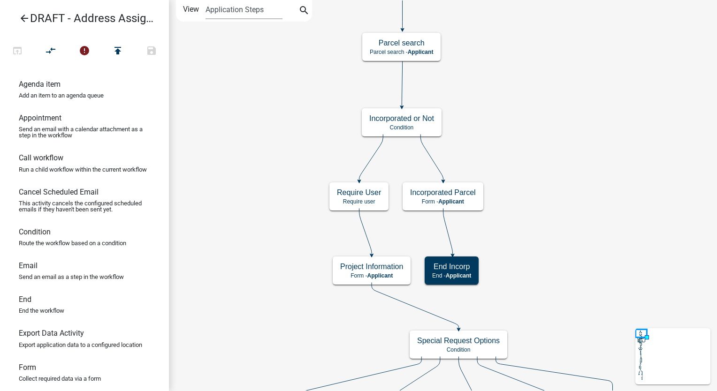
scroll to position [0, 0]
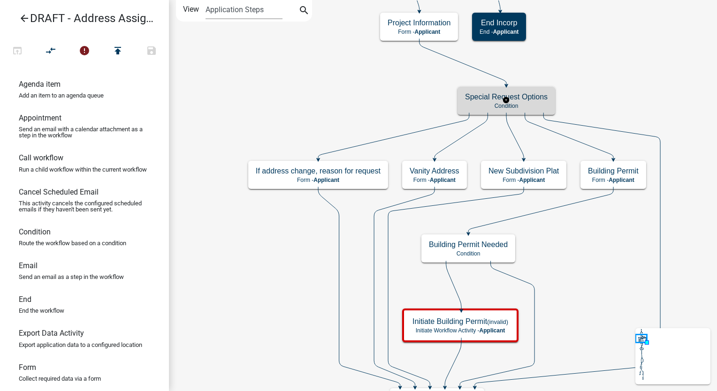
click at [472, 95] on h5 "Special Request Options" at bounding box center [506, 96] width 83 height 9
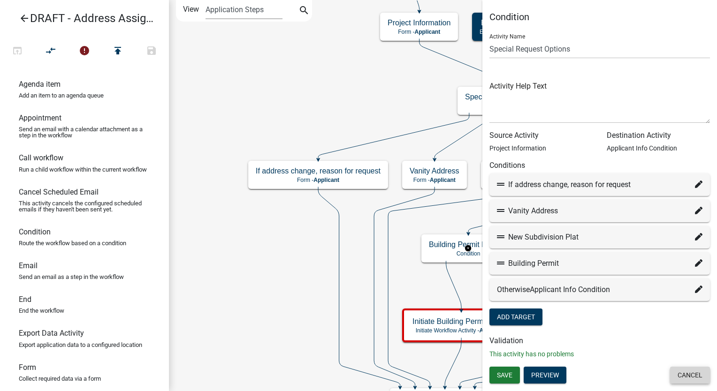
click at [683, 380] on button "Cancel" at bounding box center [690, 375] width 40 height 17
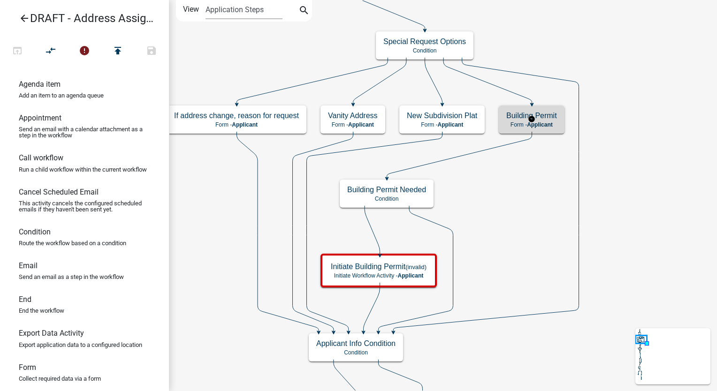
click at [534, 128] on p "Form - Applicant" at bounding box center [531, 125] width 51 height 7
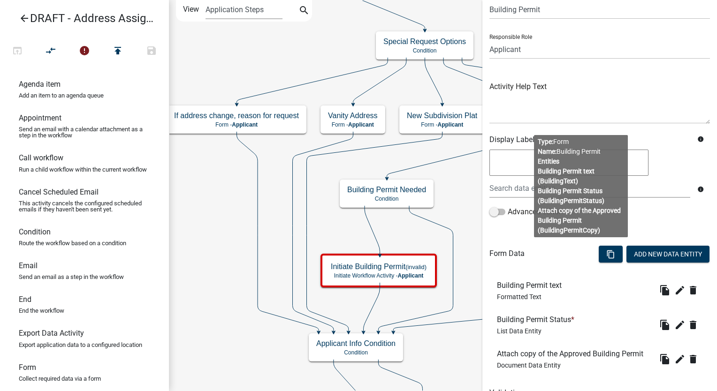
scroll to position [85, 0]
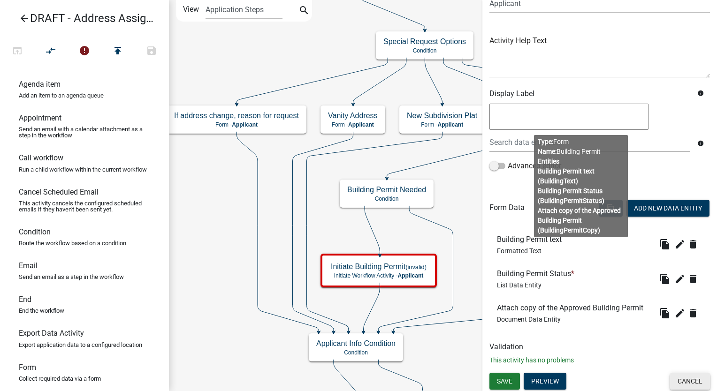
click at [689, 381] on button "Cancel" at bounding box center [690, 381] width 40 height 17
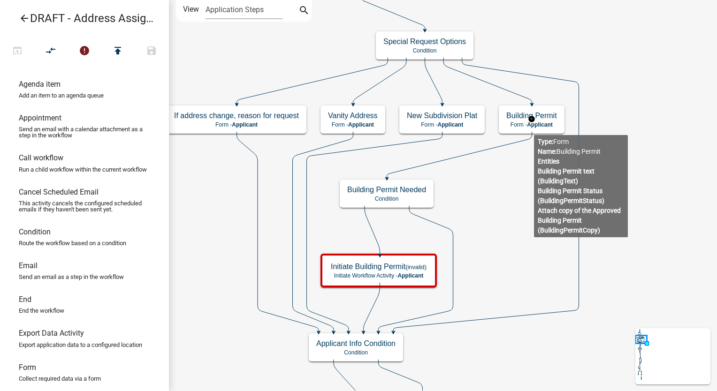
scroll to position [0, 0]
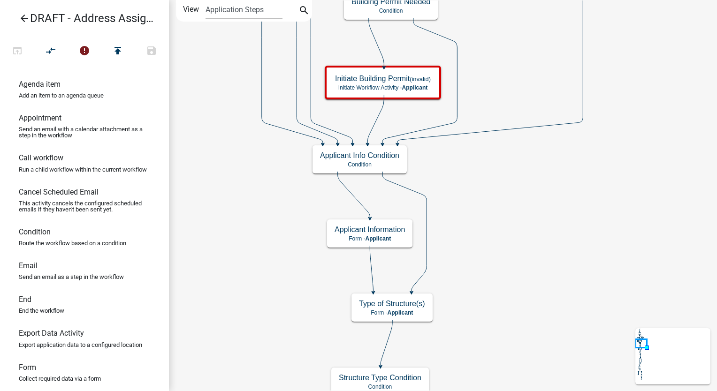
click at [23, 17] on icon "arrow_back" at bounding box center [24, 19] width 11 height 13
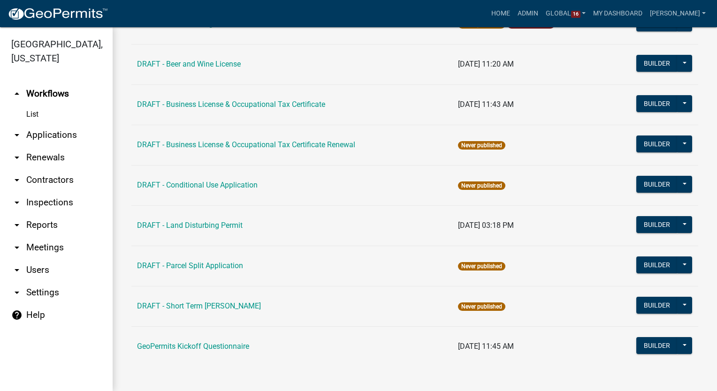
scroll to position [307, 0]
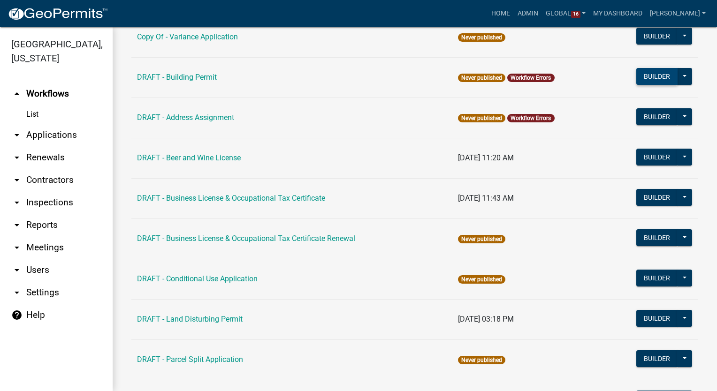
click at [655, 79] on button "Builder" at bounding box center [656, 76] width 41 height 17
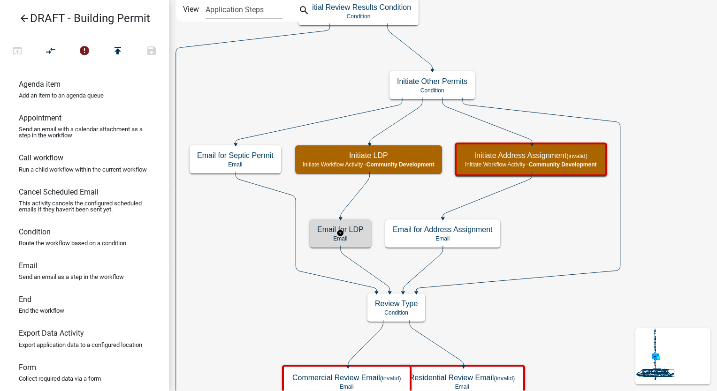
click at [357, 240] on p "Email" at bounding box center [340, 239] width 46 height 7
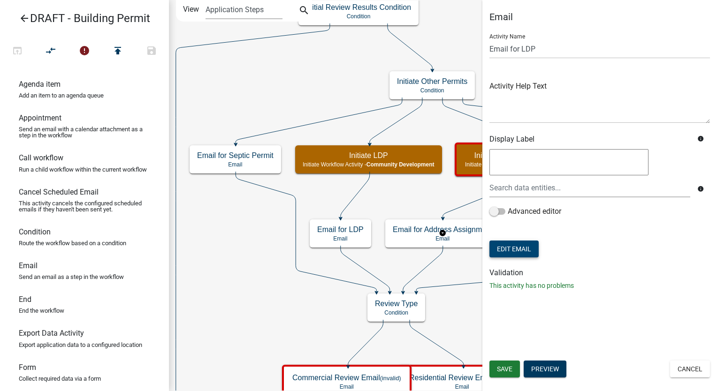
click at [507, 244] on button "Edit Email" at bounding box center [514, 249] width 49 height 17
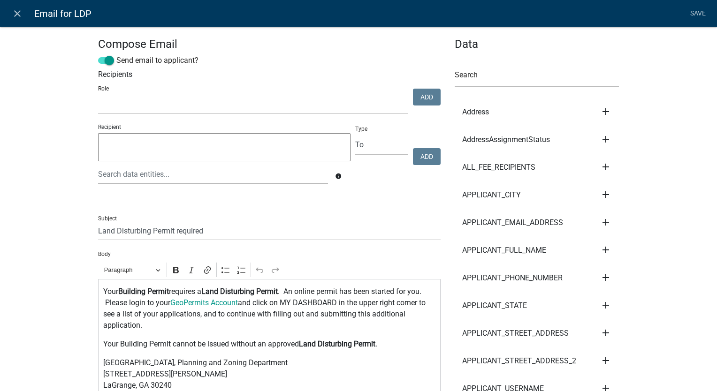
scroll to position [141, 0]
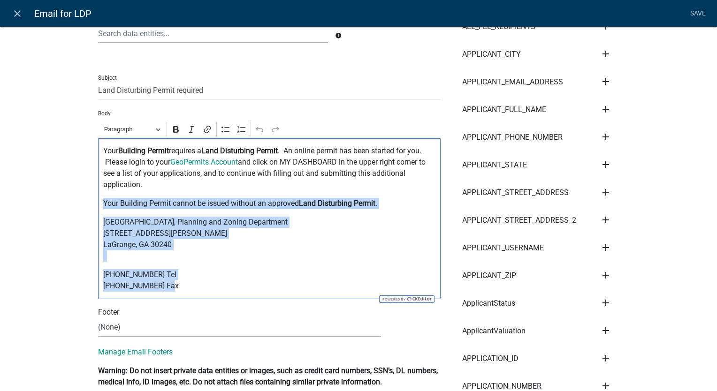
drag, startPoint x: 163, startPoint y: 288, endPoint x: 69, endPoint y: 203, distance: 126.3
click at [207, 260] on p "Troup County Building, Planning and Zoning Department 100 Ridley Avenue, Suite …" at bounding box center [269, 239] width 333 height 45
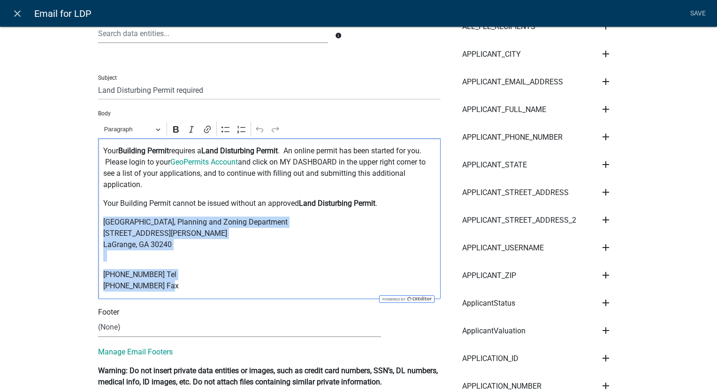
drag, startPoint x: 167, startPoint y: 284, endPoint x: 89, endPoint y: 226, distance: 97.2
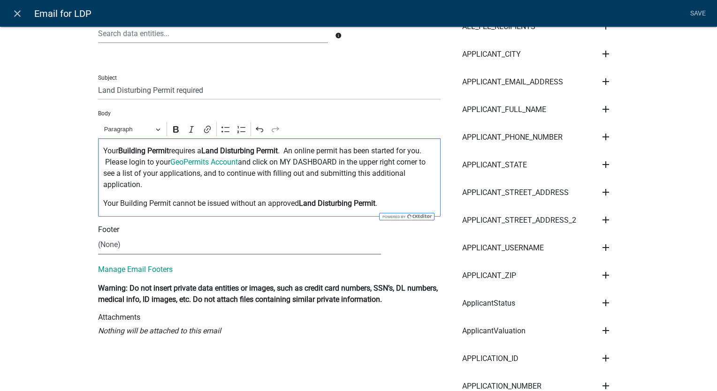
click at [120, 247] on select "(None) Community Development" at bounding box center [239, 245] width 283 height 19
select select "02716f85-b38e-4317-b3e2-b115ccb6ceee"
click at [98, 236] on select "(None) Community Development" at bounding box center [239, 245] width 283 height 19
click at [397, 187] on p "Your Building Permit requires a Land Disturbing Permit . An online permit has b…" at bounding box center [269, 167] width 333 height 45
click at [210, 161] on link "GeoPermits Account" at bounding box center [204, 162] width 68 height 9
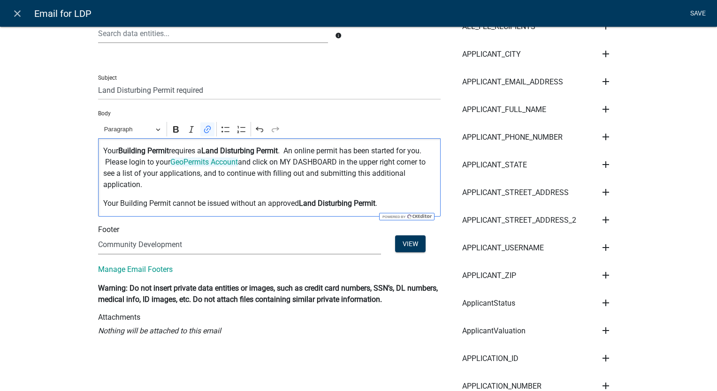
click at [701, 10] on link "Save" at bounding box center [697, 14] width 23 height 18
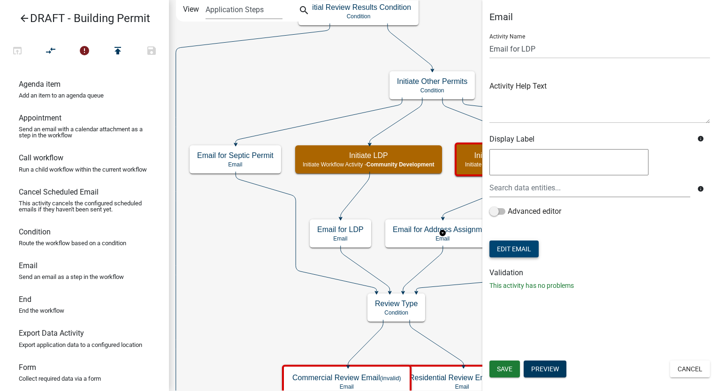
scroll to position [0, 0]
click at [512, 367] on span "Save" at bounding box center [504, 370] width 15 height 8
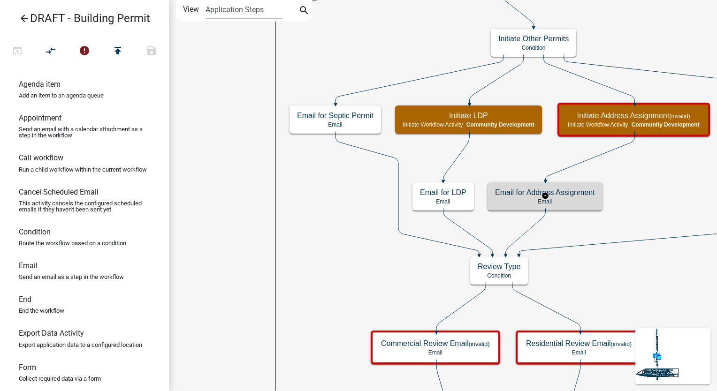
click at [586, 202] on p "Email" at bounding box center [545, 202] width 100 height 7
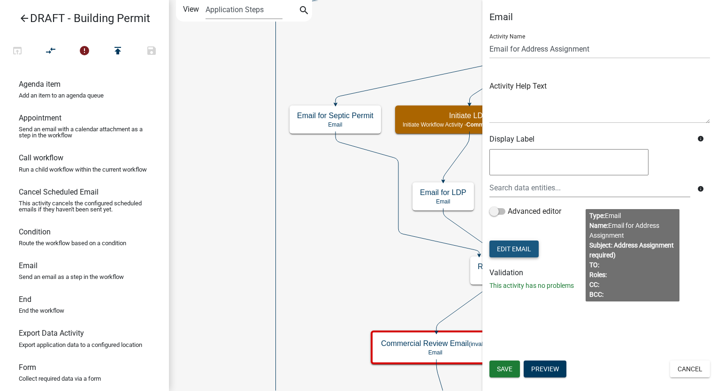
click at [514, 251] on button "Edit Email" at bounding box center [514, 249] width 49 height 17
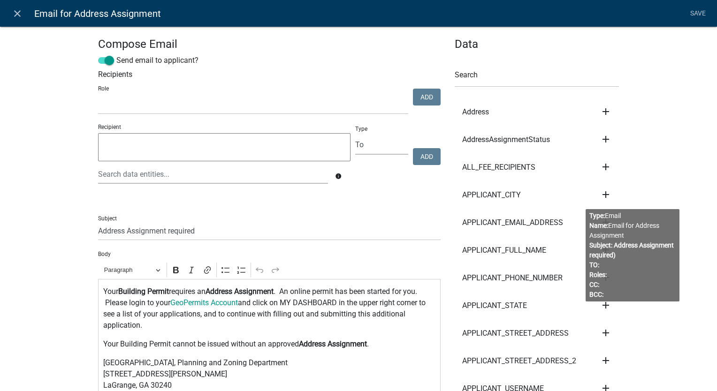
scroll to position [141, 0]
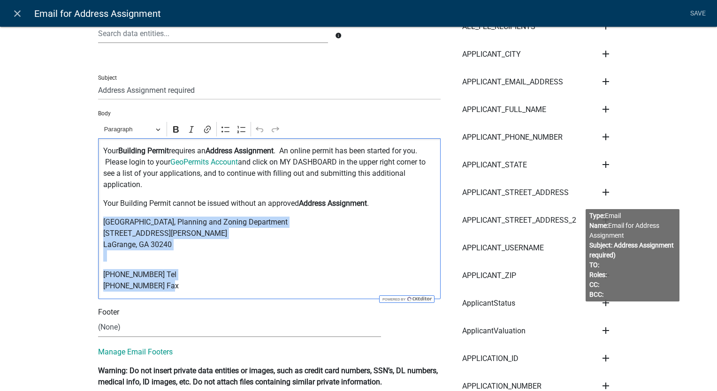
drag, startPoint x: 161, startPoint y: 287, endPoint x: 84, endPoint y: 227, distance: 96.9
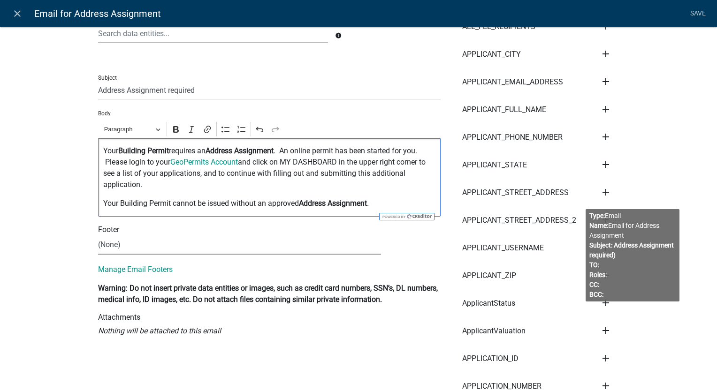
drag, startPoint x: 115, startPoint y: 242, endPoint x: 116, endPoint y: 256, distance: 14.6
click at [115, 242] on select "(None) Community Development" at bounding box center [239, 245] width 283 height 19
select select "02716f85-b38e-4317-b3e2-b115ccb6ceee"
click at [98, 236] on select "(None) Community Development" at bounding box center [239, 245] width 283 height 19
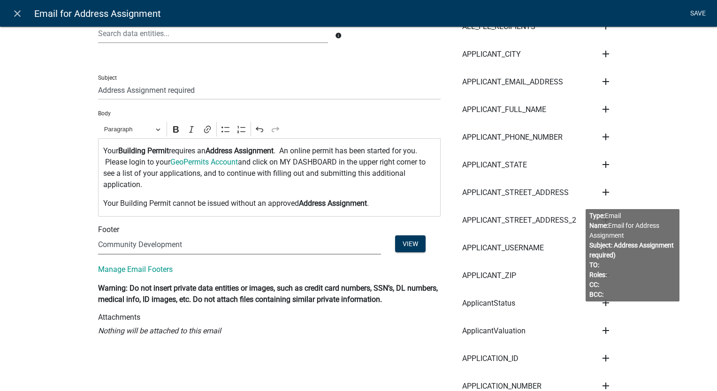
click at [690, 12] on link "Save" at bounding box center [697, 14] width 23 height 18
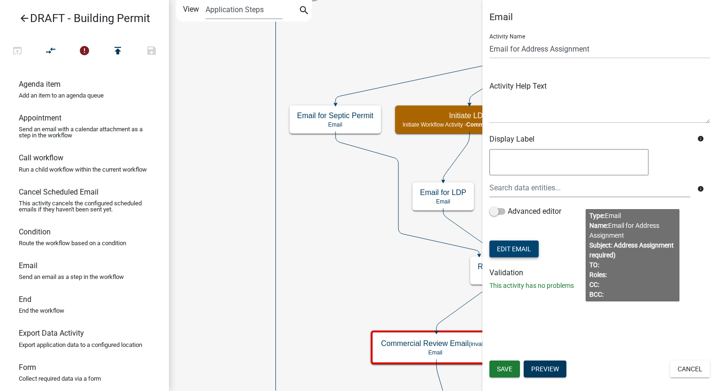
scroll to position [0, 0]
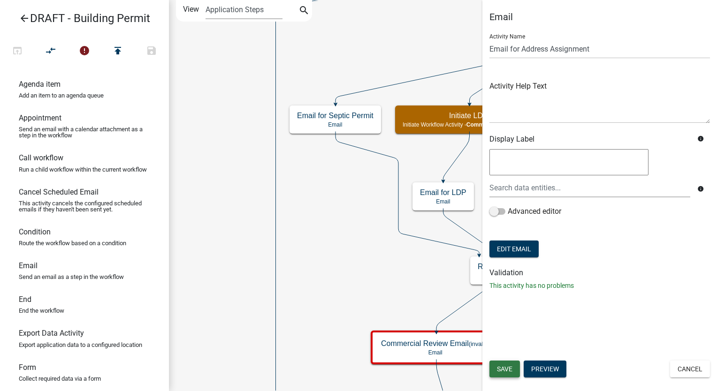
click at [501, 369] on span "Save" at bounding box center [504, 370] width 15 height 8
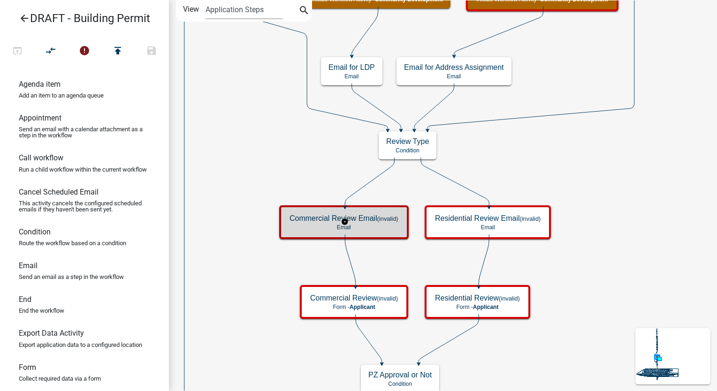
click at [398, 221] on small "(invalid)" at bounding box center [387, 218] width 21 height 7
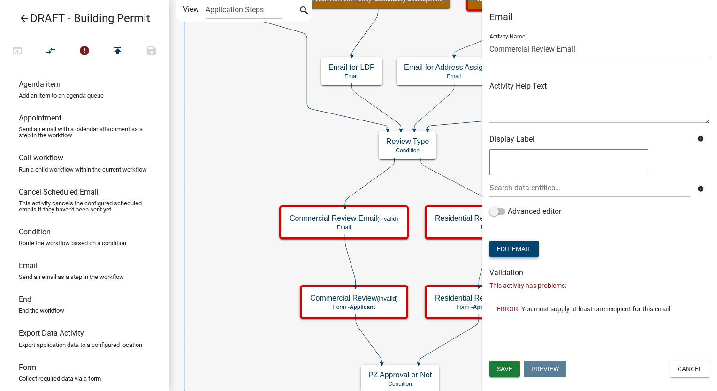
click at [503, 248] on button "Edit Email" at bounding box center [514, 249] width 49 height 17
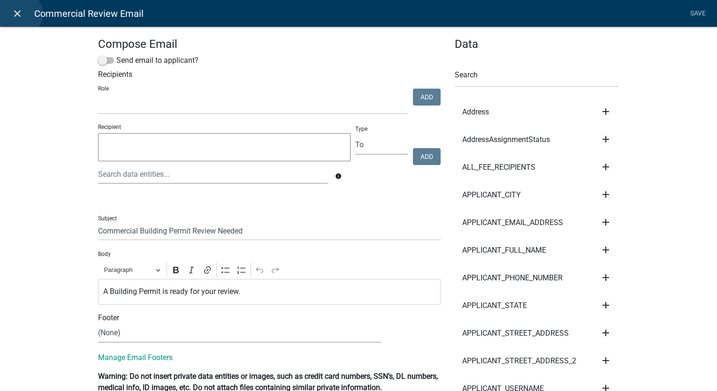
click at [19, 14] on icon "close" at bounding box center [17, 13] width 11 height 11
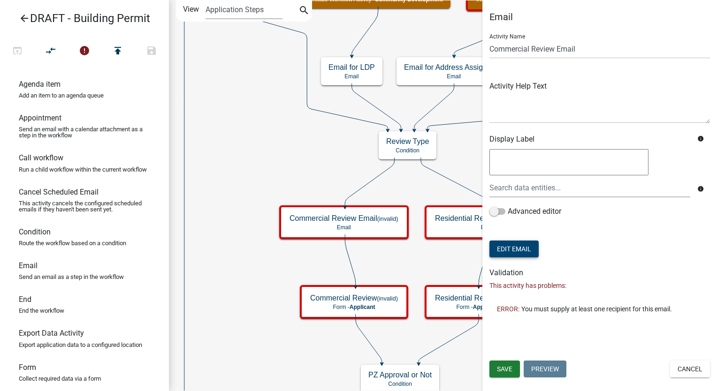
click at [529, 242] on button "Edit Email" at bounding box center [514, 249] width 49 height 17
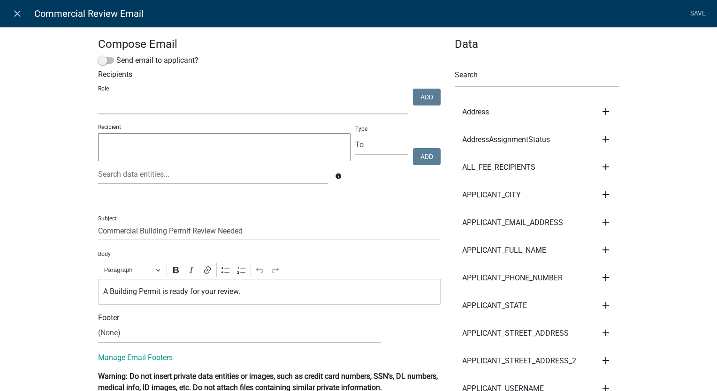
click at [133, 106] on select "Admin Community Development" at bounding box center [253, 104] width 310 height 19
drag, startPoint x: 139, startPoint y: 157, endPoint x: 374, endPoint y: 110, distance: 239.8
click at [139, 157] on textarea at bounding box center [224, 147] width 253 height 28
click at [114, 109] on select "Admin Community Development" at bounding box center [253, 104] width 310 height 19
select select "66d5ff95-1cd3-428b-b9dc-d797d01d8de2"
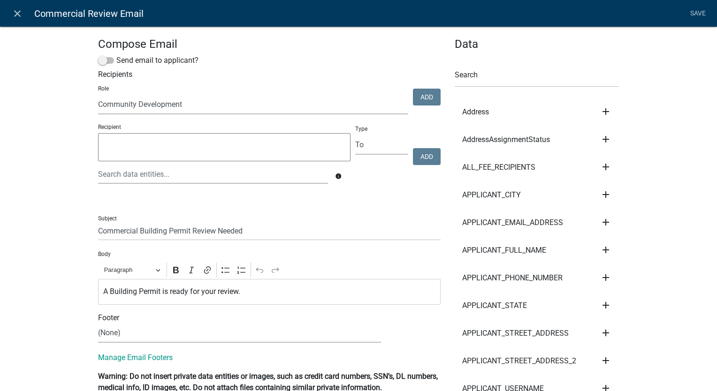
click at [98, 96] on select "Admin Community Development" at bounding box center [253, 104] width 310 height 19
click at [422, 98] on button "Add" at bounding box center [427, 97] width 28 height 17
select select
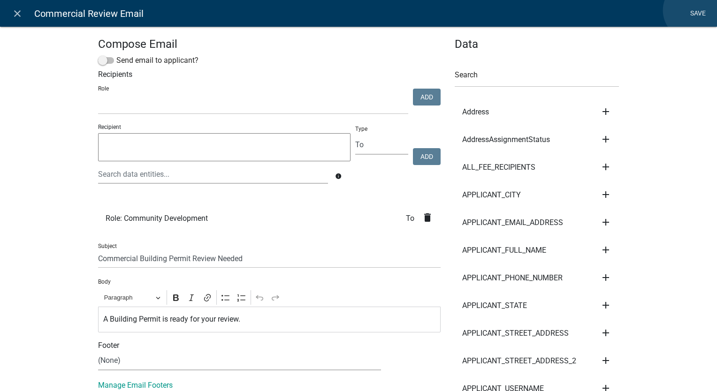
click at [693, 10] on link "Save" at bounding box center [697, 14] width 23 height 18
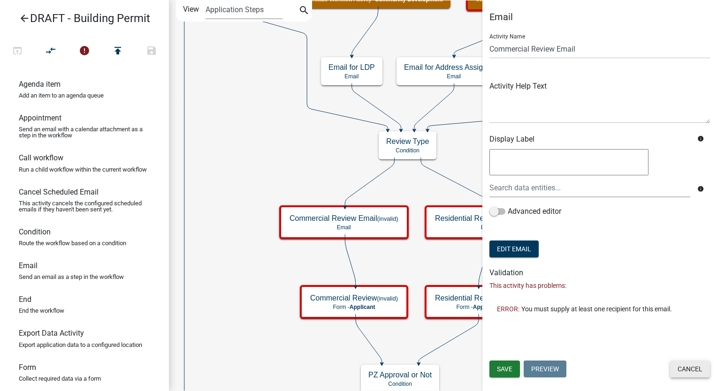
click at [681, 366] on button "Cancel" at bounding box center [690, 369] width 40 height 17
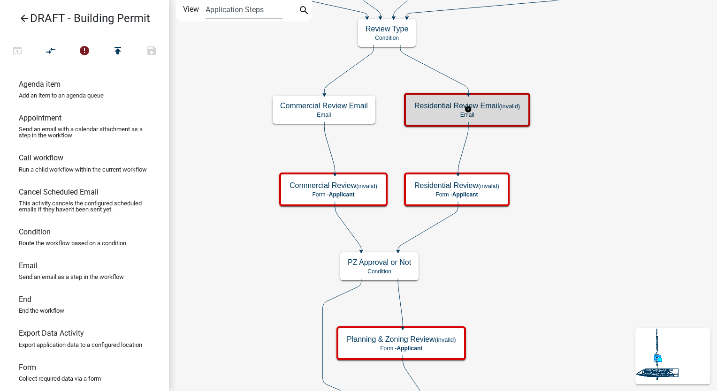
click at [441, 113] on p "Email" at bounding box center [467, 115] width 106 height 7
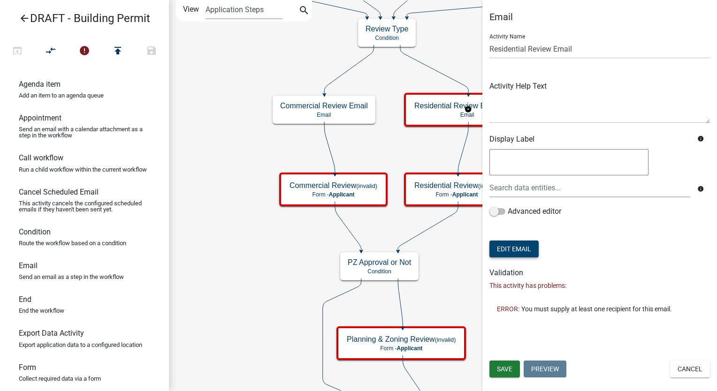
click at [522, 253] on button "Edit Email" at bounding box center [514, 249] width 49 height 17
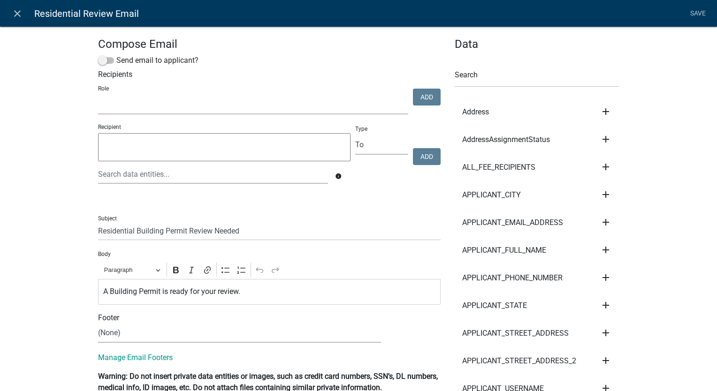
click at [129, 109] on select "Admin Community Development" at bounding box center [253, 104] width 310 height 19
select select "66d5ff95-1cd3-428b-b9dc-d797d01d8de2"
click at [98, 96] on select "Admin Community Development" at bounding box center [253, 104] width 310 height 19
click at [430, 97] on button "Add" at bounding box center [427, 97] width 28 height 17
select select
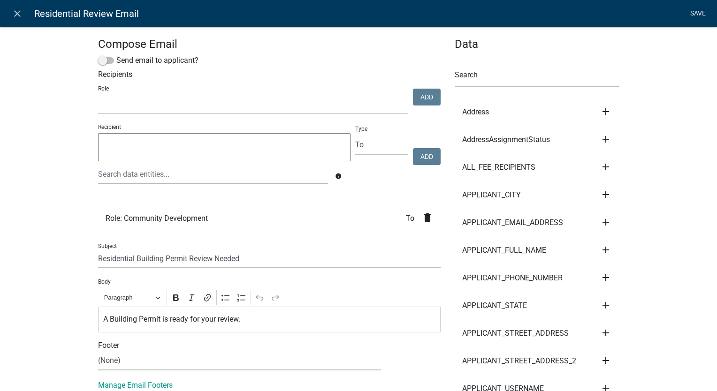
click at [700, 15] on link "Save" at bounding box center [697, 14] width 23 height 18
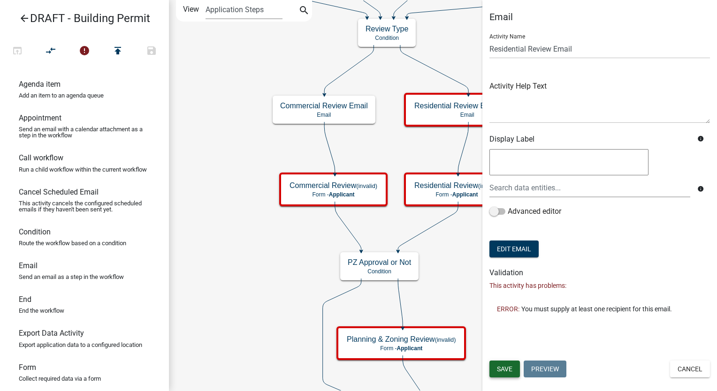
click at [511, 368] on span "Save" at bounding box center [504, 370] width 15 height 8
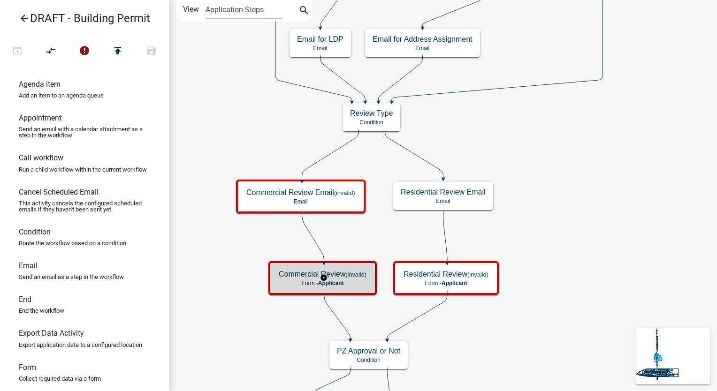
click at [347, 289] on div "Commercial Review (invalid) Form - Applicant" at bounding box center [322, 278] width 103 height 28
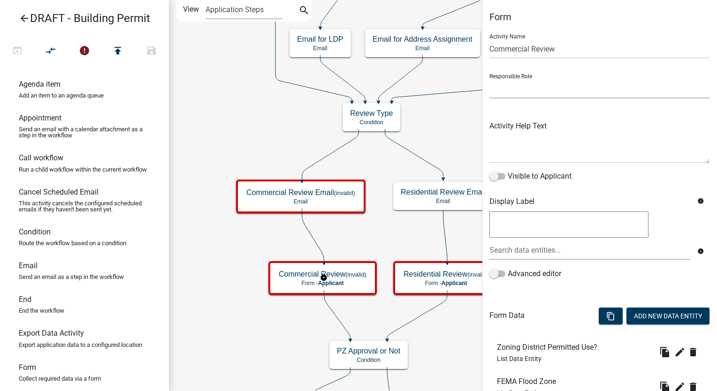
click at [540, 90] on select "Applicant Admin Community Development" at bounding box center [600, 88] width 221 height 19
select select "66D5FF95-1CD3-428B-B9DC-D797D01D8DE2"
click at [490, 79] on select "Applicant Admin Community Development" at bounding box center [600, 88] width 221 height 19
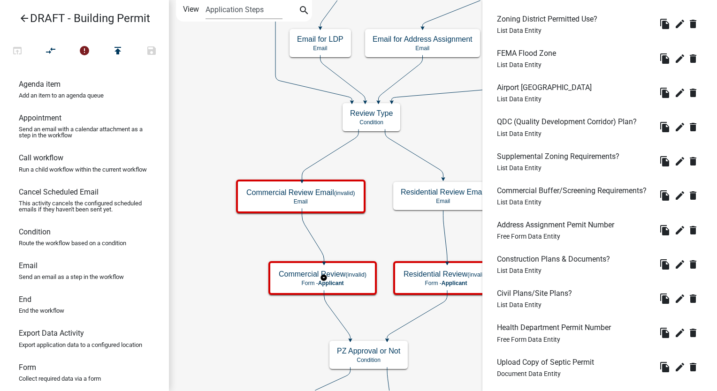
scroll to position [469, 0]
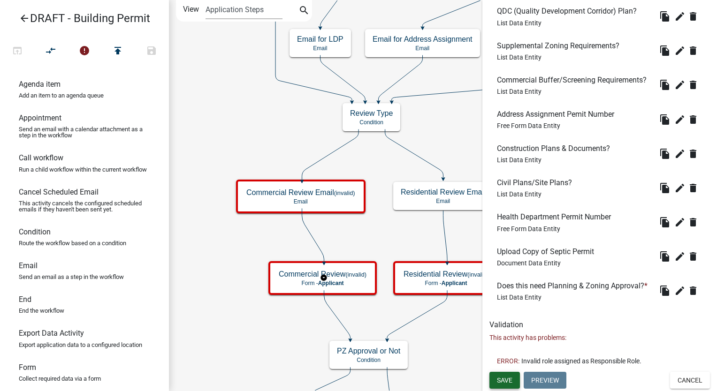
click at [505, 384] on button "Save" at bounding box center [505, 380] width 31 height 17
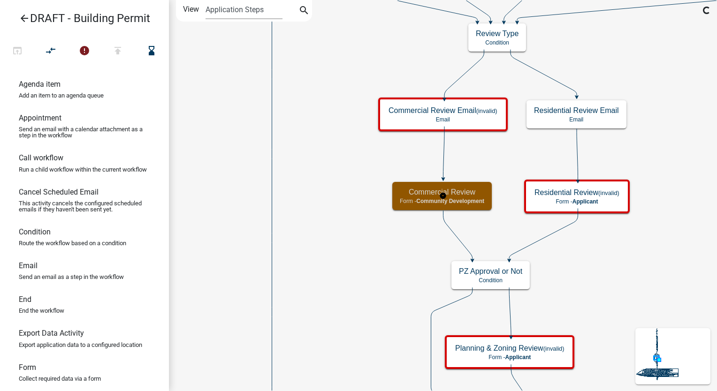
scroll to position [0, 0]
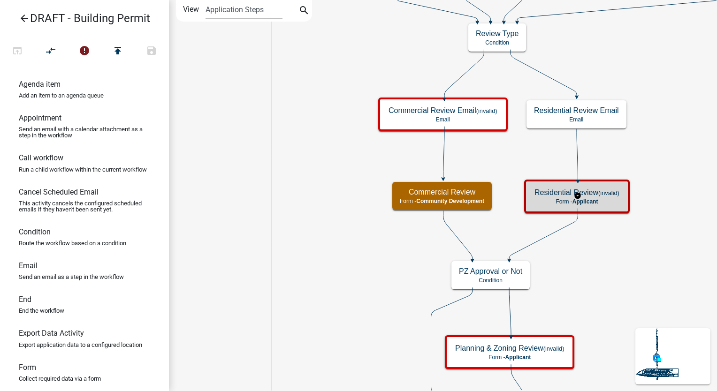
click at [625, 204] on div "Residential Review (invalid) Form - Applicant" at bounding box center [577, 197] width 100 height 28
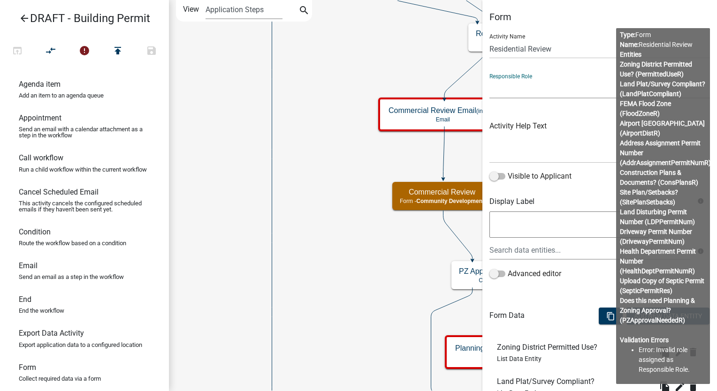
click at [524, 92] on select "Applicant Admin Community Development" at bounding box center [600, 88] width 221 height 19
select select "66D5FF95-1CD3-428B-B9DC-D797D01D8DE2"
click at [490, 79] on select "Applicant Admin Community Development" at bounding box center [600, 88] width 221 height 19
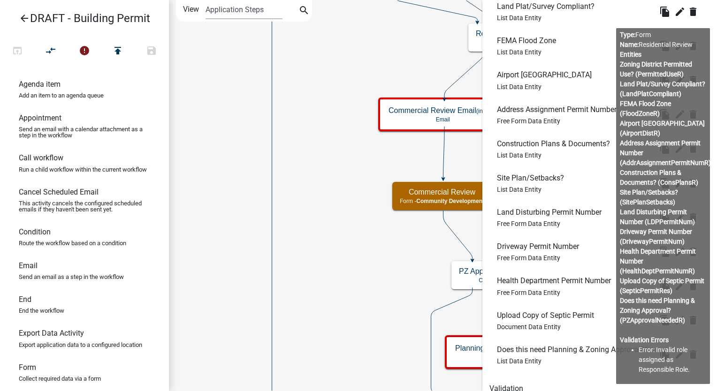
scroll to position [454, 0]
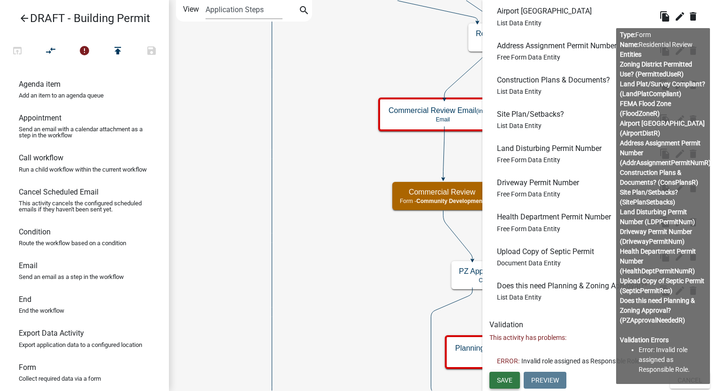
click at [516, 380] on button "Save" at bounding box center [505, 380] width 31 height 17
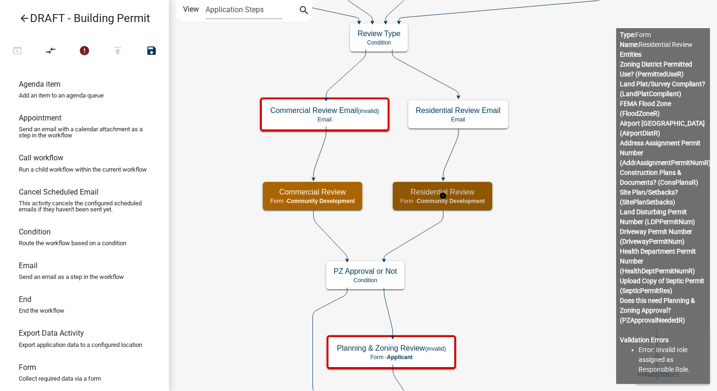
scroll to position [0, 0]
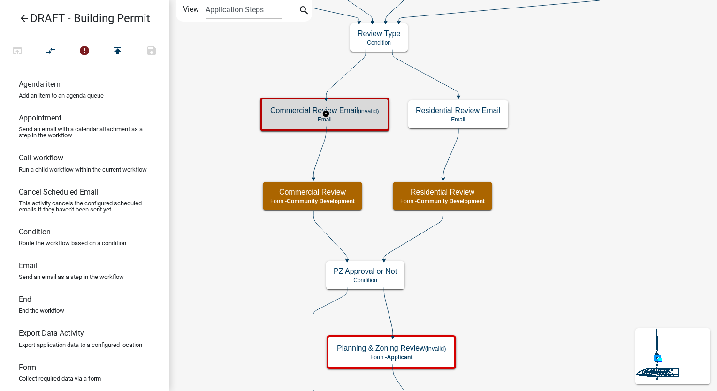
click at [347, 111] on h5 "Commercial Review Email (invalid)" at bounding box center [324, 110] width 109 height 9
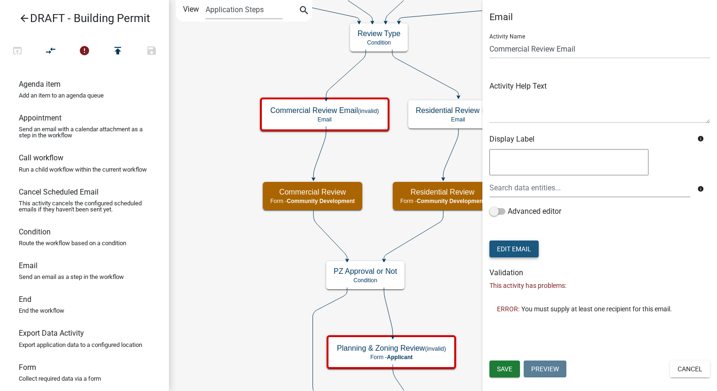
click at [521, 255] on button "Edit Email" at bounding box center [514, 249] width 49 height 17
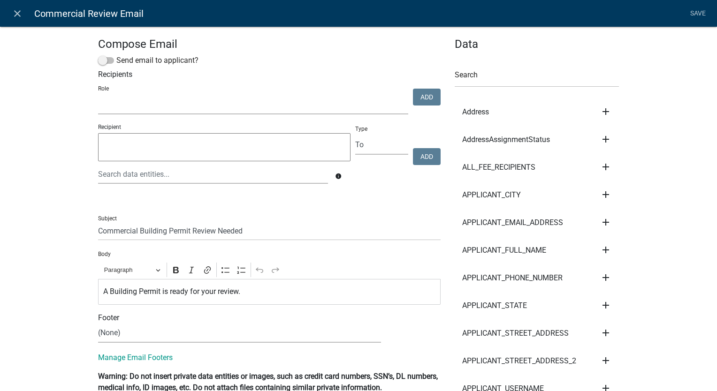
click at [204, 107] on select "Admin Community Development" at bounding box center [253, 104] width 310 height 19
select select "66d5ff95-1cd3-428b-b9dc-d797d01d8de2"
click at [98, 96] on select "Admin Community Development" at bounding box center [253, 104] width 310 height 19
click at [430, 96] on button "Add" at bounding box center [427, 97] width 28 height 17
select select
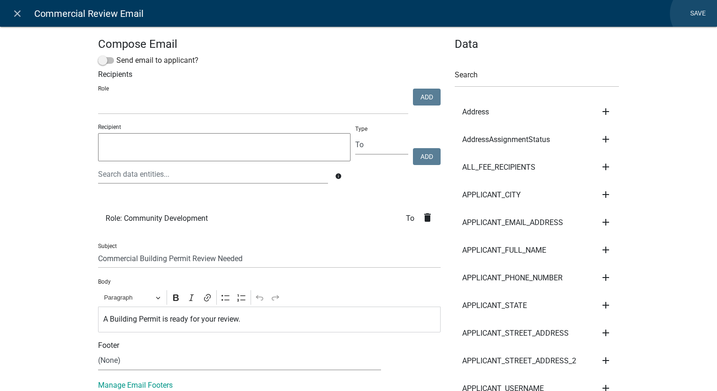
click at [700, 14] on link "Save" at bounding box center [697, 14] width 23 height 18
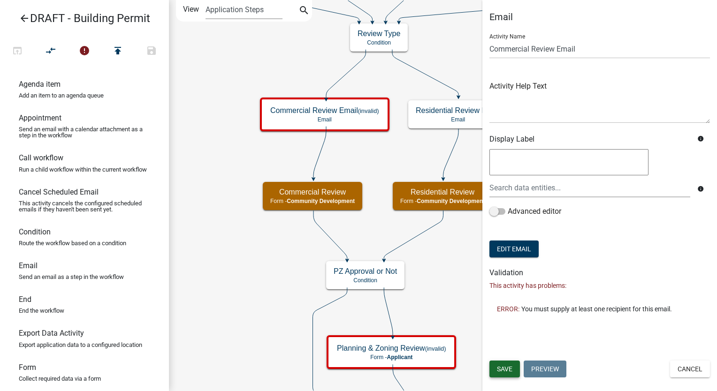
click at [507, 369] on span "Save" at bounding box center [504, 370] width 15 height 8
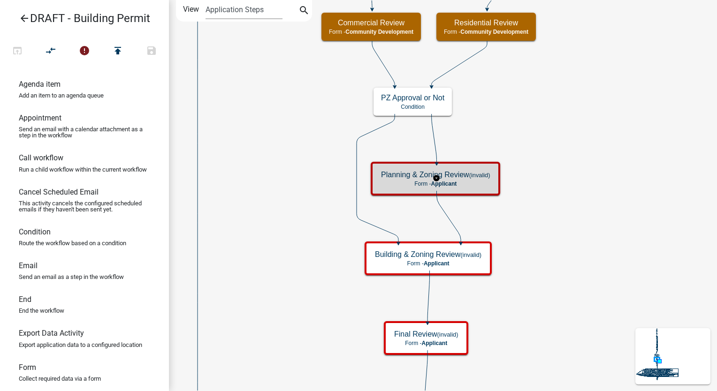
click at [456, 185] on span "Applicant" at bounding box center [444, 184] width 26 height 7
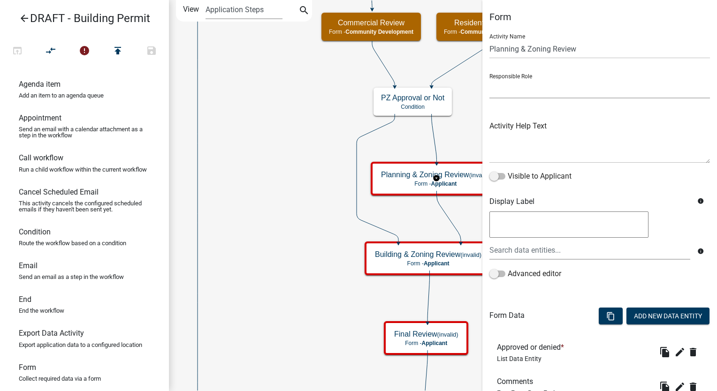
click at [544, 89] on select "Applicant Admin Community Development" at bounding box center [600, 88] width 221 height 19
select select "66D5FF95-1CD3-428B-B9DC-D797D01D8DE2"
click at [490, 79] on select "Applicant Admin Community Development" at bounding box center [600, 88] width 221 height 19
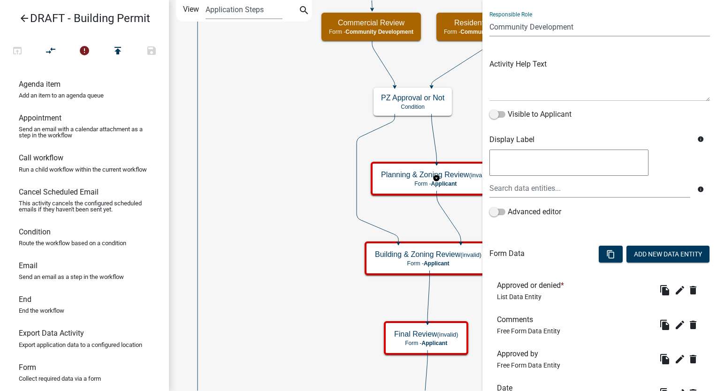
scroll to position [164, 0]
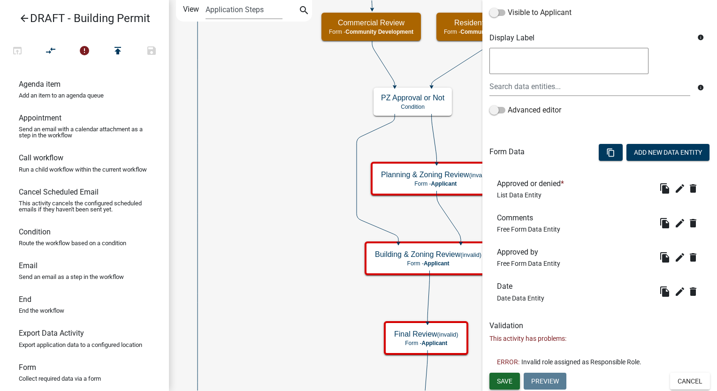
click at [504, 387] on button "Save" at bounding box center [505, 381] width 31 height 17
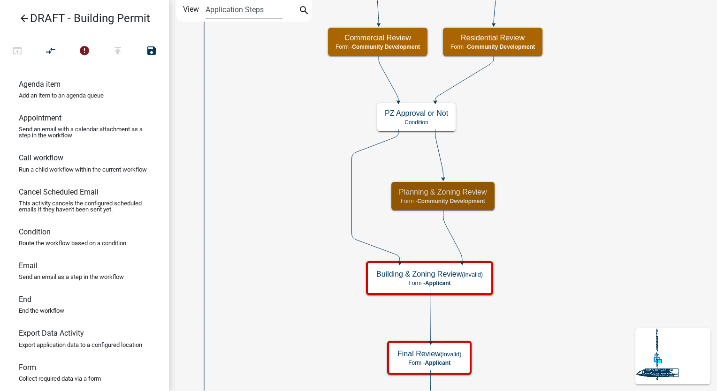
scroll to position [0, 0]
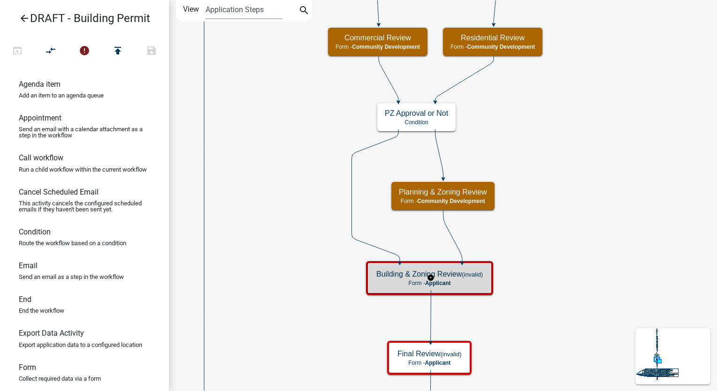
click at [471, 286] on div "Building & Zoning Review (invalid) Form - Applicant" at bounding box center [430, 278] width 122 height 28
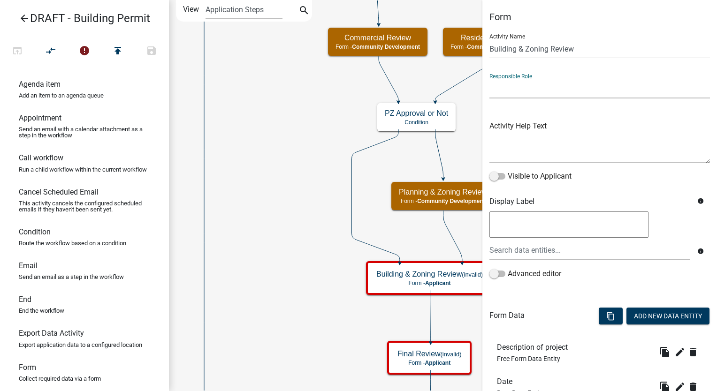
click at [520, 95] on select "Applicant Admin Community Development" at bounding box center [600, 88] width 221 height 19
select select "66D5FF95-1CD3-428B-B9DC-D797D01D8DE2"
click at [490, 79] on select "Applicant Admin Community Development" at bounding box center [600, 88] width 221 height 19
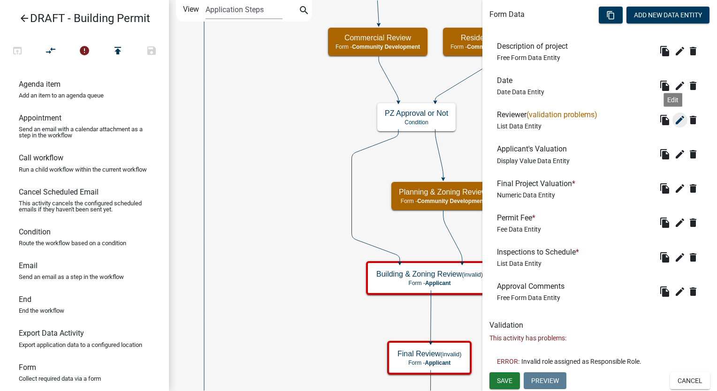
click at [674, 117] on icon "edit" at bounding box center [679, 120] width 11 height 11
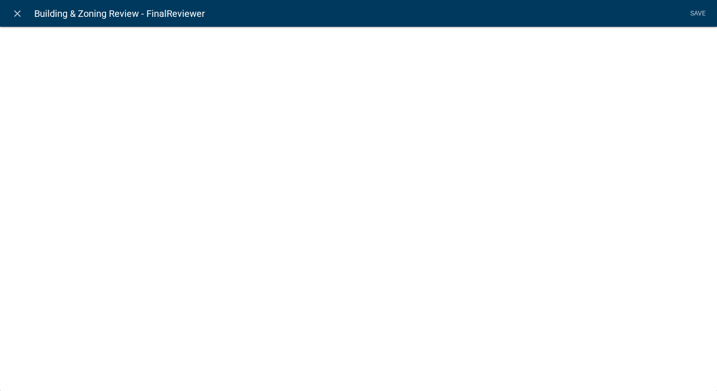
select select "list-data"
select select
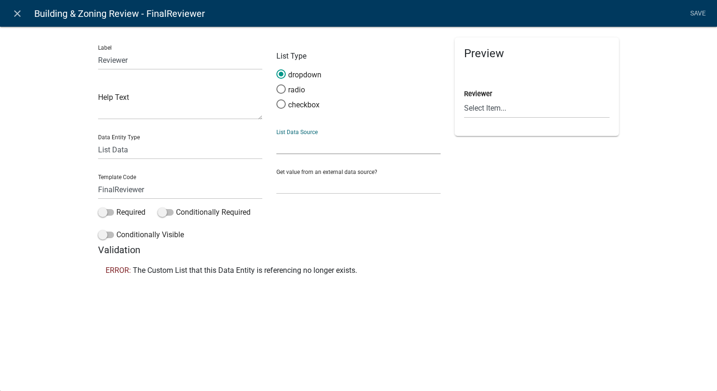
click at [291, 144] on select "State List" at bounding box center [358, 144] width 164 height 19
click at [143, 154] on select "Free Form Text Document Display Entity Value Fee Numeric Data Date Map Sketch D…" at bounding box center [180, 149] width 164 height 19
select select "free-form-text"
click at [98, 140] on select "Free Form Text Document Display Entity Value Fee Numeric Data Date Map Sketch D…" at bounding box center [180, 149] width 164 height 19
select select
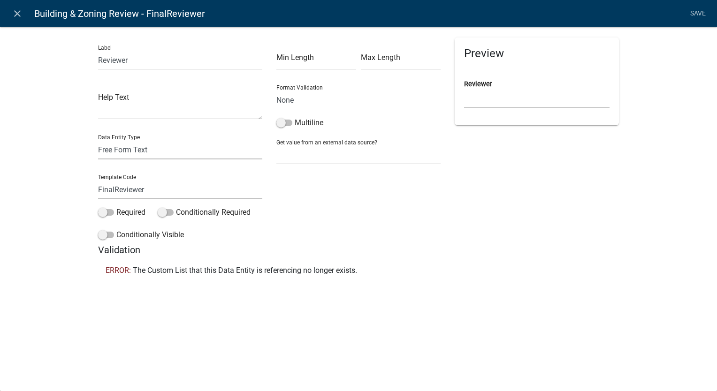
click at [153, 149] on select "Free Form Text Document Display Entity Value Fee Numeric Data Date Map Sketch D…" at bounding box center [180, 149] width 164 height 19
select select "list-data"
click at [98, 140] on select "Free Form Text Document Display Entity Value Fee Numeric Data Date Map Sketch D…" at bounding box center [180, 149] width 164 height 19
select select "list-data"
select select
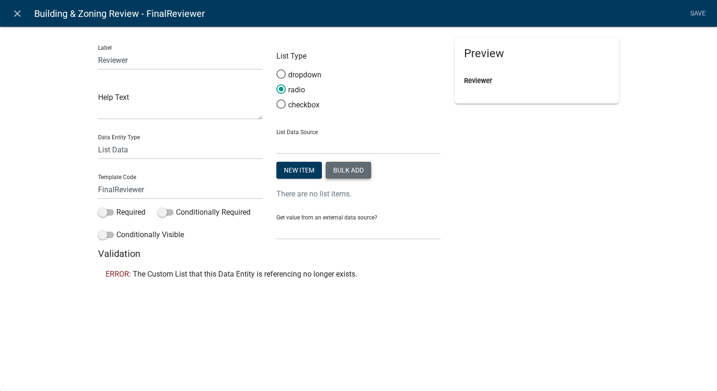
click at [343, 166] on button "Bulk add" at bounding box center [349, 170] width 46 height 17
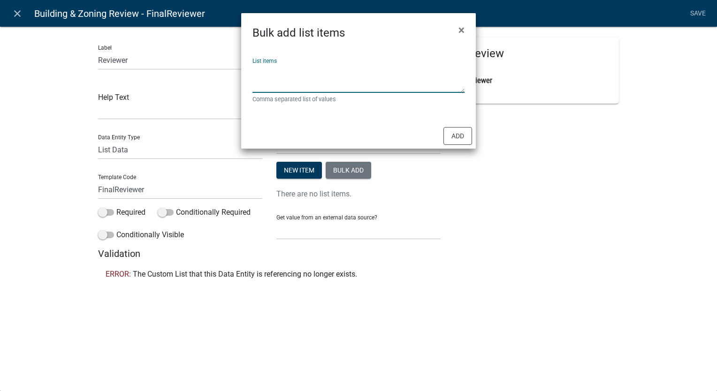
click at [291, 78] on textarea "List items" at bounding box center [359, 78] width 212 height 29
type textarea "Kim Dutton, Taffeny Johnston"
click at [453, 138] on button "Add" at bounding box center [458, 136] width 29 height 18
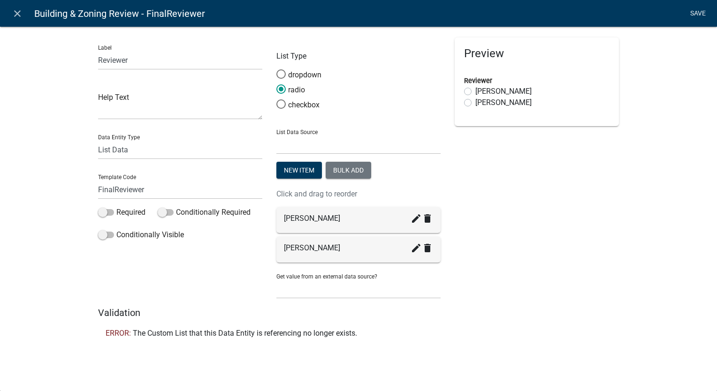
click at [699, 11] on link "Save" at bounding box center [697, 14] width 23 height 18
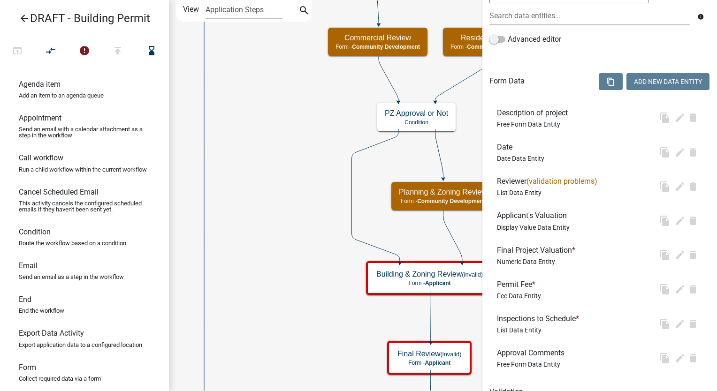
scroll to position [0, 0]
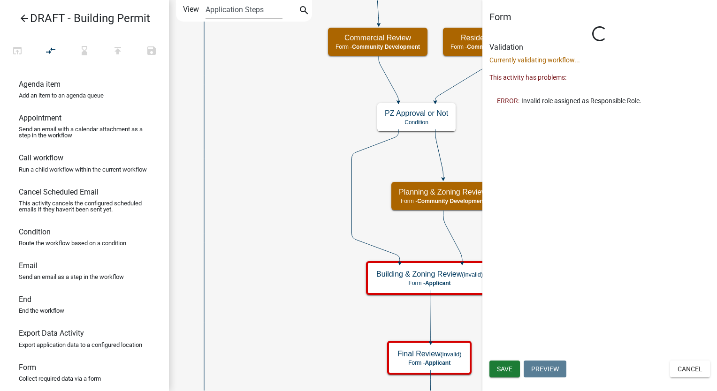
select select "66D5FF95-1CD3-428B-B9DC-D797D01D8DE2"
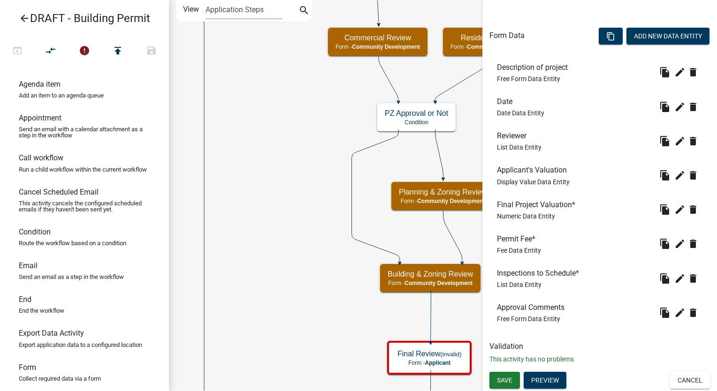
scroll to position [280, 0]
click at [497, 380] on button "Save" at bounding box center [505, 381] width 31 height 17
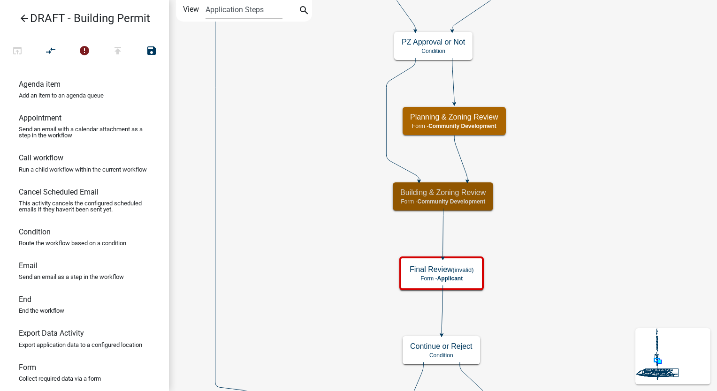
scroll to position [0, 0]
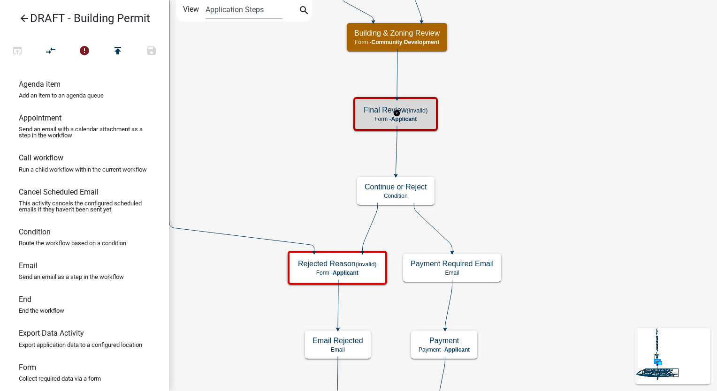
click at [428, 117] on p "Form - Applicant" at bounding box center [396, 119] width 64 height 7
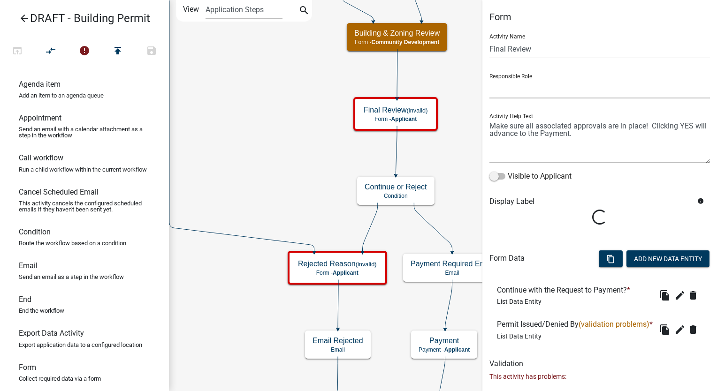
click at [529, 92] on select "Applicant Admin Community Development" at bounding box center [600, 88] width 221 height 19
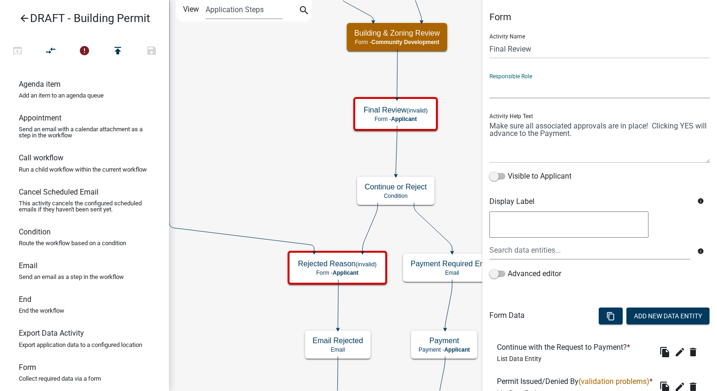
select select "66D5FF95-1CD3-428B-B9DC-D797D01D8DE2"
click at [490, 79] on select "Applicant Admin Community Development" at bounding box center [600, 88] width 221 height 19
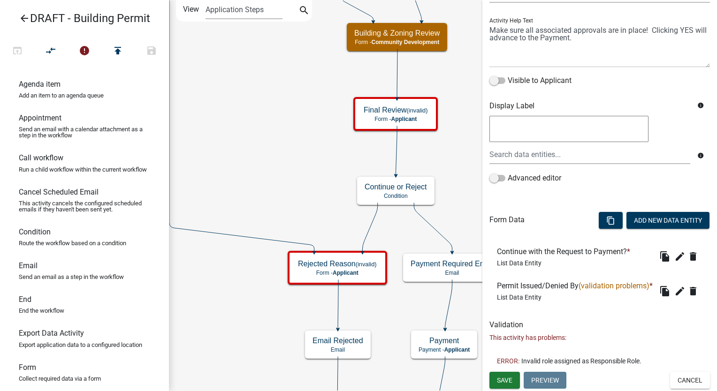
scroll to position [110, 0]
click at [674, 292] on icon "edit" at bounding box center [679, 291] width 11 height 11
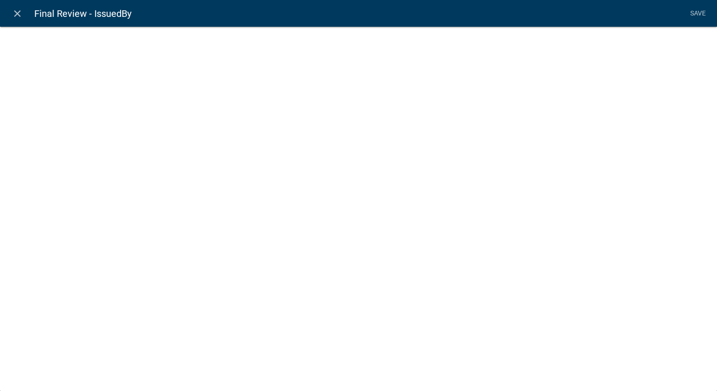
select select "list-data"
select select
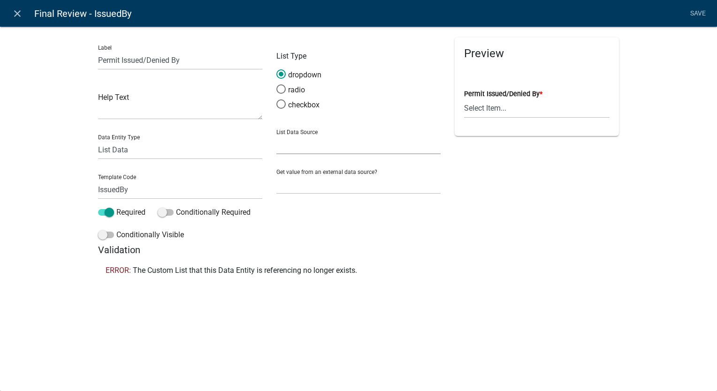
click at [287, 141] on select "State List" at bounding box center [358, 144] width 164 height 19
click at [282, 91] on span at bounding box center [281, 89] width 20 height 20
click at [276, 84] on input "radio" at bounding box center [276, 84] width 0 height 0
click at [316, 140] on select "State List" at bounding box center [358, 144] width 164 height 19
click at [333, 245] on h5 "Validation" at bounding box center [358, 250] width 521 height 11
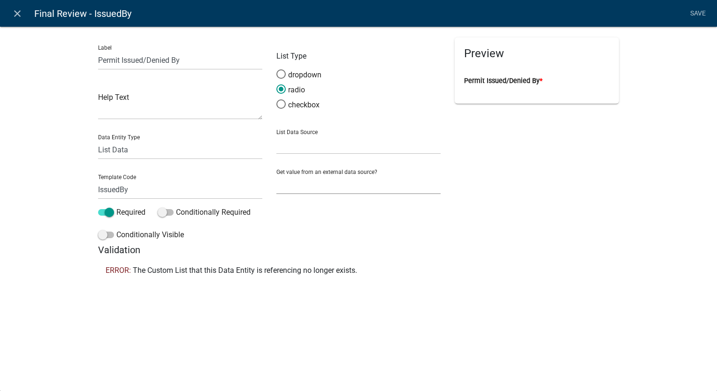
click at [311, 187] on select "None Parcel search Applicant Data" at bounding box center [358, 184] width 164 height 19
drag, startPoint x: 603, startPoint y: 185, endPoint x: 432, endPoint y: 180, distance: 170.9
click at [603, 185] on div "Preview Permit Issued/Denied By *" at bounding box center [537, 141] width 178 height 207
click at [164, 153] on select "Free Form Text Document Display Entity Value Fee Numeric Data Date Map Sketch D…" at bounding box center [180, 149] width 164 height 19
select select "free-form-text"
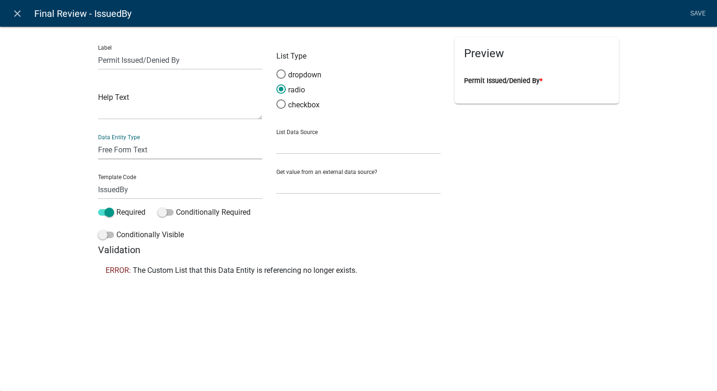
click at [98, 140] on select "Free Form Text Document Display Entity Value Fee Numeric Data Date Map Sketch D…" at bounding box center [180, 149] width 164 height 19
select select
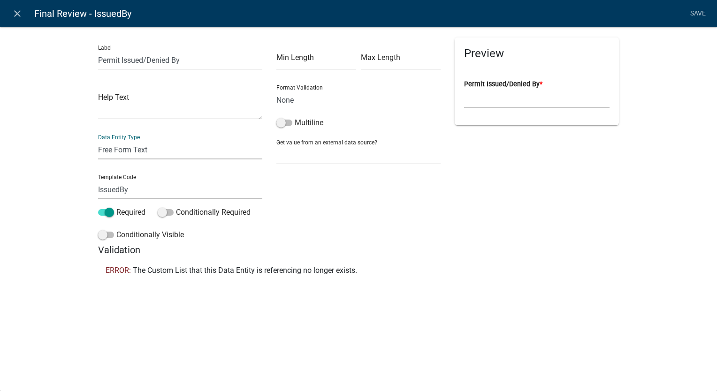
click at [154, 153] on select "Free Form Text Document Display Entity Value Fee Numeric Data Date Map Sketch D…" at bounding box center [180, 149] width 164 height 19
select select "list-data"
click at [98, 140] on select "Free Form Text Document Display Entity Value Fee Numeric Data Date Map Sketch D…" at bounding box center [180, 149] width 164 height 19
select select "list-data"
select select
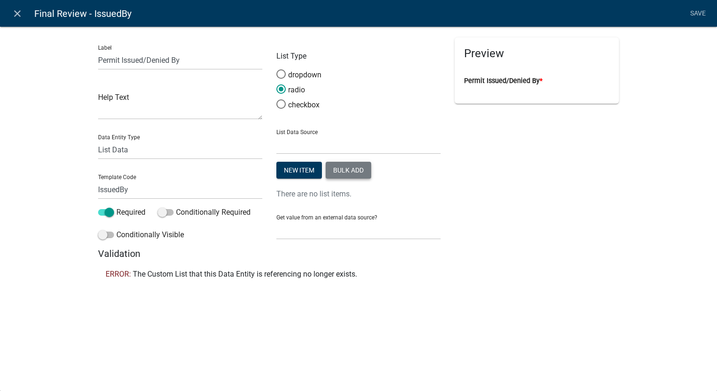
click at [344, 171] on button "Bulk add" at bounding box center [349, 170] width 46 height 17
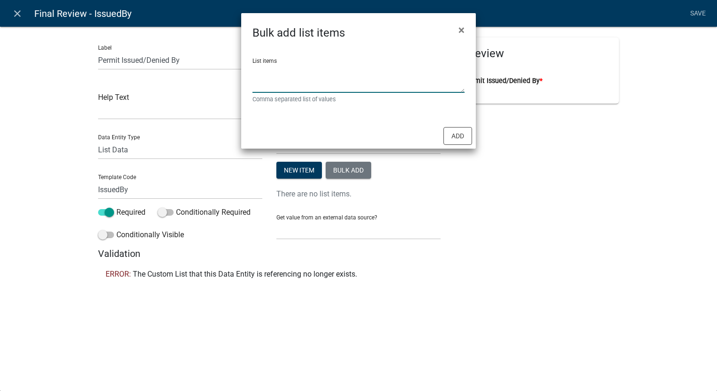
click at [310, 79] on textarea "List items" at bounding box center [359, 78] width 212 height 29
type textarea "[PERSON_NAME], [PERSON_NAME]"
click at [467, 133] on button "Add" at bounding box center [458, 136] width 29 height 18
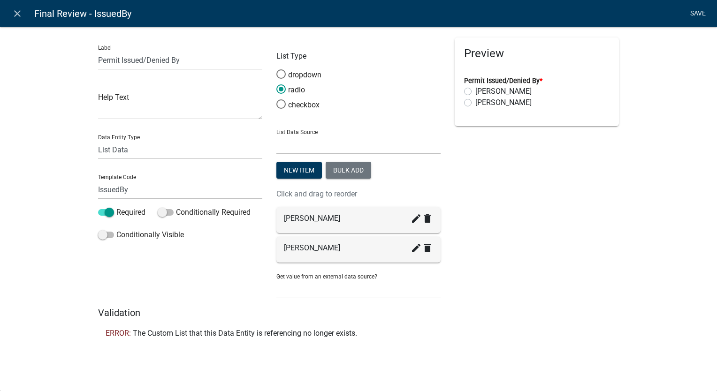
click at [696, 11] on link "Save" at bounding box center [697, 14] width 23 height 18
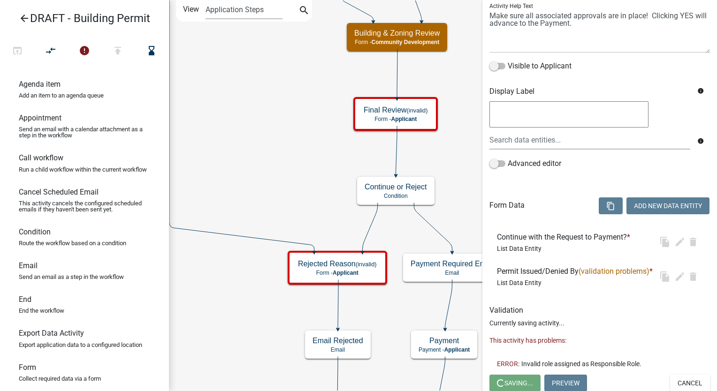
scroll to position [0, 0]
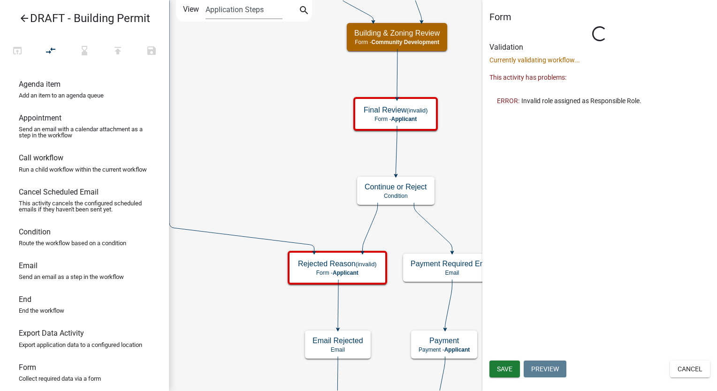
select select "66D5FF95-1CD3-428B-B9DC-D797D01D8DE2"
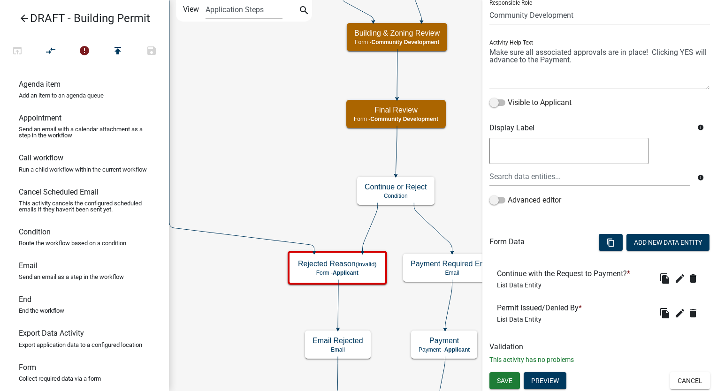
scroll to position [74, 0]
click at [509, 380] on span "Save" at bounding box center [504, 381] width 15 height 8
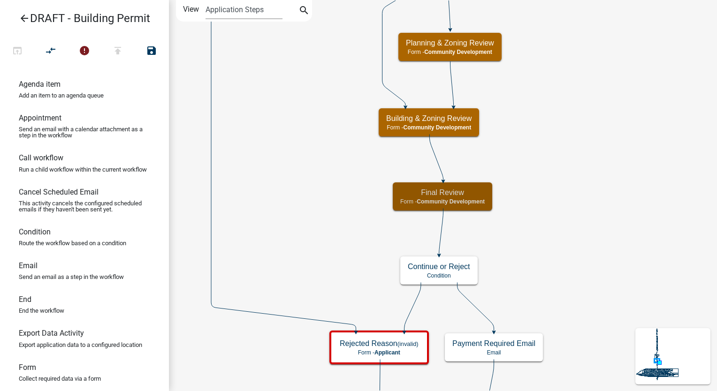
scroll to position [0, 0]
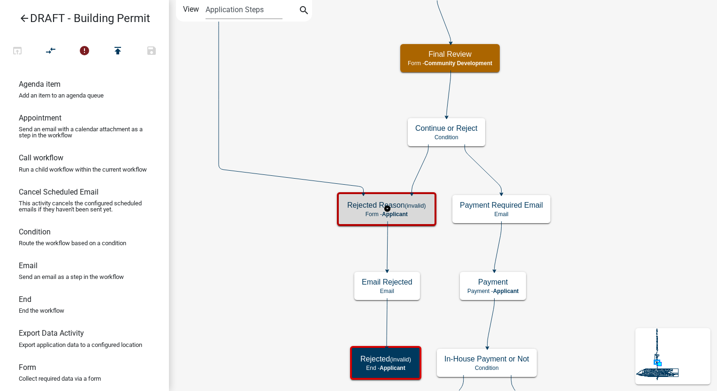
click at [421, 201] on h5 "Rejected Reason (invalid)" at bounding box center [386, 205] width 79 height 9
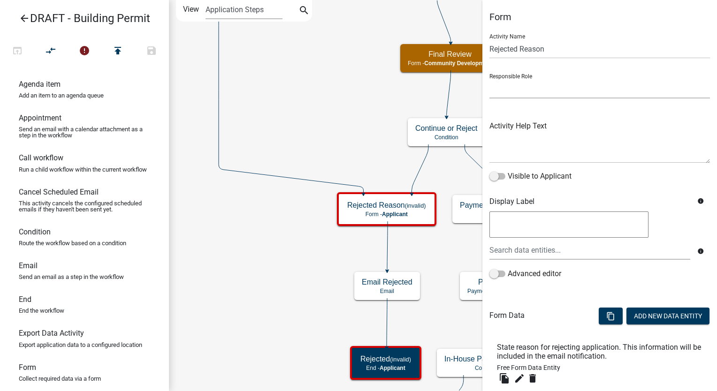
click at [550, 95] on select "Applicant Admin Community Development" at bounding box center [600, 88] width 221 height 19
select select "66D5FF95-1CD3-428B-B9DC-D797D01D8DE2"
click at [490, 79] on select "Applicant Admin Community Development" at bounding box center [600, 88] width 221 height 19
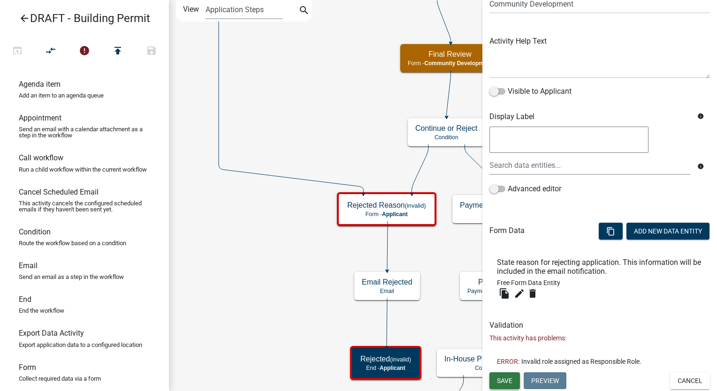
click at [505, 383] on span "Save" at bounding box center [504, 381] width 15 height 8
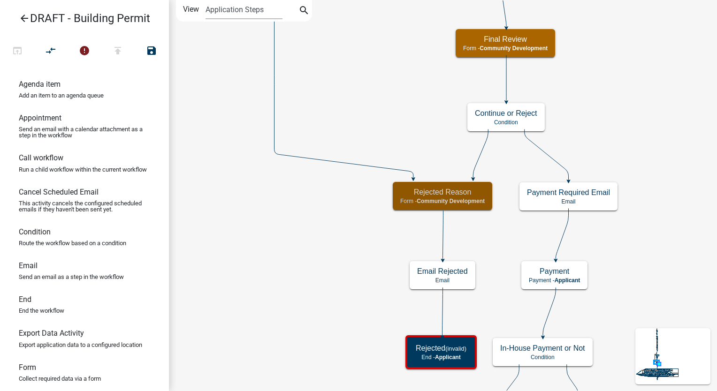
scroll to position [0, 0]
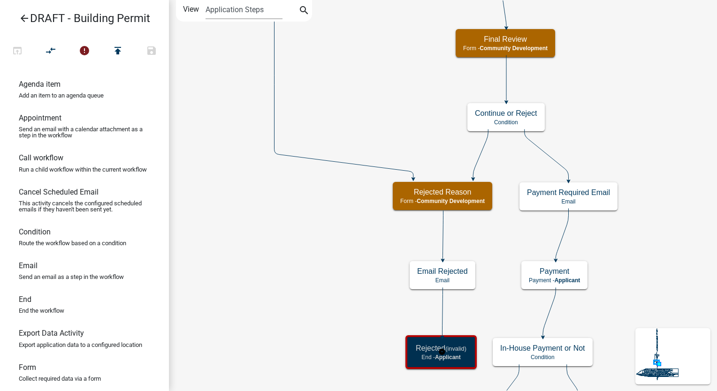
click at [459, 353] on div "Rejected (invalid) End - Applicant" at bounding box center [441, 352] width 66 height 28
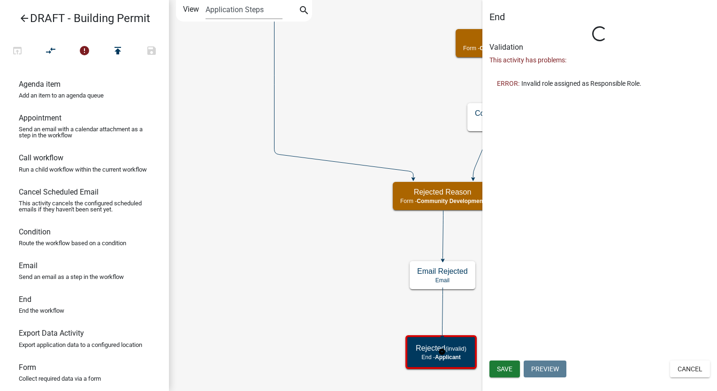
select select "Rejected"
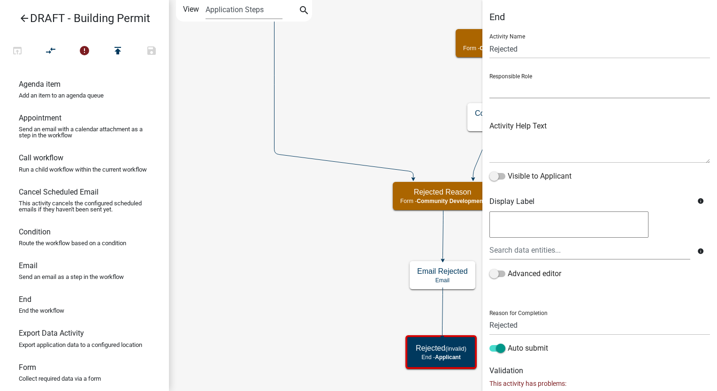
click at [528, 92] on select "Applicant Admin Community Development" at bounding box center [600, 88] width 221 height 19
select select "66D5FF95-1CD3-428B-B9DC-D797D01D8DE2"
click at [490, 79] on select "Applicant Admin Community Development" at bounding box center [600, 88] width 221 height 19
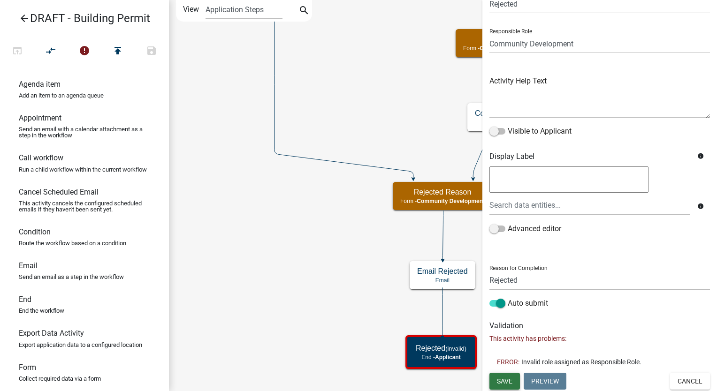
click at [506, 382] on span "Save" at bounding box center [504, 381] width 15 height 8
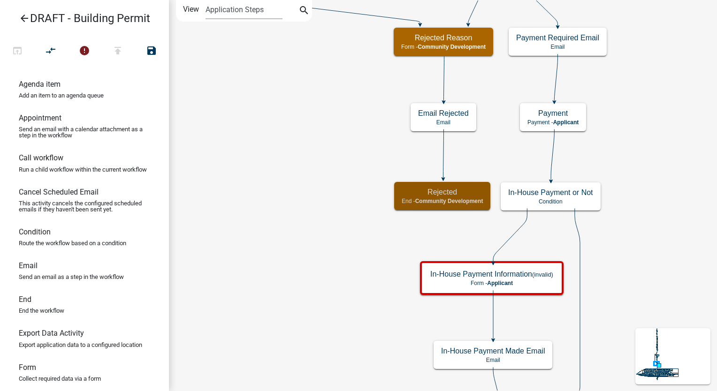
scroll to position [0, 0]
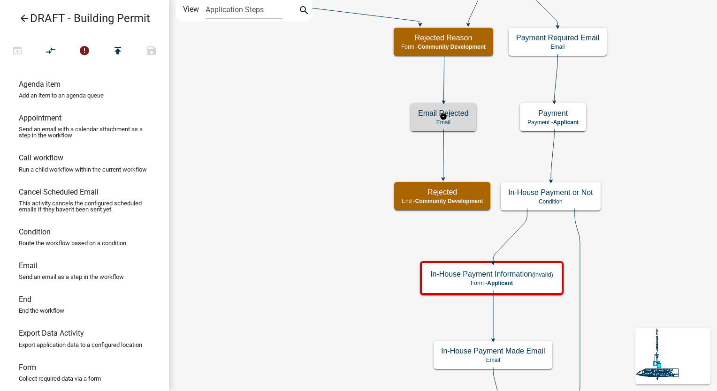
click at [465, 120] on p "Email" at bounding box center [443, 122] width 51 height 7
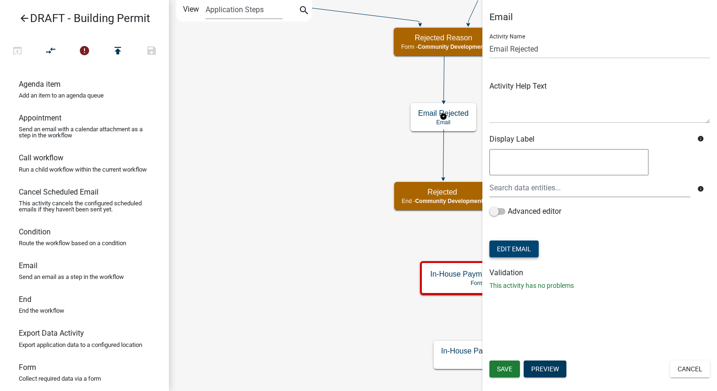
click at [511, 243] on button "Edit Email" at bounding box center [514, 249] width 49 height 17
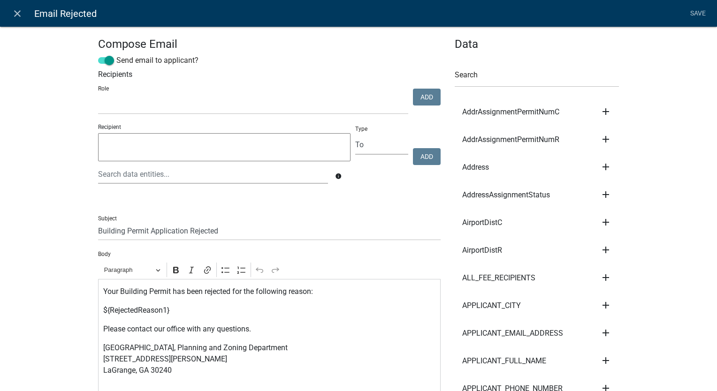
scroll to position [47, 0]
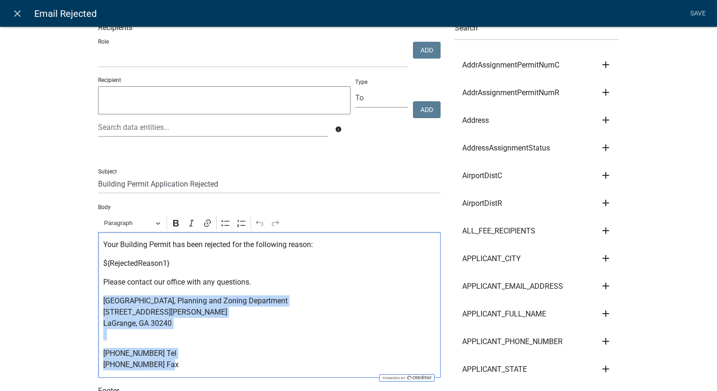
drag, startPoint x: 164, startPoint y: 366, endPoint x: 94, endPoint y: 299, distance: 96.6
click at [98, 299] on div "Your Building Permit has been rejected for the following reason: ${RejectedReas…" at bounding box center [269, 305] width 343 height 146
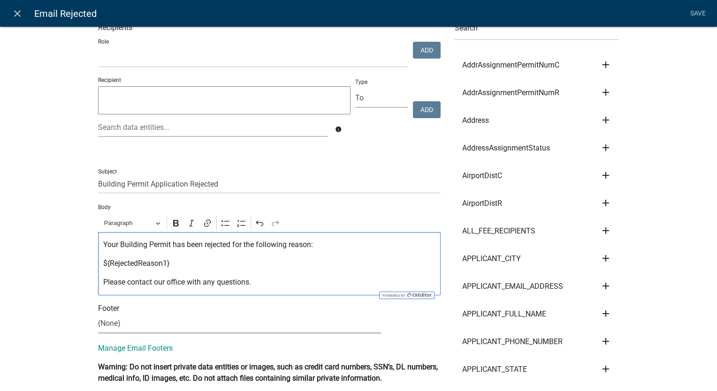
drag, startPoint x: 110, startPoint y: 326, endPoint x: 109, endPoint y: 334, distance: 8.6
click at [110, 326] on select "(None) Community Development" at bounding box center [239, 323] width 283 height 19
select select "02716f85-b38e-4317-b3e2-b115ccb6ceee"
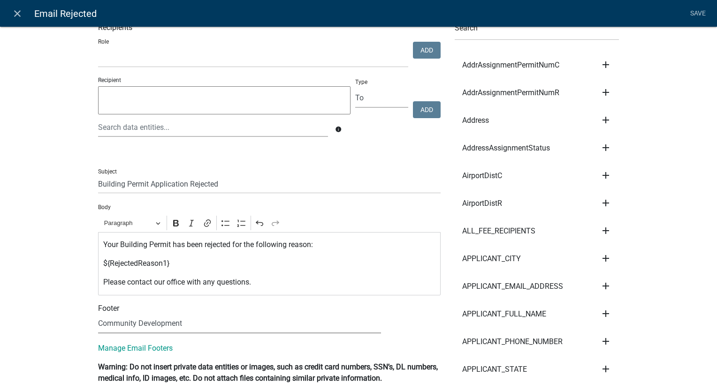
click at [98, 314] on select "(None) Community Development" at bounding box center [239, 323] width 283 height 19
click at [697, 15] on link "Save" at bounding box center [697, 14] width 23 height 18
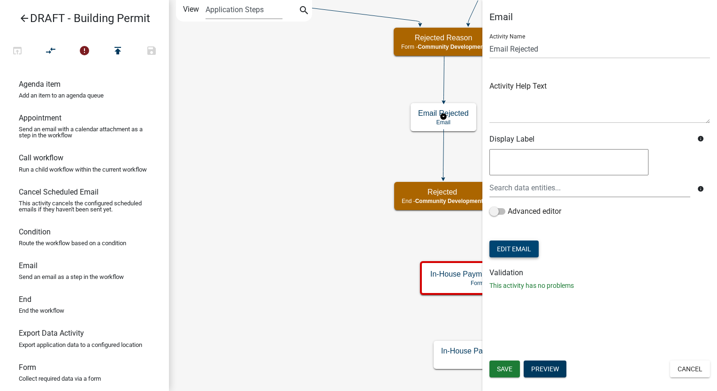
scroll to position [0, 0]
click at [503, 375] on button "Save" at bounding box center [505, 369] width 31 height 17
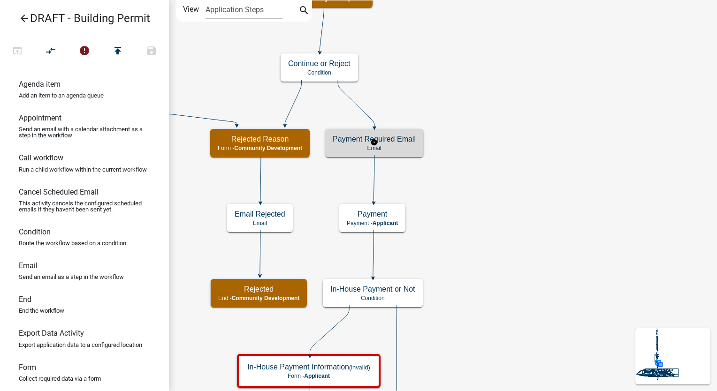
click at [412, 148] on p "Email" at bounding box center [374, 148] width 83 height 7
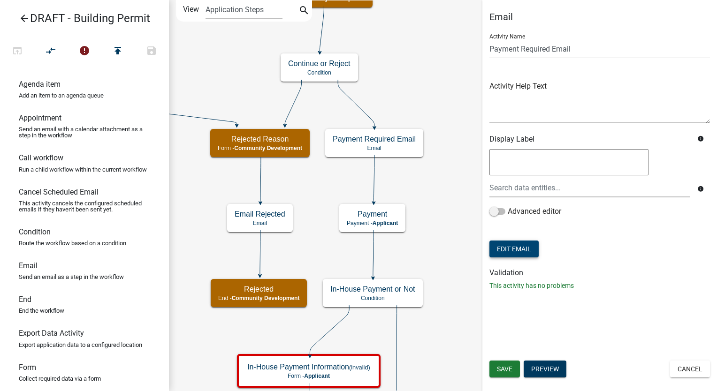
click at [511, 251] on button "Edit Email" at bounding box center [514, 249] width 49 height 17
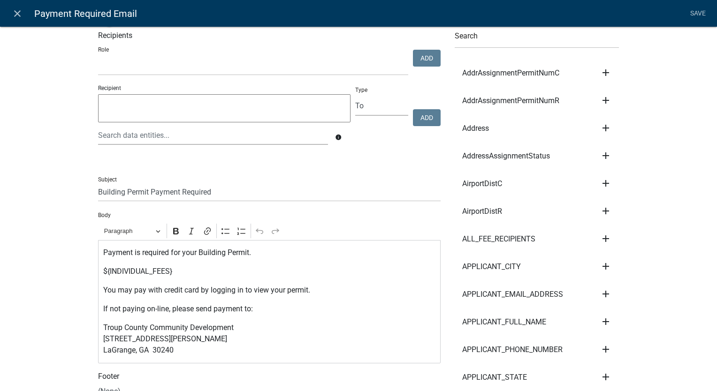
scroll to position [94, 0]
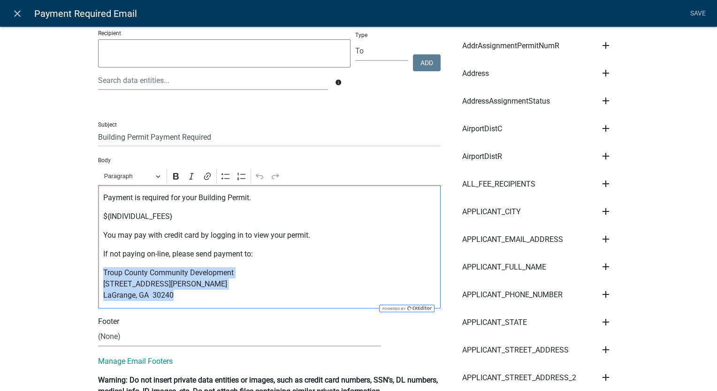
drag, startPoint x: 168, startPoint y: 296, endPoint x: 90, endPoint y: 268, distance: 83.1
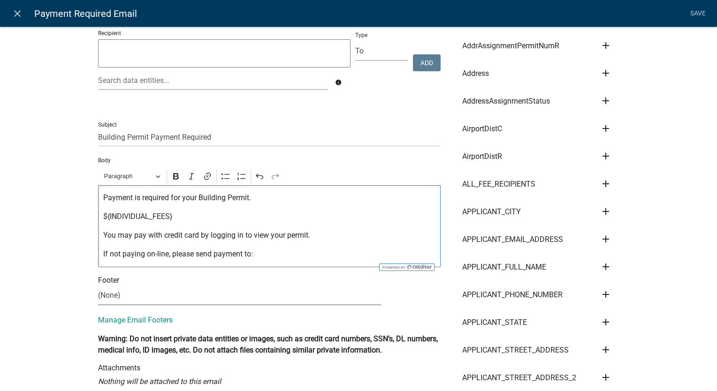
click at [109, 294] on select "(None) Community Development" at bounding box center [239, 295] width 283 height 19
select select "02716f85-b38e-4317-b3e2-b115ccb6ceee"
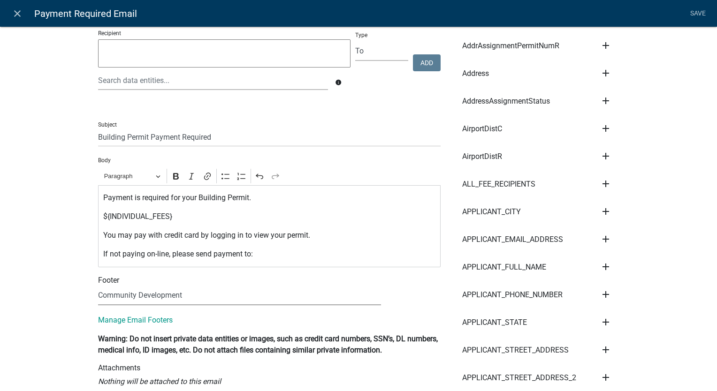
click at [98, 286] on select "(None) Community Development" at bounding box center [239, 295] width 283 height 19
click at [693, 14] on link "Save" at bounding box center [697, 14] width 23 height 18
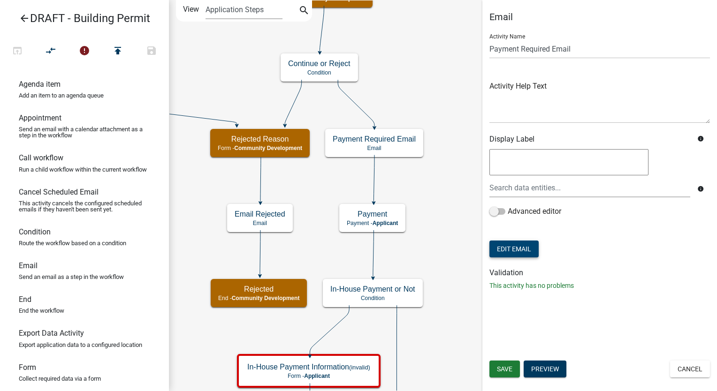
scroll to position [0, 0]
click at [501, 370] on span "Save" at bounding box center [504, 370] width 15 height 8
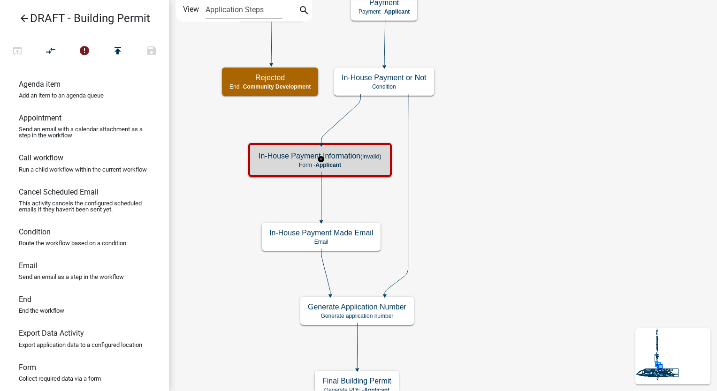
click at [349, 162] on p "Form - Applicant" at bounding box center [320, 165] width 123 height 7
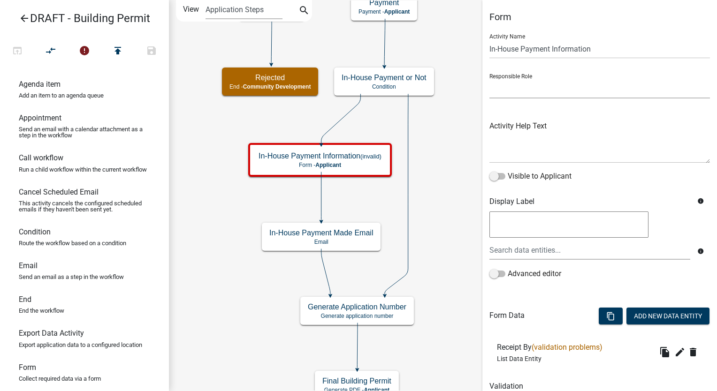
click at [506, 89] on select "Applicant Admin Community Development" at bounding box center [600, 88] width 221 height 19
select select "66D5FF95-1CD3-428B-B9DC-D797D01D8DE2"
click at [490, 79] on select "Applicant Admin Community Development" at bounding box center [600, 88] width 221 height 19
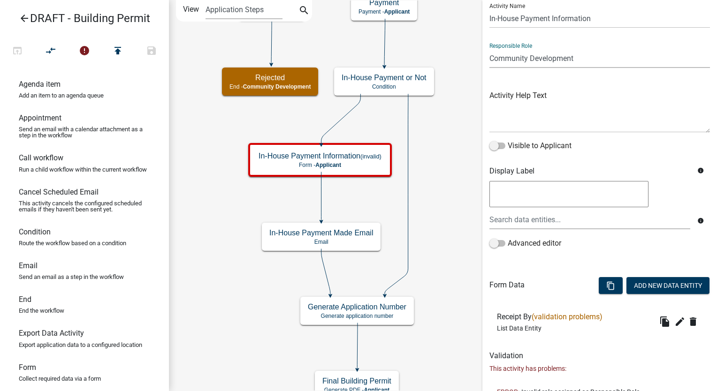
scroll to position [61, 0]
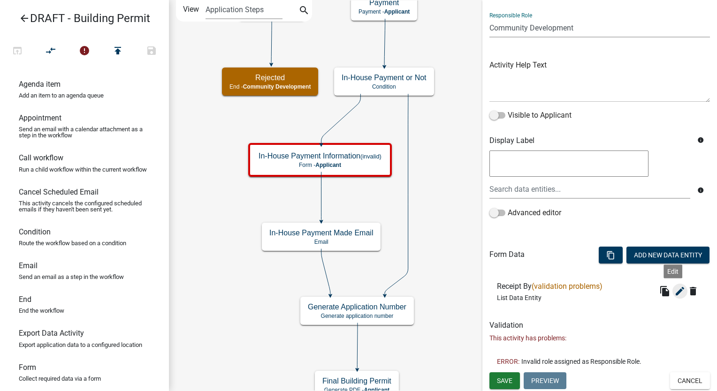
click at [674, 287] on icon "edit" at bounding box center [679, 291] width 11 height 11
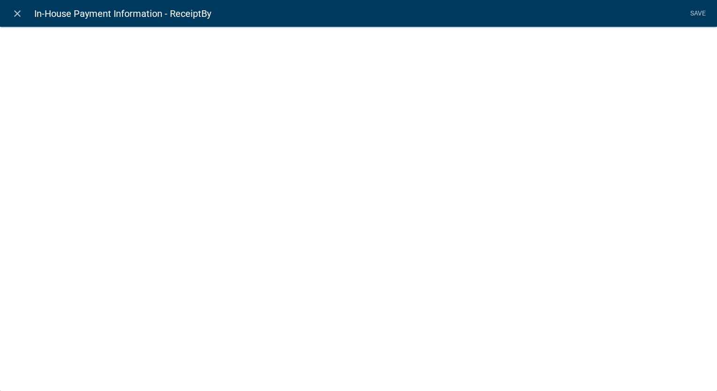
select select "list-data"
select select
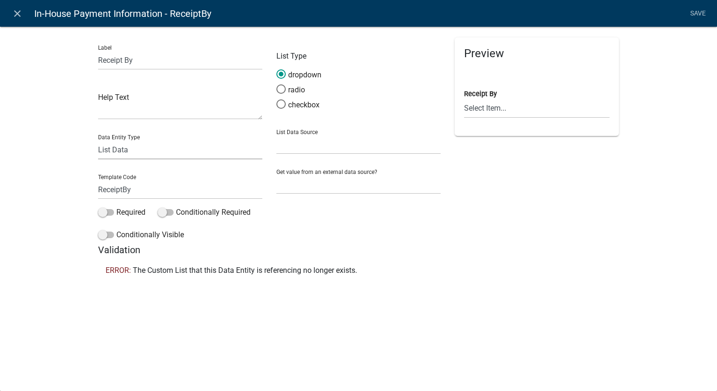
click at [116, 153] on select "Free Form Text Document Display Entity Value Fee Numeric Data Date Map Sketch D…" at bounding box center [180, 149] width 164 height 19
select select "free-form-text"
click at [98, 140] on select "Free Form Text Document Display Entity Value Fee Numeric Data Date Map Sketch D…" at bounding box center [180, 149] width 164 height 19
select select
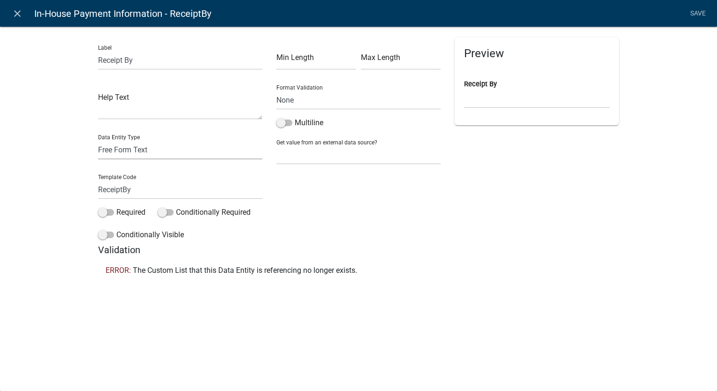
click at [119, 149] on select "Free Form Text Document Display Entity Value Fee Numeric Data Date Map Sketch D…" at bounding box center [180, 149] width 164 height 19
select select "list-data"
click at [98, 140] on select "Free Form Text Document Display Entity Value Fee Numeric Data Date Map Sketch D…" at bounding box center [180, 149] width 164 height 19
select select "list-data"
select select
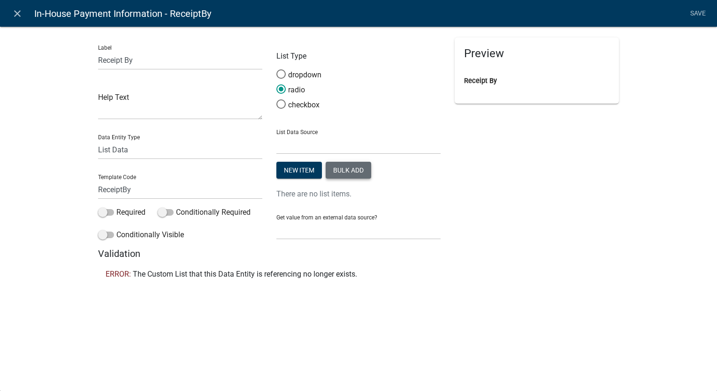
click at [344, 169] on button "Bulk add" at bounding box center [349, 170] width 46 height 17
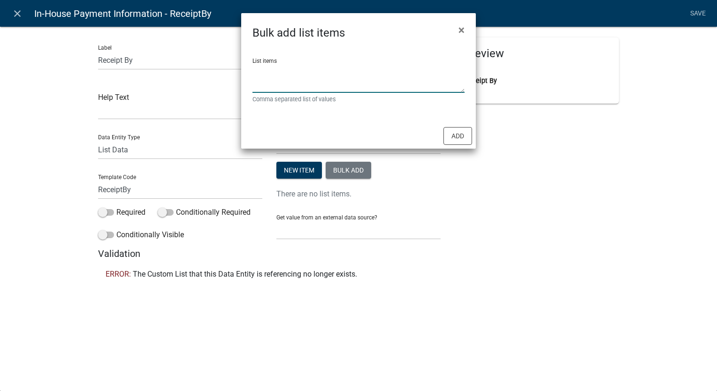
click at [286, 72] on textarea "List items" at bounding box center [359, 78] width 212 height 29
type textarea "[PERSON_NAME], [PERSON_NAME]"
click at [454, 136] on button "Add" at bounding box center [458, 136] width 29 height 18
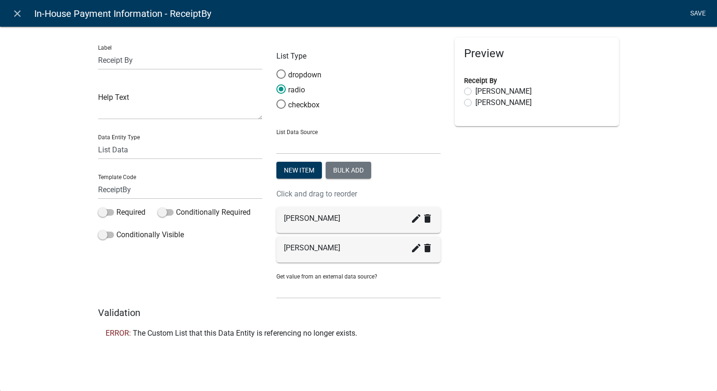
click at [696, 7] on link "Save" at bounding box center [697, 14] width 23 height 18
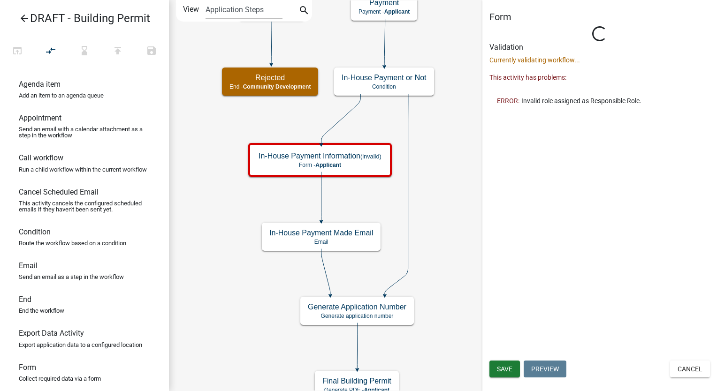
scroll to position [0, 0]
select select "66D5FF95-1CD3-428B-B9DC-D797D01D8DE2"
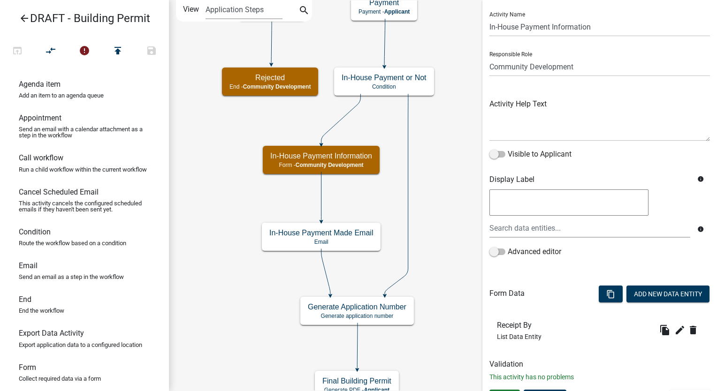
scroll to position [39, 0]
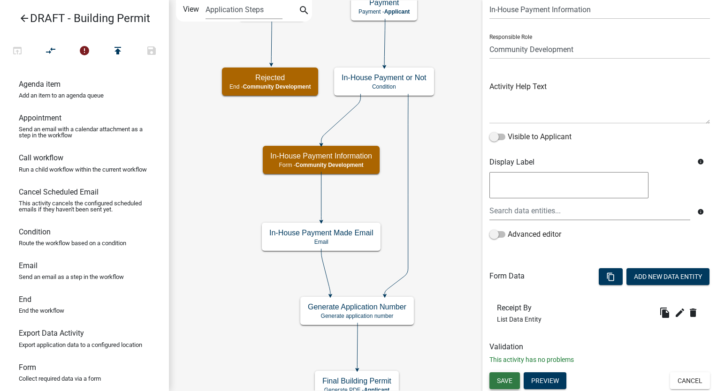
click at [506, 379] on span "Save" at bounding box center [504, 381] width 15 height 8
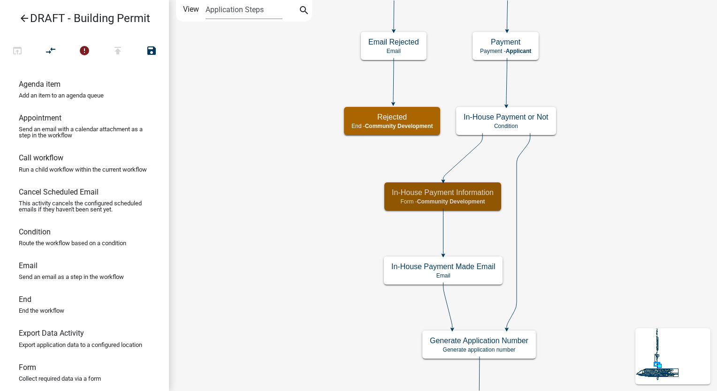
scroll to position [0, 0]
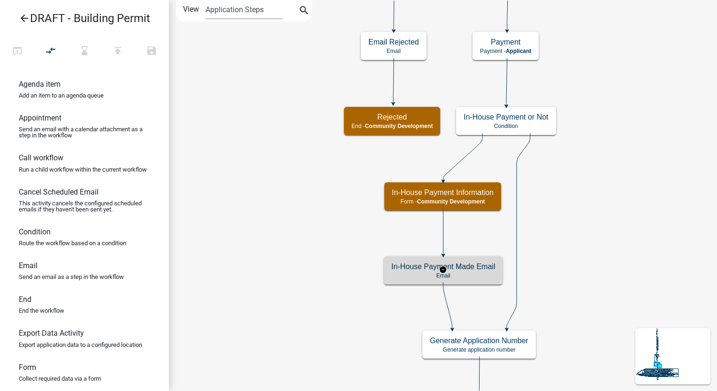
click at [484, 269] on h5 "In-House Payment Made Email" at bounding box center [443, 266] width 104 height 9
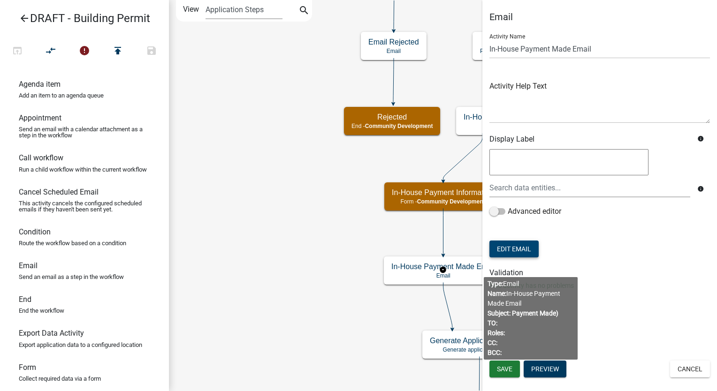
click at [511, 245] on button "Edit Email" at bounding box center [514, 249] width 49 height 17
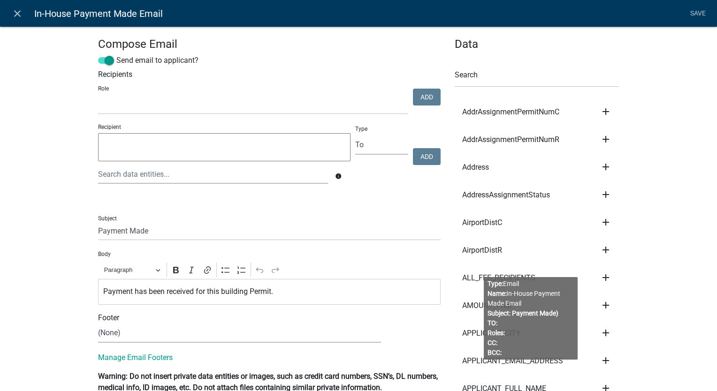
select select
click at [136, 336] on select "(None) Community Development" at bounding box center [239, 333] width 283 height 19
select select "02716f85-b38e-4317-b3e2-b115ccb6ceee"
click at [98, 324] on select "(None) Community Development" at bounding box center [239, 333] width 283 height 19
click at [699, 10] on link "Save" at bounding box center [697, 14] width 23 height 18
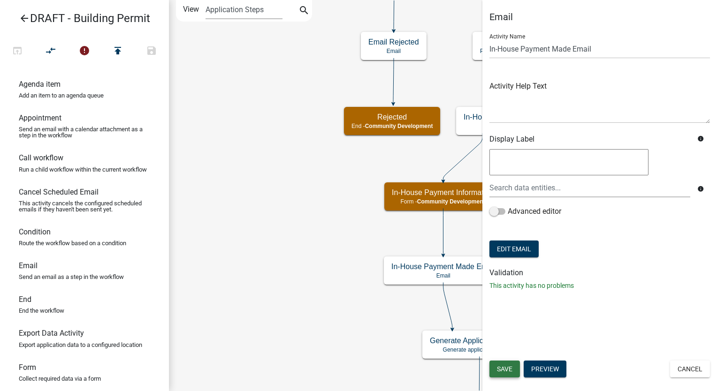
click at [511, 375] on button "Save" at bounding box center [505, 369] width 31 height 17
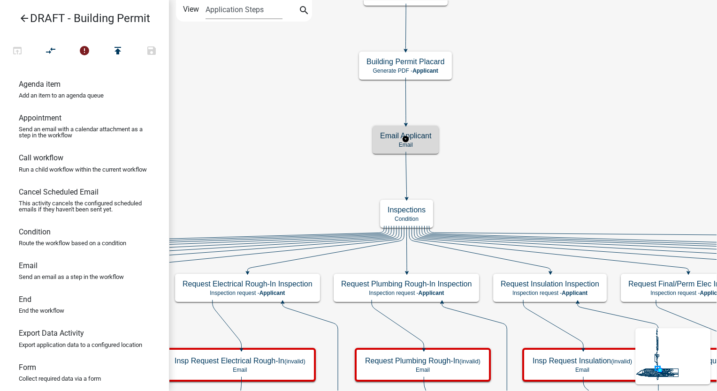
click at [425, 138] on h5 "Email Applicant" at bounding box center [405, 135] width 51 height 9
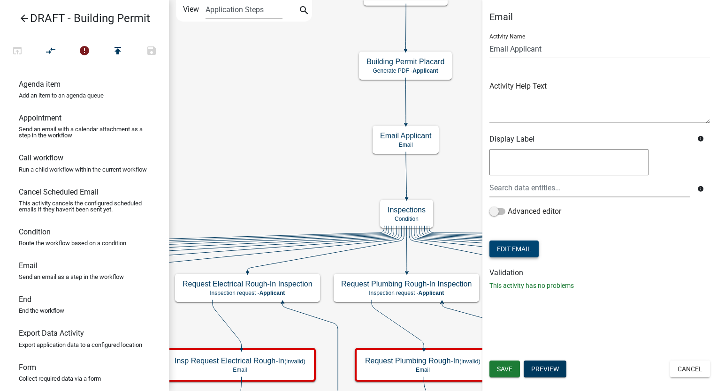
click at [507, 245] on button "Edit Email" at bounding box center [514, 249] width 49 height 17
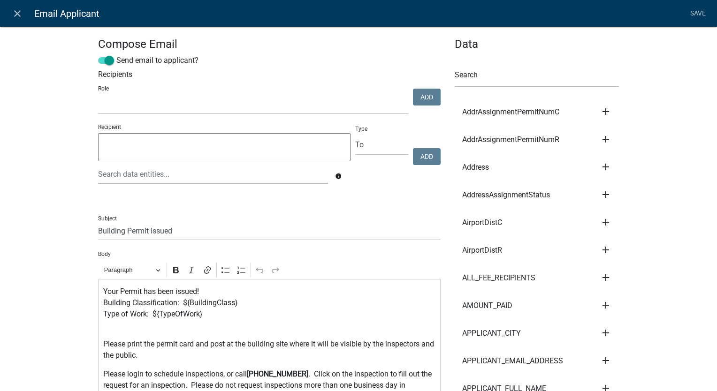
scroll to position [94, 0]
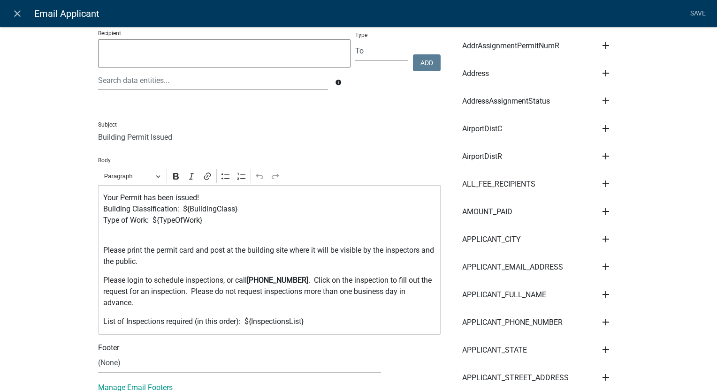
click at [299, 283] on p "Please login to schedule inspections, or call [PHONE_NUMBER] . Click on the ins…" at bounding box center [269, 292] width 333 height 34
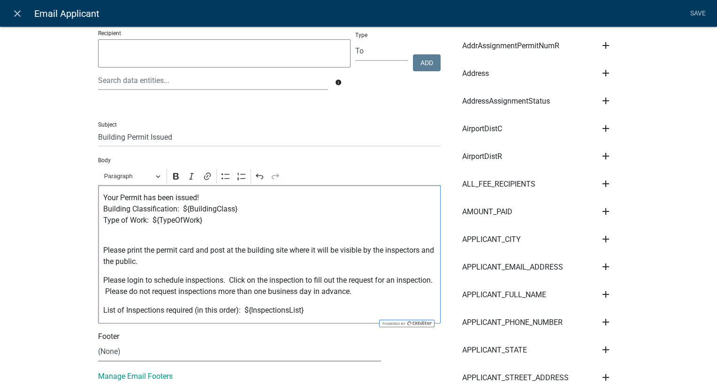
click at [168, 356] on select "(None) Community Development" at bounding box center [239, 352] width 283 height 19
select select "02716f85-b38e-4317-b3e2-b115ccb6ceee"
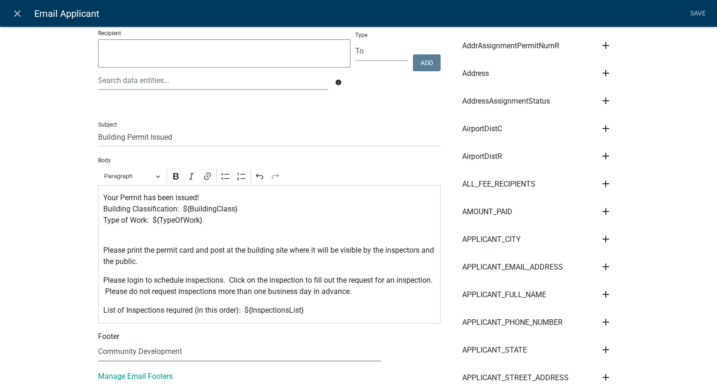
click at [98, 343] on select "(None) Community Development" at bounding box center [239, 352] width 283 height 19
click at [694, 14] on link "Save" at bounding box center [697, 14] width 23 height 18
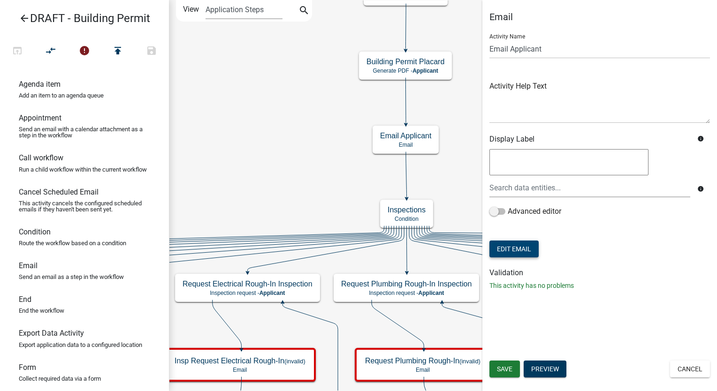
scroll to position [0, 0]
click at [502, 371] on span "Save" at bounding box center [504, 370] width 15 height 8
